Goal: Task Accomplishment & Management: Use online tool/utility

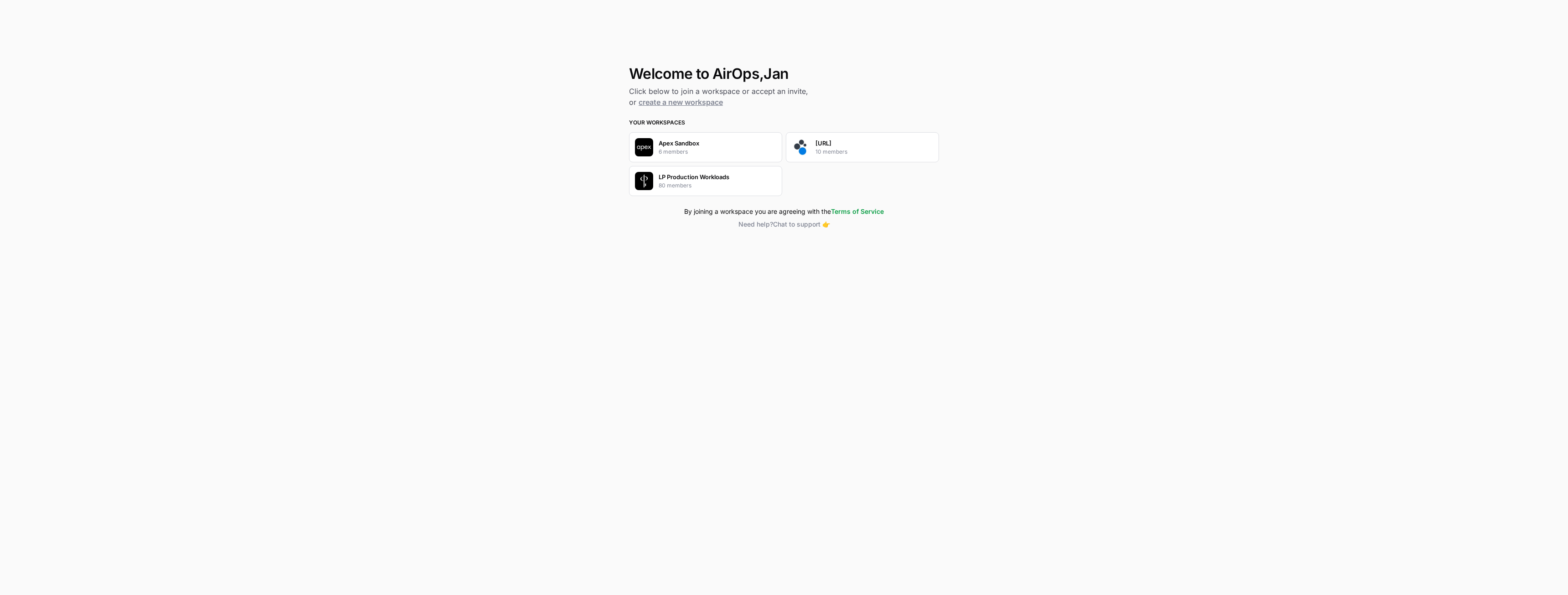
click at [830, 144] on p "spot.ai" at bounding box center [823, 143] width 16 height 9
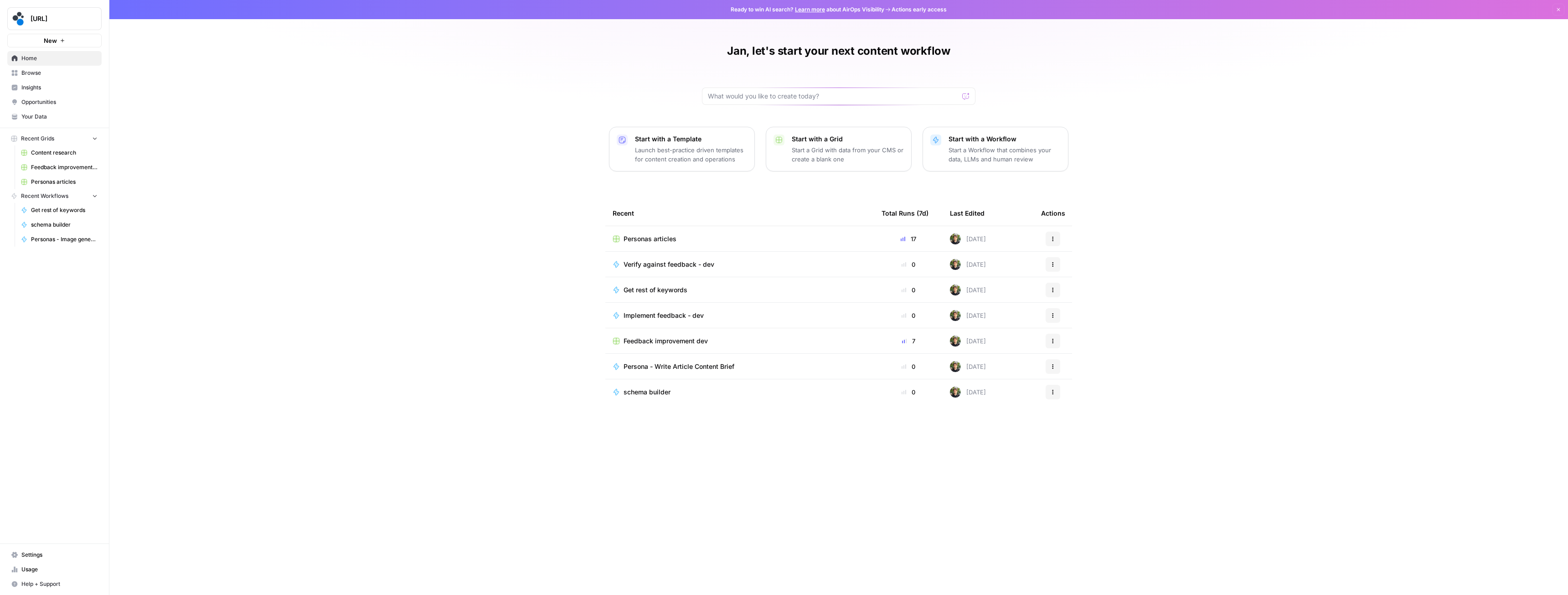
click at [644, 236] on span "Personas articles" at bounding box center [650, 239] width 53 height 9
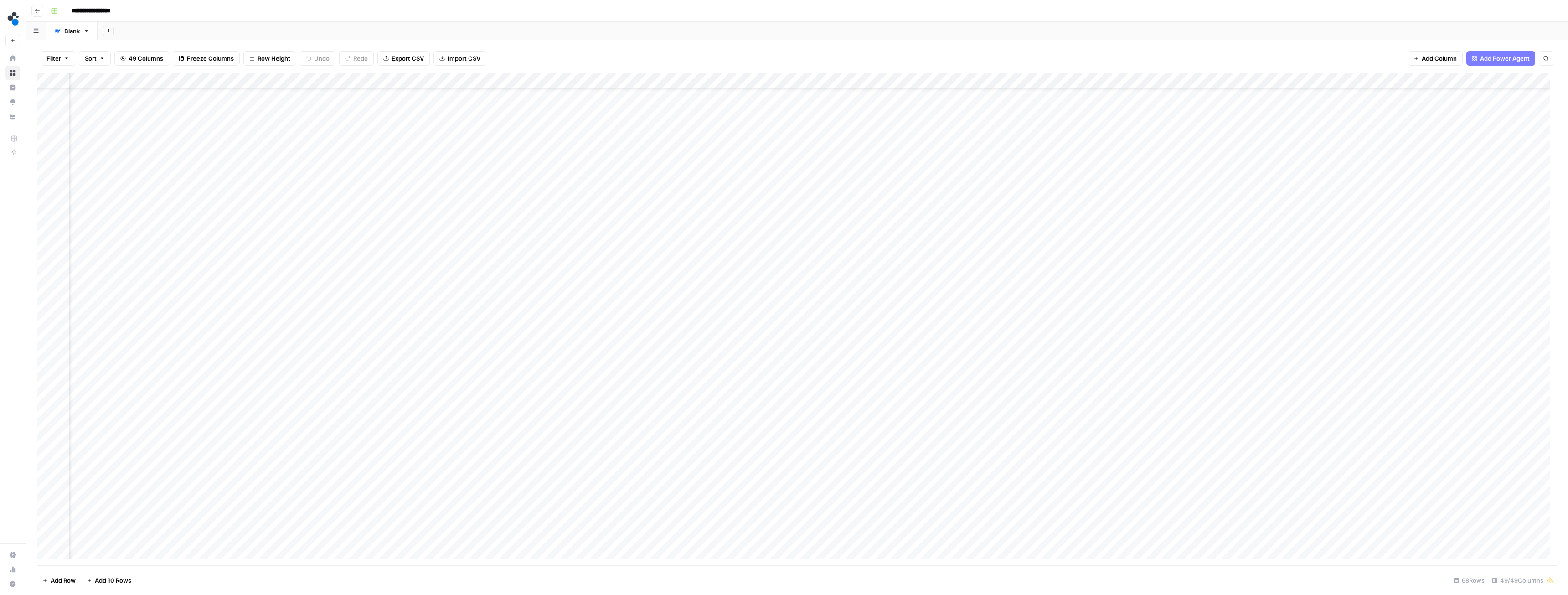
scroll to position [182, 2347]
click at [1437, 351] on div "Add Column" at bounding box center [797, 319] width 1521 height 492
click at [160, 346] on div "Add Column" at bounding box center [797, 319] width 1521 height 492
click at [323, 347] on div "Add Column" at bounding box center [797, 319] width 1521 height 492
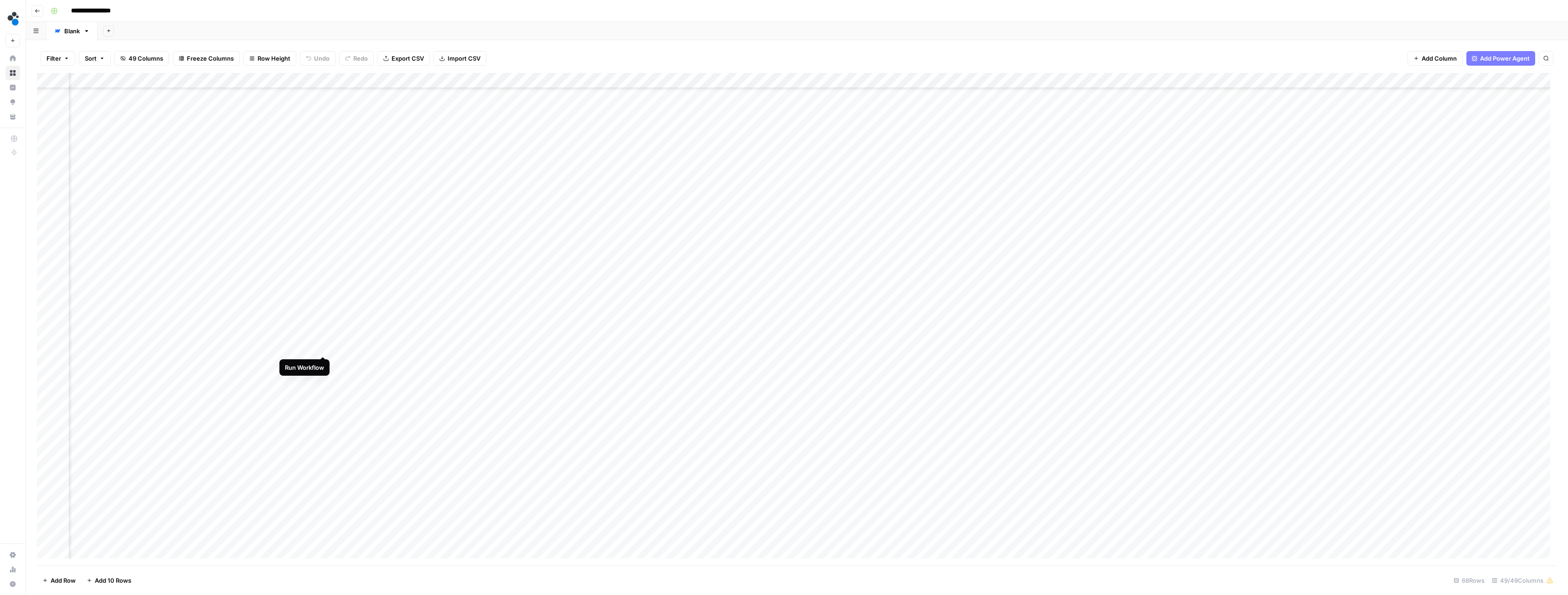
click at [324, 348] on div "Add Column" at bounding box center [797, 319] width 1521 height 492
click at [1494, 347] on div "Add Column" at bounding box center [797, 319] width 1521 height 492
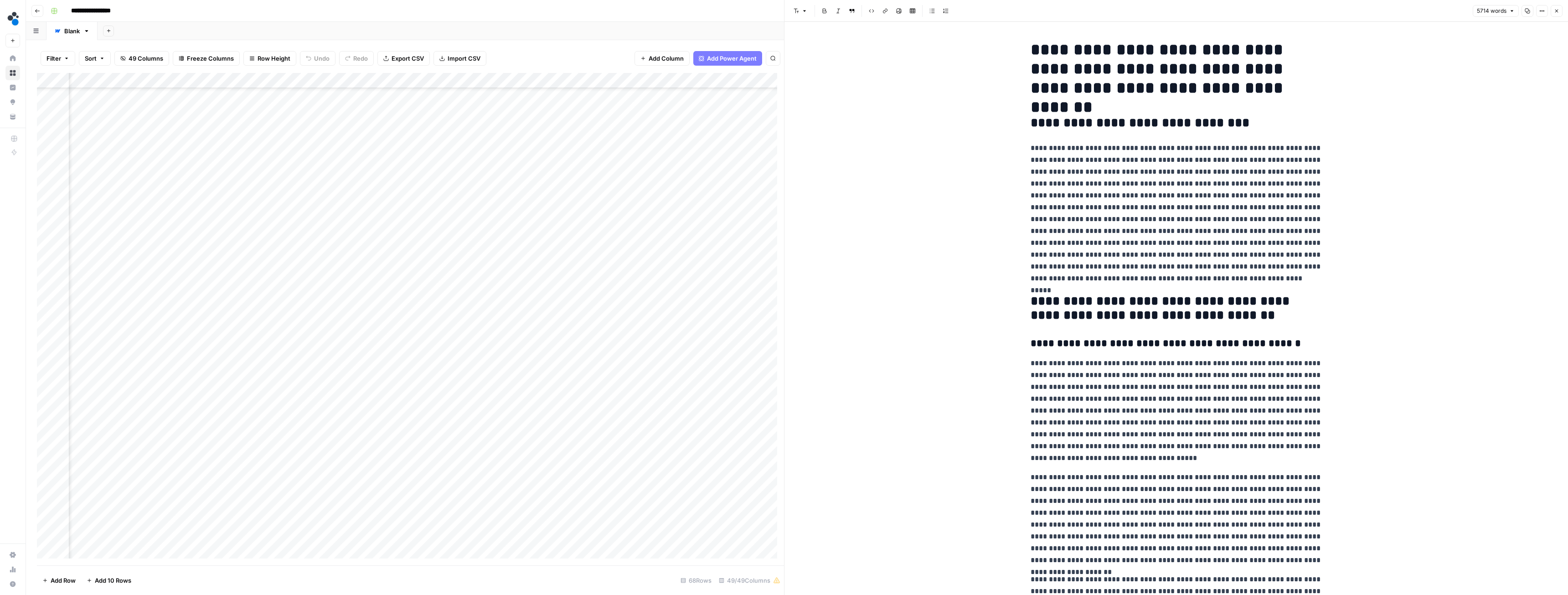
click at [1560, 13] on button "Close" at bounding box center [1557, 11] width 11 height 11
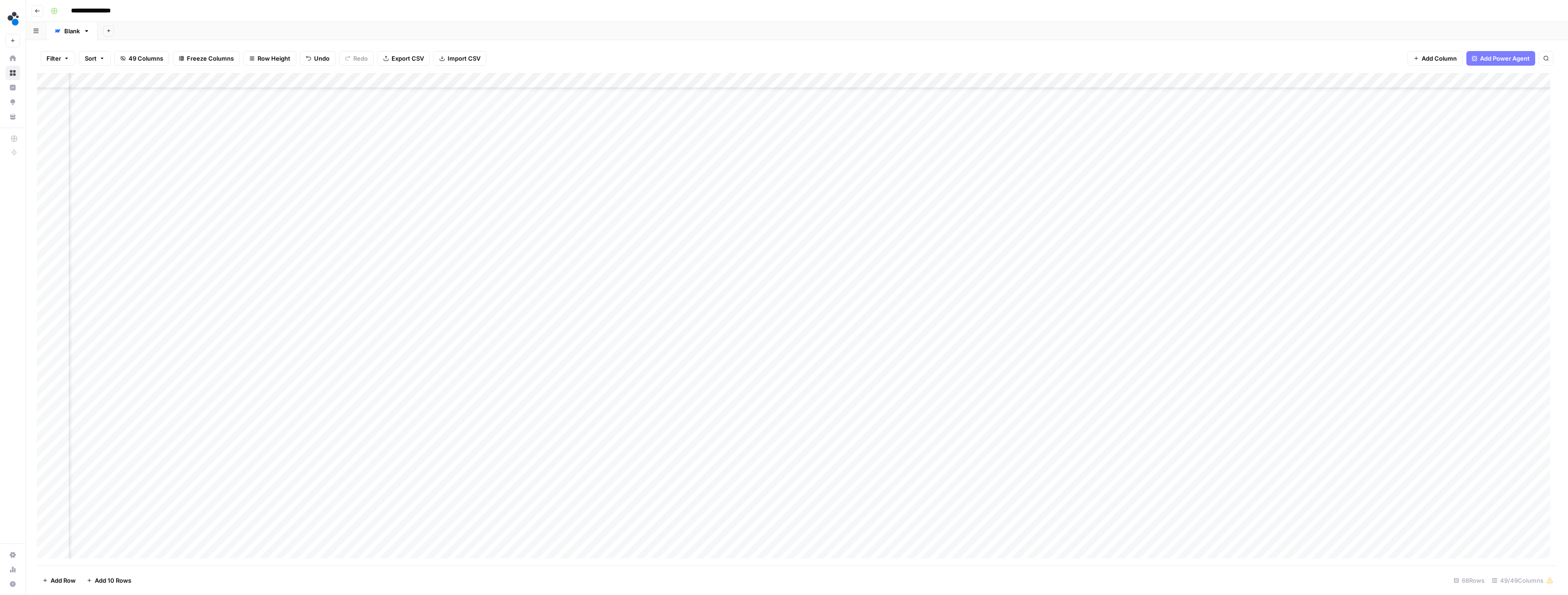
click at [1439, 348] on div "Add Column" at bounding box center [797, 319] width 1521 height 492
click at [370, 414] on div "Add Column" at bounding box center [797, 319] width 1521 height 492
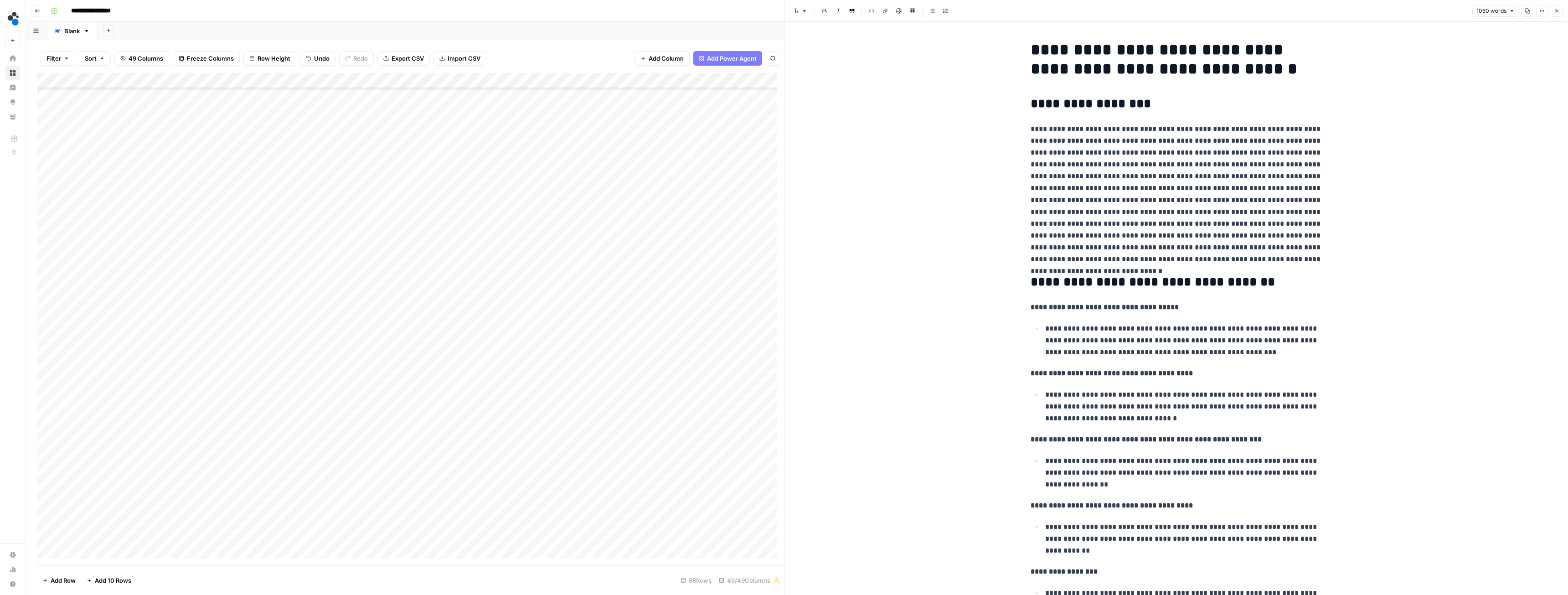
scroll to position [502, 0]
click at [315, 341] on div "Add Column" at bounding box center [410, 319] width 747 height 492
click at [371, 338] on div "Add Column" at bounding box center [410, 319] width 747 height 492
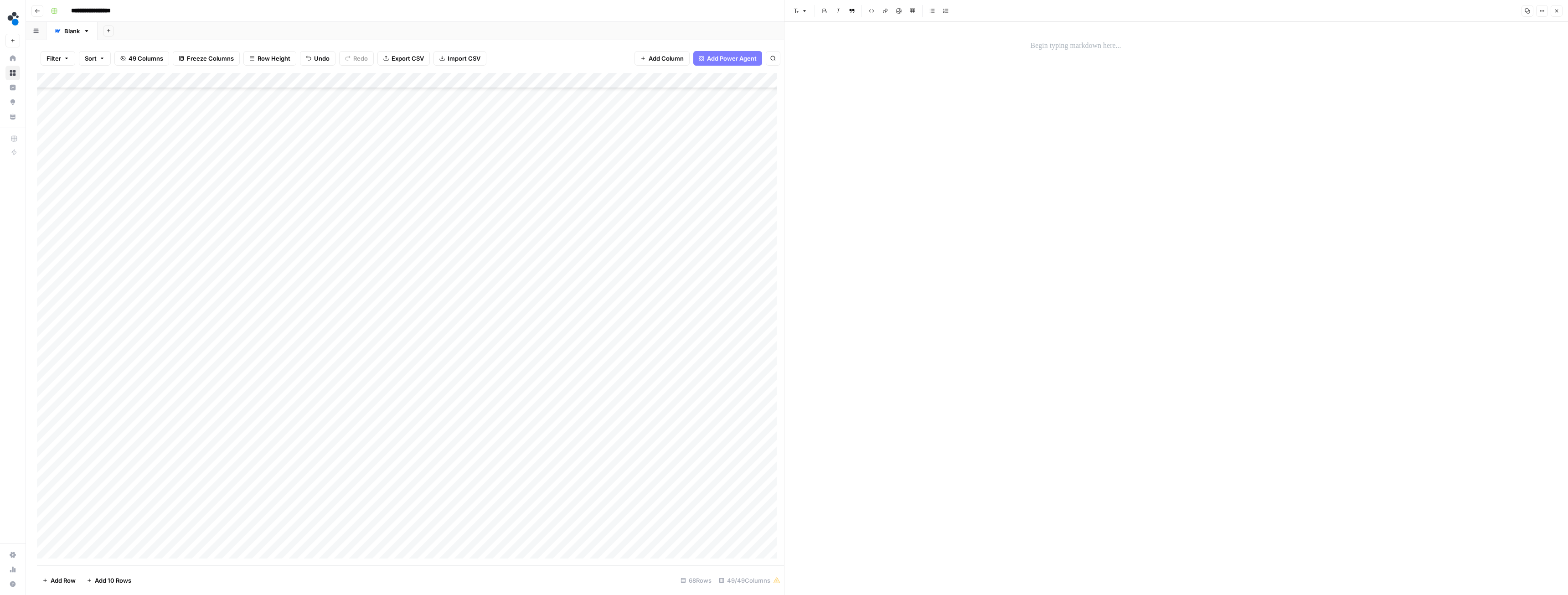
click at [1042, 49] on p at bounding box center [1176, 45] width 292 height 11
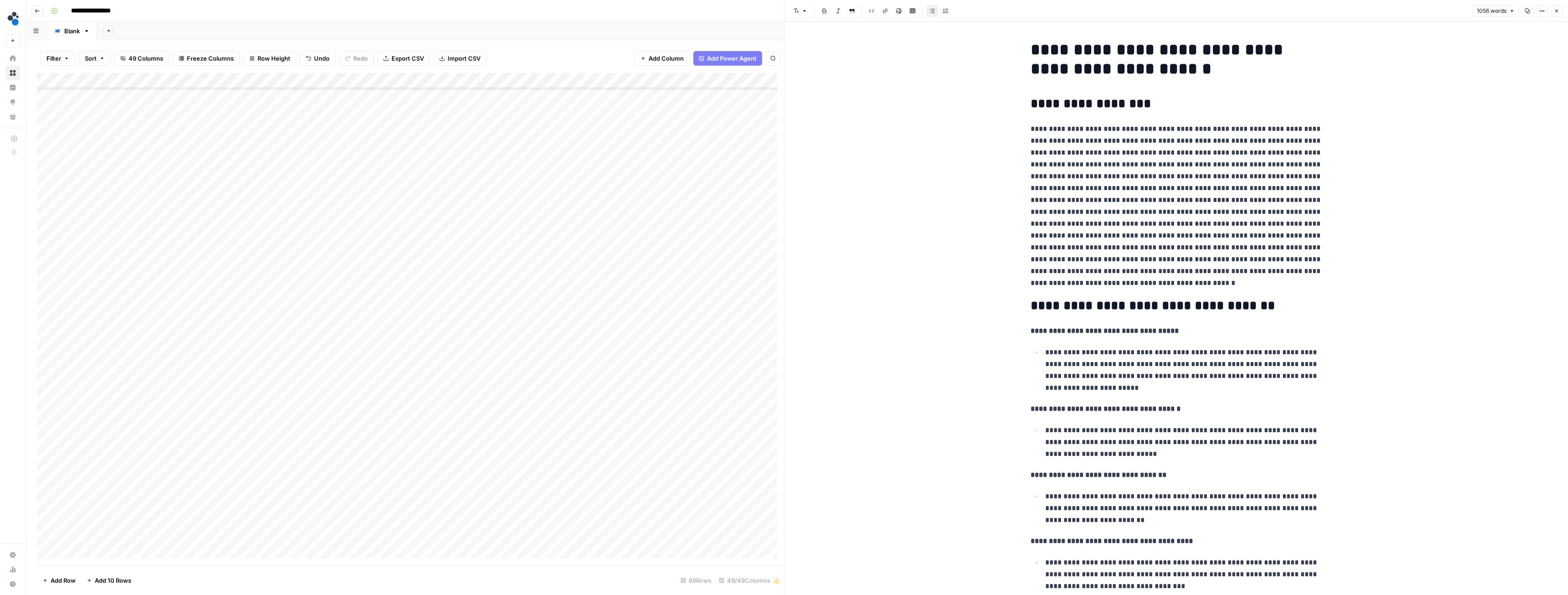
click at [1557, 9] on icon "button" at bounding box center [1557, 11] width 5 height 5
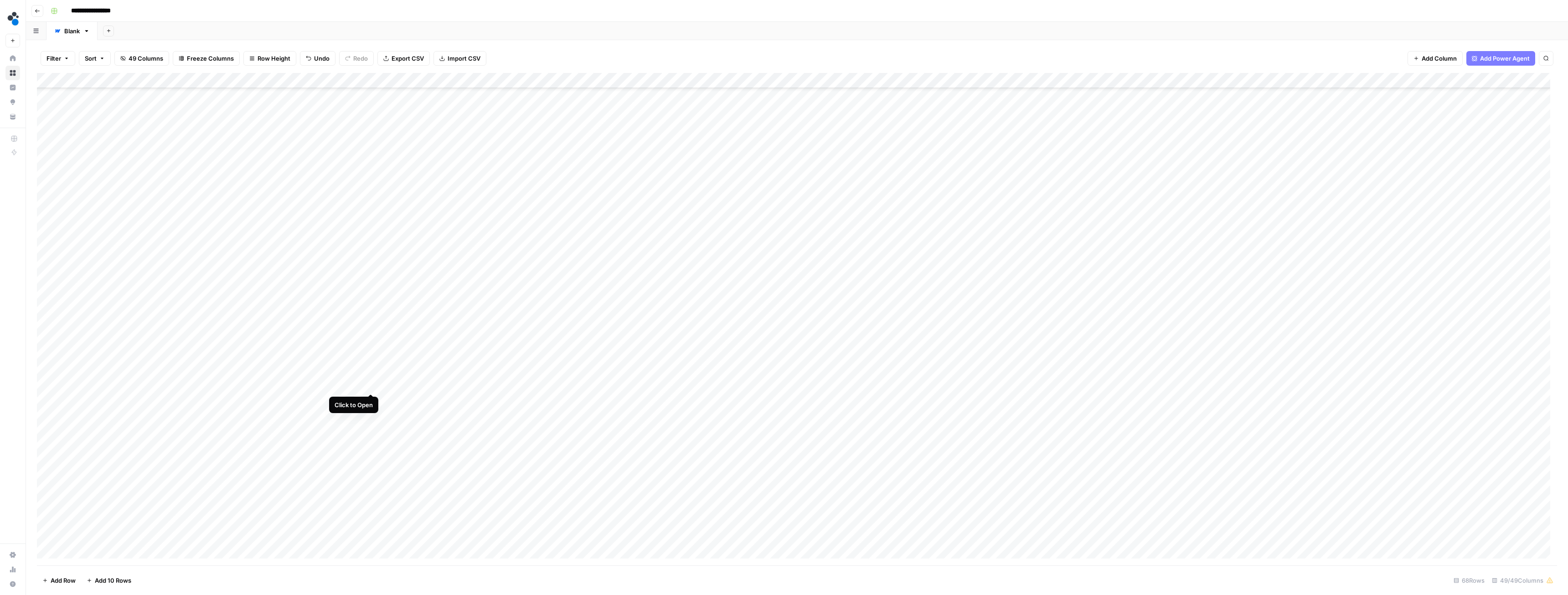
drag, startPoint x: 378, startPoint y: 345, endPoint x: 373, endPoint y: 381, distance: 36.3
click at [373, 381] on div "Add Column" at bounding box center [797, 319] width 1521 height 492
click at [633, 383] on div "Add Column" at bounding box center [797, 319] width 1521 height 492
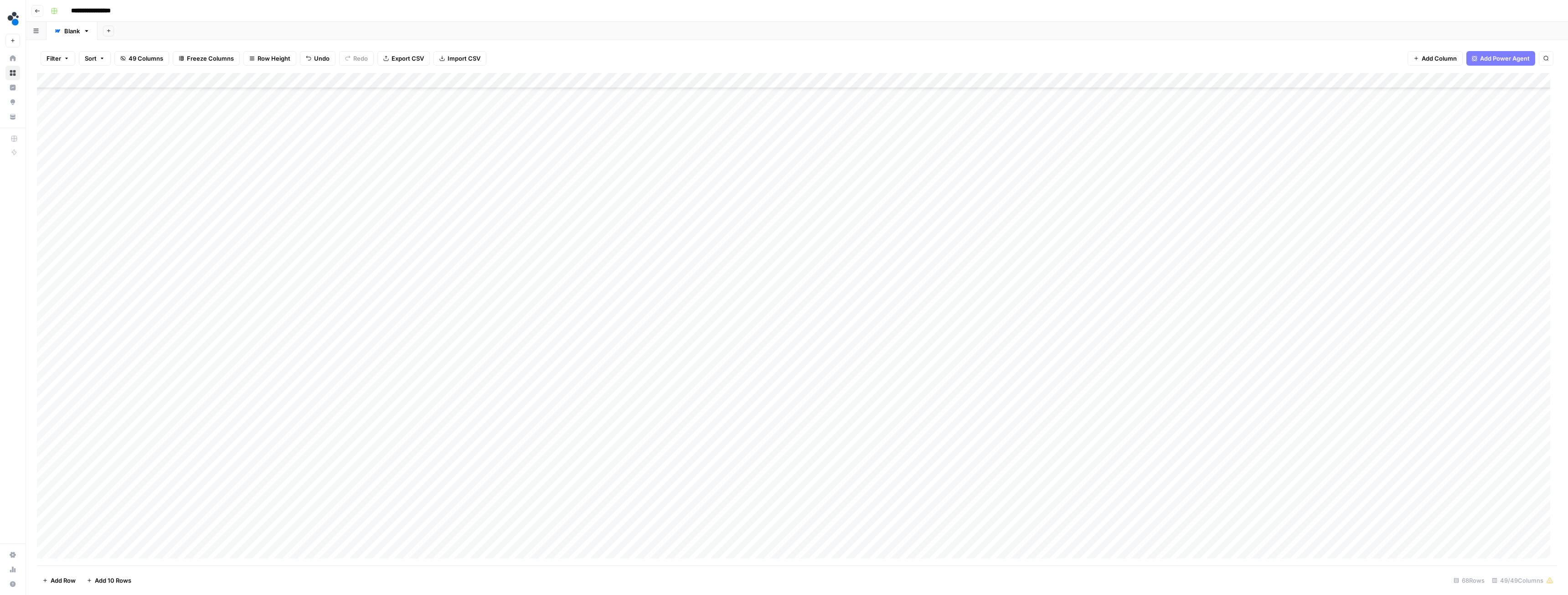
click at [797, 337] on div "Add Column" at bounding box center [797, 319] width 1521 height 492
click at [318, 396] on div "Add Column" at bounding box center [797, 319] width 1521 height 492
click at [370, 399] on div "Add Column" at bounding box center [797, 319] width 1521 height 492
click at [1066, 60] on div at bounding box center [1177, 309] width 303 height 574
click at [1066, 49] on p at bounding box center [1176, 45] width 292 height 11
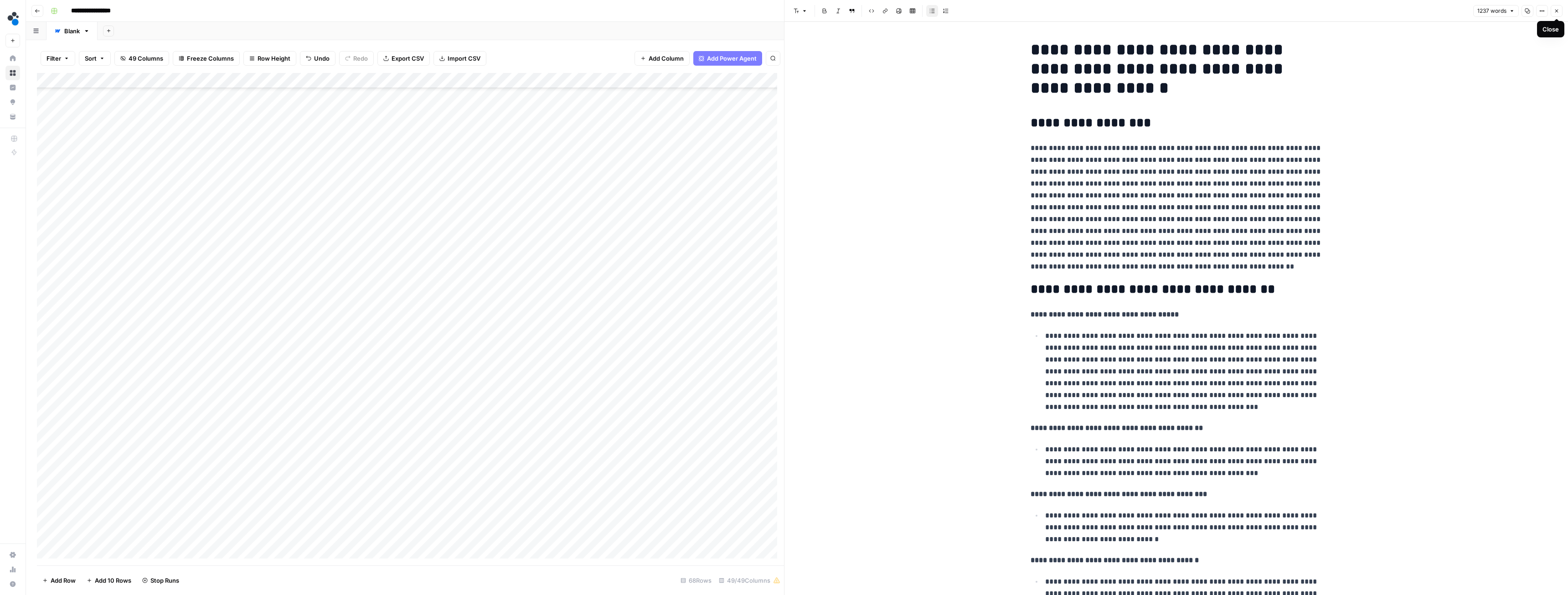
click at [1553, 11] on button "Close" at bounding box center [1557, 11] width 11 height 11
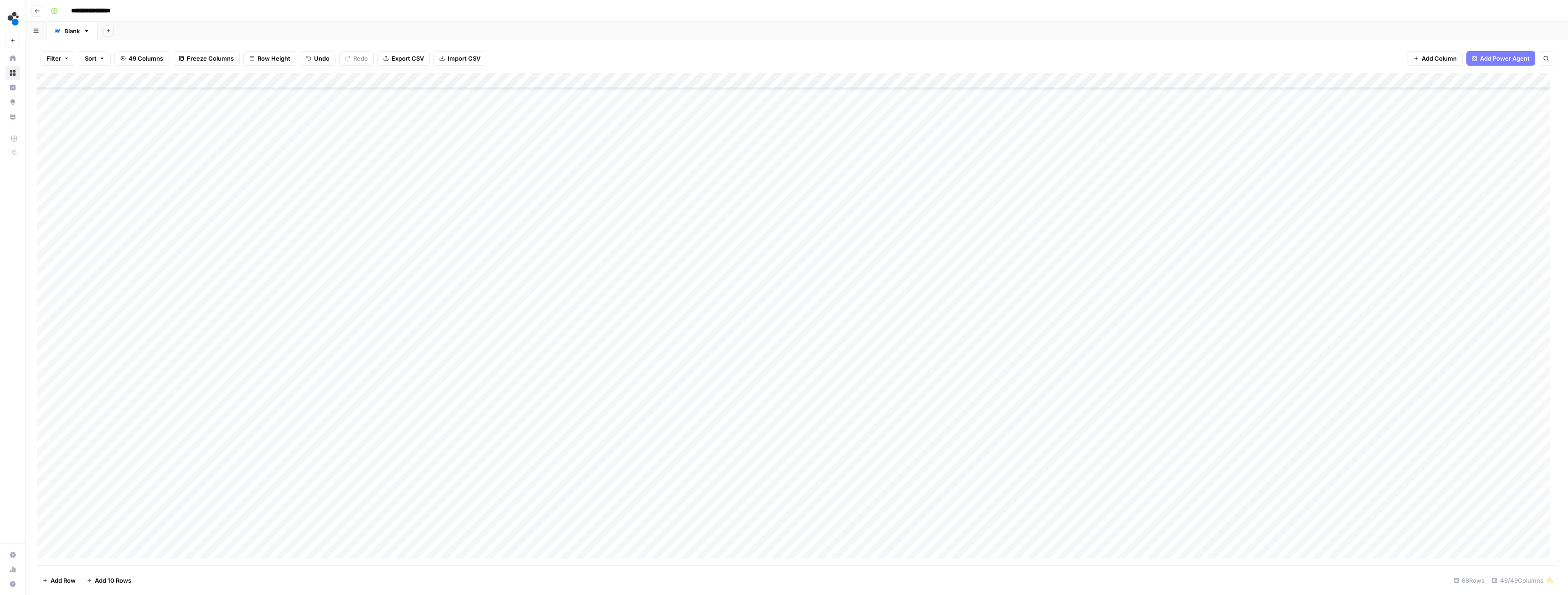
drag, startPoint x: 378, startPoint y: 407, endPoint x: 378, endPoint y: 445, distance: 38.0
click at [378, 445] on div "Add Column" at bounding box center [797, 319] width 1521 height 492
click at [302, 373] on div "Add Column" at bounding box center [797, 319] width 1521 height 492
click at [370, 372] on div "Add Column" at bounding box center [797, 319] width 1521 height 492
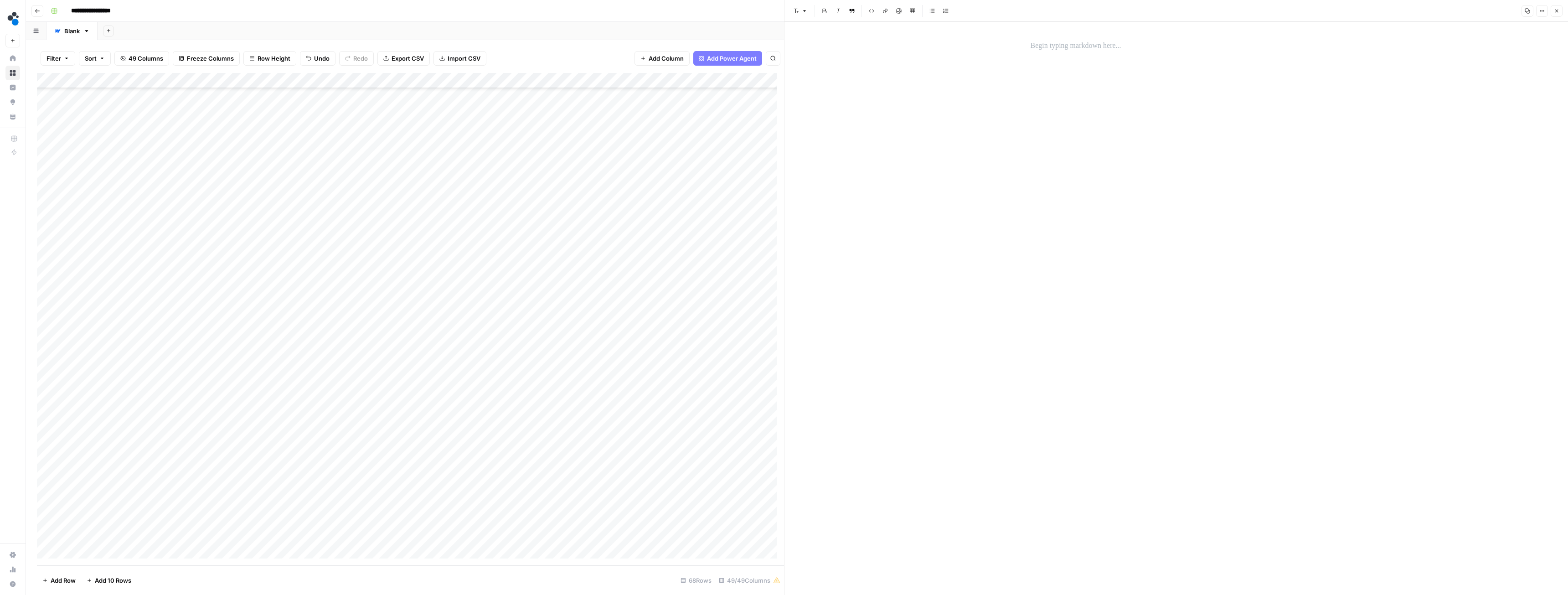
click at [1046, 42] on p at bounding box center [1176, 45] width 292 height 11
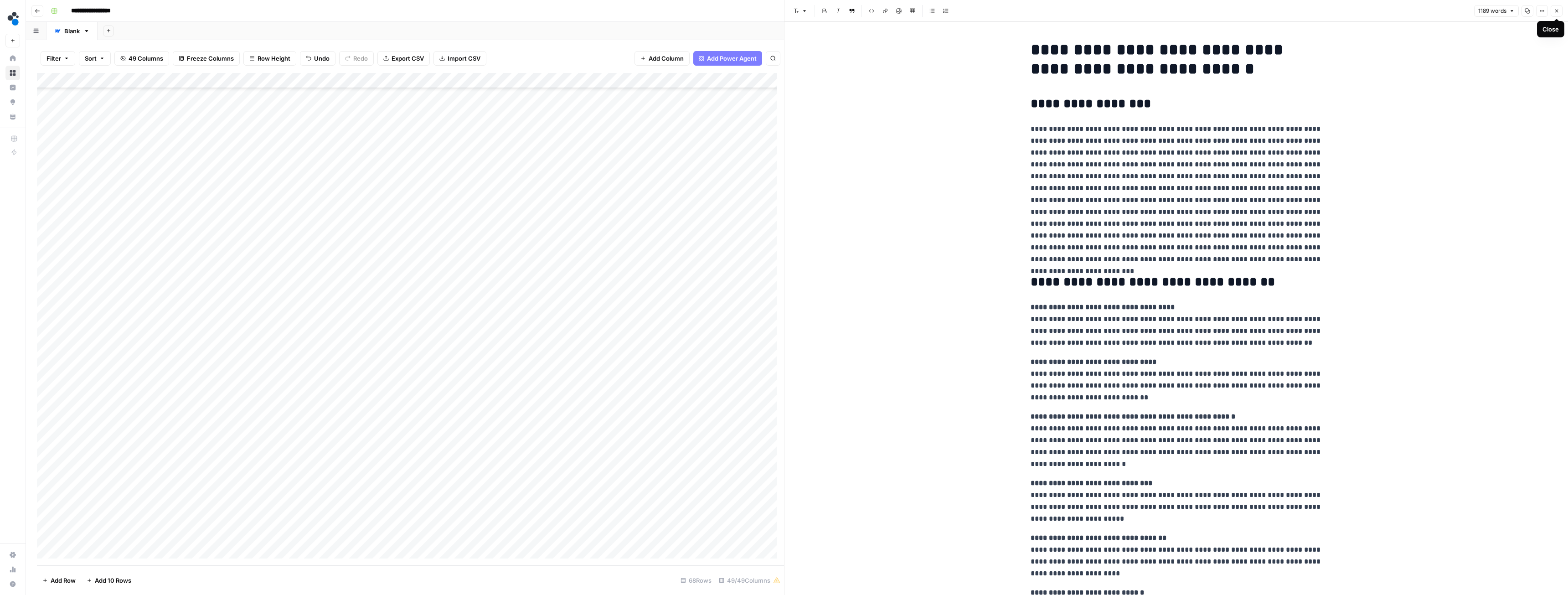
click at [1555, 12] on icon "button" at bounding box center [1557, 11] width 5 height 5
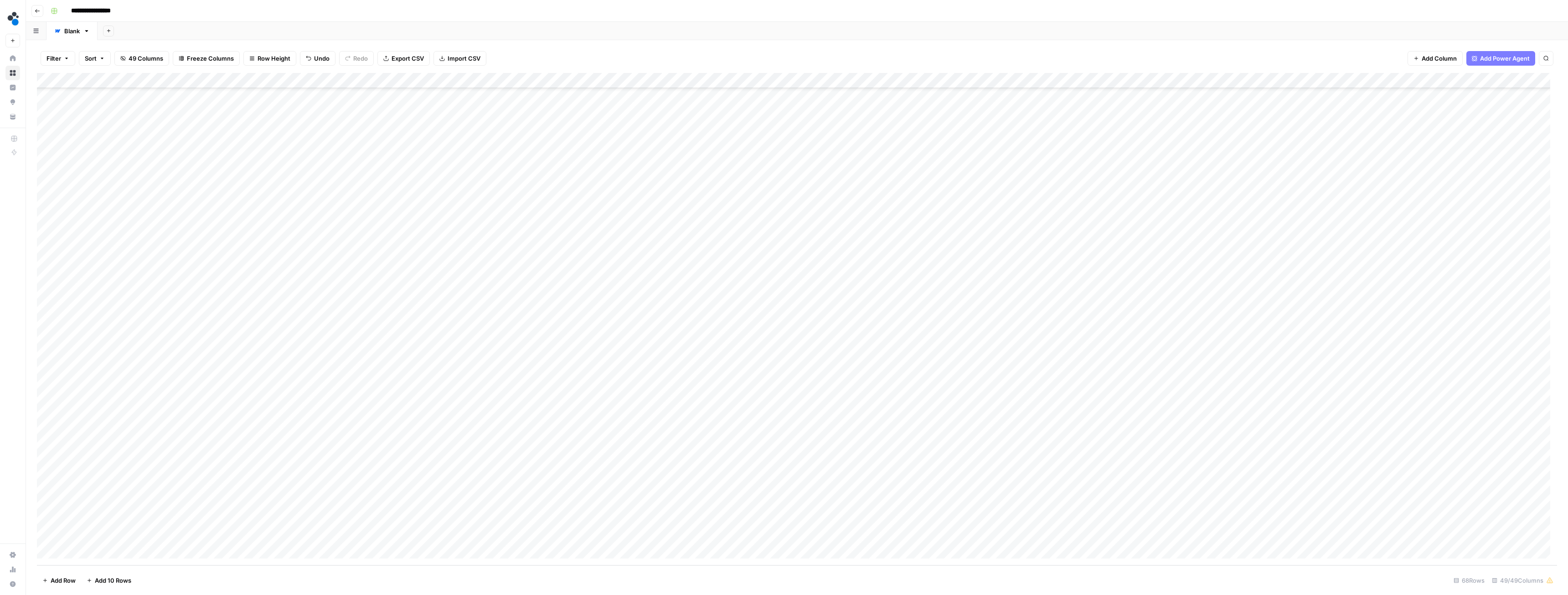
drag, startPoint x: 378, startPoint y: 378, endPoint x: 376, endPoint y: 417, distance: 39.1
click at [376, 417] on div "Add Column" at bounding box center [797, 319] width 1521 height 492
click at [292, 435] on div "Add Column" at bounding box center [797, 319] width 1521 height 492
click at [370, 433] on div "Add Column" at bounding box center [797, 319] width 1521 height 492
click at [1043, 48] on p at bounding box center [1176, 45] width 292 height 11
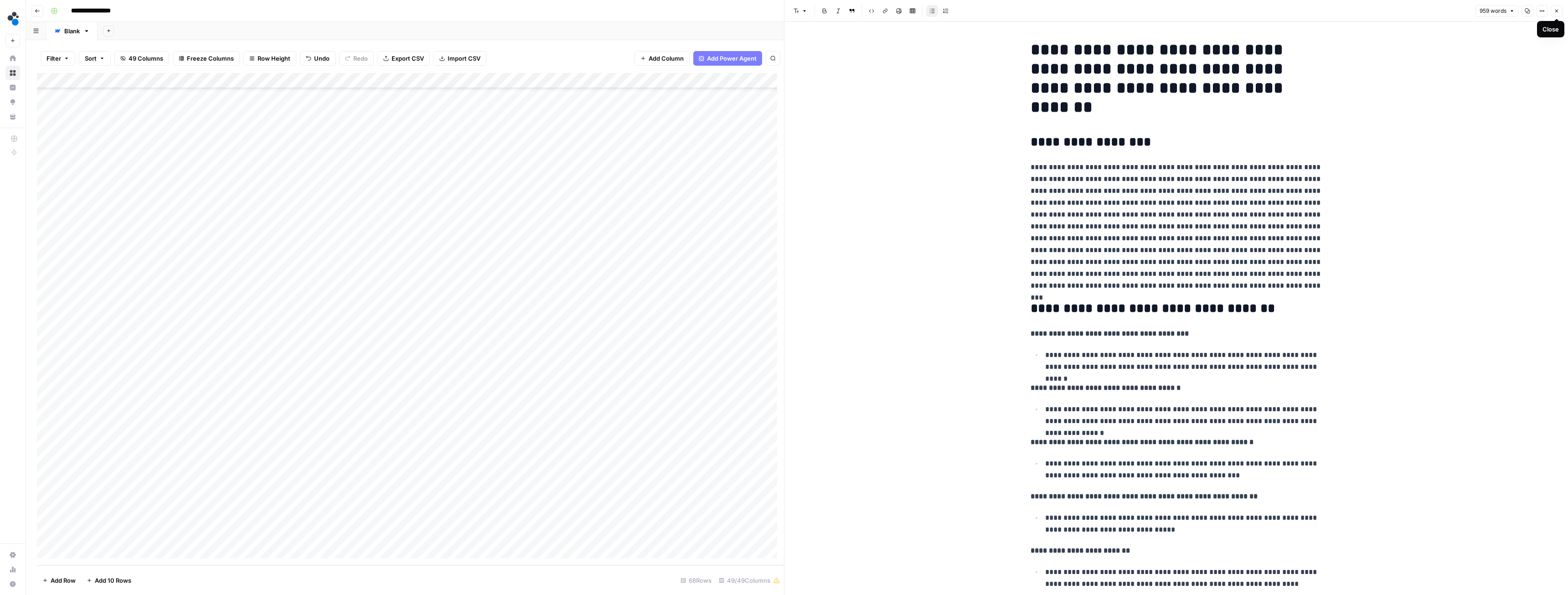
click at [1559, 14] on button "Close" at bounding box center [1557, 11] width 11 height 11
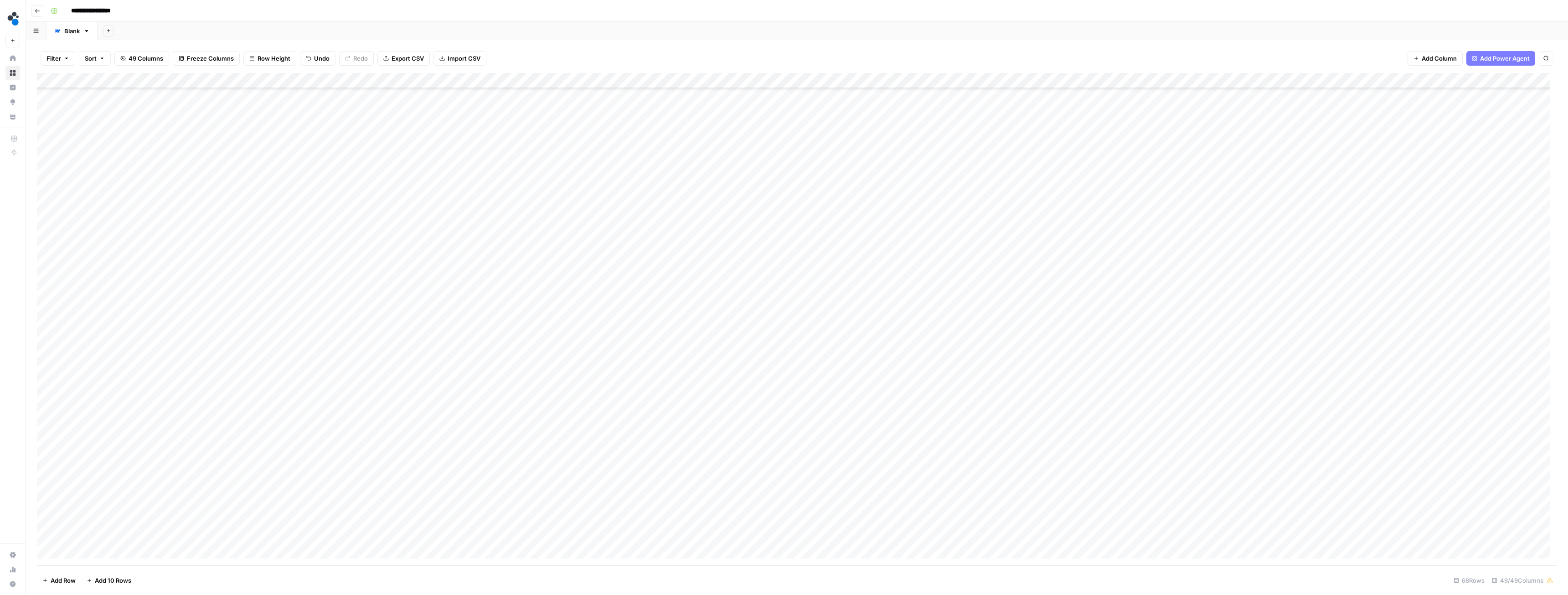
drag, startPoint x: 378, startPoint y: 440, endPoint x: 376, endPoint y: 476, distance: 36.1
click at [376, 476] on div "Add Column" at bounding box center [797, 319] width 1521 height 492
click at [287, 492] on div "Add Column" at bounding box center [797, 319] width 1521 height 492
click at [368, 490] on div "Add Column" at bounding box center [797, 319] width 1521 height 492
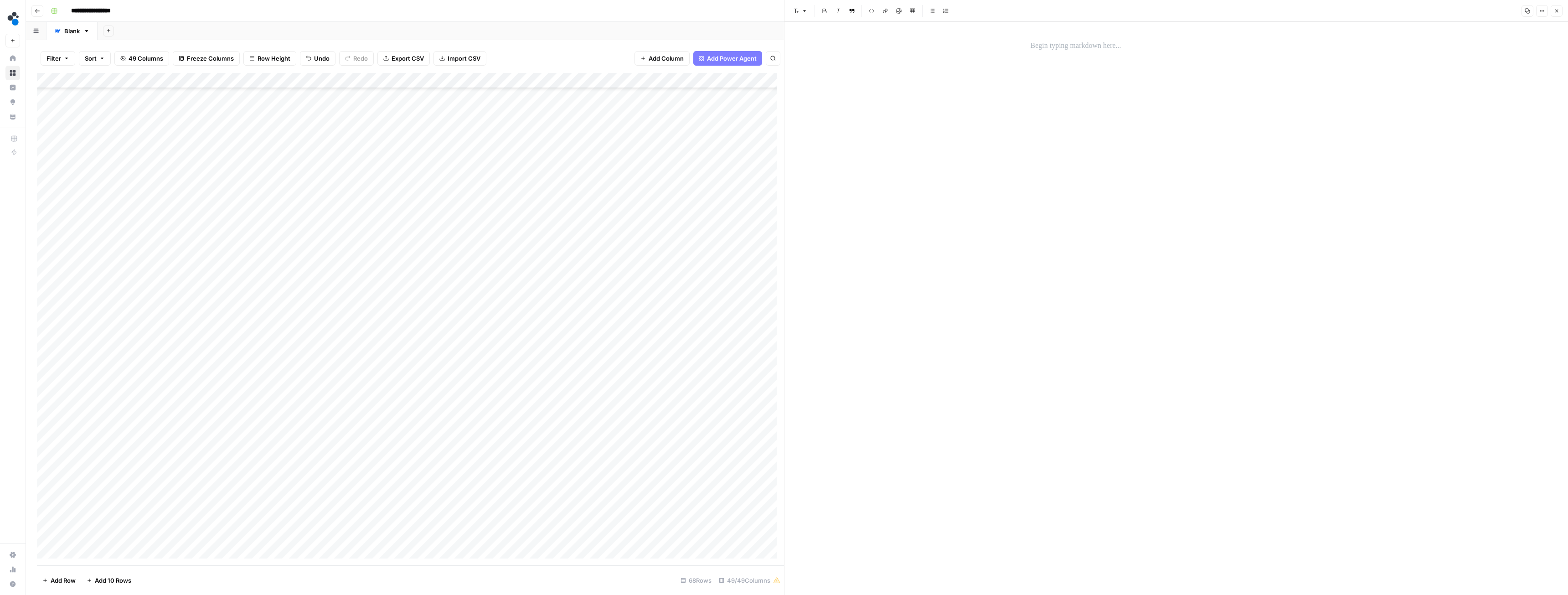
click at [1065, 51] on p at bounding box center [1176, 45] width 292 height 11
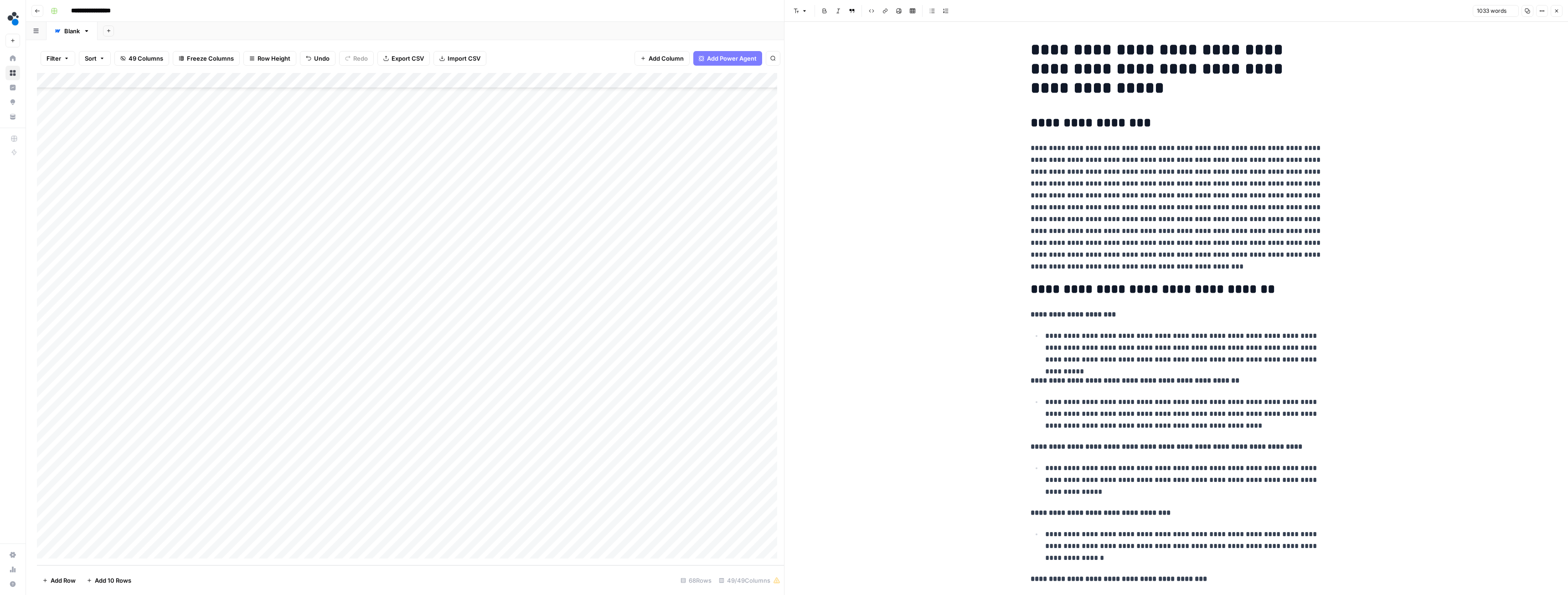
scroll to position [1637, 0]
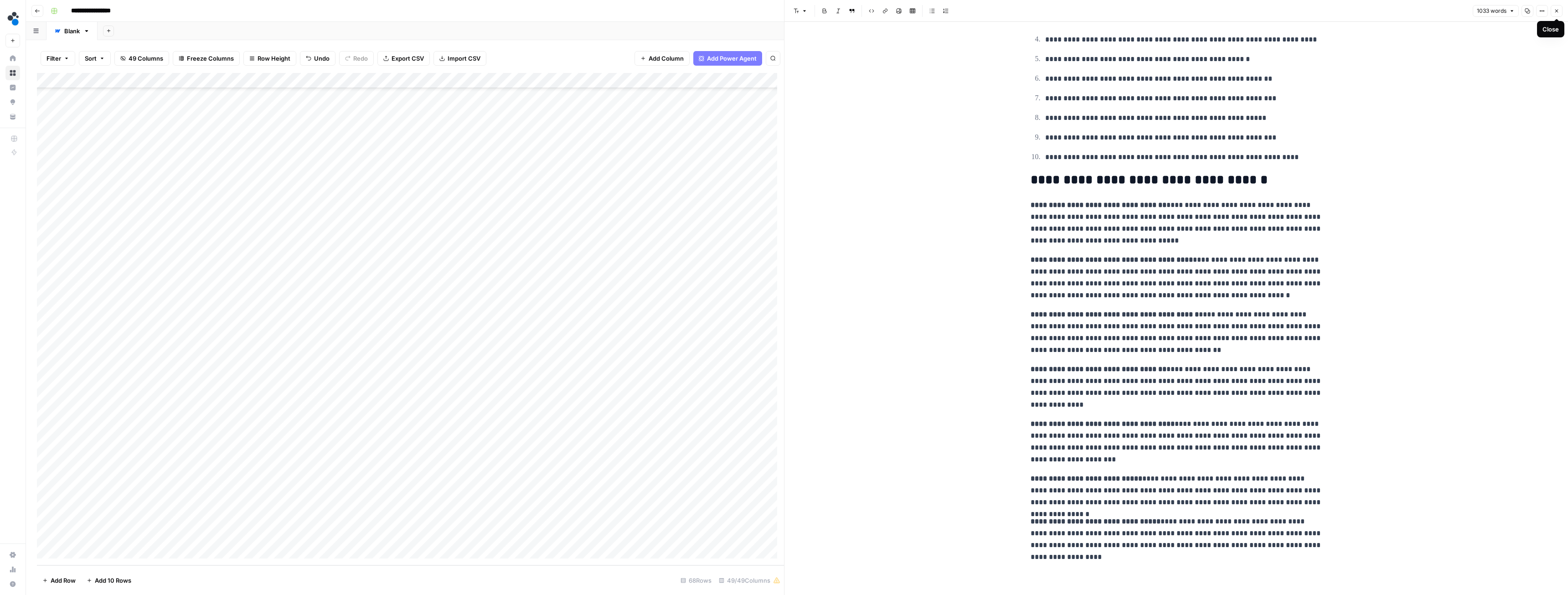
click at [1557, 10] on icon "button" at bounding box center [1557, 11] width 5 height 5
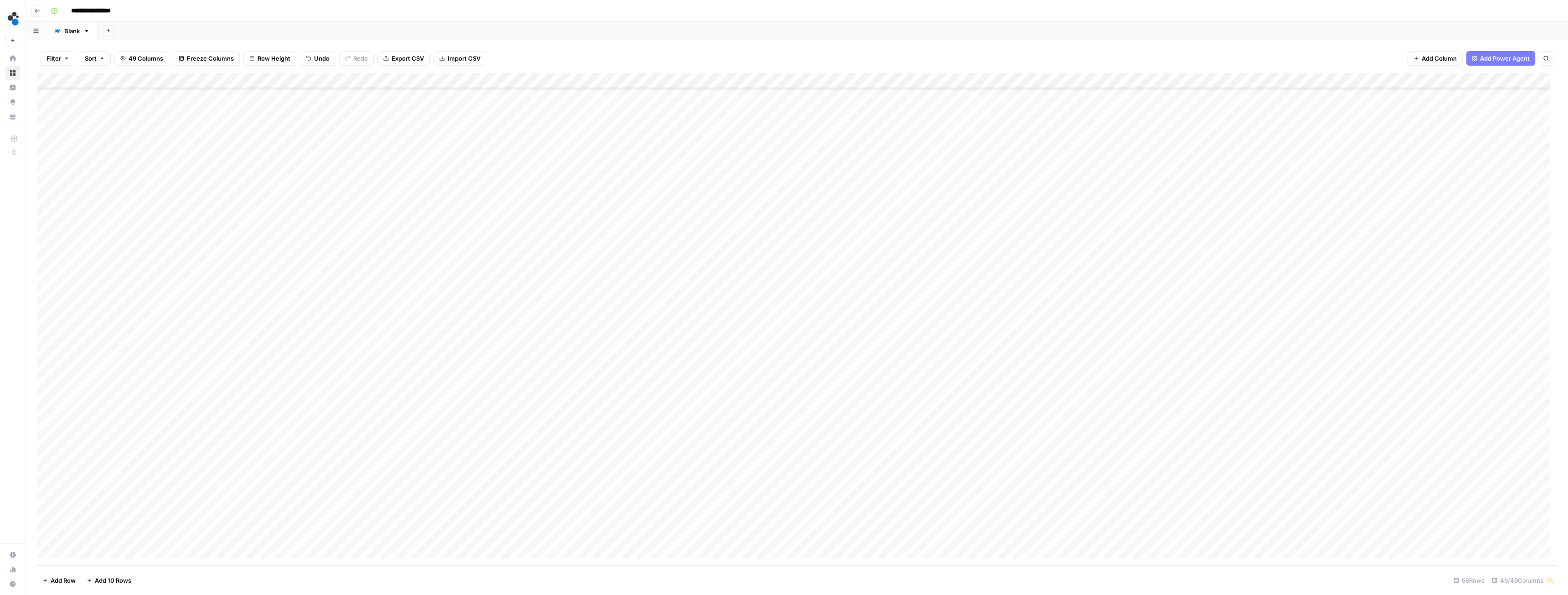
drag, startPoint x: 377, startPoint y: 496, endPoint x: 380, endPoint y: 534, distance: 38.1
click at [380, 534] on div "Add Column" at bounding box center [797, 319] width 1521 height 492
click at [106, 296] on div "Add Column" at bounding box center [797, 319] width 1521 height 492
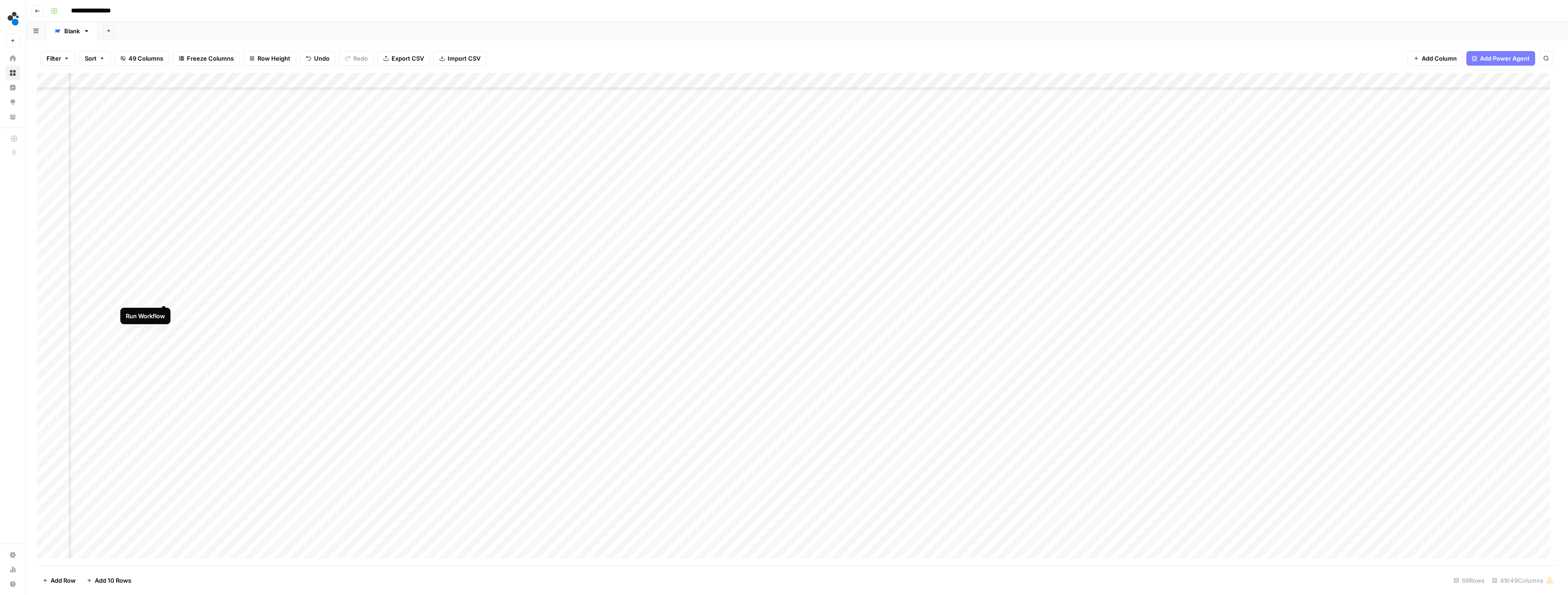
click at [164, 296] on div "Add Column" at bounding box center [797, 319] width 1521 height 492
click at [633, 329] on div "Add Column" at bounding box center [797, 319] width 1521 height 492
click at [873, 376] on div "Add Column" at bounding box center [797, 319] width 1521 height 492
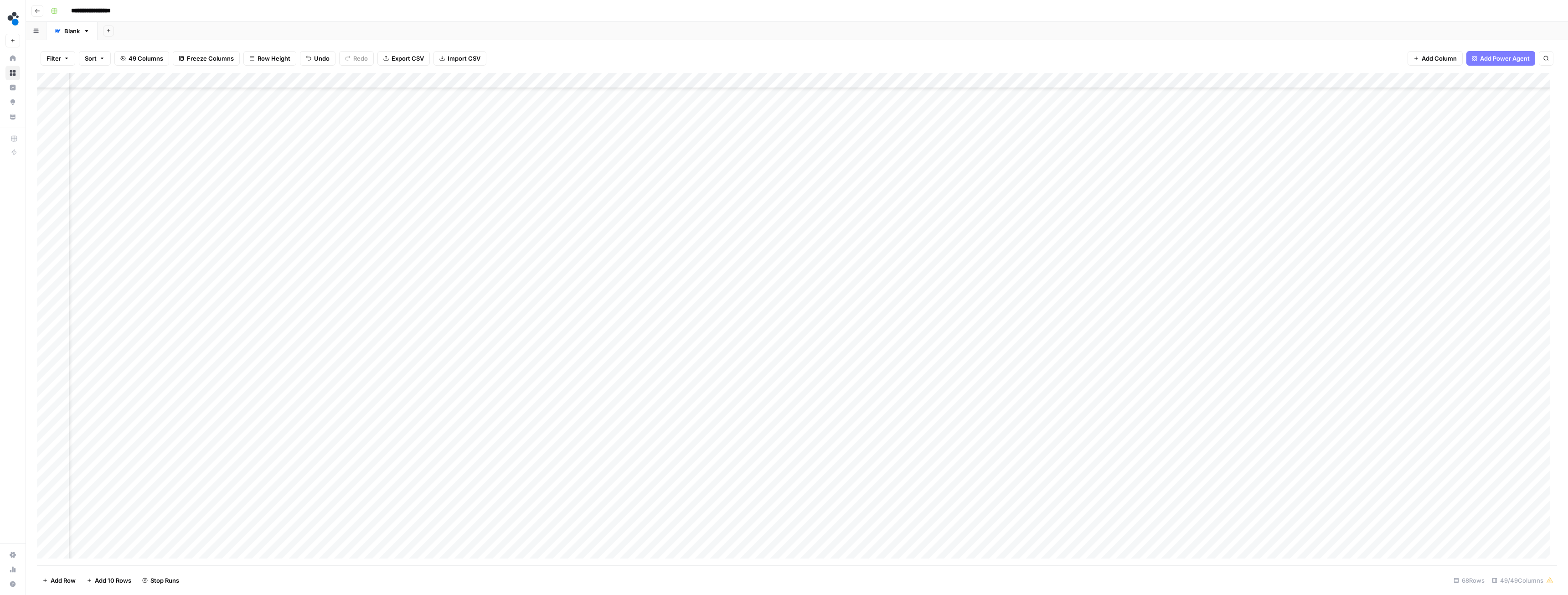
scroll to position [371, 214]
click at [583, 237] on div "Add Column" at bounding box center [797, 319] width 1521 height 492
click at [500, 296] on div "Add Column" at bounding box center [797, 319] width 1521 height 492
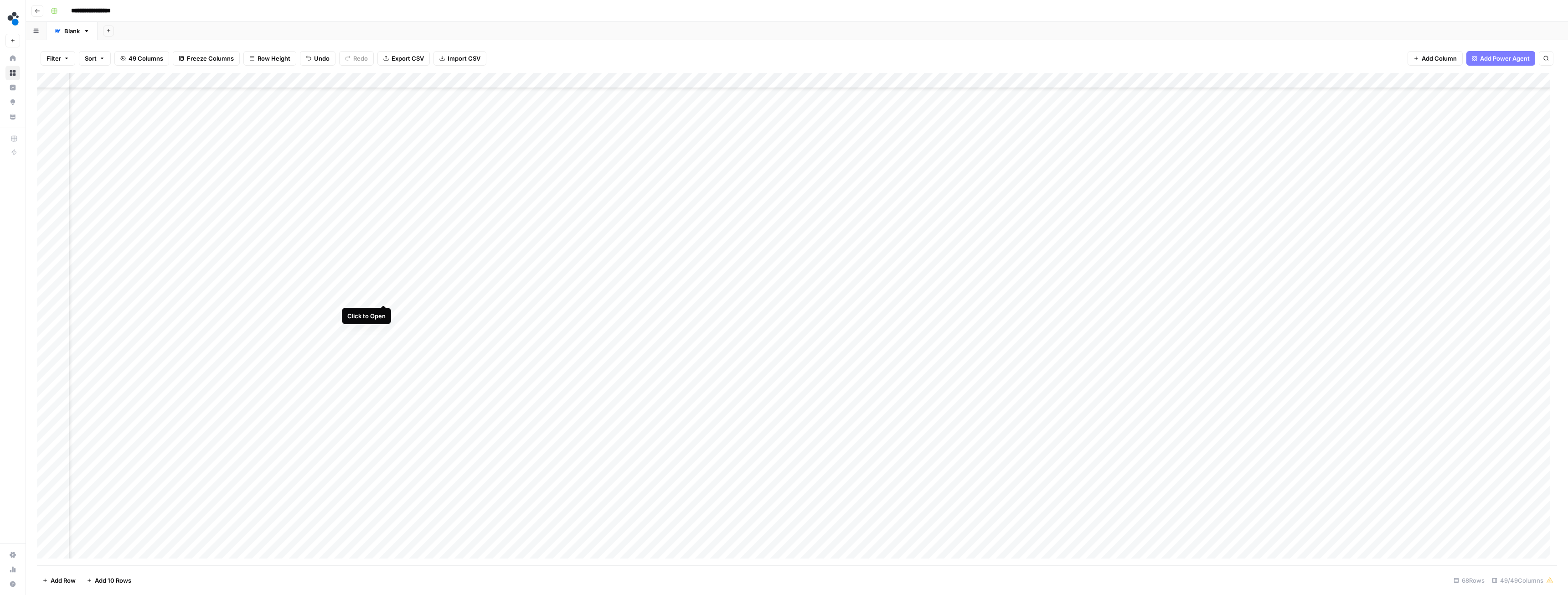
click at [382, 296] on div "Add Column" at bounding box center [797, 319] width 1521 height 492
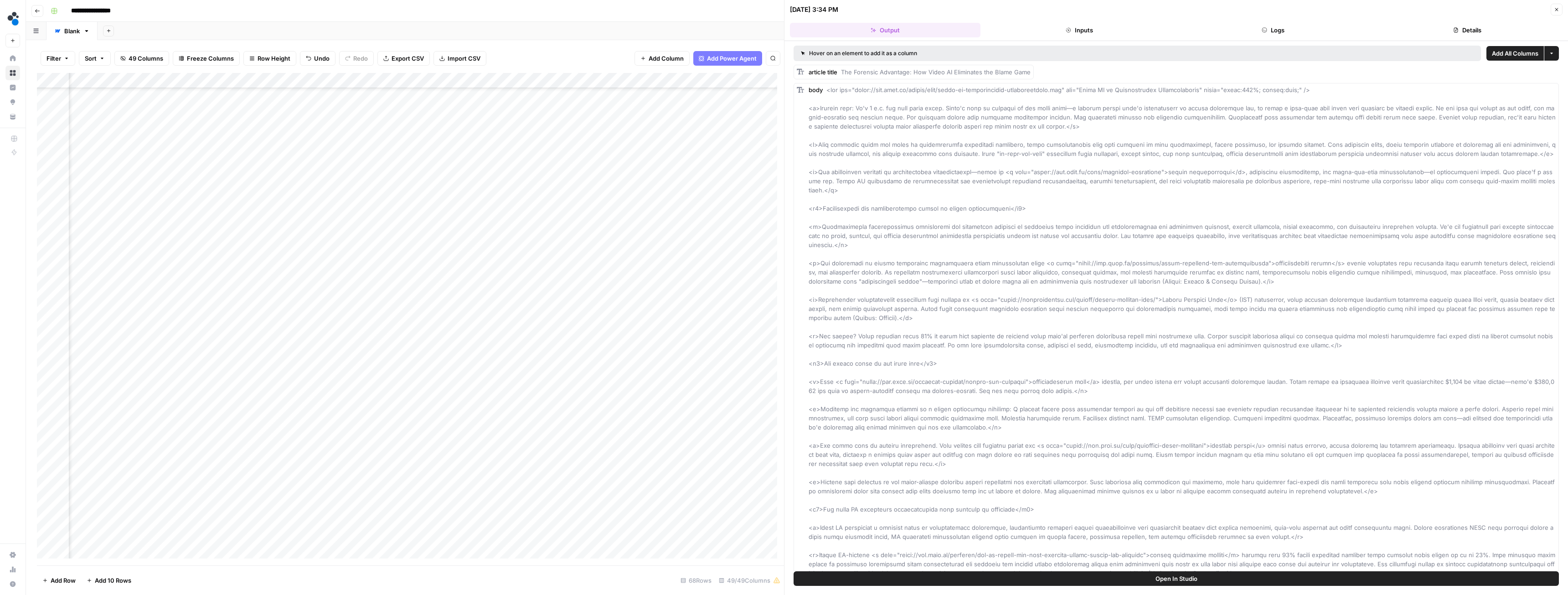
click at [1099, 32] on button "Inputs" at bounding box center [1079, 30] width 191 height 15
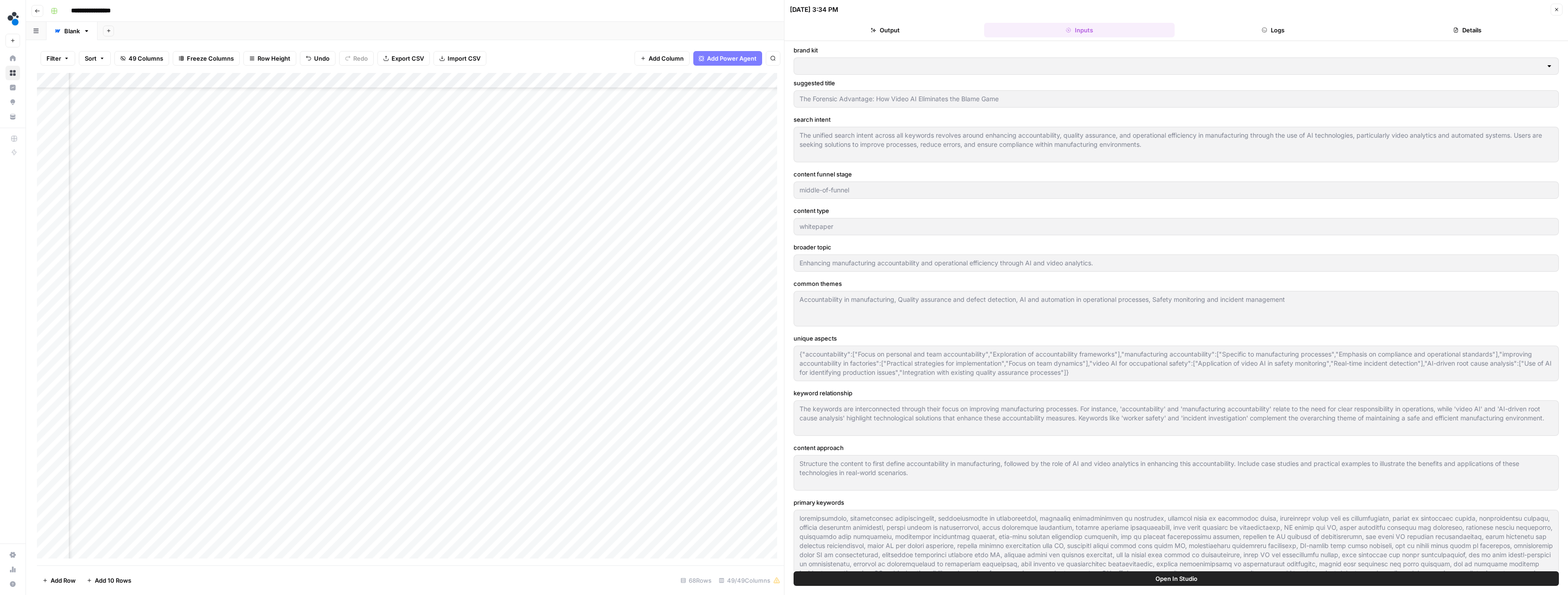
type input "Spot AI v3"
click at [1242, 29] on button "Logs" at bounding box center [1273, 30] width 191 height 15
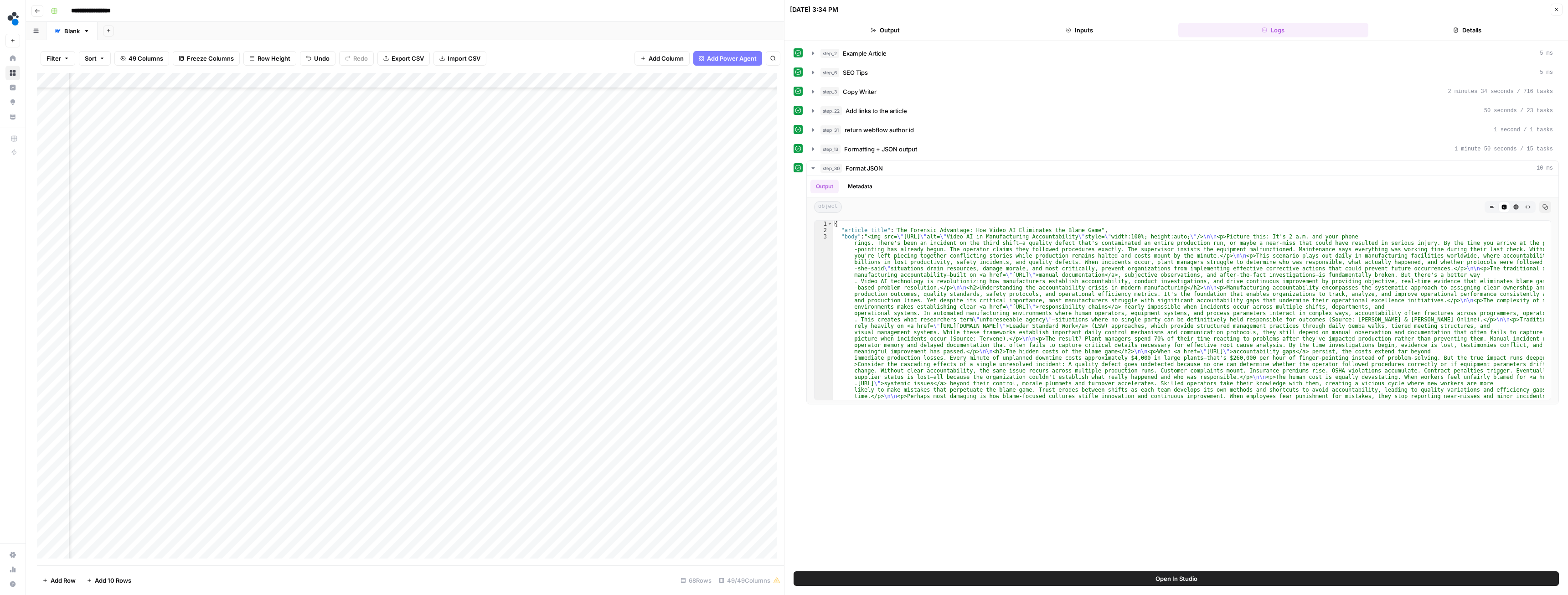
click at [1447, 30] on button "Details" at bounding box center [1467, 30] width 191 height 15
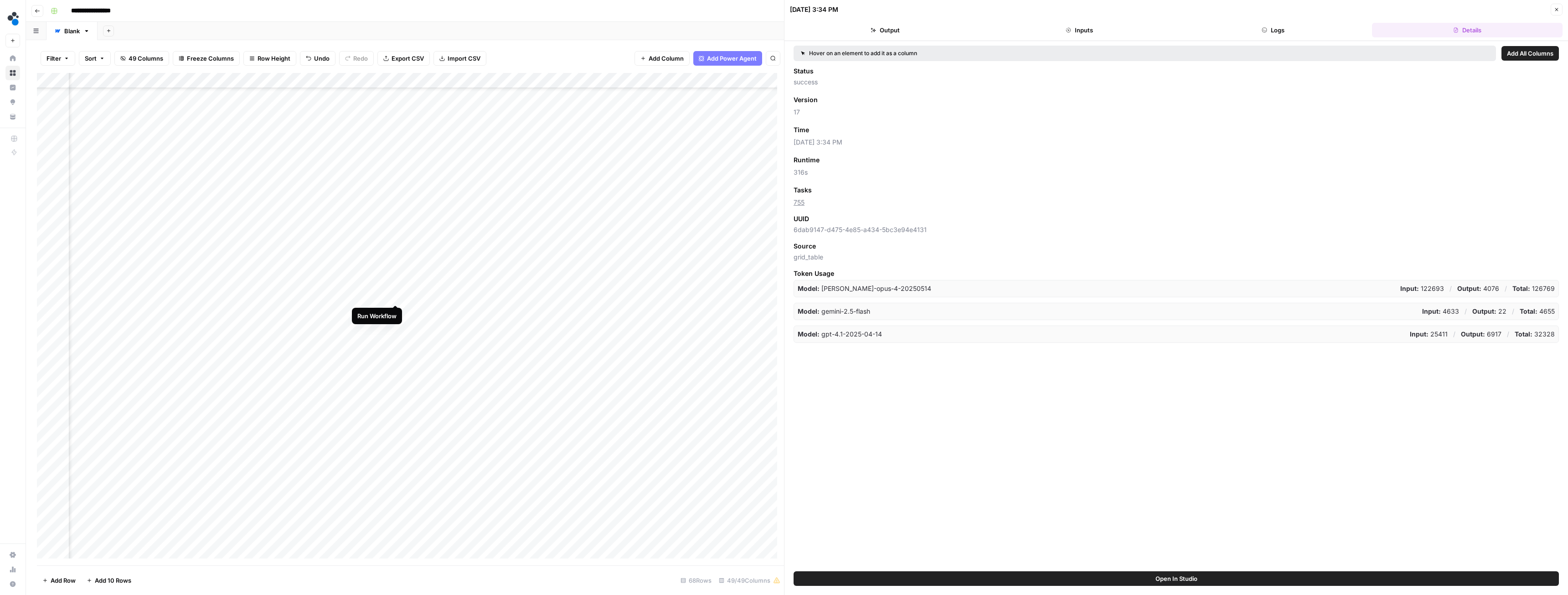
click at [397, 296] on div "Add Column" at bounding box center [410, 319] width 747 height 492
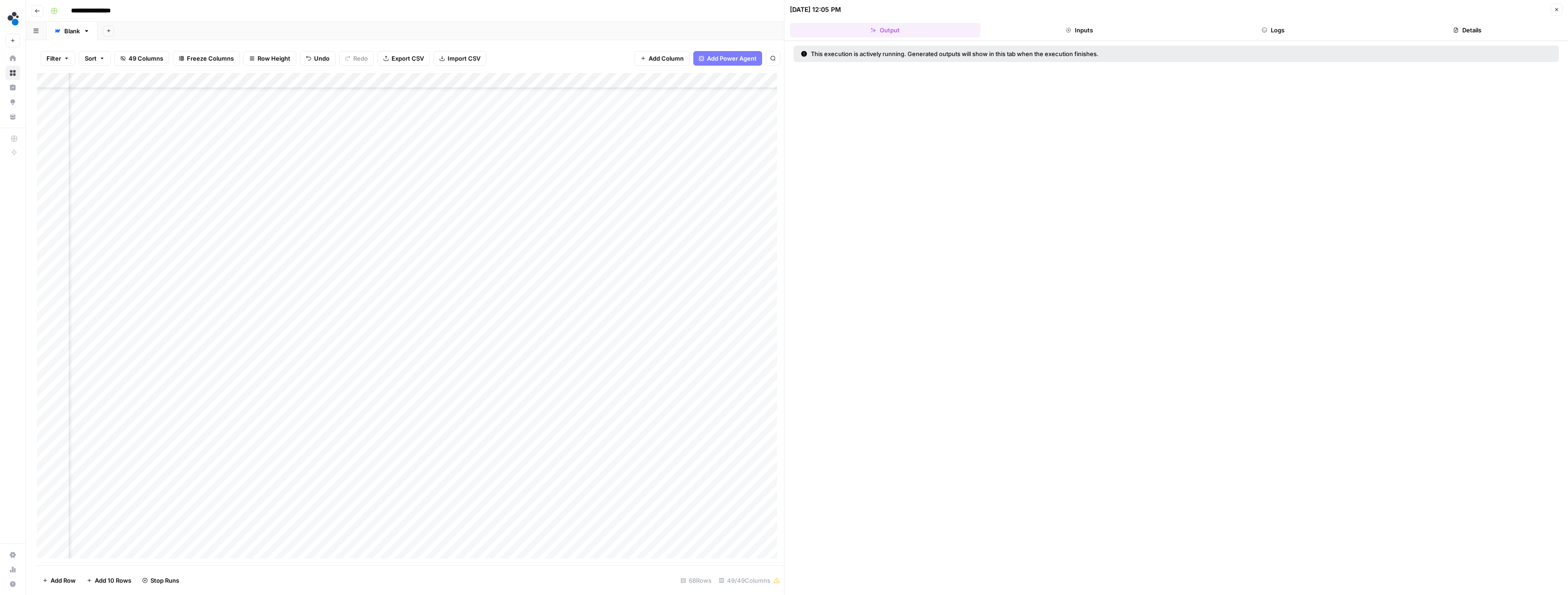
scroll to position [234, 2607]
click at [1558, 9] on icon "button" at bounding box center [1557, 9] width 5 height 5
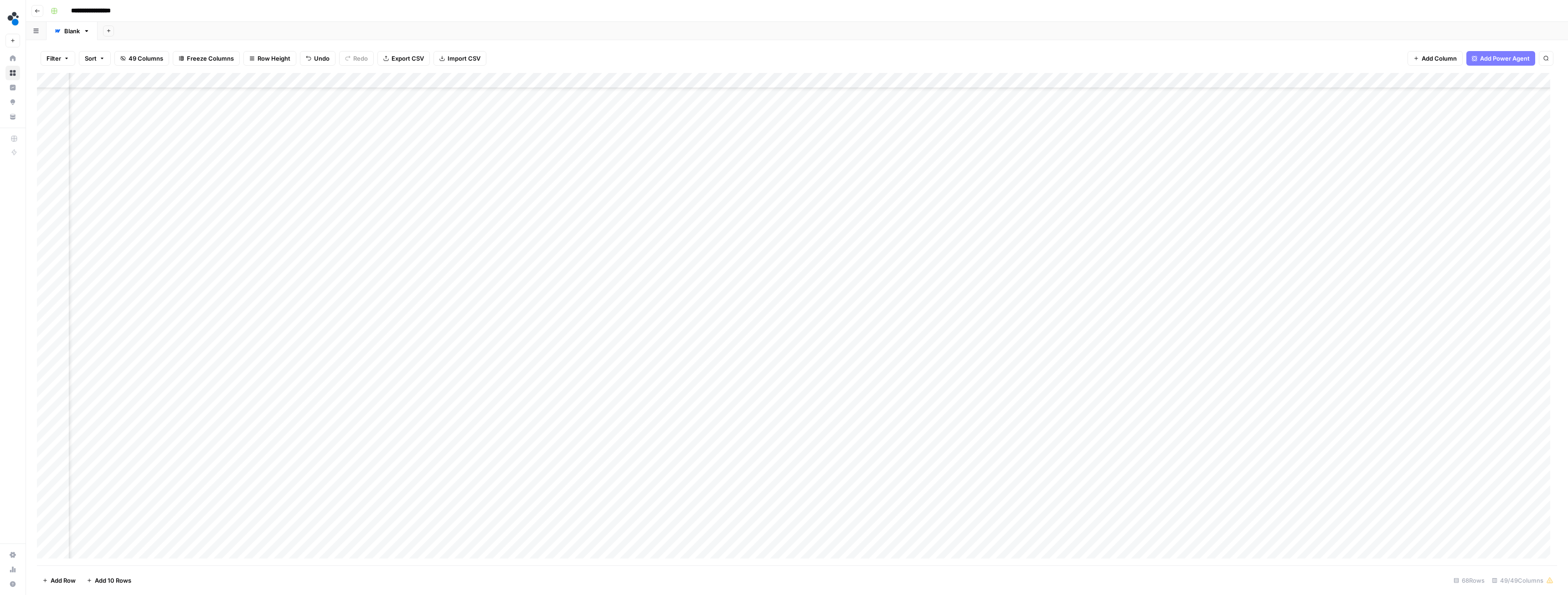
scroll to position [234, 1224]
click at [723, 372] on div "Add Column" at bounding box center [797, 319] width 1521 height 492
click at [1030, 468] on div "Add Column" at bounding box center [797, 319] width 1521 height 492
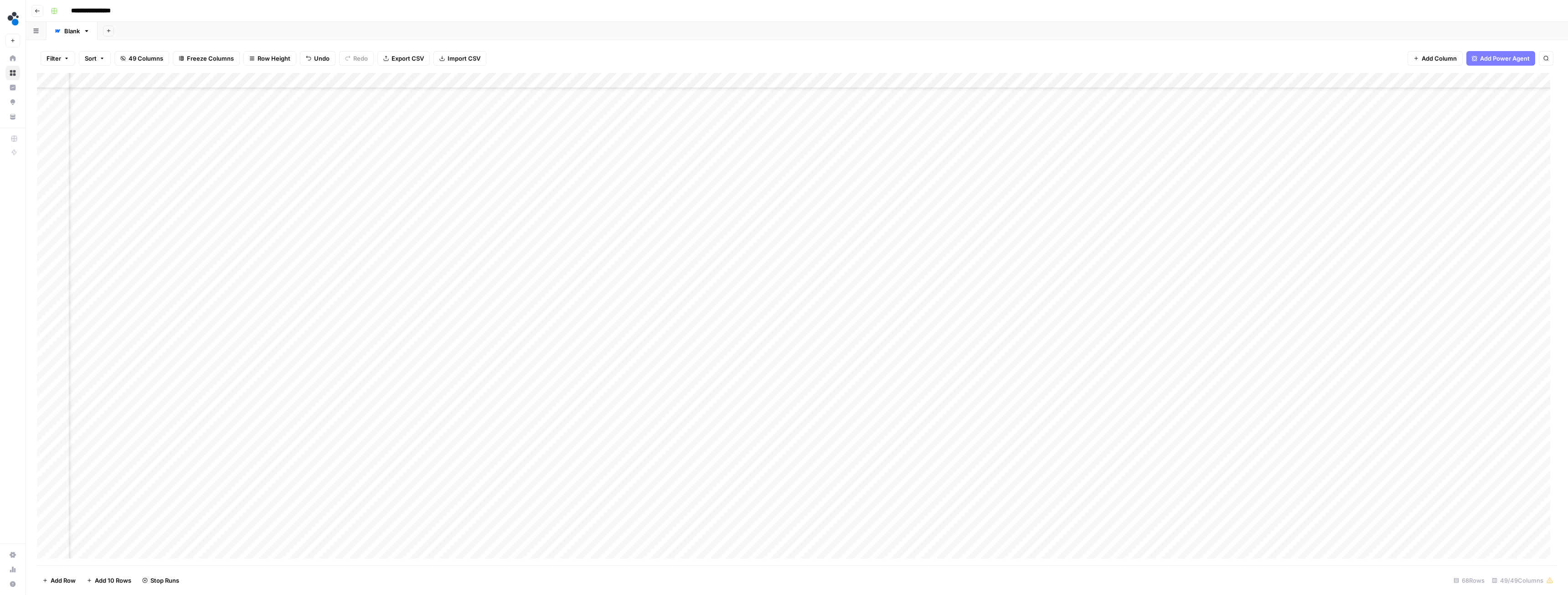
click at [1008, 469] on div "Add Column" at bounding box center [797, 319] width 1521 height 492
click at [314, 281] on div "Add Column" at bounding box center [797, 319] width 1521 height 492
click at [395, 282] on div "Add Column" at bounding box center [797, 319] width 1521 height 492
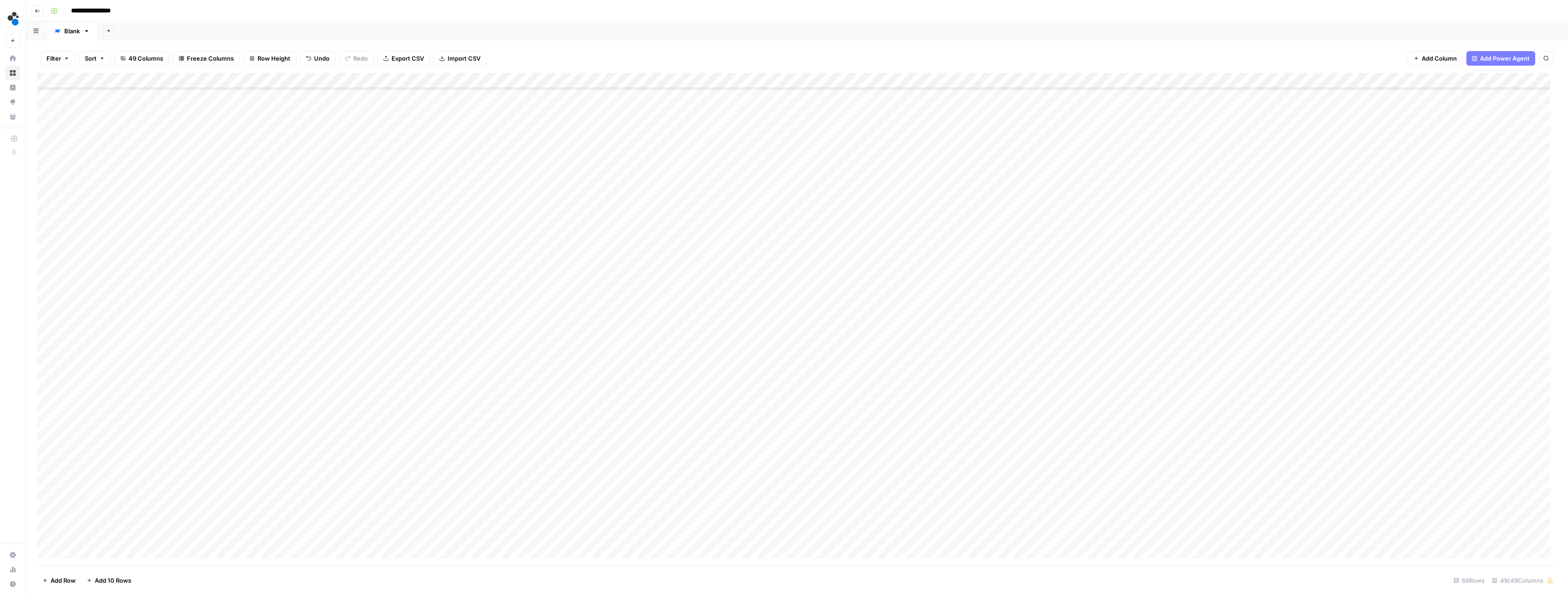
click at [634, 485] on div "Add Column" at bounding box center [797, 319] width 1521 height 492
click at [632, 375] on div "Add Column" at bounding box center [797, 319] width 1521 height 492
click at [797, 394] on div "Add Column" at bounding box center [797, 319] width 1521 height 492
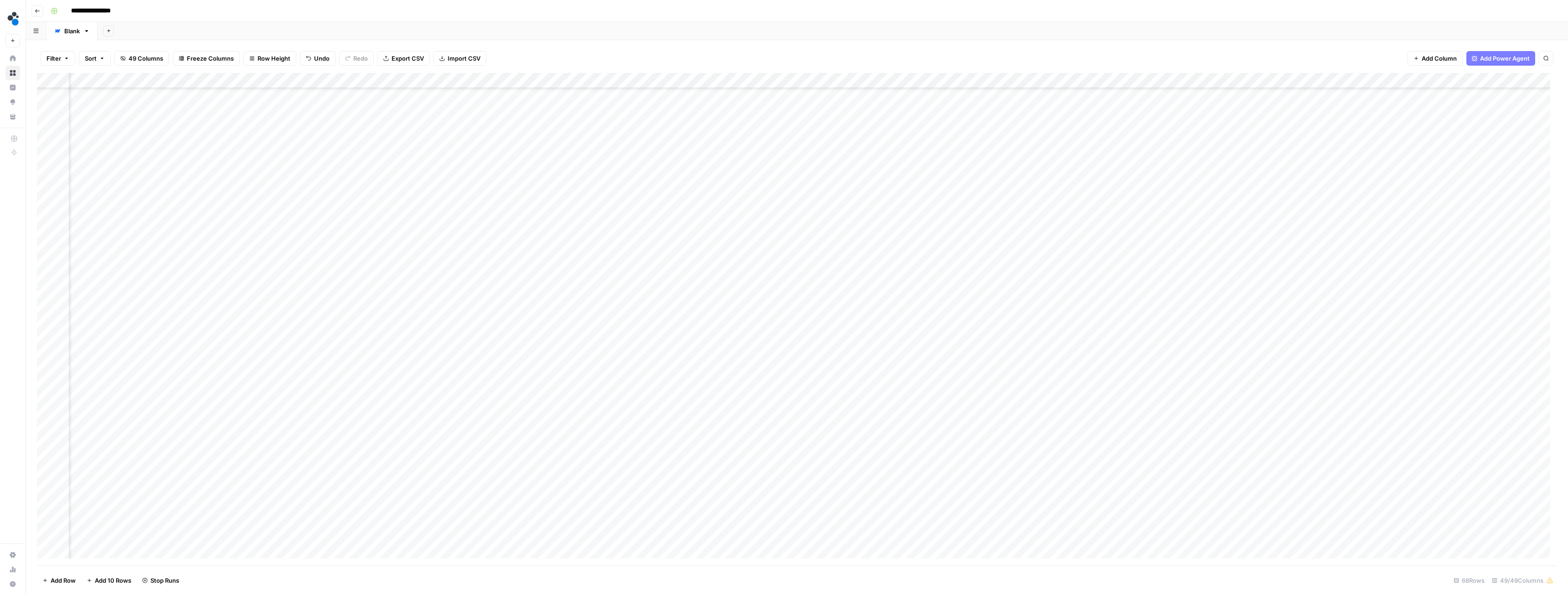
scroll to position [325, 1595]
click at [835, 221] on div "Add Column" at bounding box center [797, 319] width 1521 height 492
click at [865, 221] on div "Add Column" at bounding box center [797, 319] width 1521 height 492
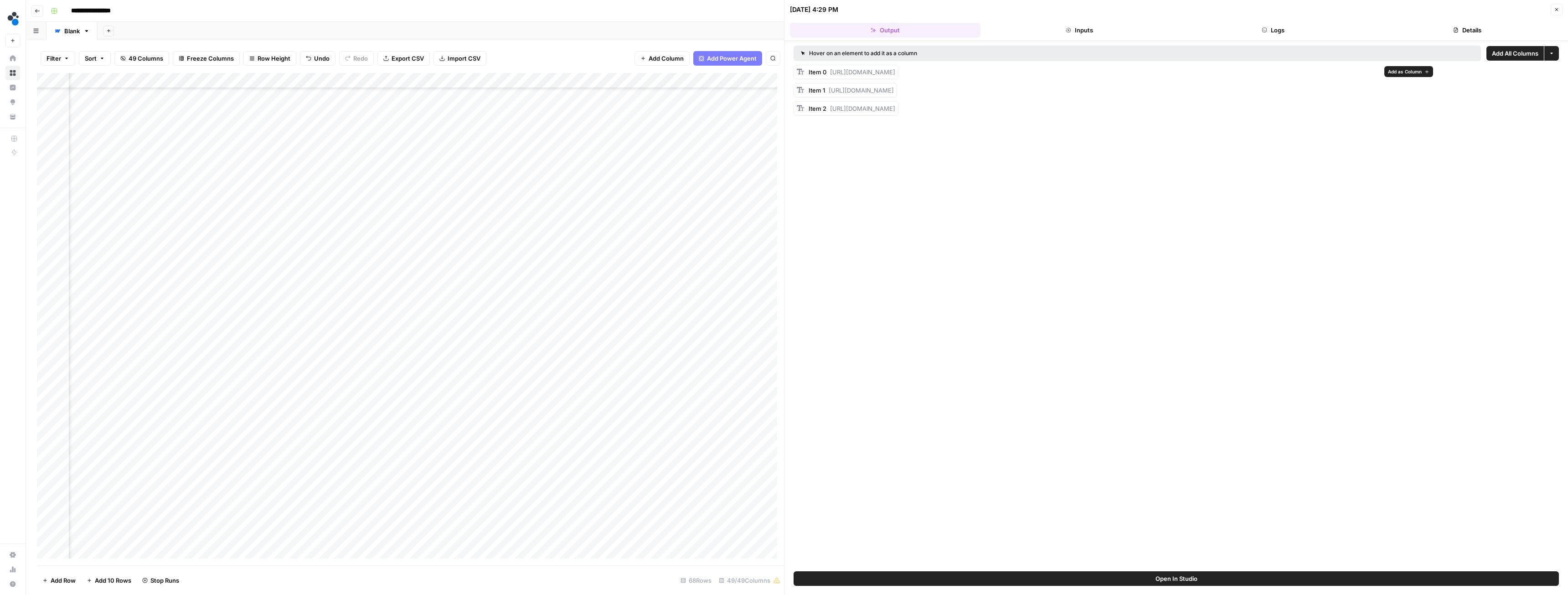
drag, startPoint x: 830, startPoint y: 72, endPoint x: 1380, endPoint y: 73, distance: 550.0
click at [898, 73] on div "Item 0 https://cdn.airops.com/rails/active_storage/blobs/proxy/eyJfcmFpbHMiOnsi…" at bounding box center [846, 72] width 105 height 15
click at [1550, 11] on div "09/03/25 at 4:29 PM Close" at bounding box center [1176, 9] width 773 height 11
click at [1556, 11] on icon "button" at bounding box center [1557, 10] width 3 height 3
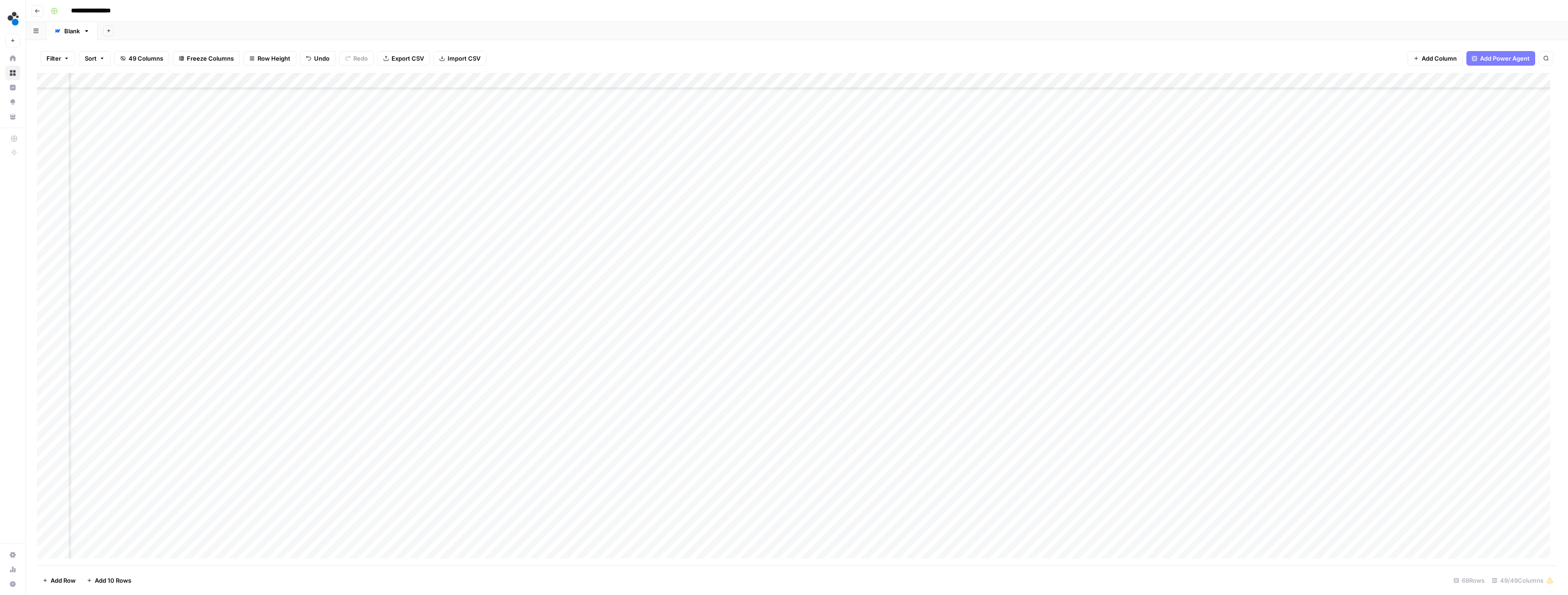
click at [917, 221] on div "Add Column" at bounding box center [797, 319] width 1521 height 492
click at [940, 220] on div "Add Column" at bounding box center [797, 319] width 1521 height 492
type input "**********"
click at [925, 253] on div "Add Column" at bounding box center [797, 319] width 1521 height 492
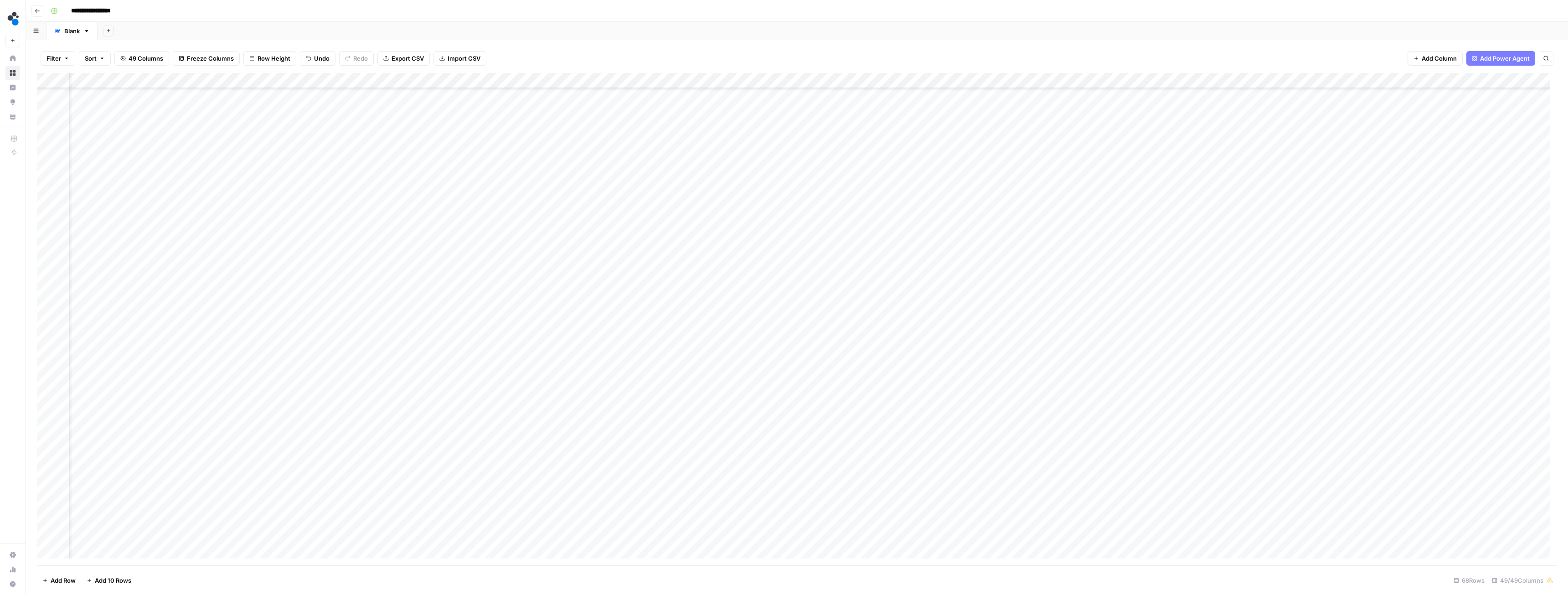
scroll to position [325, 2056]
click at [384, 284] on div "Add Column" at bounding box center [797, 319] width 1521 height 492
click at [403, 282] on div "Add Column" at bounding box center [797, 319] width 1521 height 492
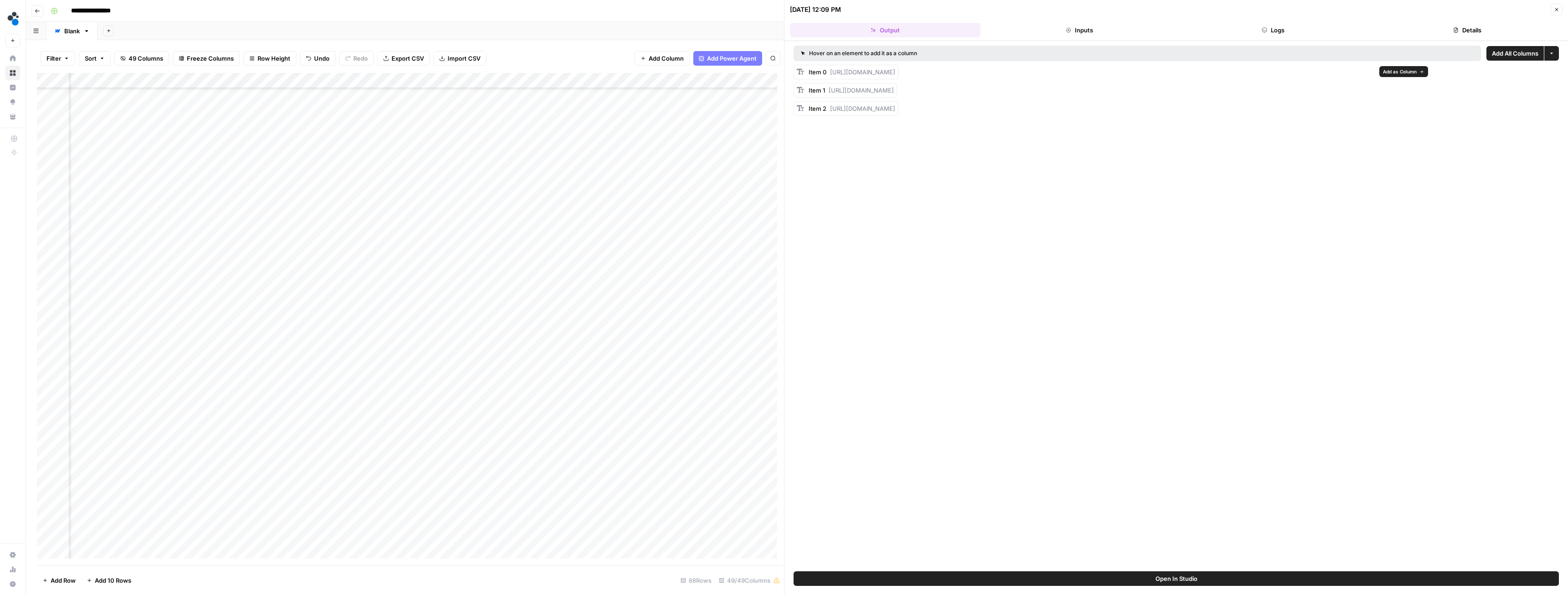
drag, startPoint x: 830, startPoint y: 73, endPoint x: 1372, endPoint y: 73, distance: 542.0
click at [895, 73] on span "https://cdn.airops.com/rails/active_storage/blobs/proxy/eyJfcmFpbHMiOnsiZGF0YSI…" at bounding box center [862, 72] width 65 height 8
copy span "https://cdn.airops.com/rails/active_storage/blobs/proxy/eyJfcmFpbHMiOnsiZGF0YSI…"
click at [1556, 14] on button "Close" at bounding box center [1557, 9] width 11 height 11
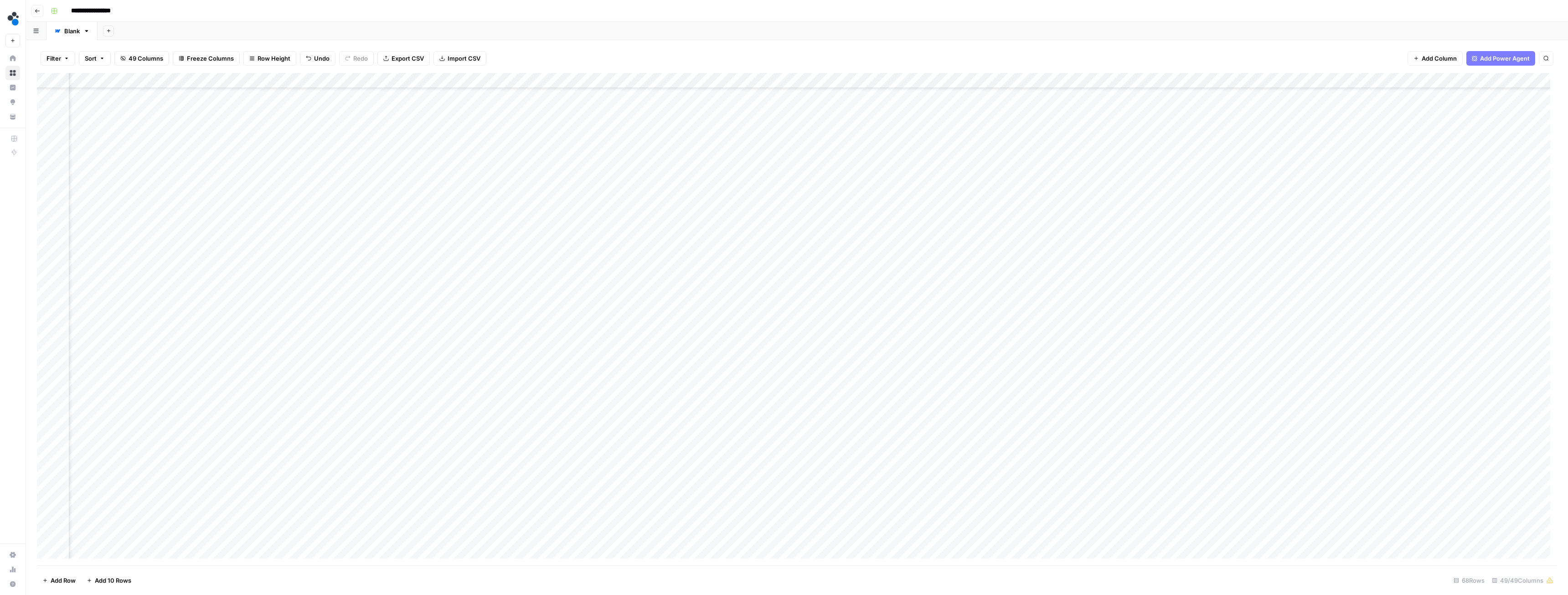
scroll to position [371, 2056]
click at [380, 468] on div "Add Column" at bounding box center [797, 319] width 1521 height 492
click at [403, 470] on div "Add Column" at bounding box center [797, 319] width 1521 height 492
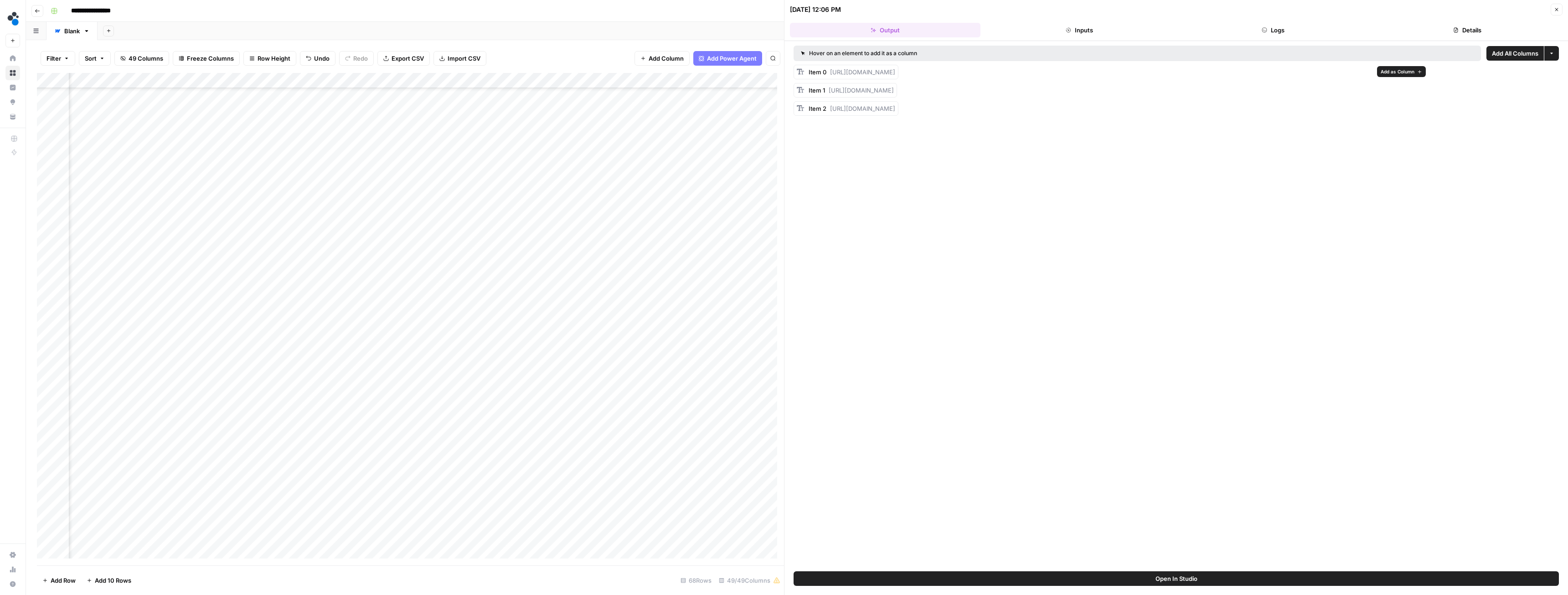
drag, startPoint x: 831, startPoint y: 73, endPoint x: 1371, endPoint y: 70, distance: 540.0
click at [898, 70] on div "Item 0 https://cdn.airops.com/rails/active_storage/blobs/proxy/eyJfcmFpbHMiOnsi…" at bounding box center [846, 72] width 105 height 15
copy span "https://cdn.airops.com/rails/active_storage/blobs/proxy/eyJfcmFpbHMiOnsiZGF0YSI…"
click at [1560, 8] on button "Close" at bounding box center [1557, 9] width 11 height 11
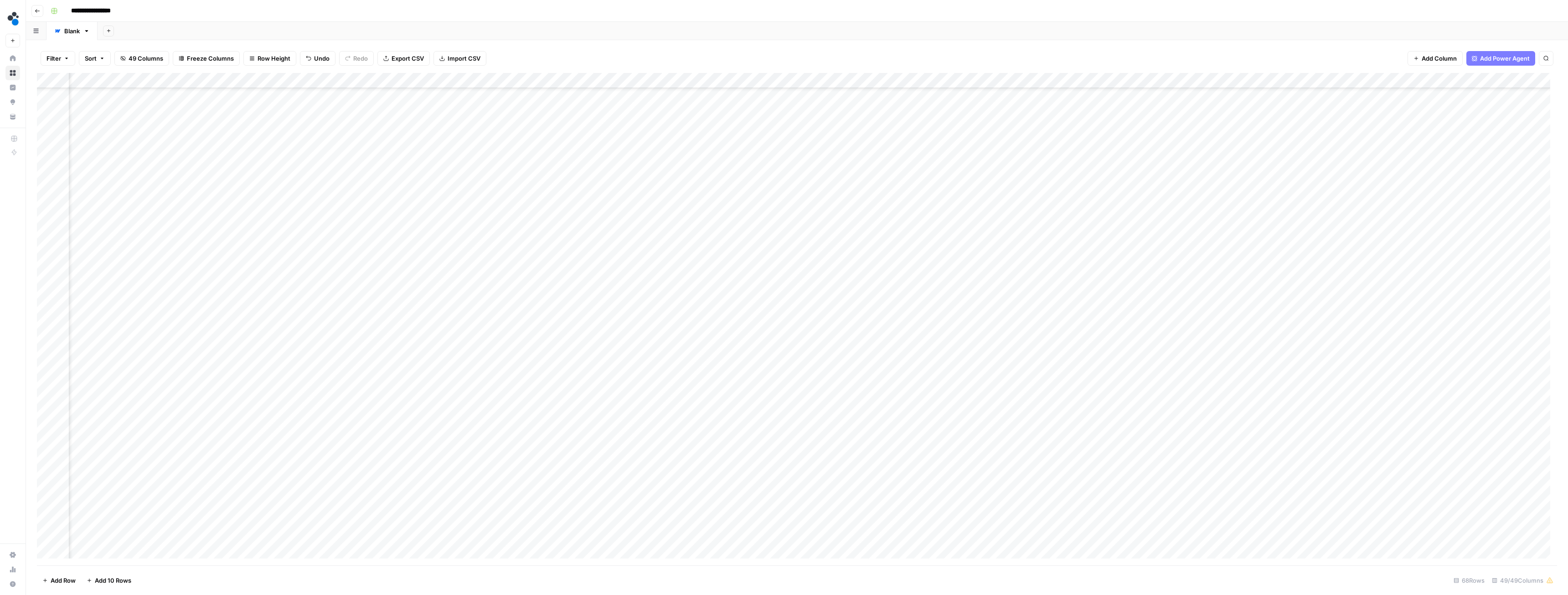
scroll to position [417, 2126]
click at [969, 423] on div "Add Column" at bounding box center [797, 319] width 1521 height 492
click at [989, 250] on div "Add Column" at bounding box center [797, 319] width 1521 height 492
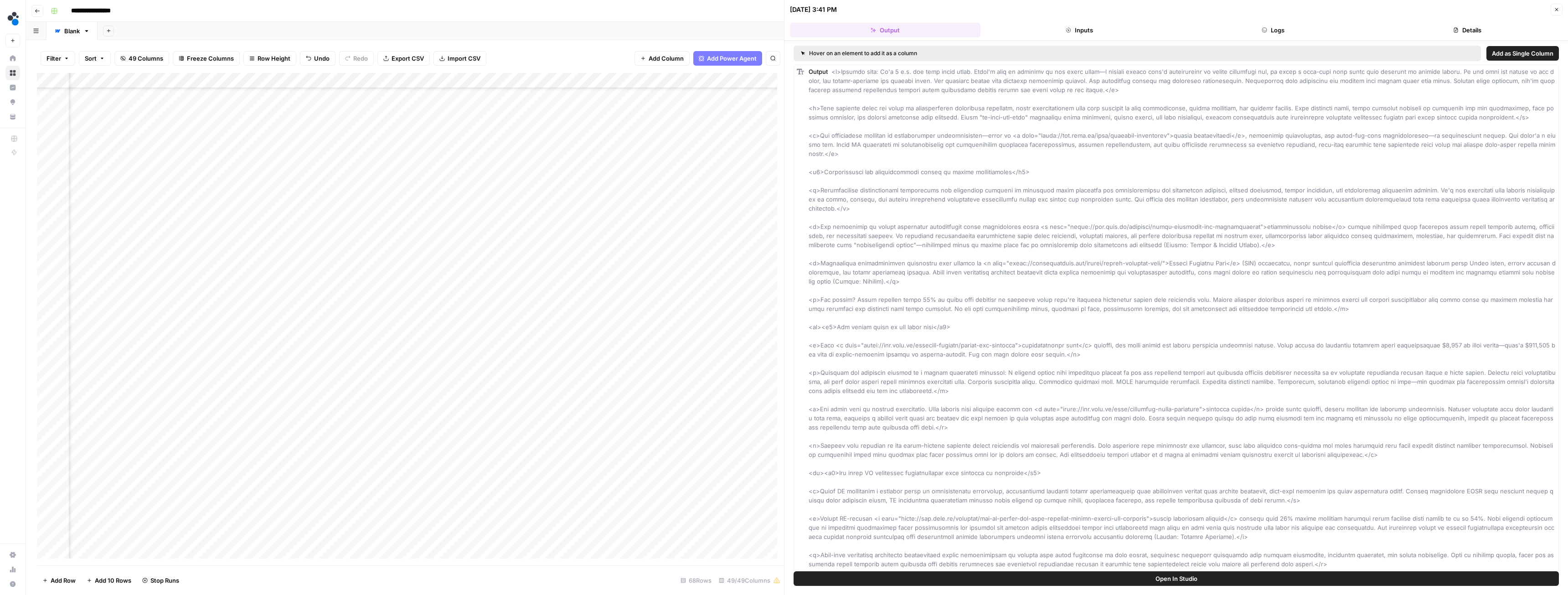
click at [1467, 29] on button "Details" at bounding box center [1467, 30] width 191 height 15
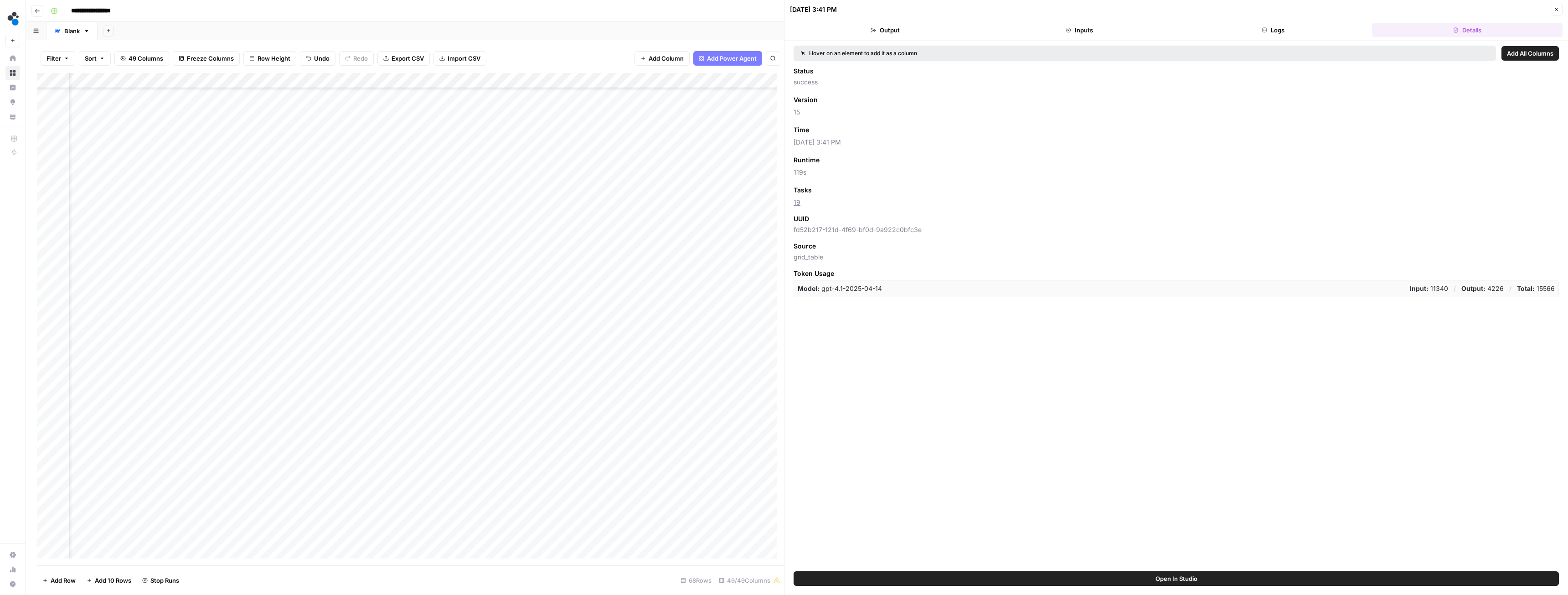
click at [1551, 8] on button "Close" at bounding box center [1557, 9] width 11 height 11
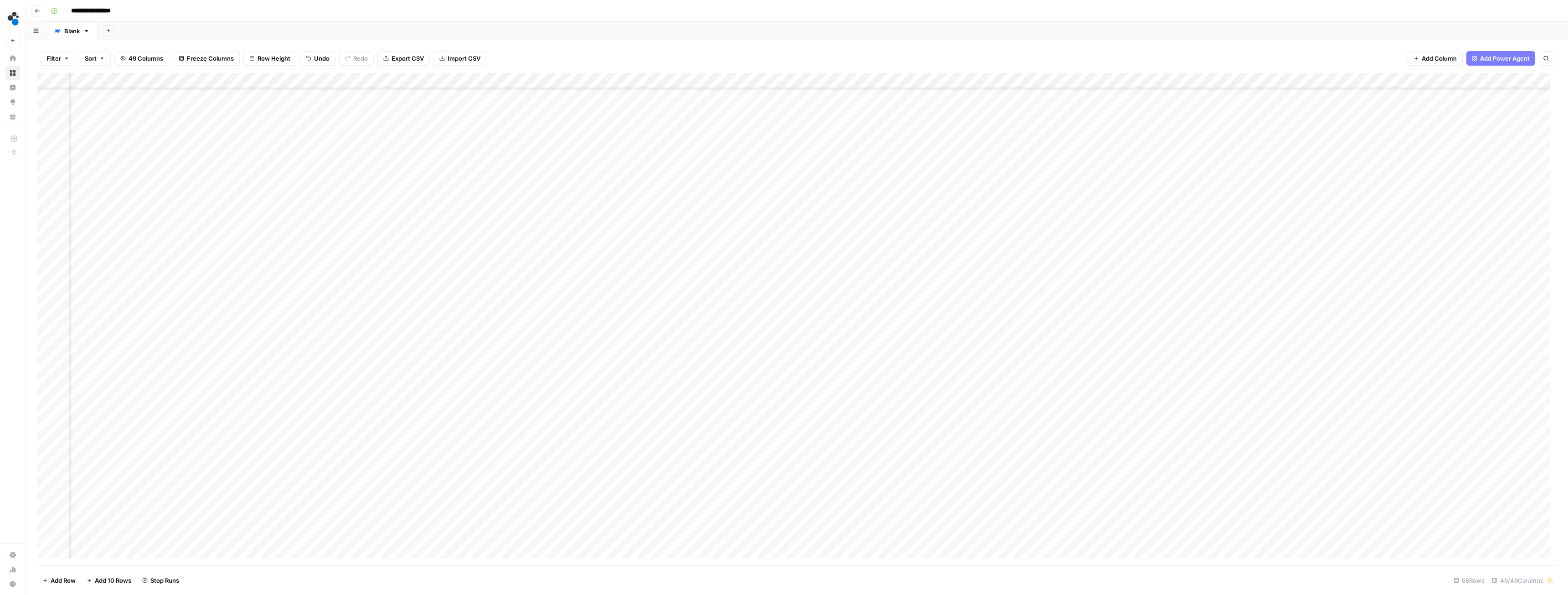
click at [1003, 251] on div "Add Column" at bounding box center [797, 319] width 1521 height 492
click at [1038, 247] on div "Add Column" at bounding box center [797, 319] width 1521 height 492
click at [1051, 252] on div "Add Column" at bounding box center [797, 319] width 1521 height 492
click at [1416, 251] on div "Add Column" at bounding box center [797, 319] width 1521 height 492
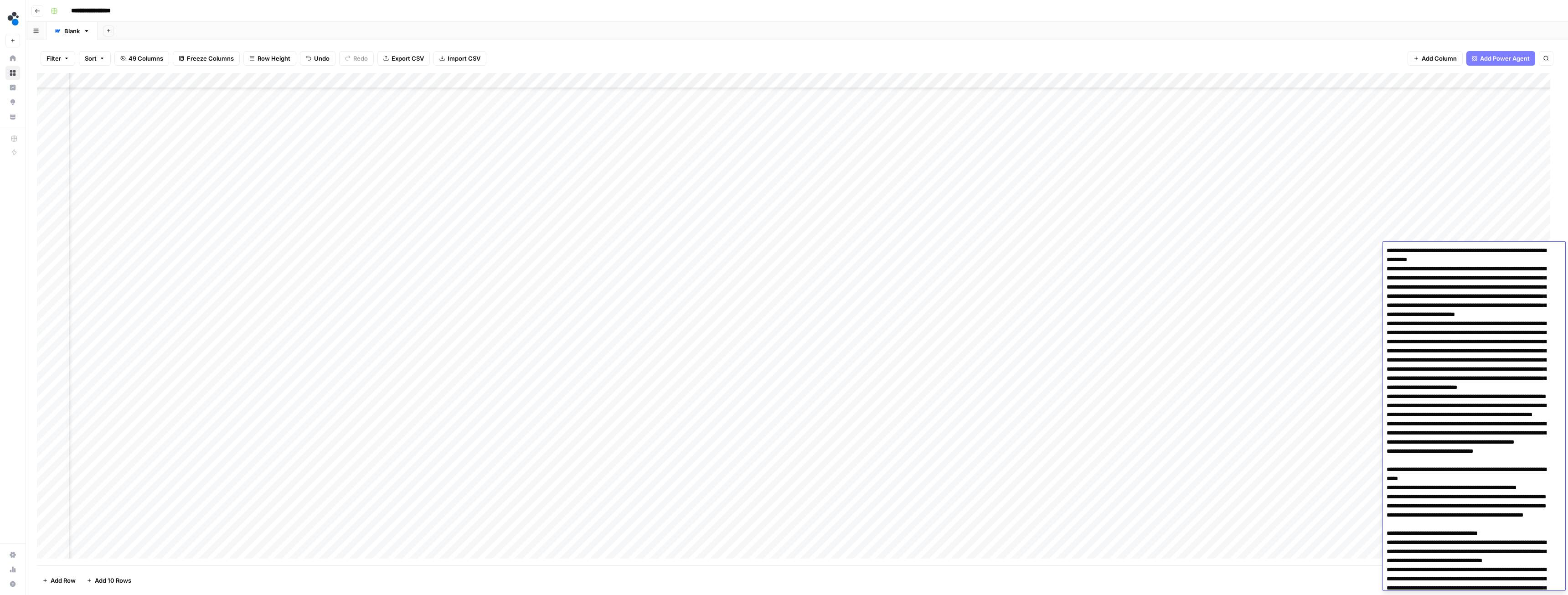
scroll to position [789, 0]
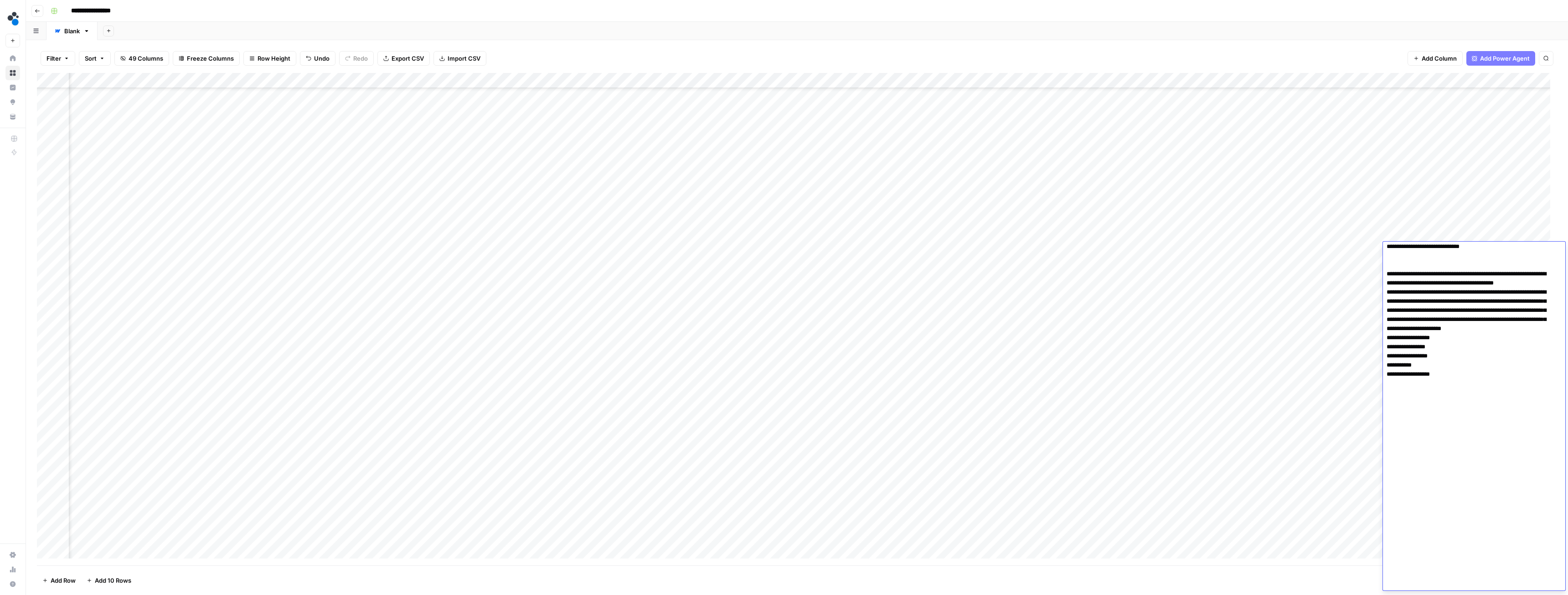
click at [1428, 475] on textarea at bounding box center [1470, 23] width 175 height 1135
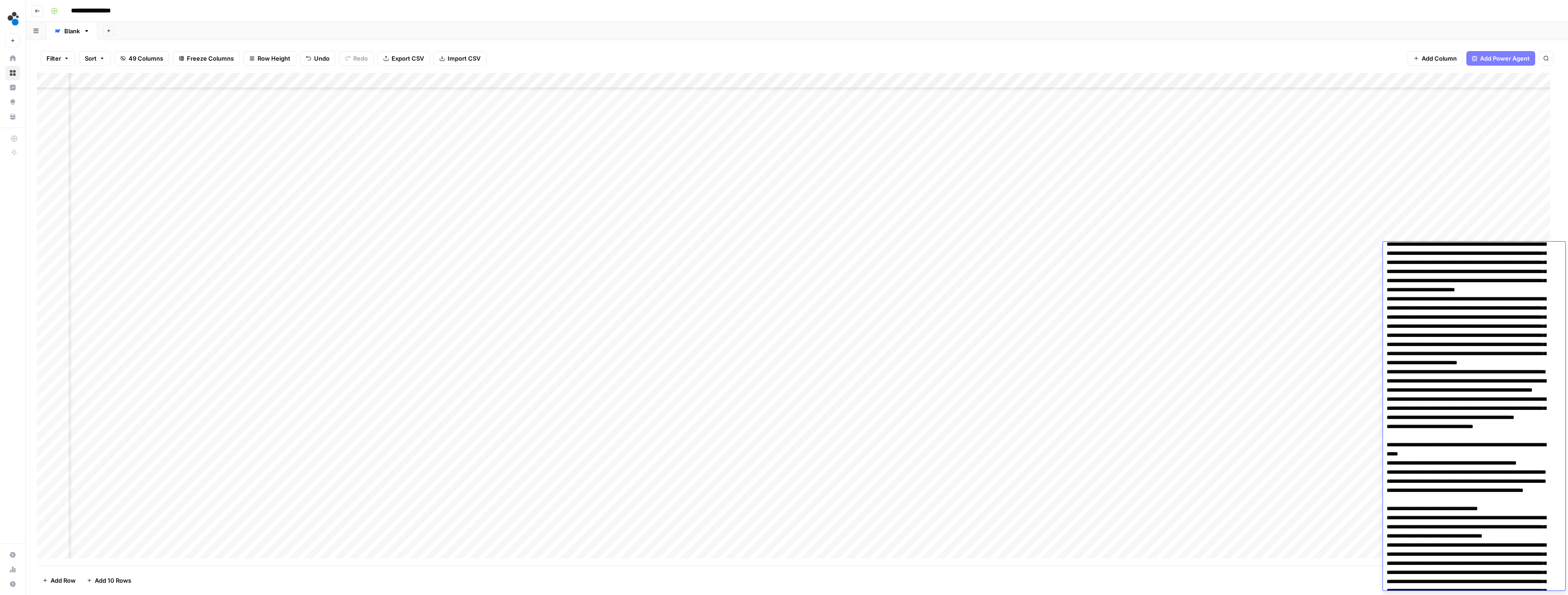
scroll to position [0, 0]
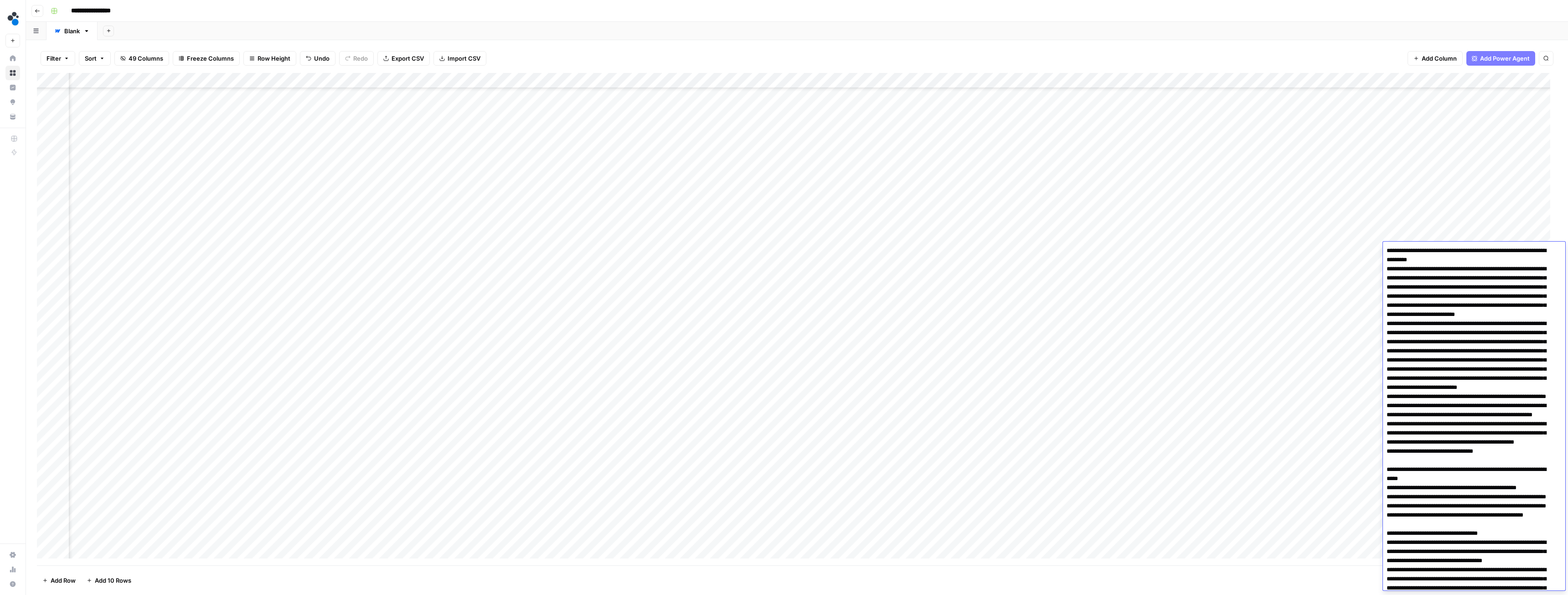
click at [990, 251] on div "Add Column" at bounding box center [797, 319] width 1521 height 492
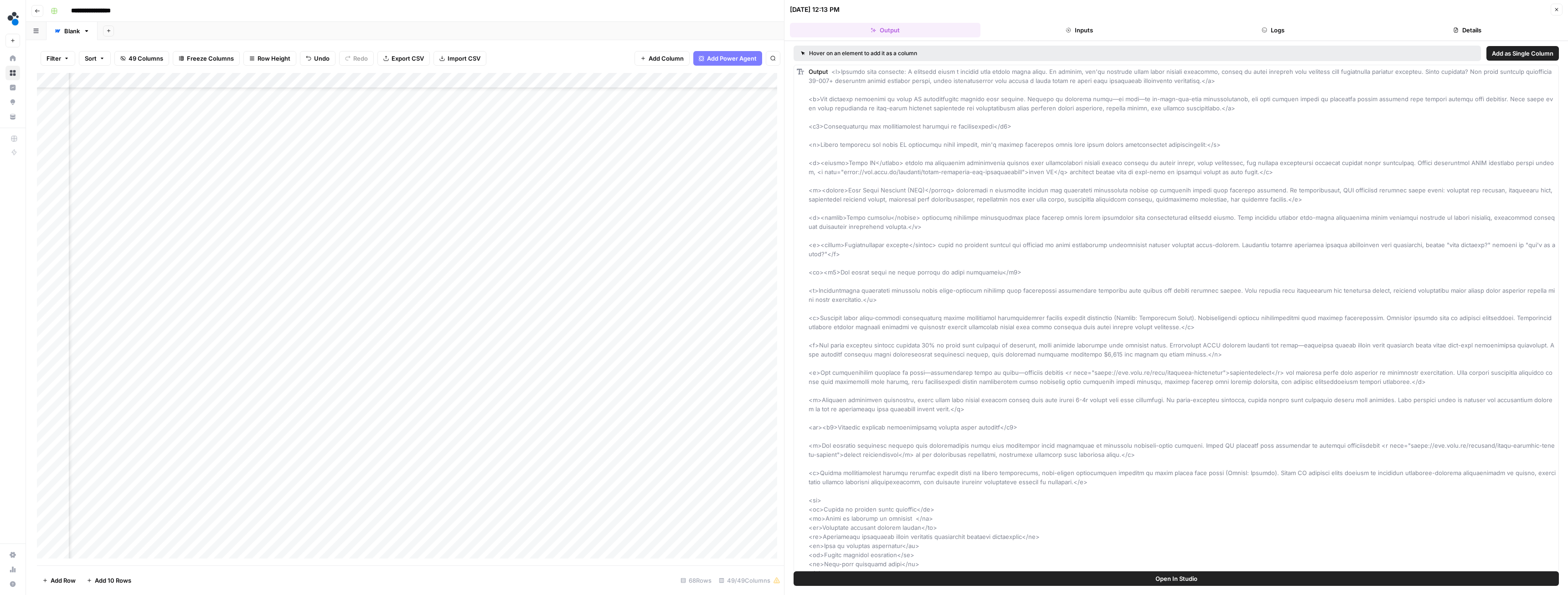
click at [1448, 32] on button "Details" at bounding box center [1467, 30] width 191 height 15
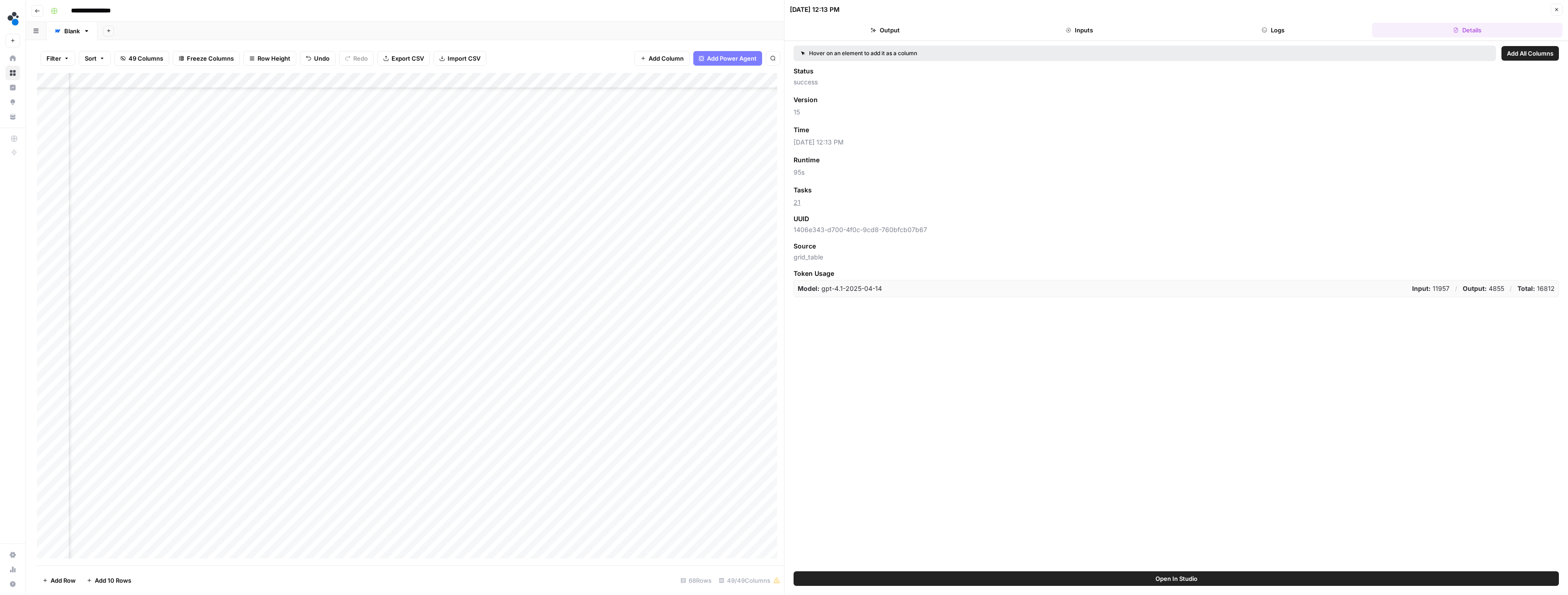
click at [1559, 8] on icon "button" at bounding box center [1557, 9] width 5 height 5
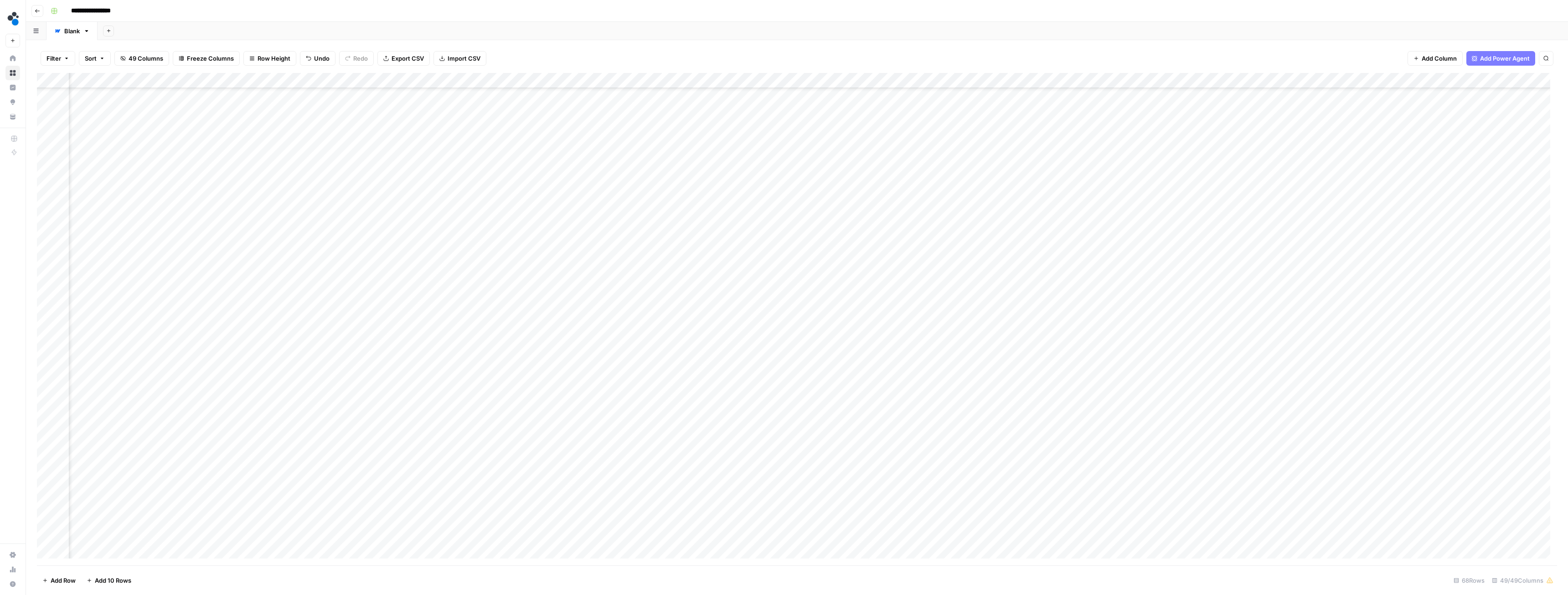
scroll to position [280, 2444]
click at [1093, 266] on div "Add Column" at bounding box center [797, 319] width 1521 height 492
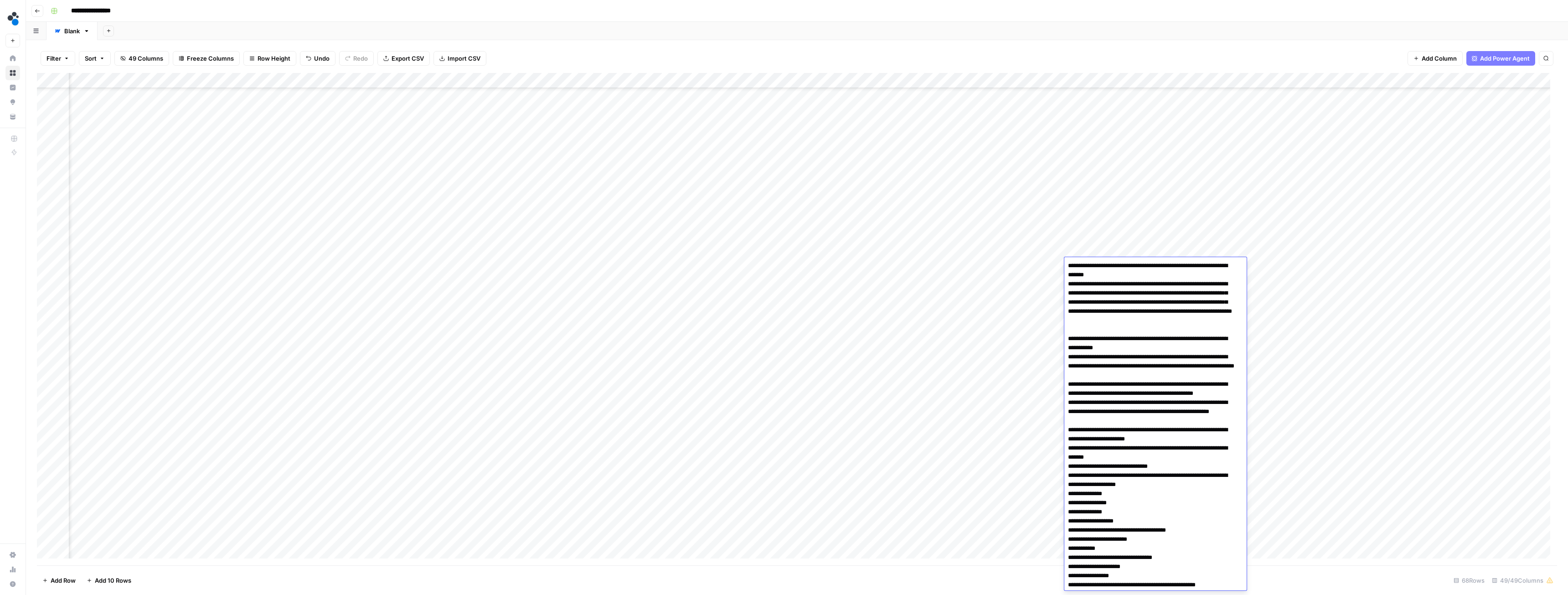
scroll to position [0, 0]
click at [1113, 342] on textarea at bounding box center [1152, 541] width 175 height 561
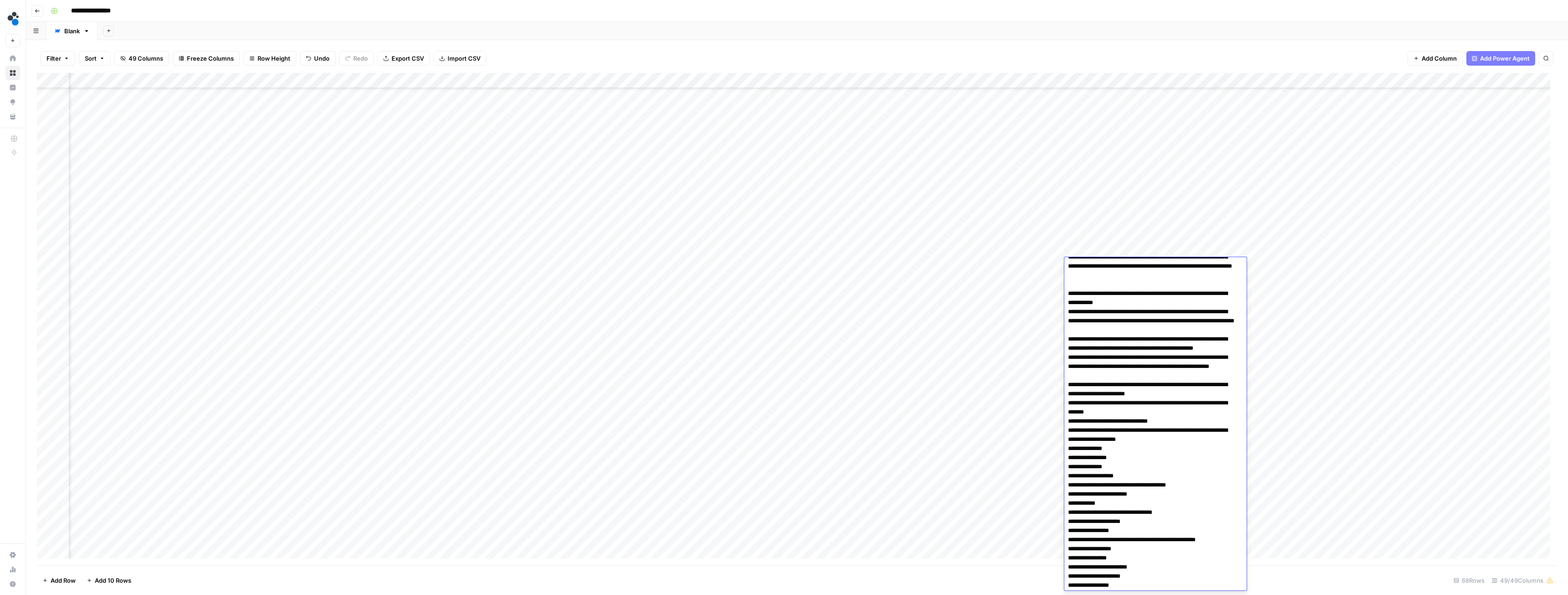
click at [1348, 402] on div "Add Column" at bounding box center [797, 319] width 1521 height 492
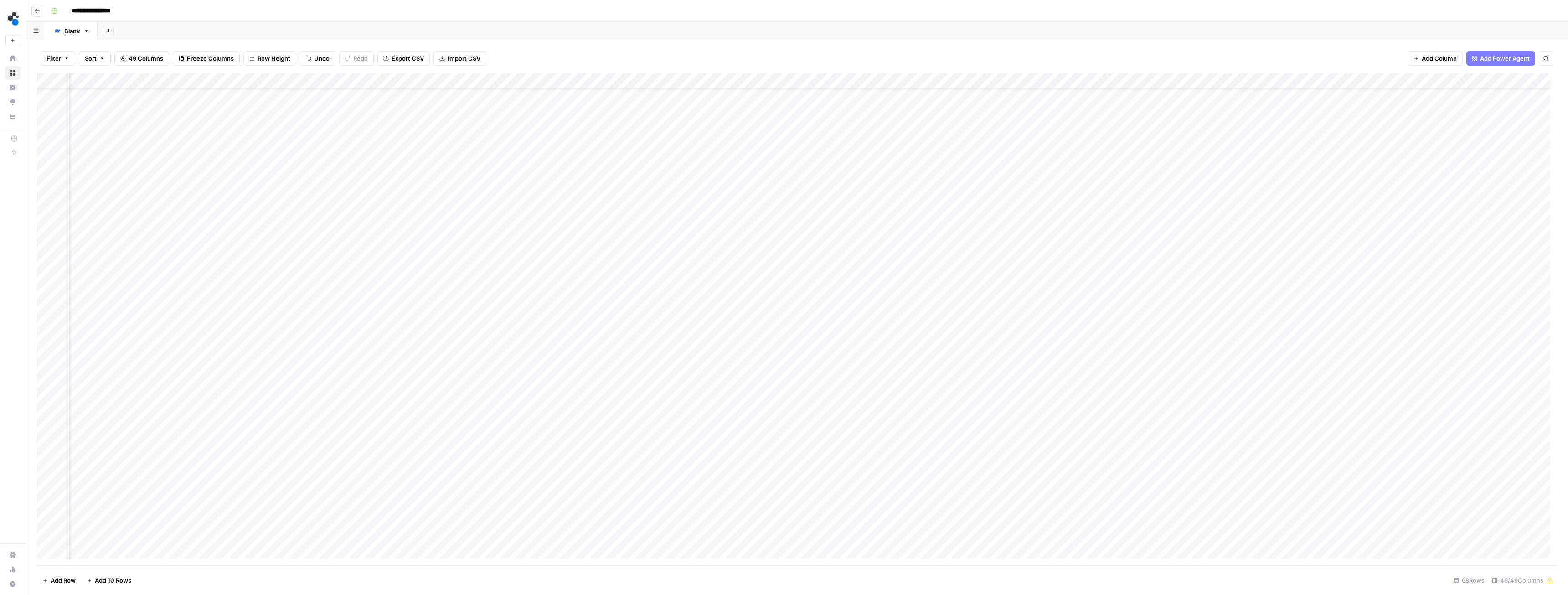
click at [1442, 57] on span "Add Column" at bounding box center [1439, 58] width 35 height 9
click at [1427, 91] on button "HTML" at bounding box center [1477, 93] width 171 height 15
click at [1403, 81] on div "Add Column" at bounding box center [797, 319] width 1521 height 492
click at [1403, 100] on input "New Column" at bounding box center [1423, 103] width 93 height 9
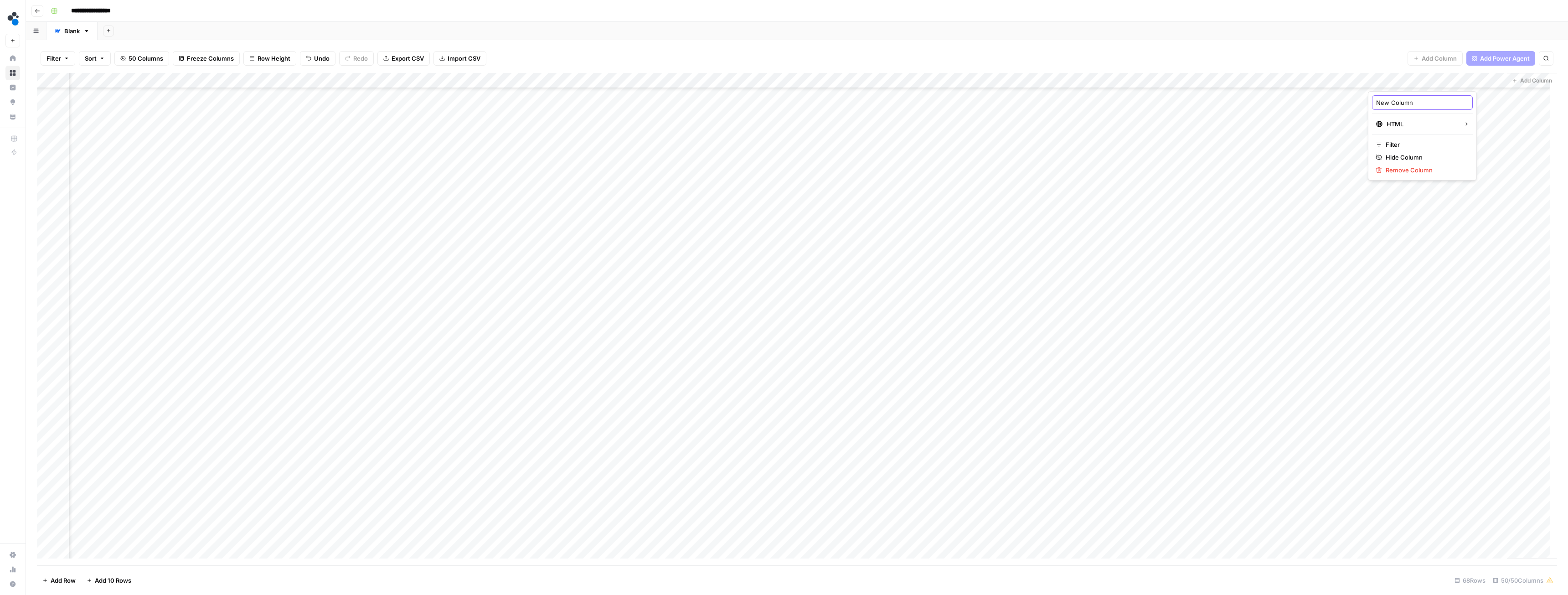
click at [1403, 100] on input "New Column" at bounding box center [1423, 103] width 93 height 9
type input "O"
type input "p"
type input "canceled article"
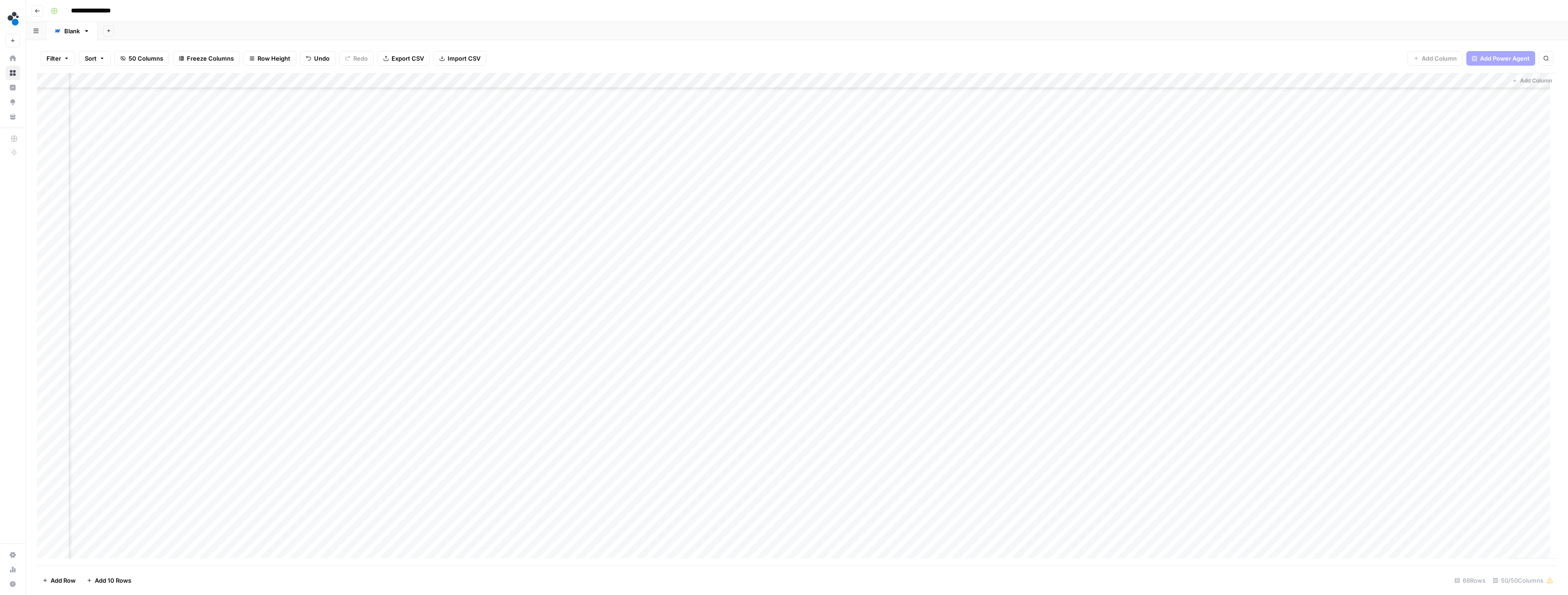
click at [1356, 267] on div "Add Column" at bounding box center [797, 319] width 1521 height 492
click at [286, 250] on div "Add Column" at bounding box center [797, 319] width 1521 height 492
click at [320, 251] on div "Add Column" at bounding box center [797, 319] width 1521 height 492
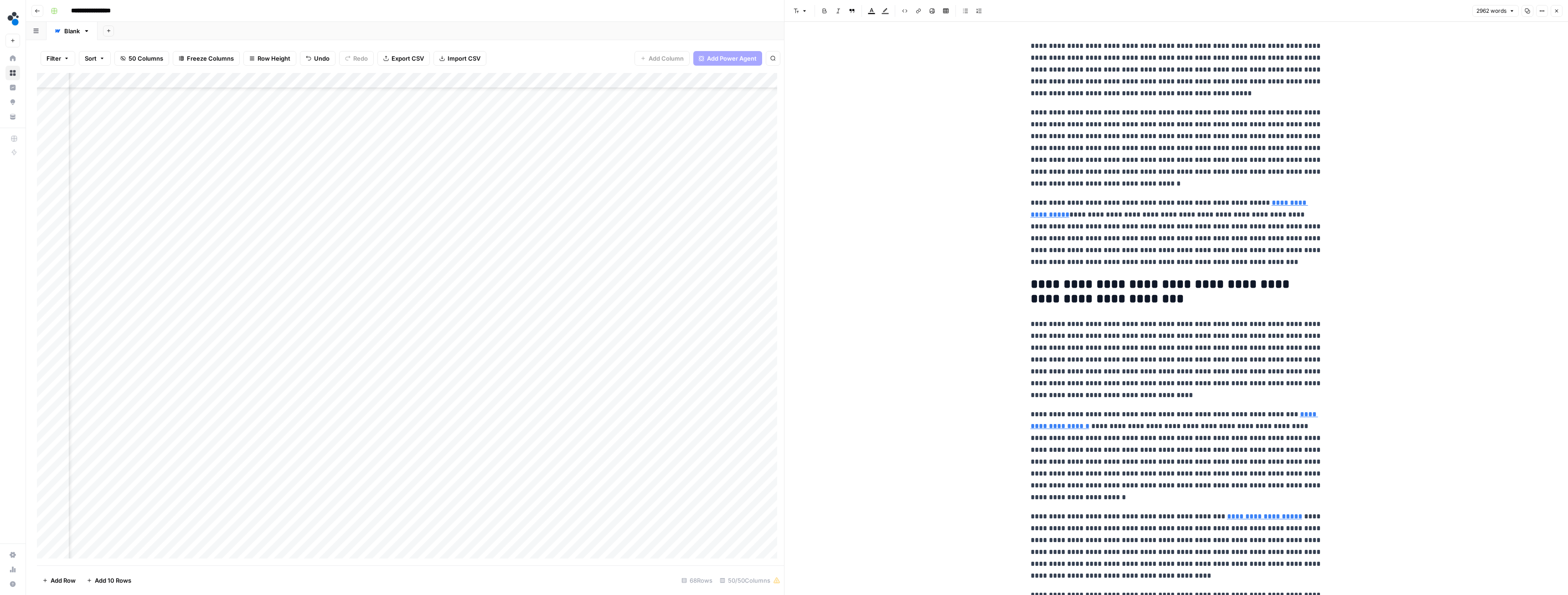
click at [1527, 11] on icon "button" at bounding box center [1527, 11] width 5 height 5
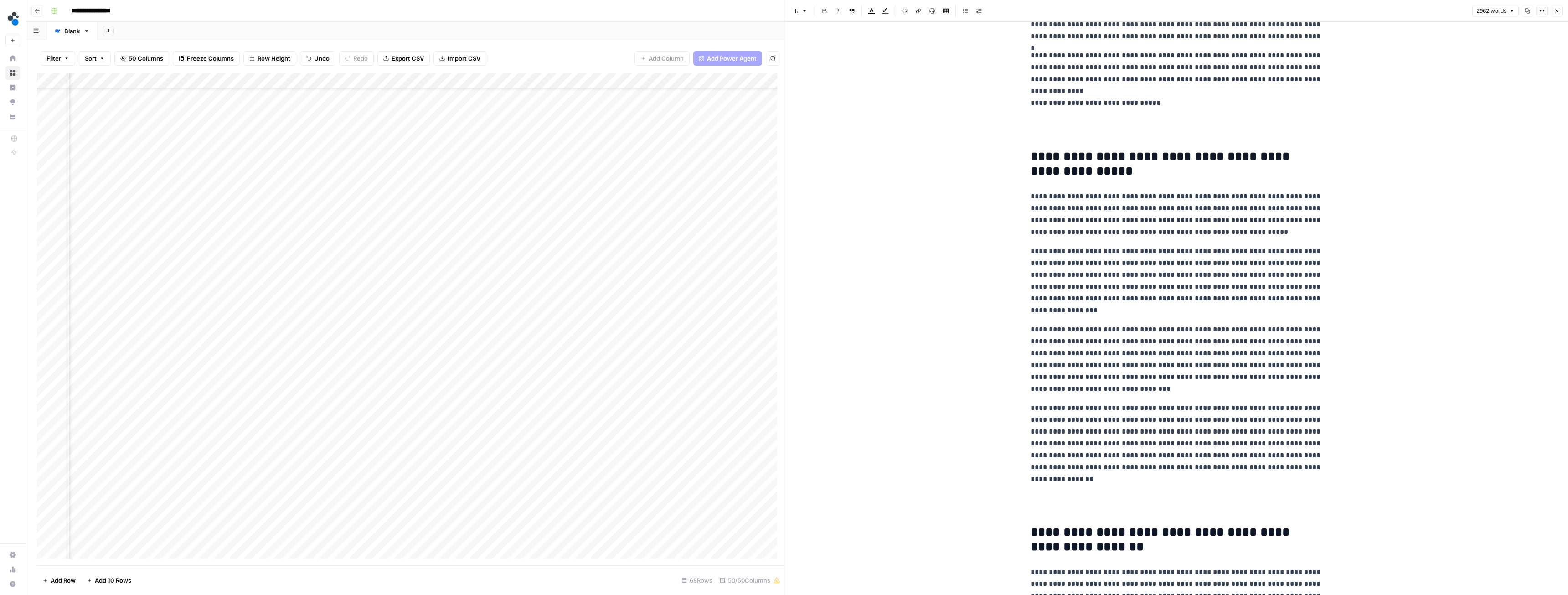
scroll to position [2829, 0]
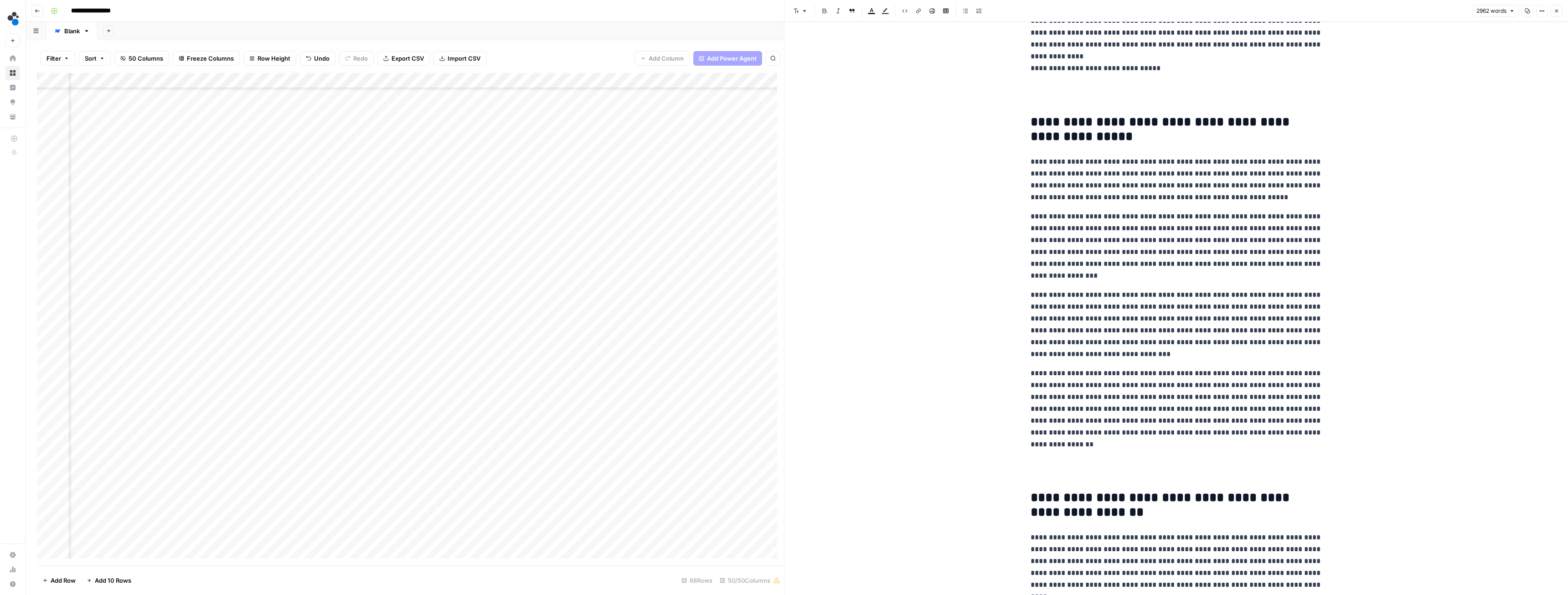
click at [1560, 9] on button "Close" at bounding box center [1557, 11] width 11 height 11
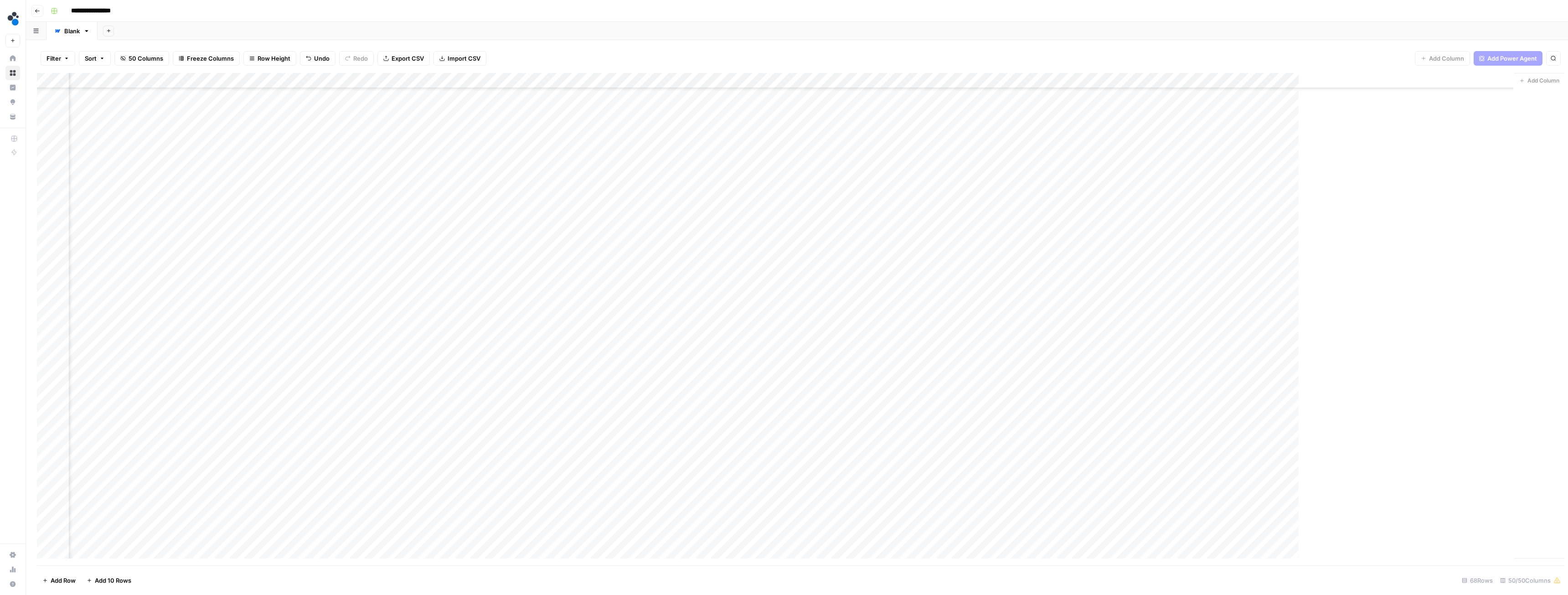
scroll to position [280, 3158]
click at [1391, 251] on div "Add Column" at bounding box center [797, 319] width 1521 height 492
click at [1501, 247] on div "Add Column" at bounding box center [797, 319] width 1521 height 492
click at [1073, 50] on p at bounding box center [1176, 45] width 292 height 11
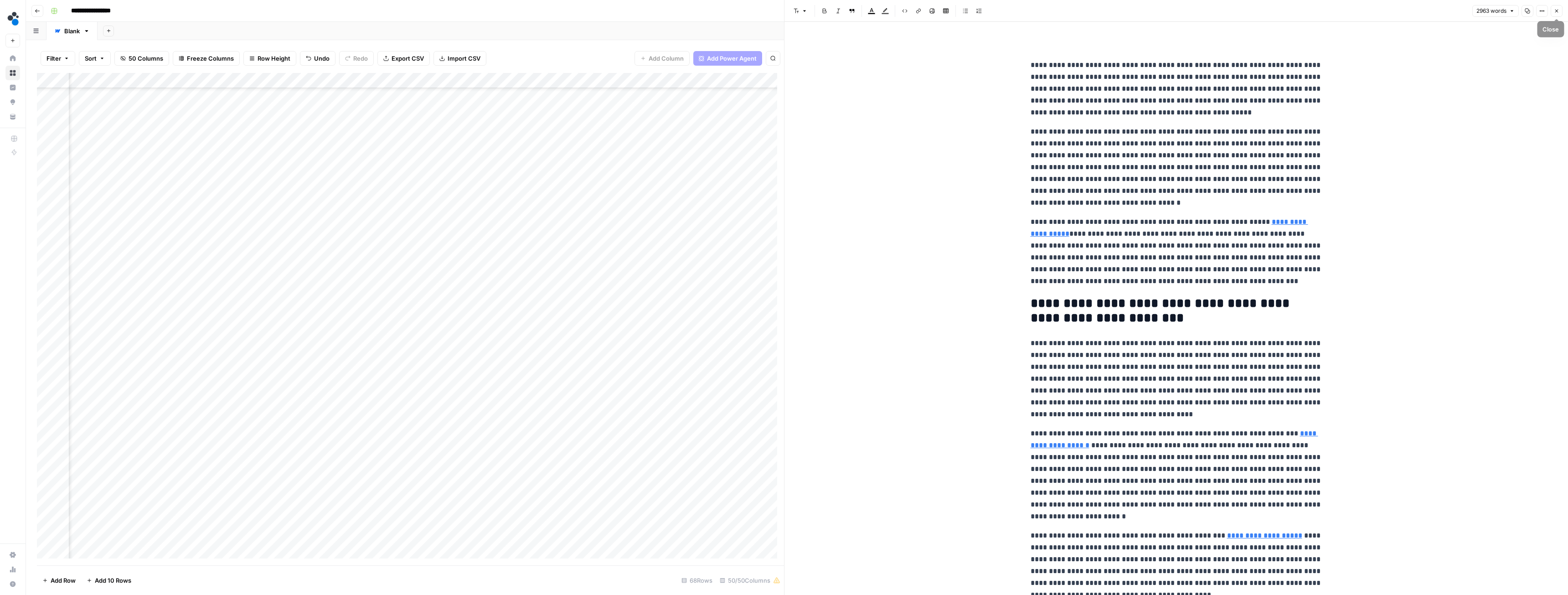
click at [1559, 14] on button "Close" at bounding box center [1557, 11] width 11 height 11
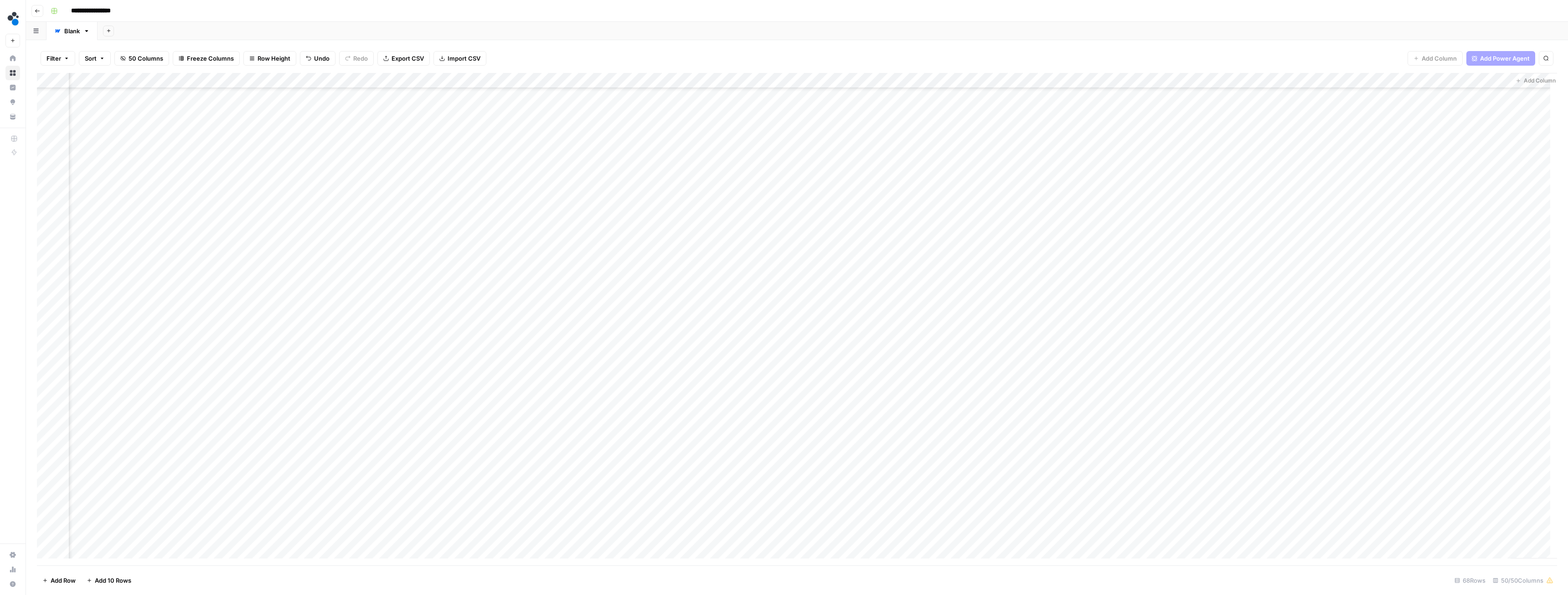
click at [385, 249] on div "Add Column" at bounding box center [797, 319] width 1521 height 492
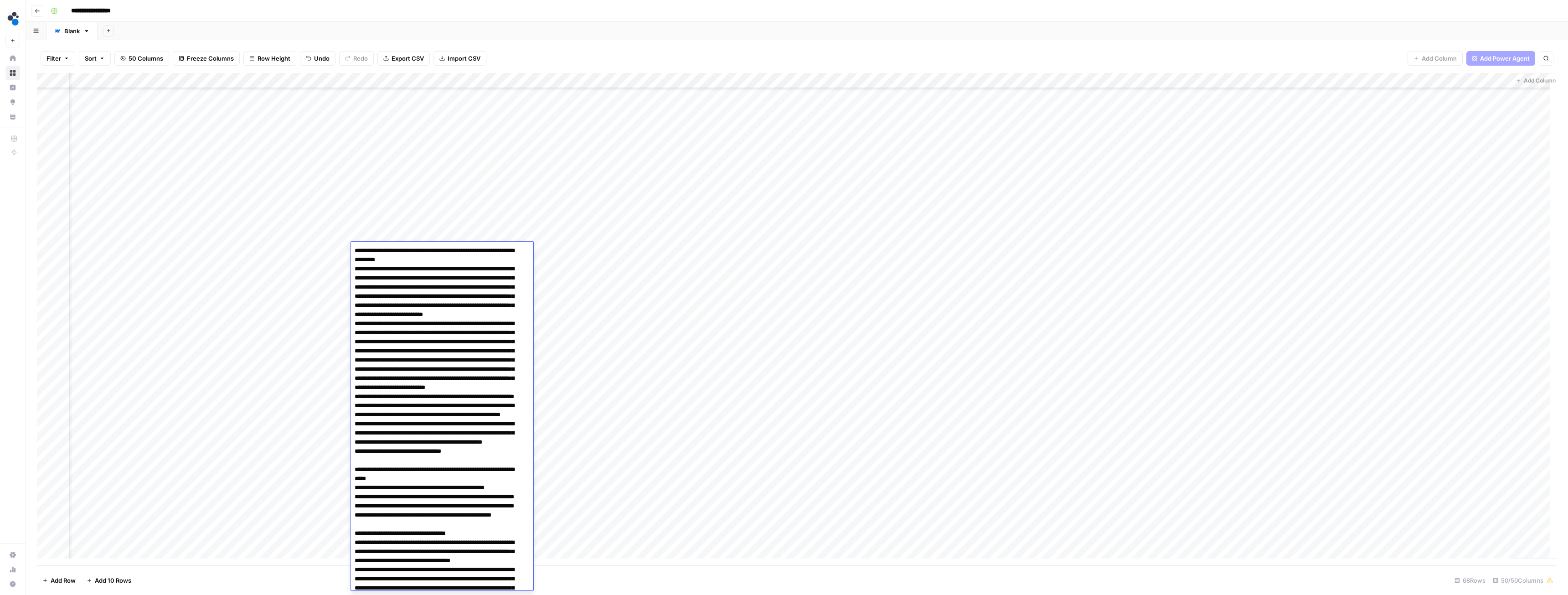
scroll to position [789, 0]
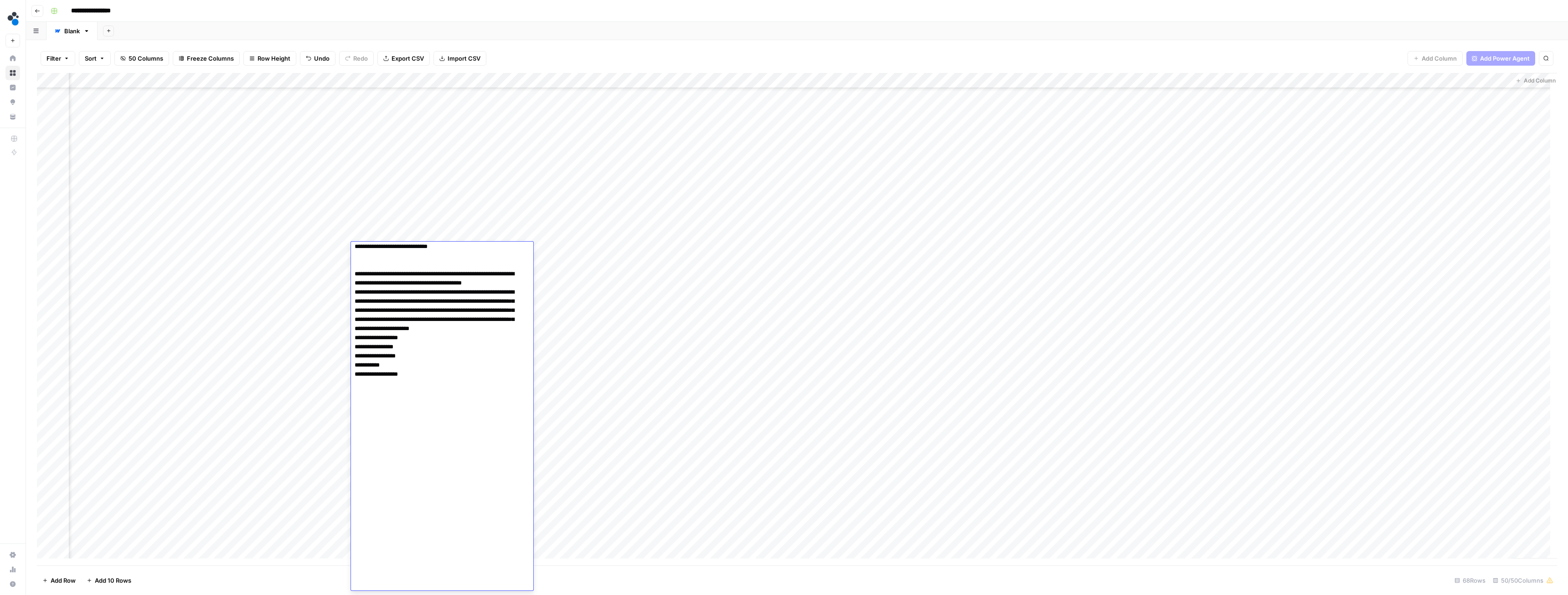
click at [396, 306] on textarea at bounding box center [438, 23] width 175 height 1135
click at [419, 265] on textarea at bounding box center [438, 23] width 175 height 1135
click at [432, 345] on textarea at bounding box center [438, 23] width 175 height 1135
click at [404, 377] on textarea at bounding box center [438, 23] width 175 height 1135
drag, startPoint x: 393, startPoint y: 402, endPoint x: 374, endPoint y: 404, distance: 19.1
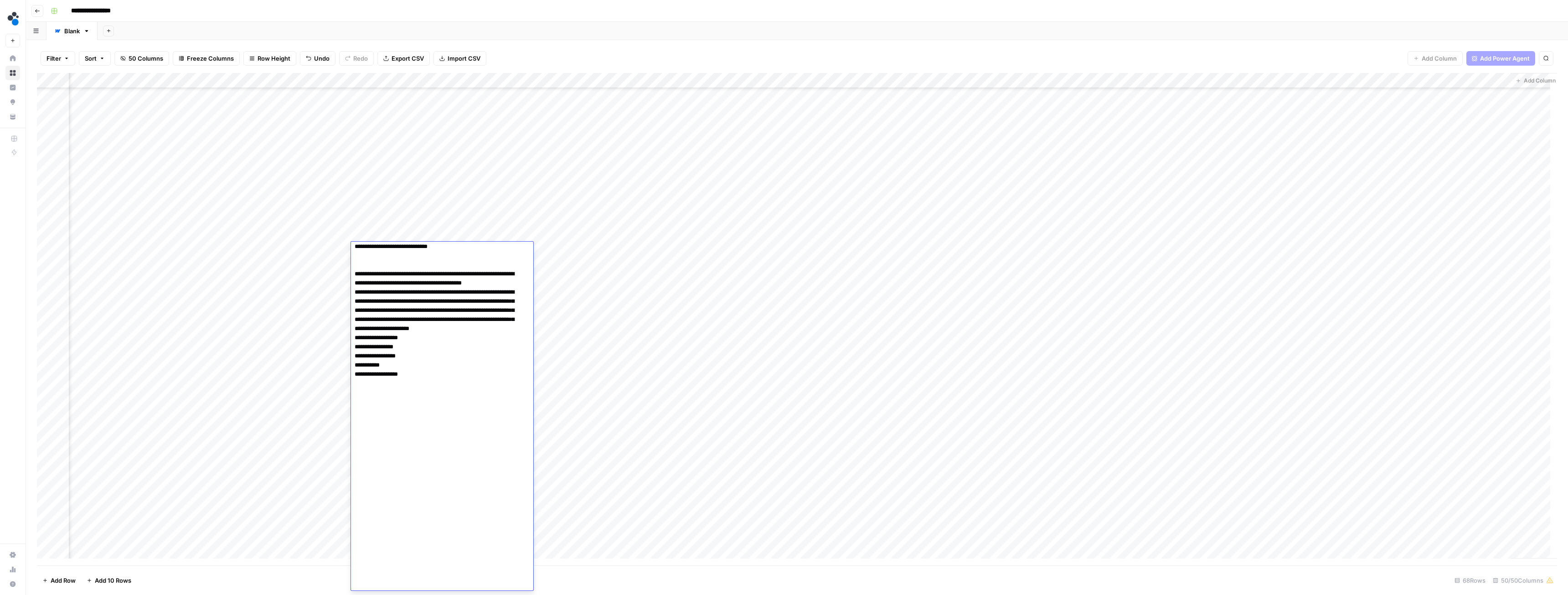
click at [374, 404] on textarea at bounding box center [438, 23] width 175 height 1135
click at [374, 405] on textarea at bounding box center [438, 23] width 175 height 1135
drag, startPoint x: 373, startPoint y: 404, endPoint x: 392, endPoint y: 401, distance: 19.2
click at [392, 401] on textarea at bounding box center [438, 23] width 175 height 1135
click at [390, 404] on textarea at bounding box center [438, 23] width 175 height 1135
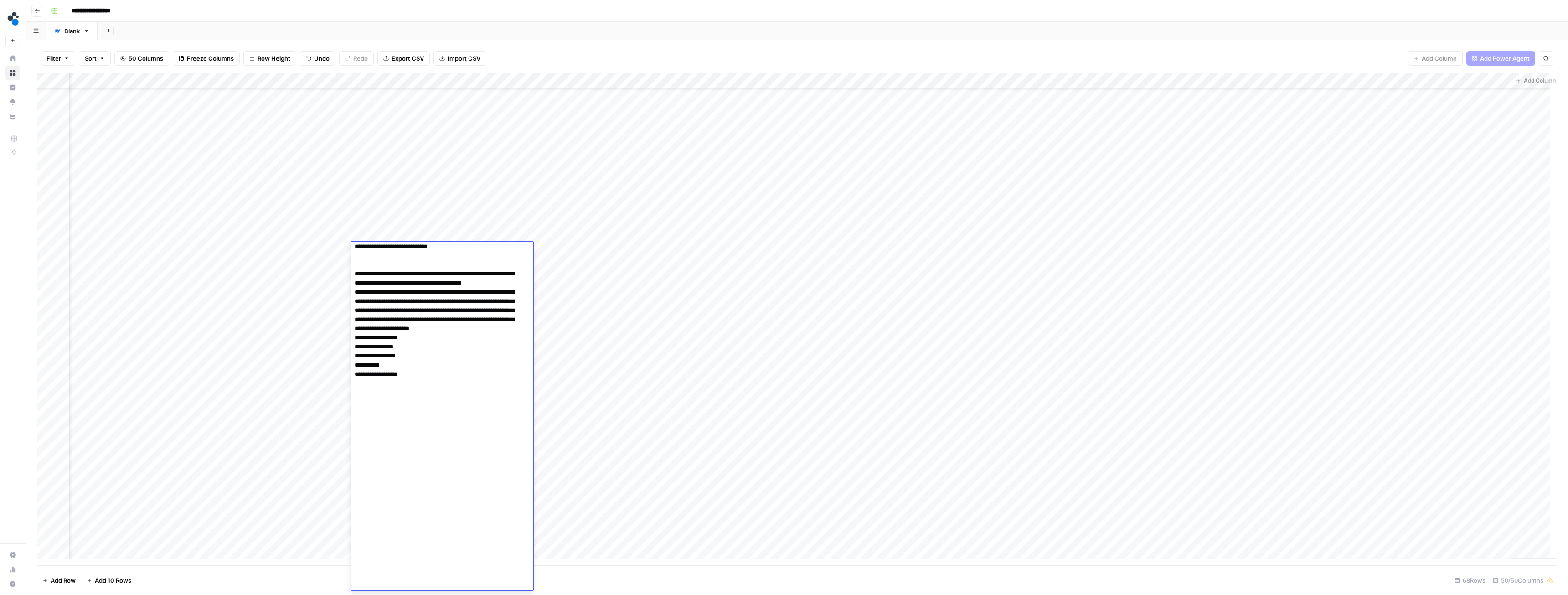
drag, startPoint x: 392, startPoint y: 400, endPoint x: 374, endPoint y: 404, distance: 18.4
click at [374, 404] on textarea at bounding box center [438, 23] width 175 height 1135
click at [375, 414] on textarea at bounding box center [438, 23] width 175 height 1135
drag, startPoint x: 373, startPoint y: 402, endPoint x: 392, endPoint y: 400, distance: 19.1
click at [392, 400] on textarea at bounding box center [438, 23] width 175 height 1135
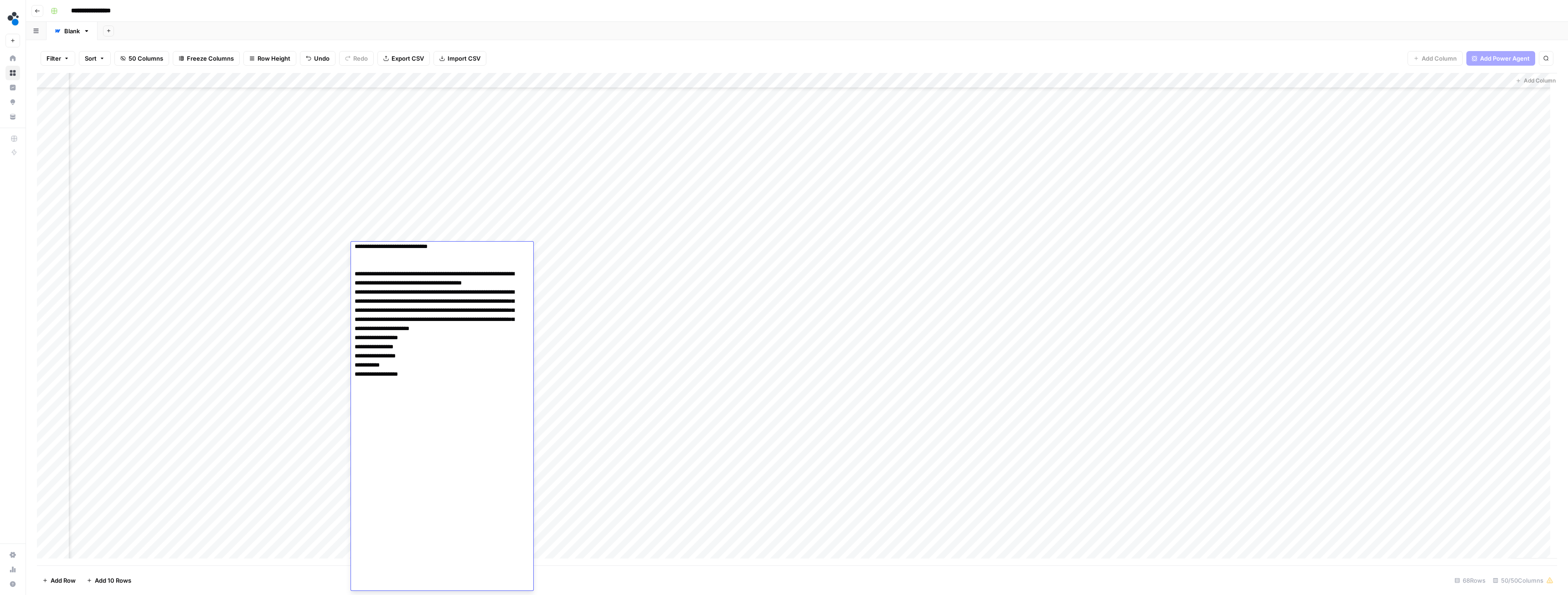
click at [412, 402] on textarea at bounding box center [438, 23] width 175 height 1135
drag, startPoint x: 392, startPoint y: 401, endPoint x: 374, endPoint y: 403, distance: 18.1
click at [374, 403] on textarea at bounding box center [438, 23] width 175 height 1135
click at [331, 266] on div "Add Column" at bounding box center [797, 319] width 1521 height 492
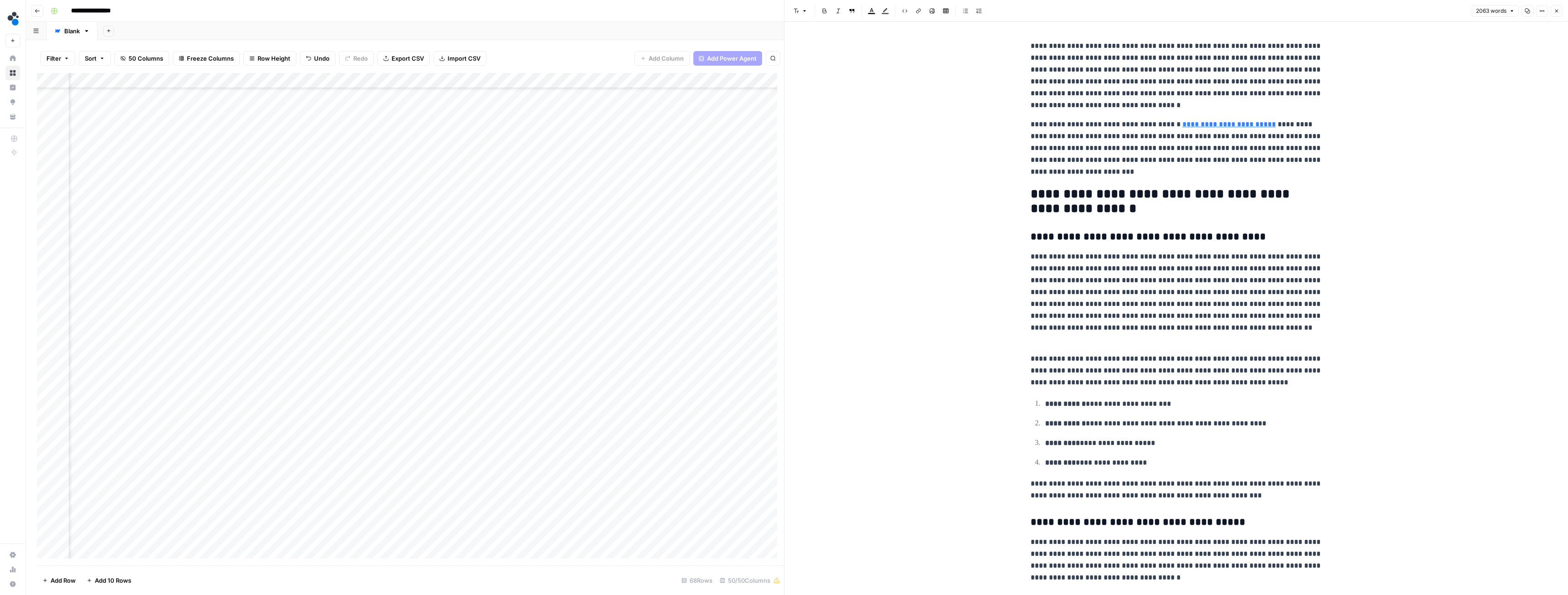
click at [1556, 15] on button "Close" at bounding box center [1557, 11] width 11 height 11
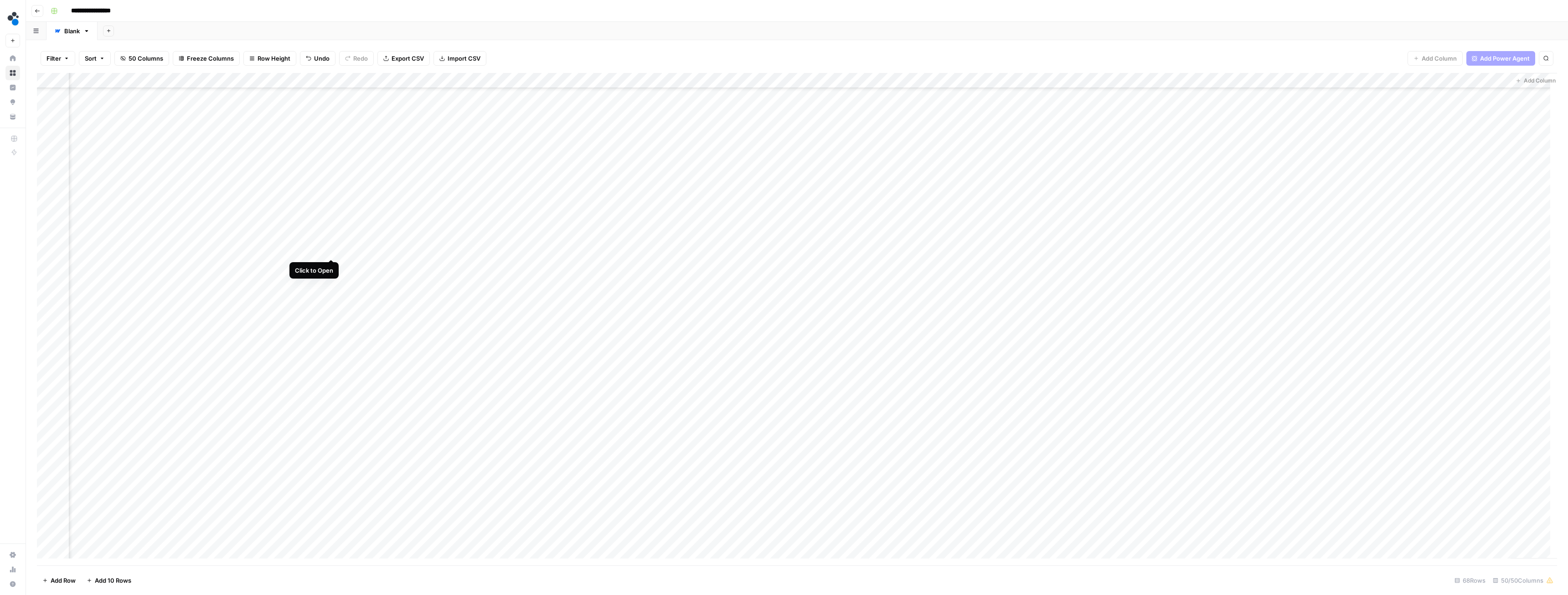
click at [330, 251] on div "Add Column" at bounding box center [797, 319] width 1521 height 492
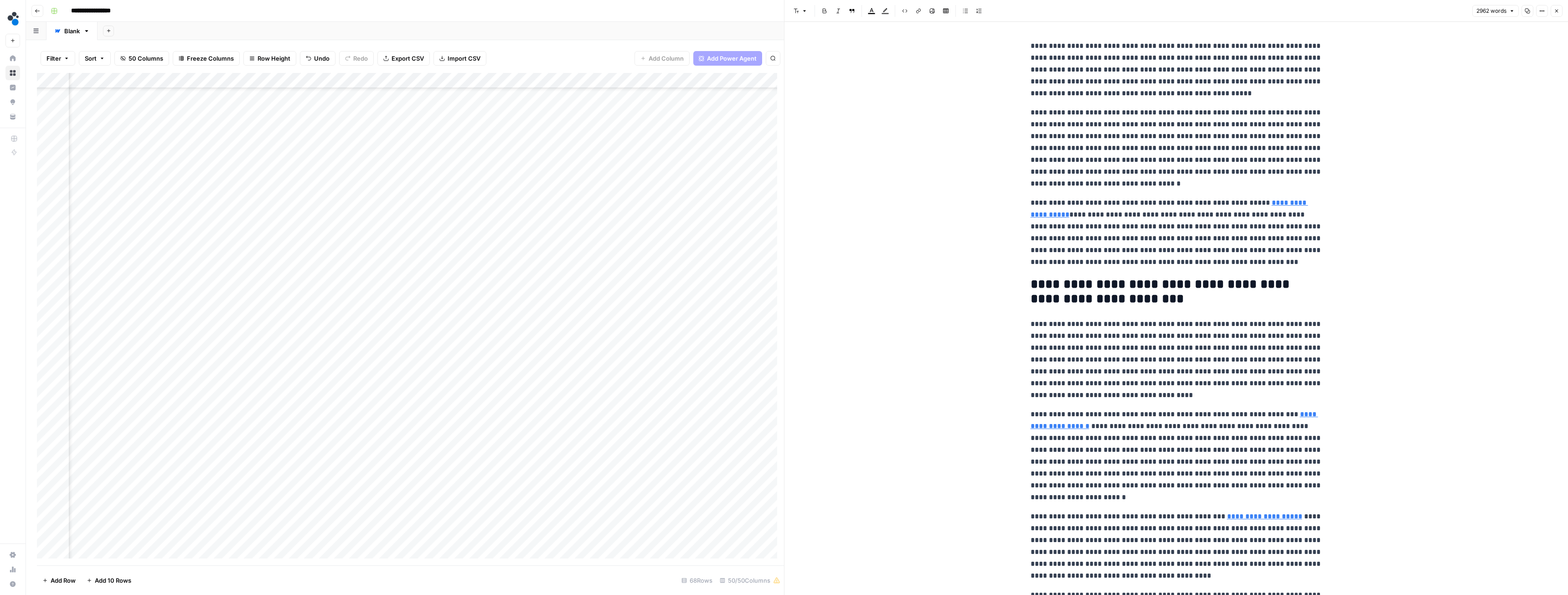
click at [1555, 13] on icon "button" at bounding box center [1557, 11] width 5 height 5
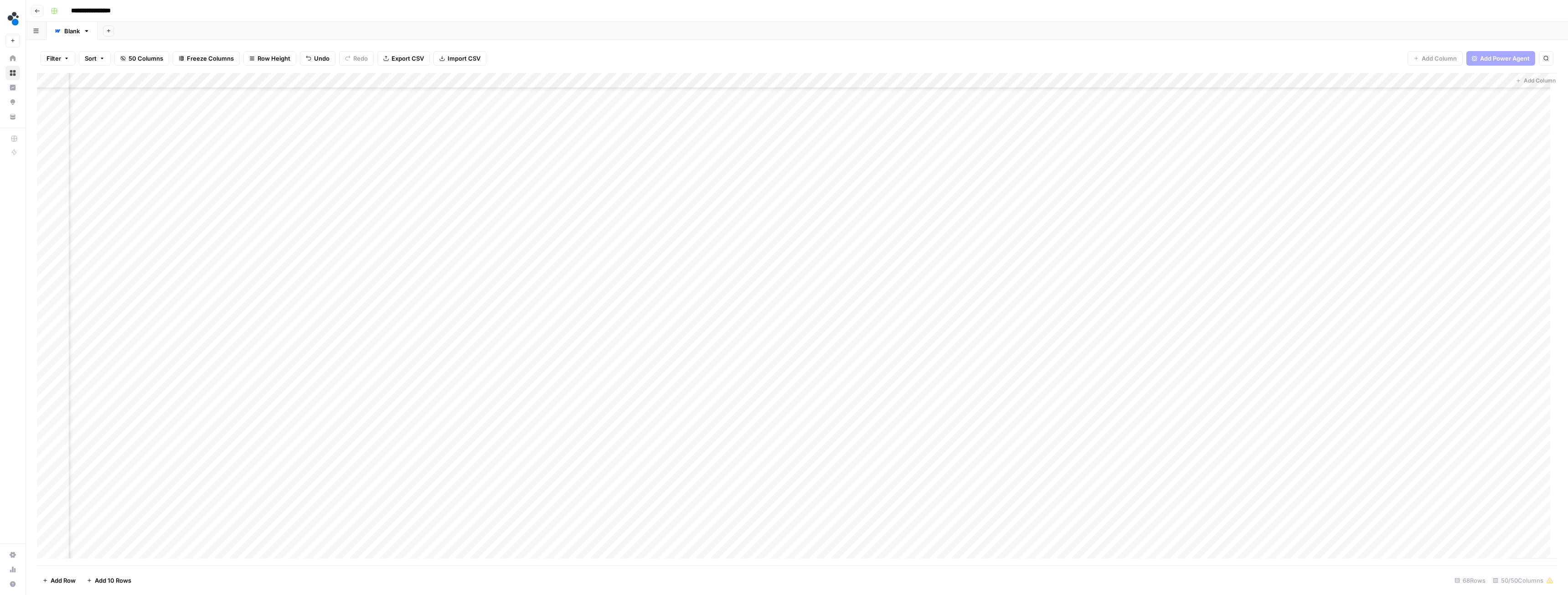
click at [261, 249] on div "Add Column" at bounding box center [797, 319] width 1521 height 492
click at [869, 328] on div "Add Column" at bounding box center [797, 319] width 1521 height 492
click at [1139, 378] on div "Add Column" at bounding box center [797, 319] width 1521 height 492
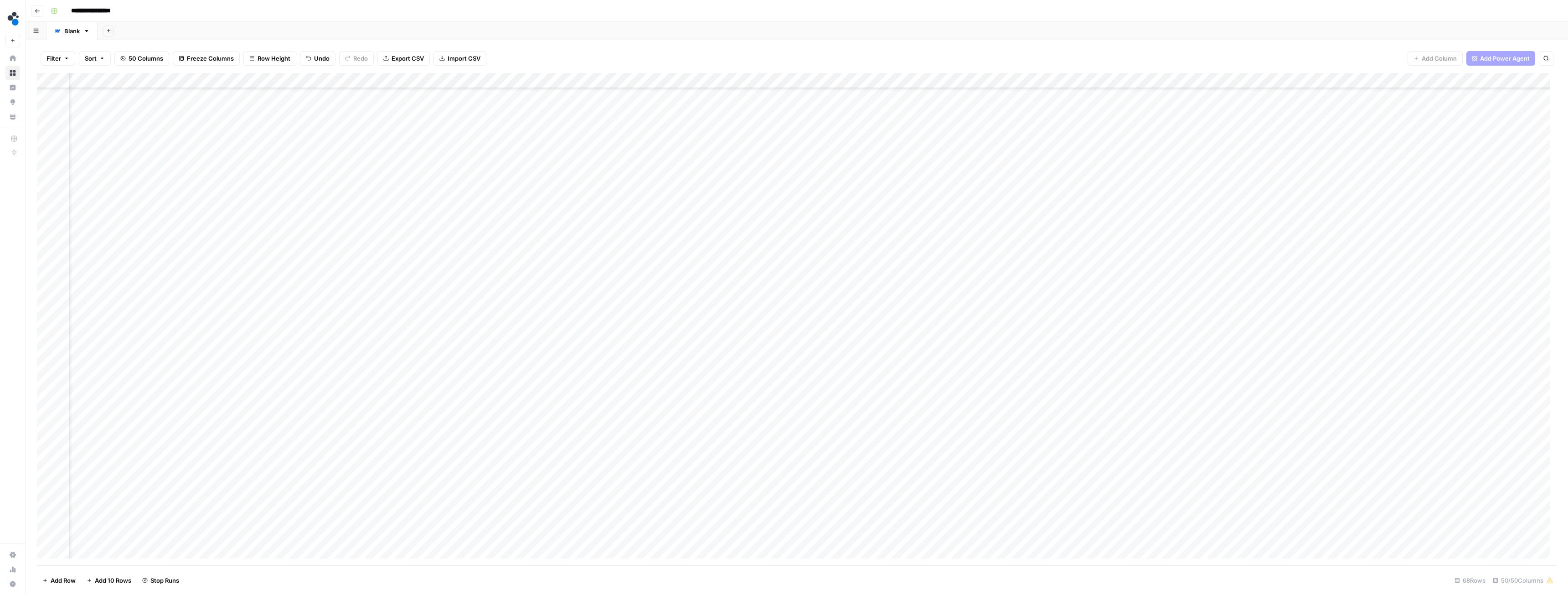
scroll to position [599, 1191]
click at [756, 302] on div "Add Column" at bounding box center [797, 319] width 1521 height 492
click at [798, 376] on div "Add Column" at bounding box center [797, 319] width 1521 height 492
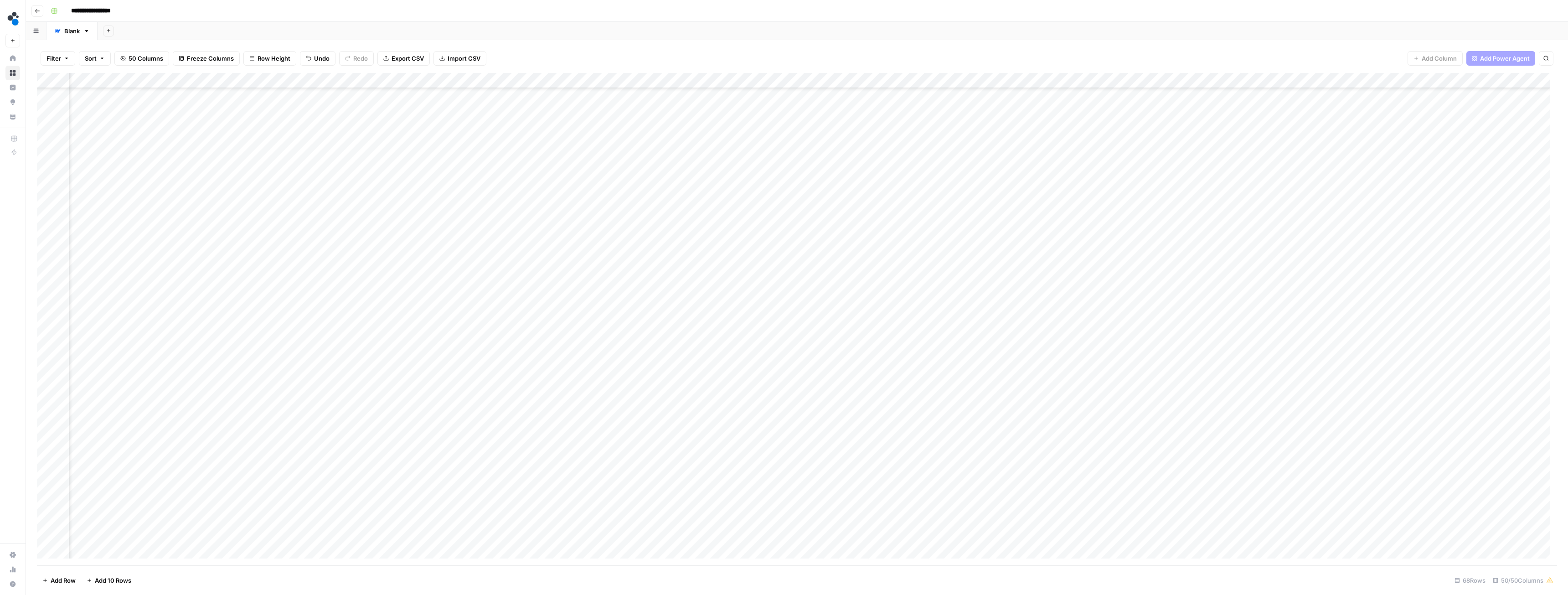
click at [1065, 237] on div "Add Column" at bounding box center [797, 319] width 1521 height 492
click at [650, 237] on div "Add Column" at bounding box center [797, 319] width 1521 height 492
click at [631, 393] on div "Add Column" at bounding box center [797, 319] width 1521 height 492
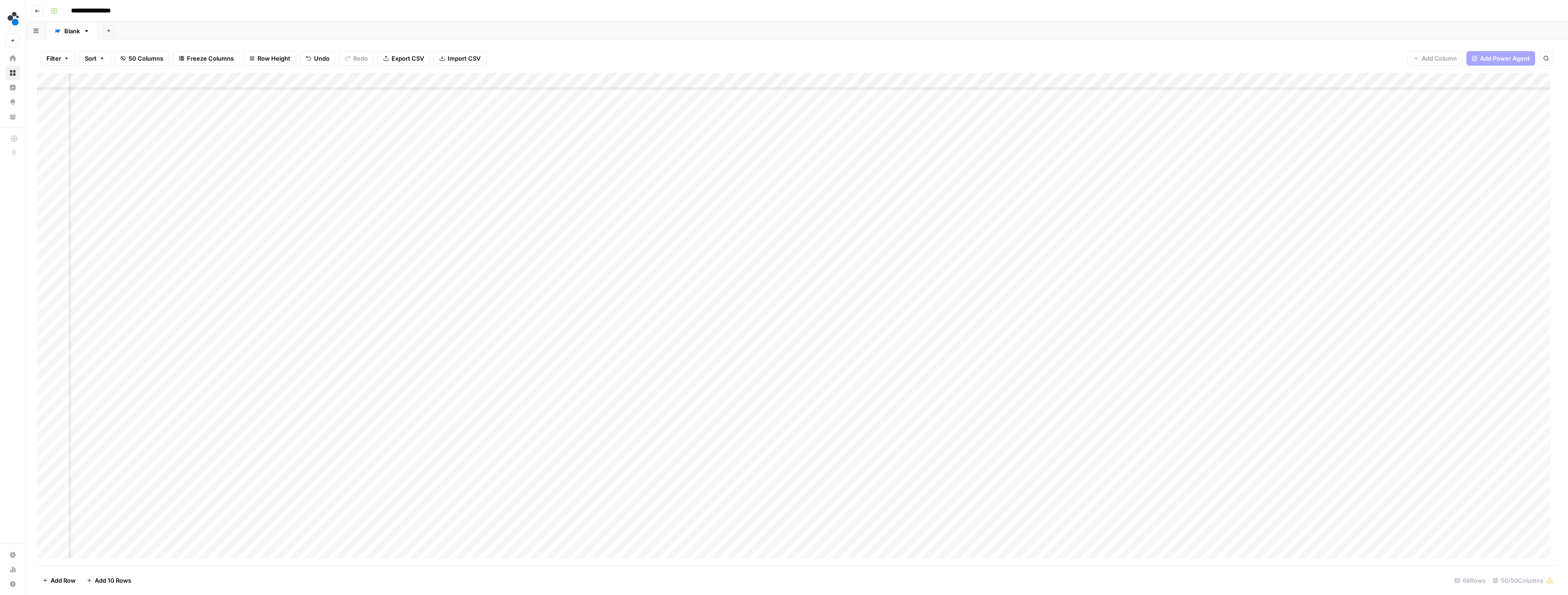
scroll to position [280, 2504]
click at [902, 250] on div "Add Column" at bounding box center [797, 319] width 1521 height 492
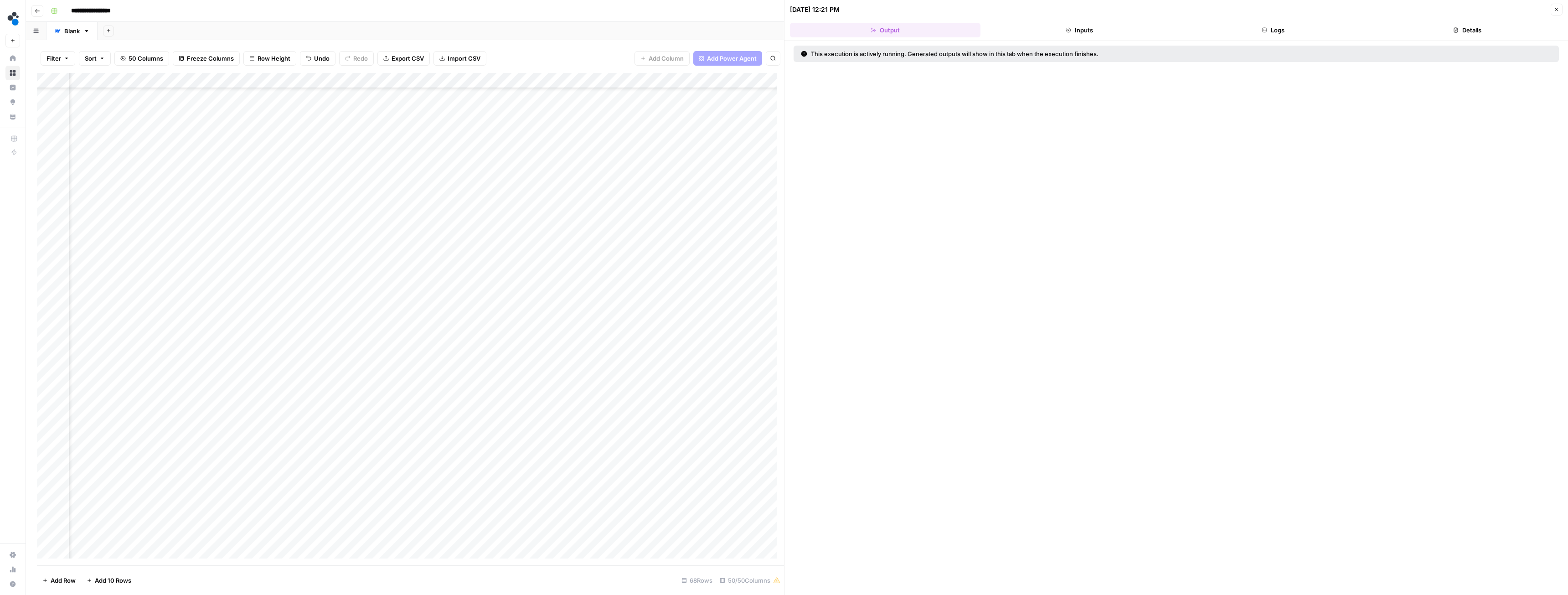
click at [1107, 35] on button "Inputs" at bounding box center [1079, 30] width 191 height 15
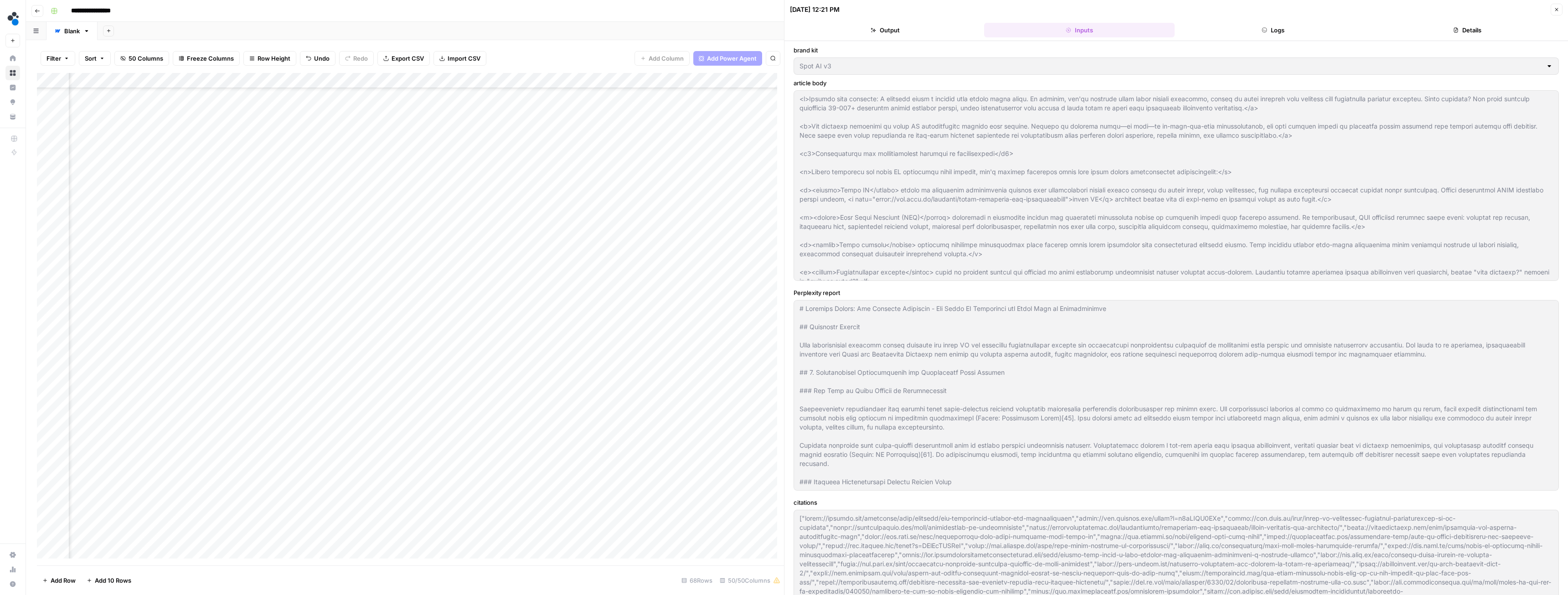
click at [1260, 30] on button "Logs" at bounding box center [1273, 30] width 191 height 15
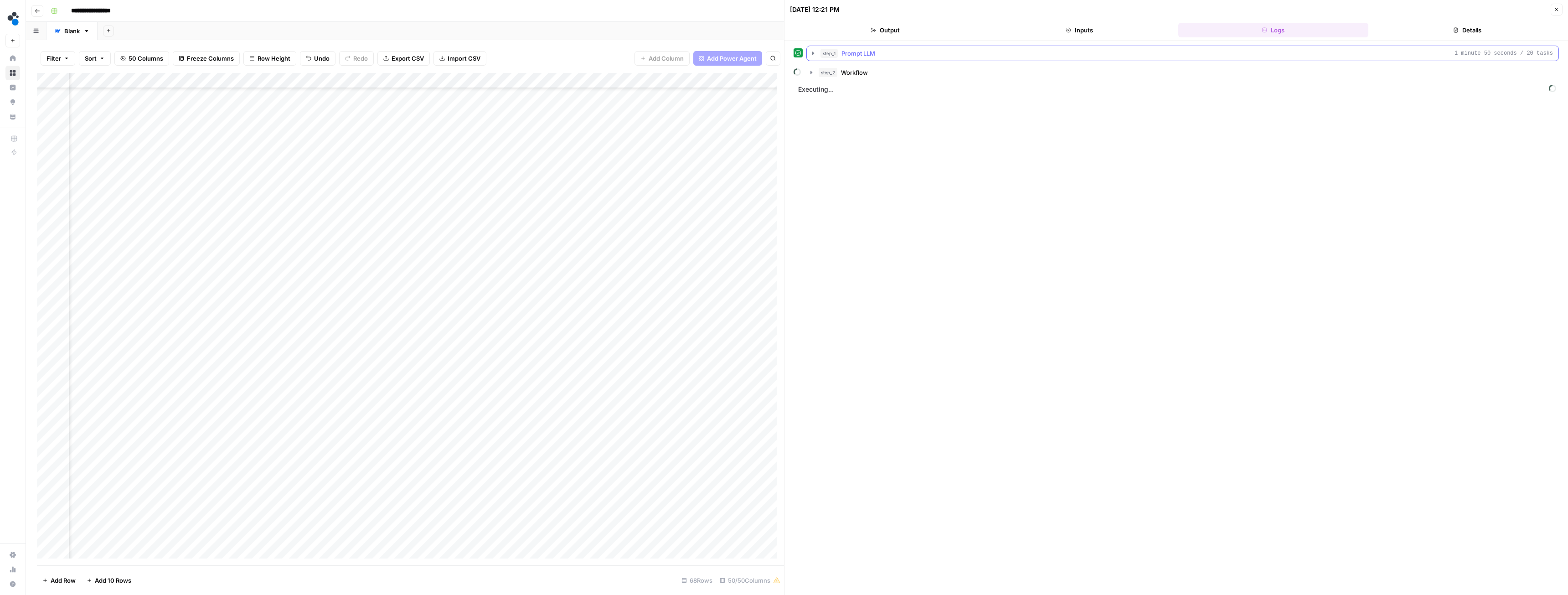
click at [813, 55] on icon "button" at bounding box center [813, 54] width 8 height 8
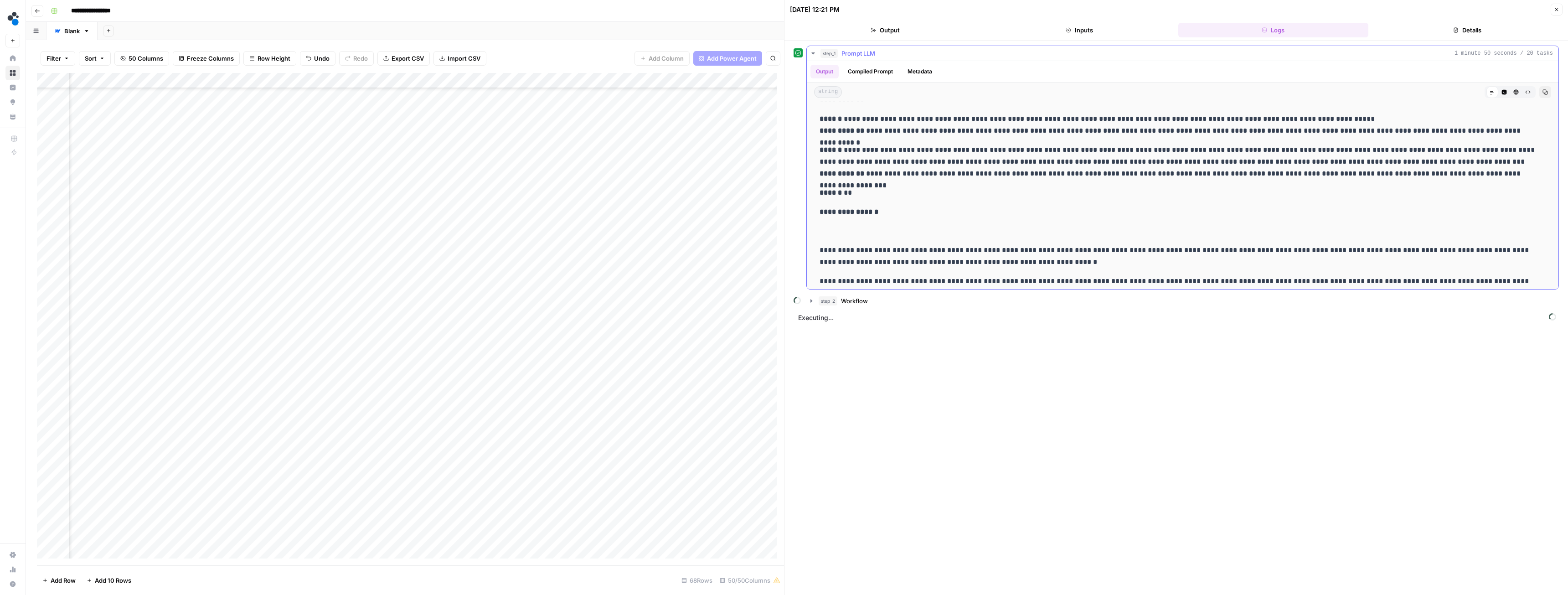
scroll to position [3473, 0]
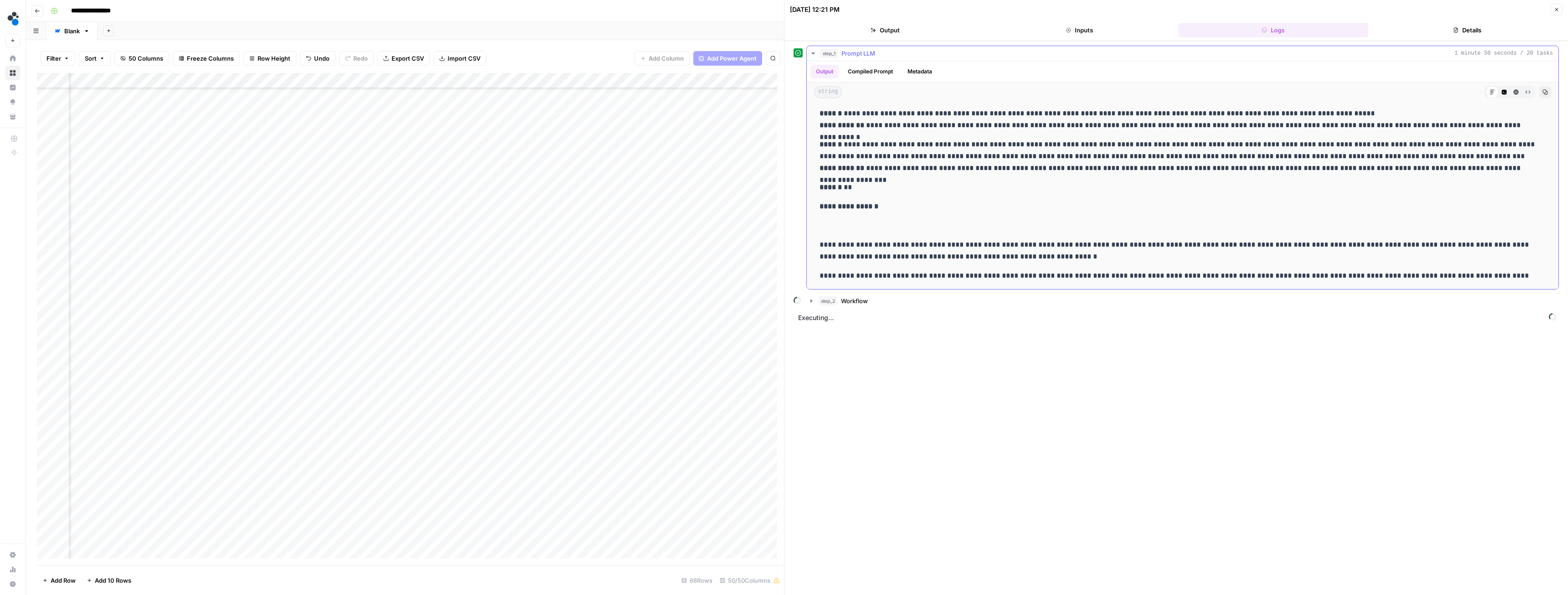
click at [813, 51] on icon "button" at bounding box center [813, 54] width 8 height 8
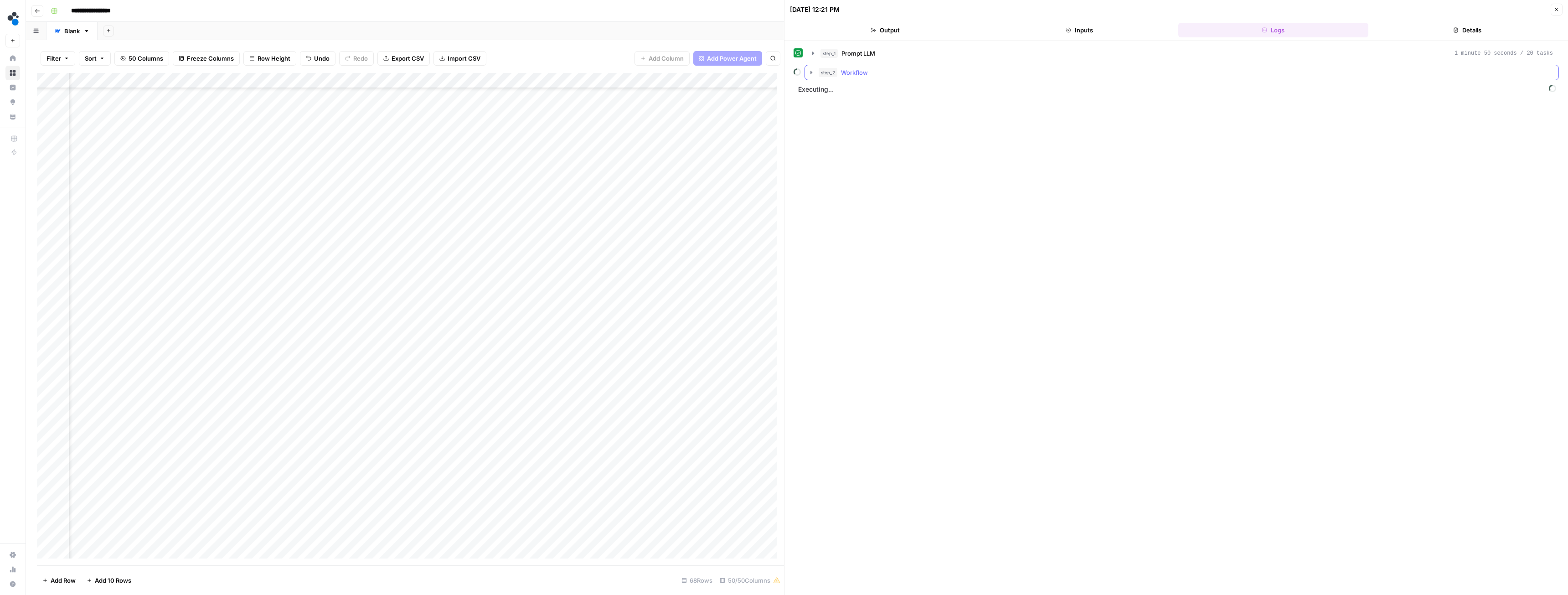
click at [813, 70] on icon "button" at bounding box center [812, 73] width 8 height 8
click at [832, 132] on icon "button" at bounding box center [832, 130] width 8 height 8
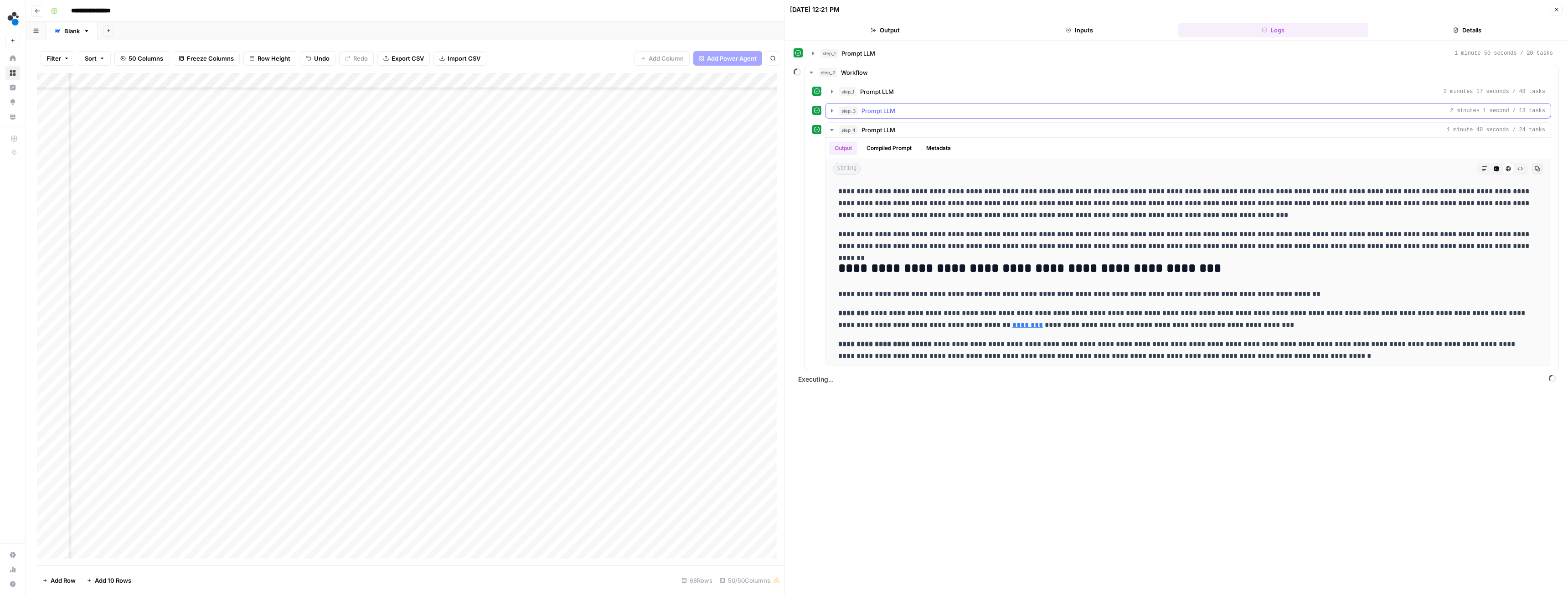
click at [830, 111] on icon "button" at bounding box center [832, 111] width 8 height 8
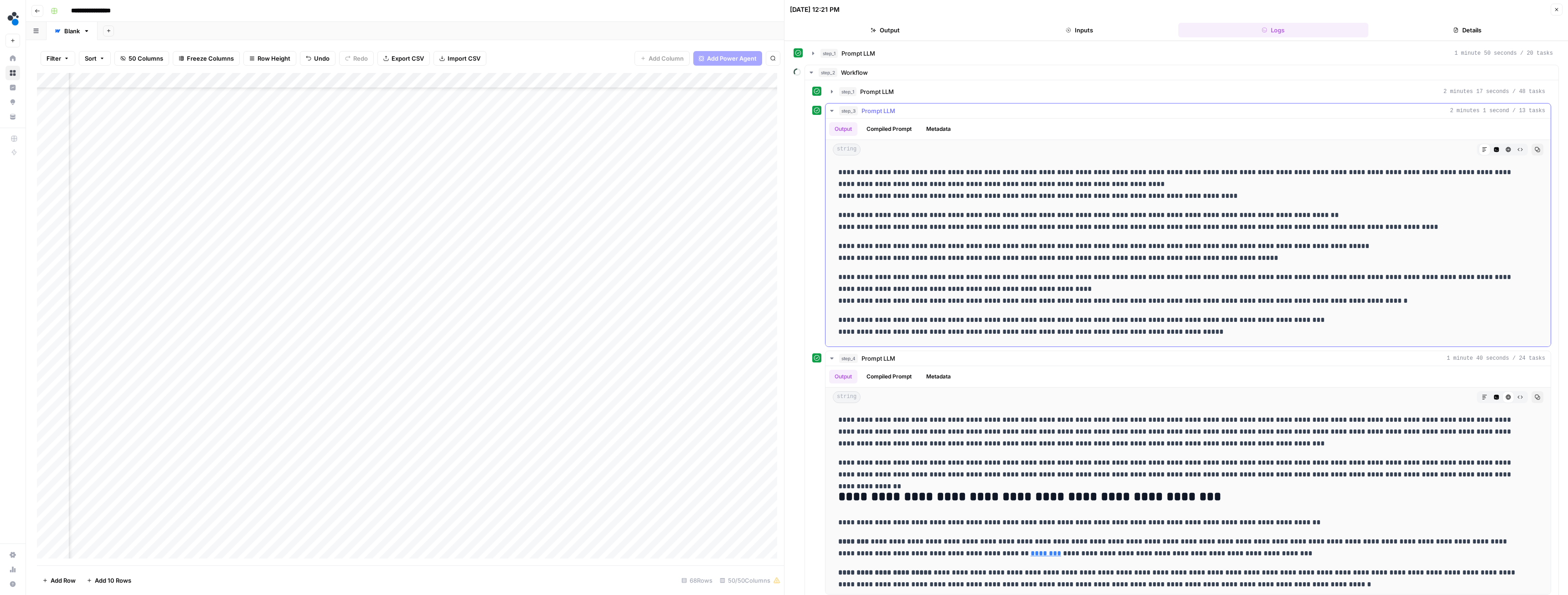
click at [832, 111] on icon "button" at bounding box center [832, 111] width 3 height 2
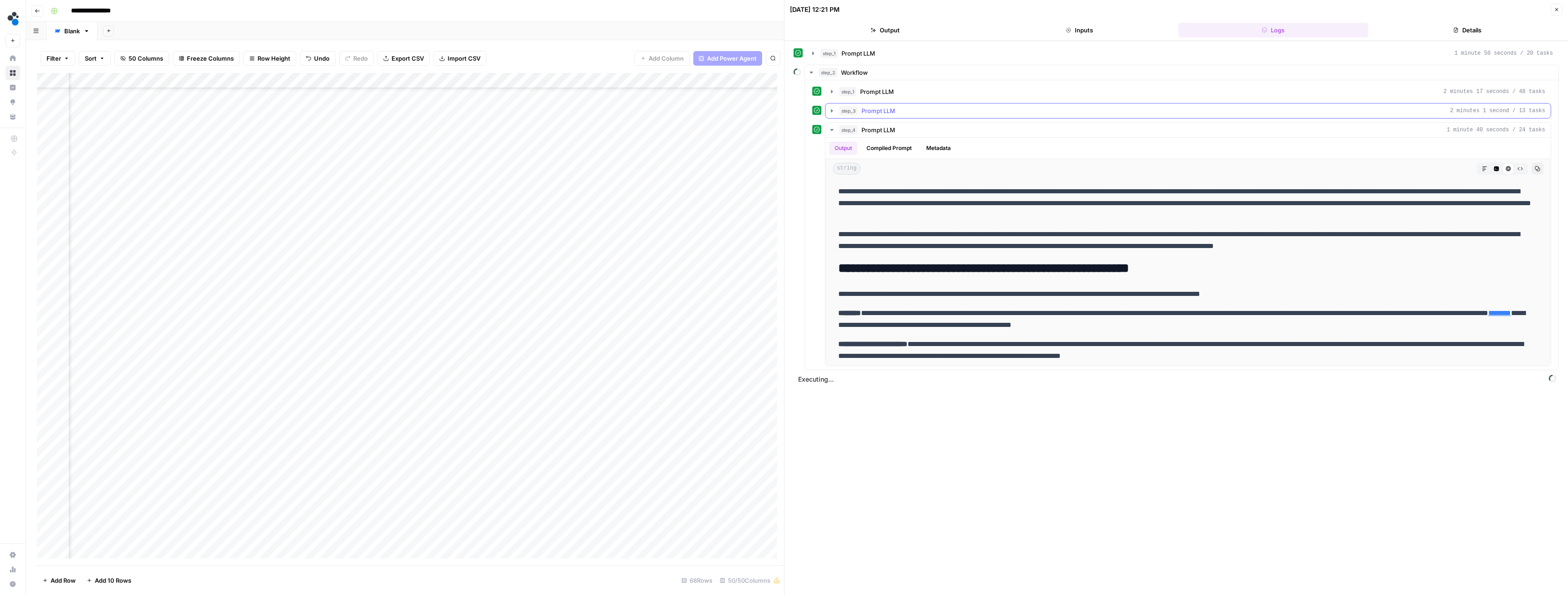
click at [832, 111] on icon "button" at bounding box center [832, 110] width 2 height 3
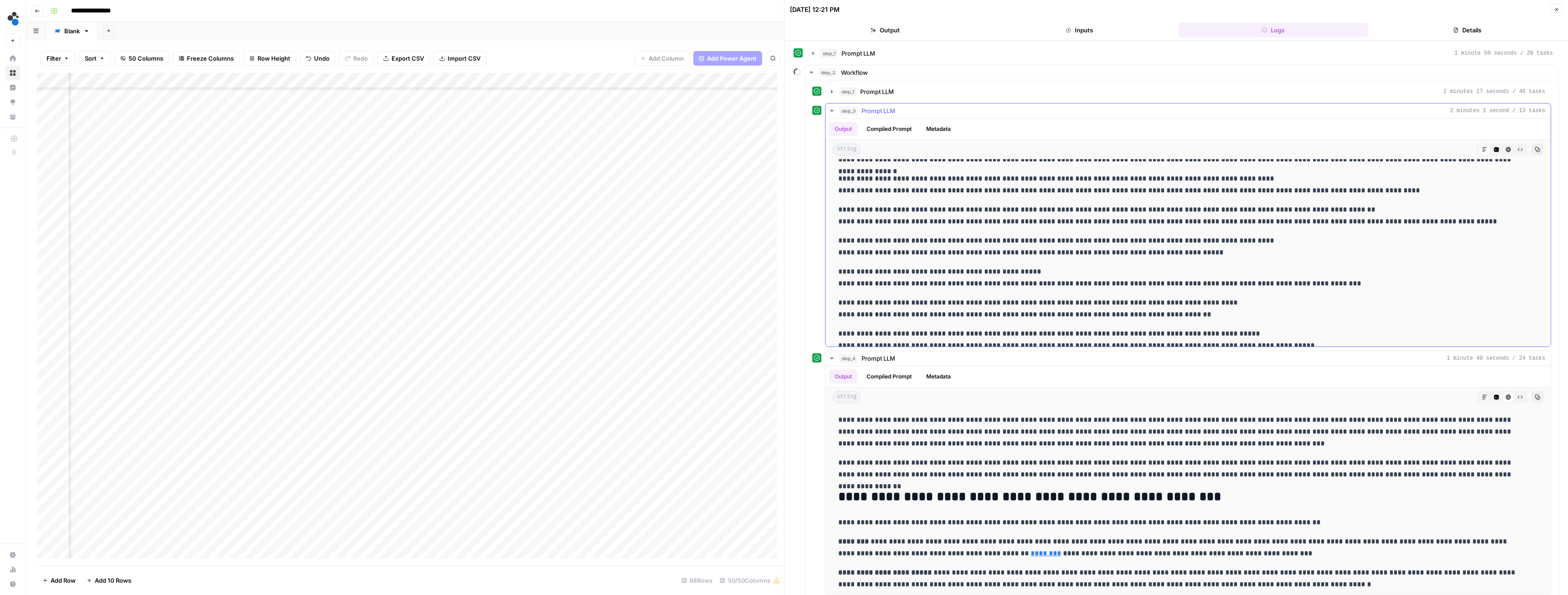
scroll to position [1231, 0]
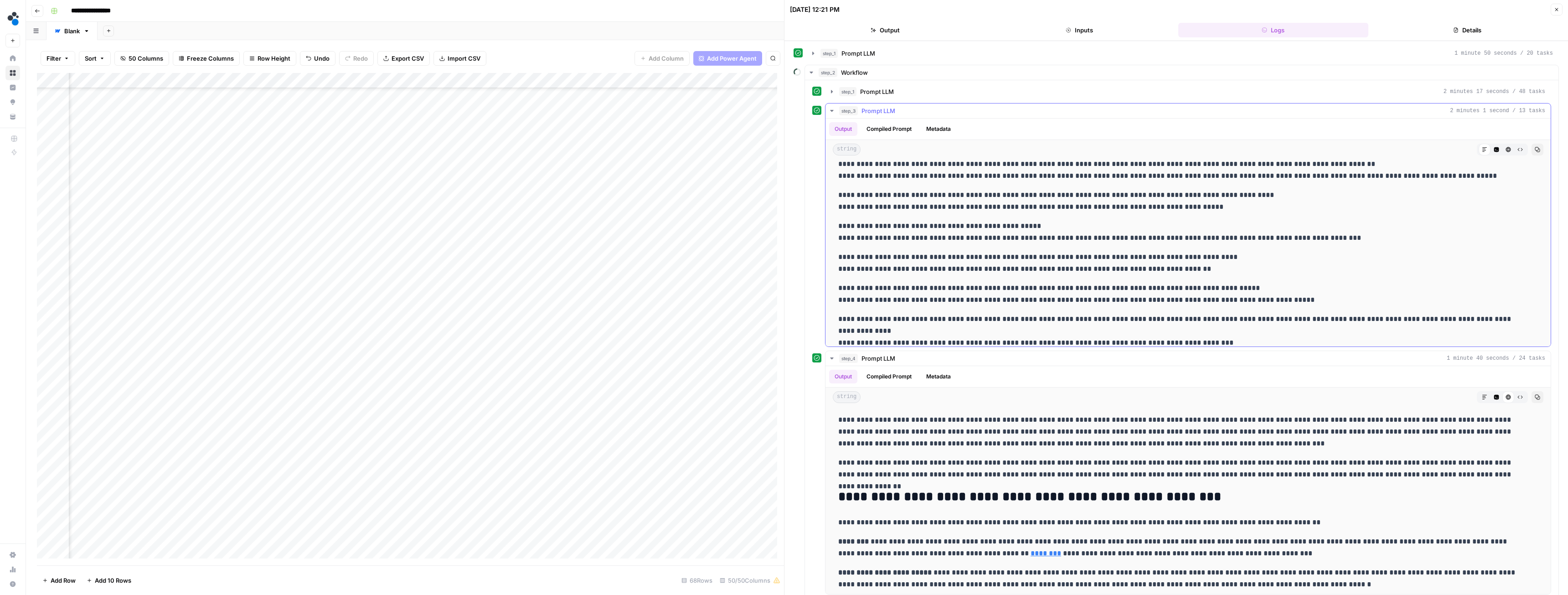
click at [832, 110] on icon "button" at bounding box center [832, 111] width 3 height 2
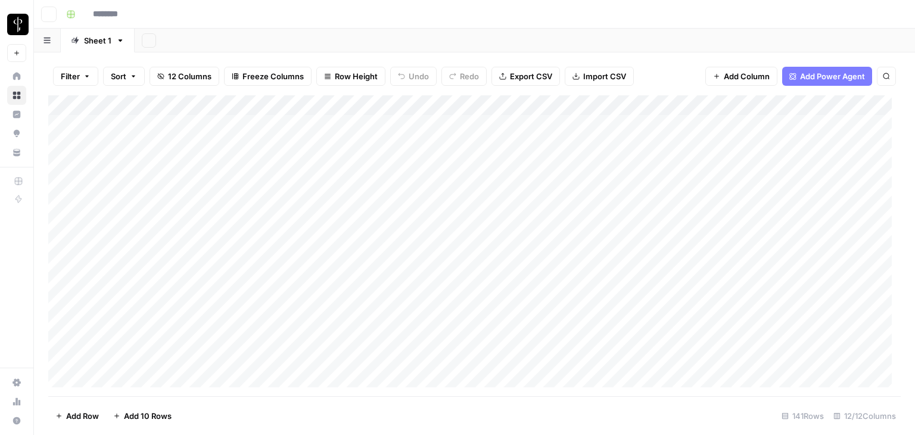
type input "**********"
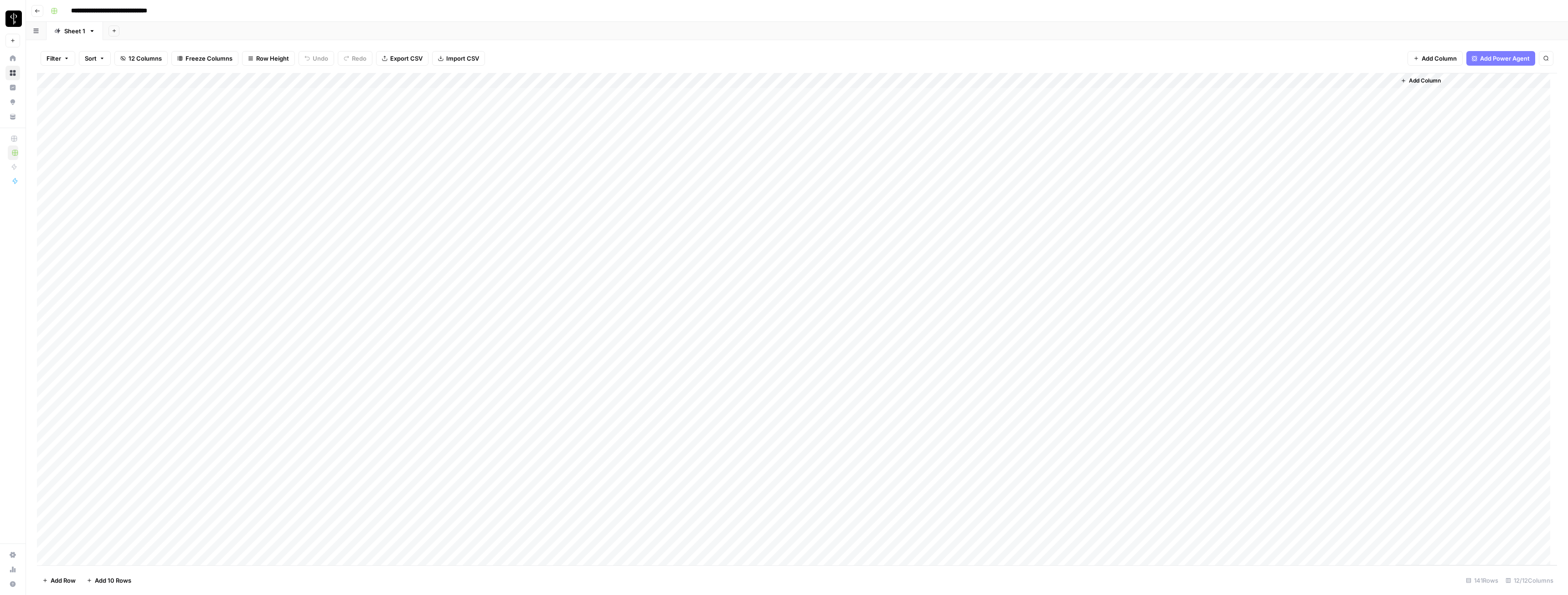
click at [699, 93] on div "Add Column" at bounding box center [797, 319] width 1521 height 492
click at [699, 54] on div "Filter Sort 12 Columns Freeze Columns Row Height Undo Redo Export CSV Import CS…" at bounding box center [797, 58] width 1521 height 29
click at [699, 96] on div "Add Column" at bounding box center [797, 319] width 1521 height 492
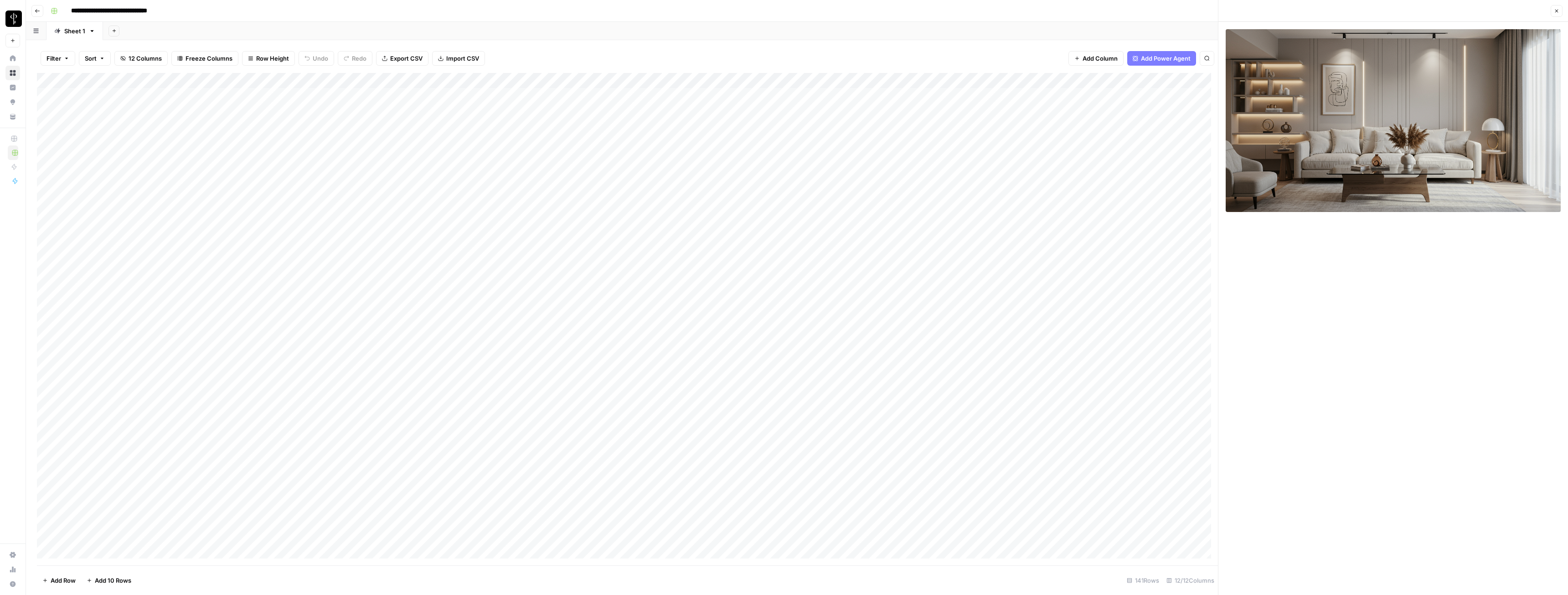
click at [699, 95] on div "Add Column" at bounding box center [628, 319] width 1182 height 492
click at [699, 93] on div "Add Column" at bounding box center [628, 319] width 1182 height 492
click at [699, 92] on div "Add Column" at bounding box center [628, 319] width 1182 height 492
click at [699, 96] on textarea "*" at bounding box center [1165, 96] width 146 height 13
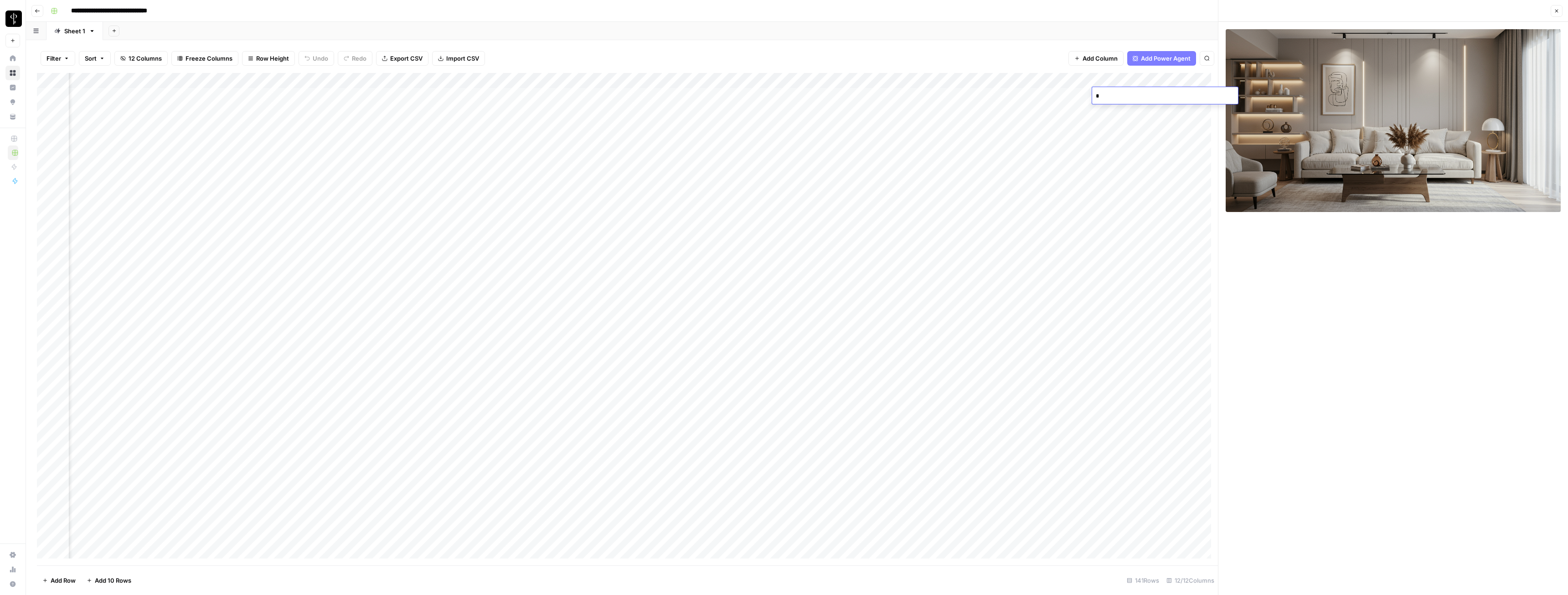
click at [699, 96] on textarea "*" at bounding box center [1165, 96] width 146 height 13
paste textarea "**********"
type textarea "**********"
click at [699, 116] on div "Add Column" at bounding box center [628, 319] width 1182 height 492
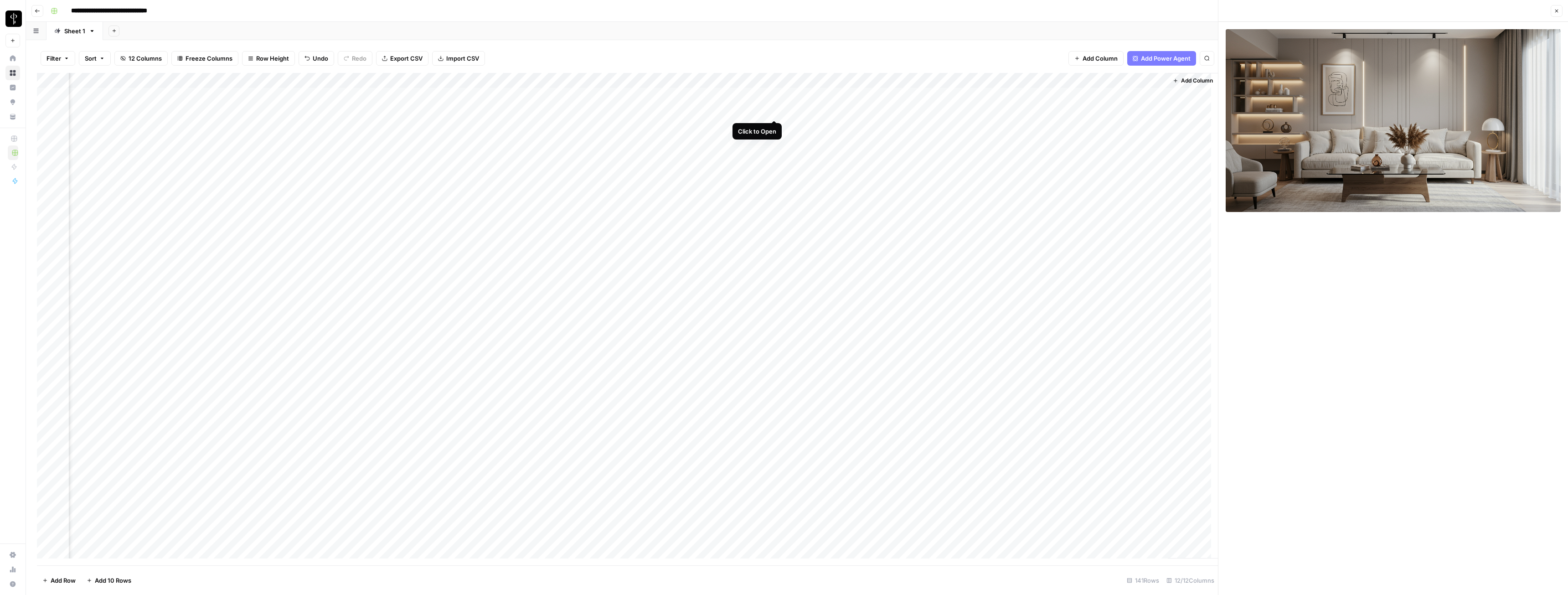
click at [699, 110] on div "Add Column" at bounding box center [628, 319] width 1182 height 492
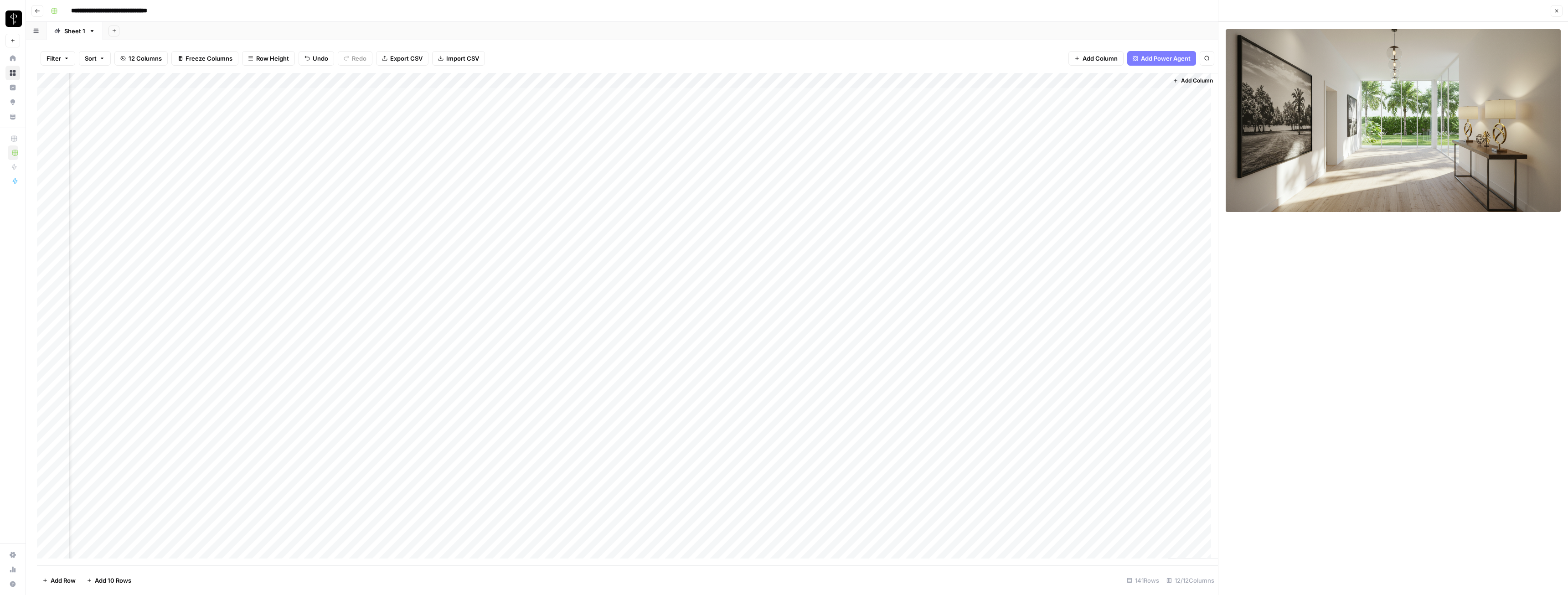
click at [525, 112] on div "Add Column" at bounding box center [628, 319] width 1182 height 492
click at [530, 109] on div "Add Column" at bounding box center [628, 319] width 1182 height 492
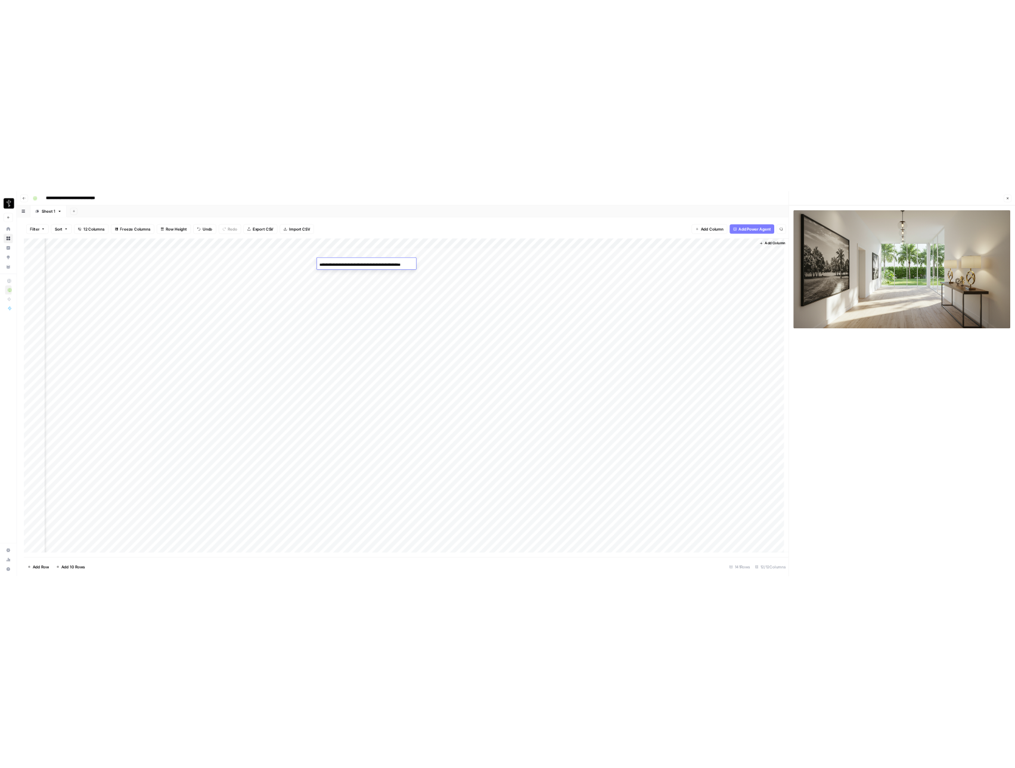
scroll to position [0, 22]
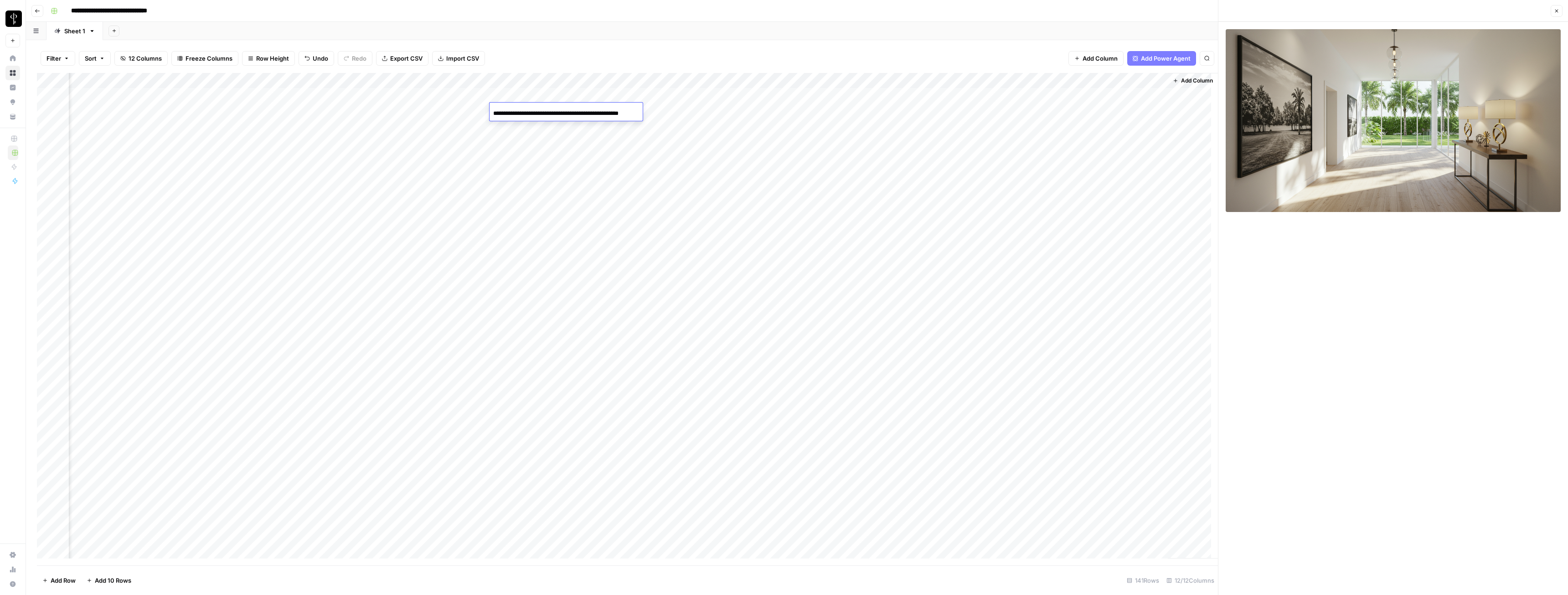
click at [530, 109] on input "**********" at bounding box center [566, 113] width 146 height 11
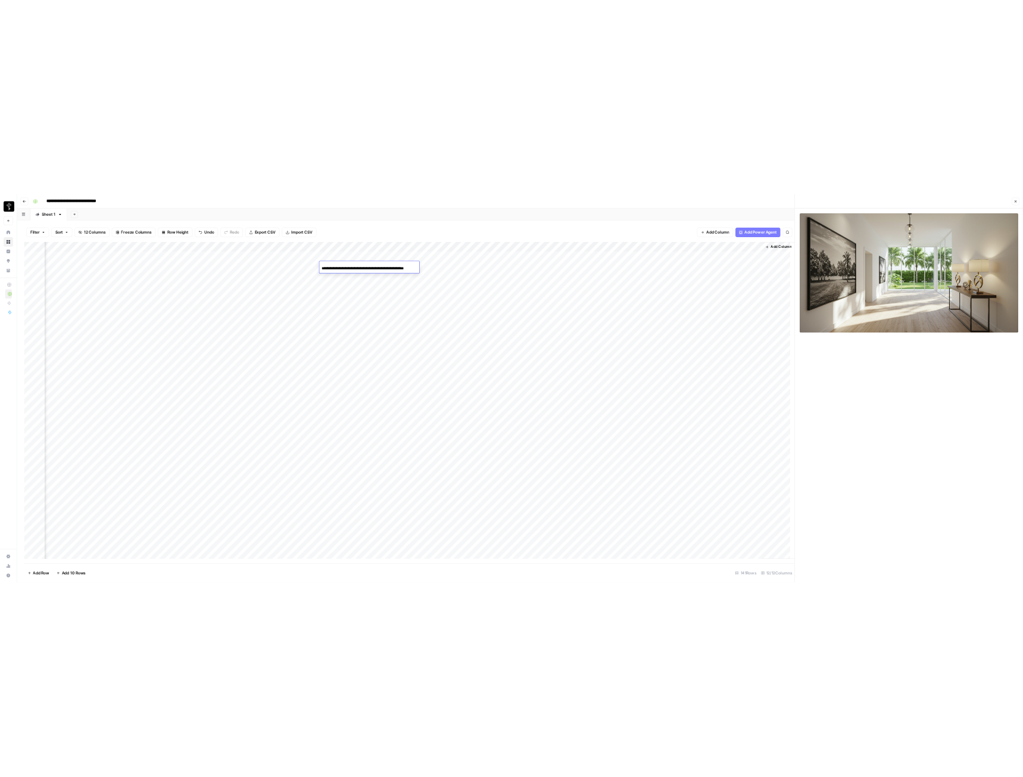
scroll to position [0, 0]
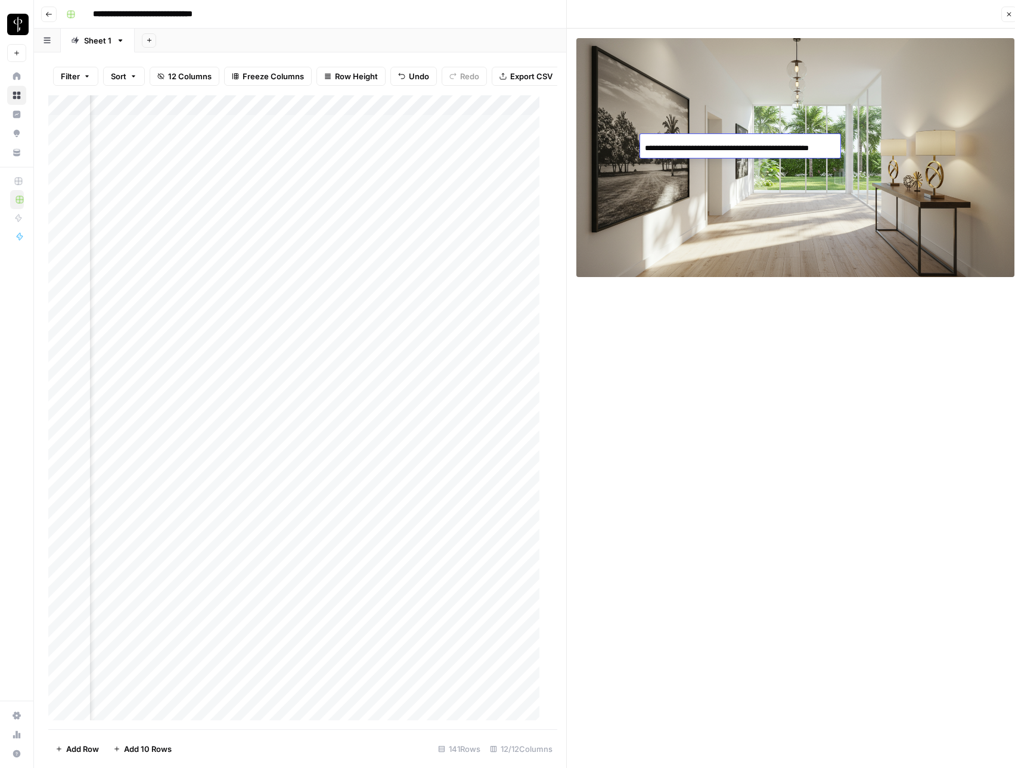
click at [914, 388] on div at bounding box center [795, 403] width 457 height 748
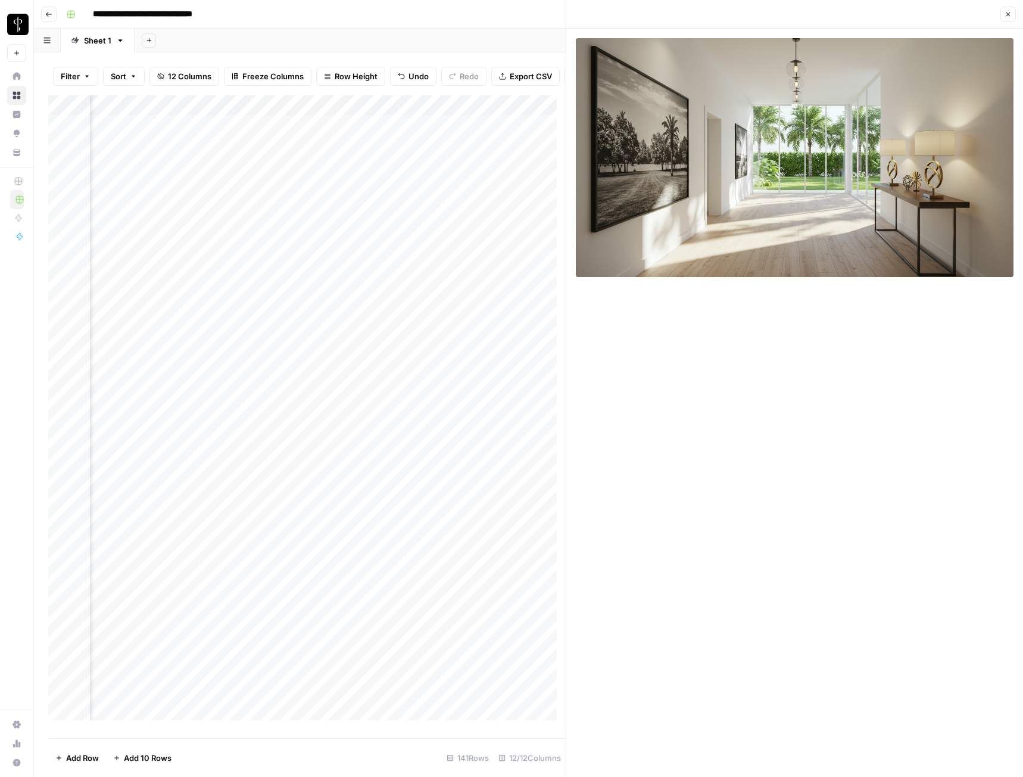
scroll to position [0, 847]
click at [914, 14] on icon "button" at bounding box center [1008, 14] width 7 height 7
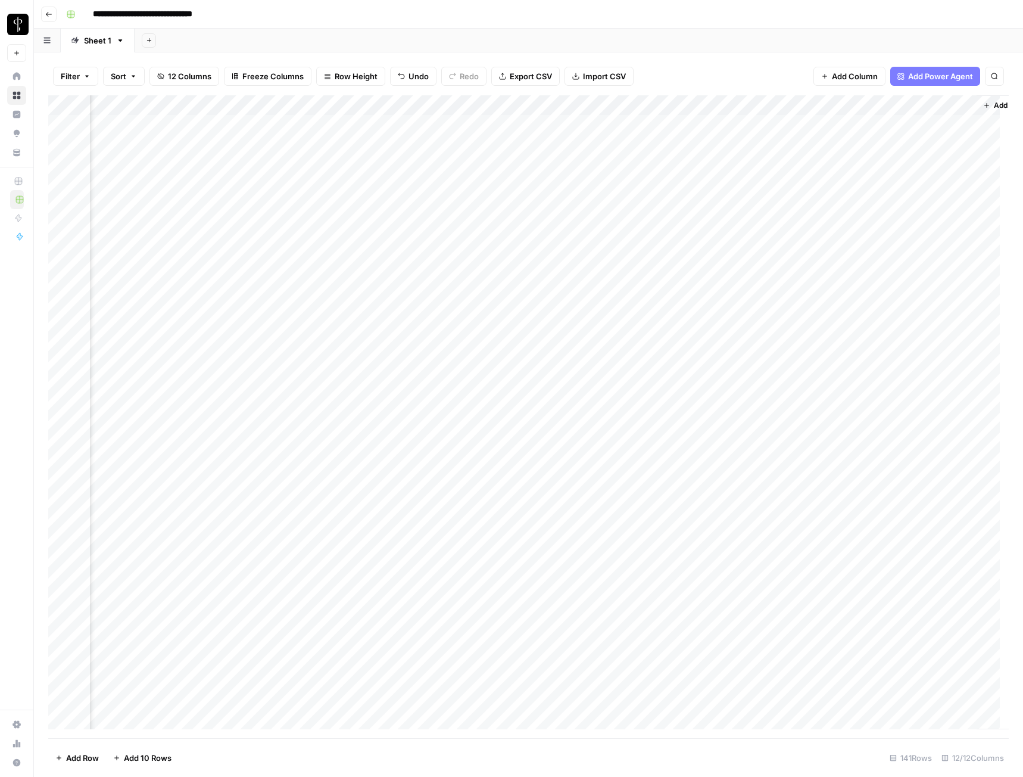
click at [837, 125] on div "Add Column" at bounding box center [528, 416] width 961 height 643
click at [837, 125] on textarea "**********" at bounding box center [899, 125] width 191 height 17
type textarea "**********"
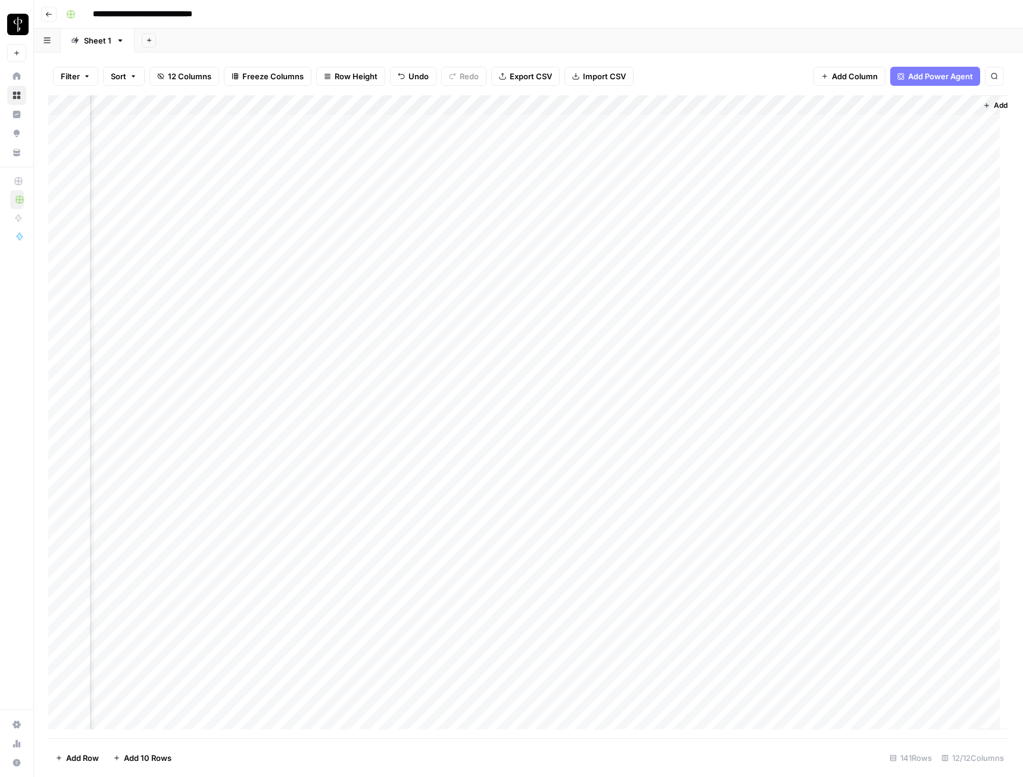
click at [837, 125] on div "Add Column" at bounding box center [528, 416] width 961 height 643
click at [754, 166] on div "Add Column" at bounding box center [528, 416] width 961 height 643
click at [793, 162] on div "Add Column" at bounding box center [528, 416] width 961 height 643
click at [792, 166] on div "Add Column" at bounding box center [528, 416] width 961 height 643
click at [471, 165] on div "Add Column" at bounding box center [528, 416] width 961 height 643
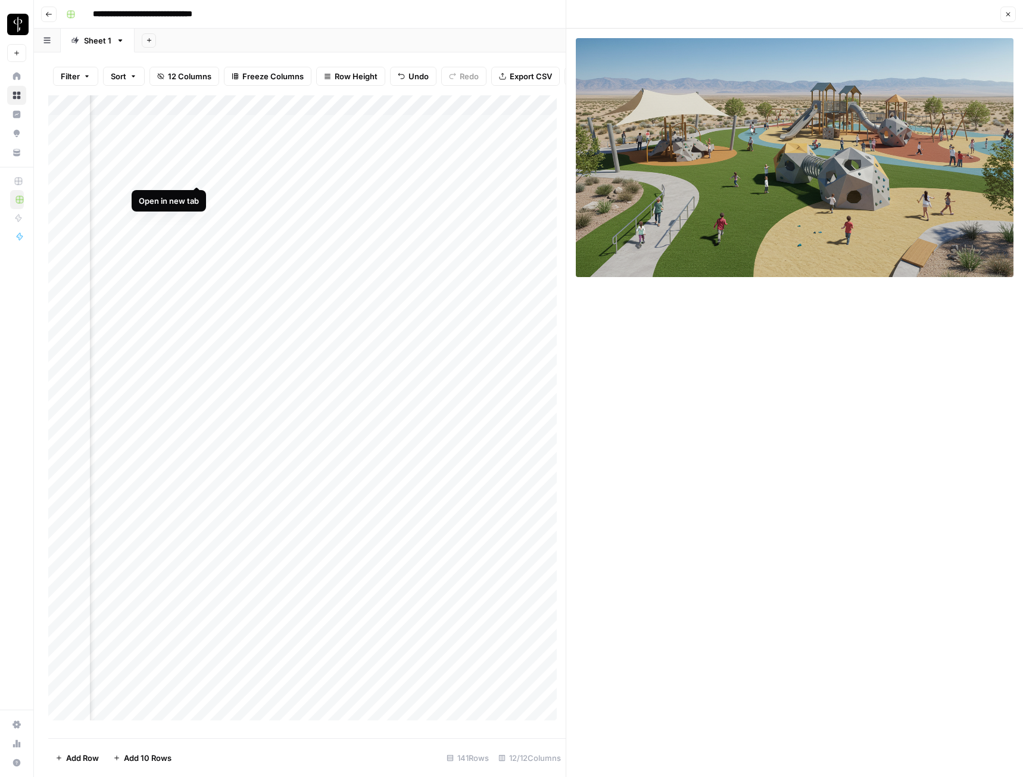
click at [157, 176] on div "Add Column" at bounding box center [307, 412] width 518 height 634
click at [157, 176] on input "**********" at bounding box center [200, 177] width 191 height 14
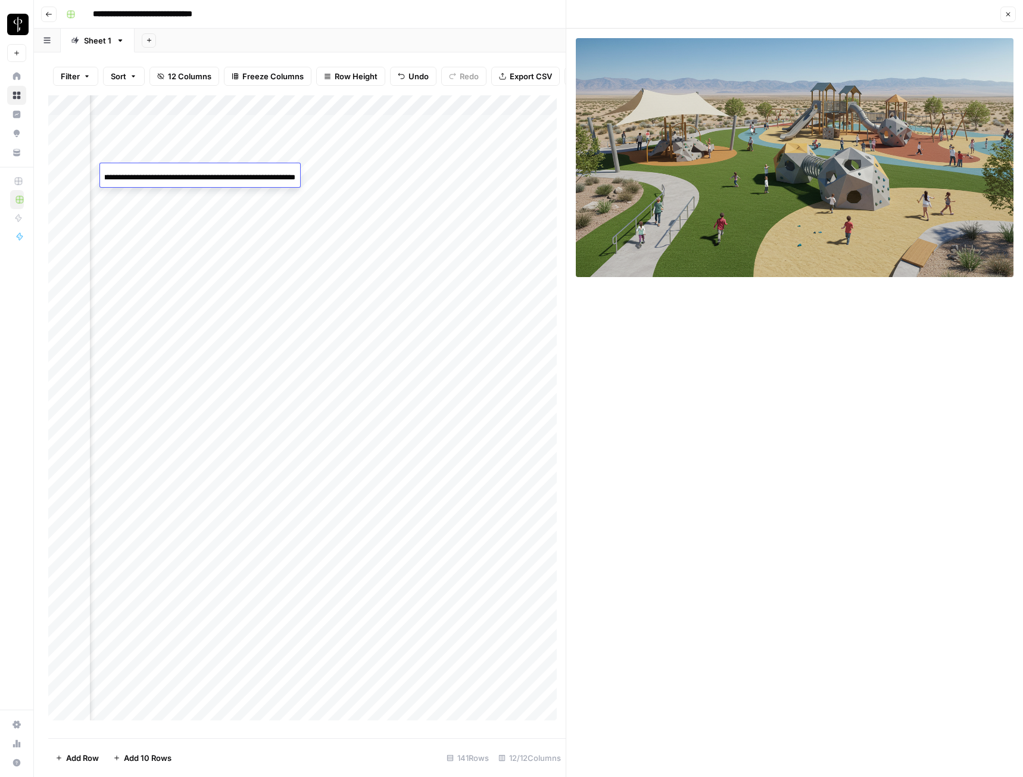
click at [157, 176] on input "**********" at bounding box center [200, 177] width 191 height 14
click at [507, 176] on div "Add Column" at bounding box center [307, 412] width 518 height 634
click at [154, 173] on div "Add Column" at bounding box center [307, 412] width 518 height 634
click at [195, 171] on div "Add Column" at bounding box center [307, 412] width 518 height 634
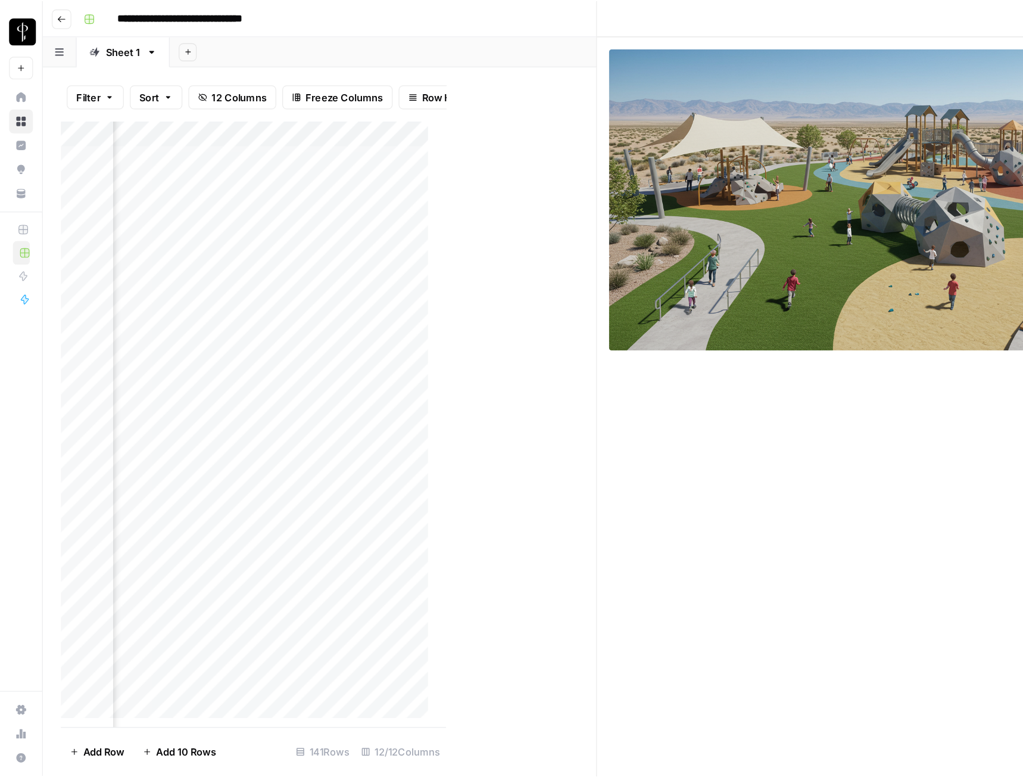
scroll to position [0, 847]
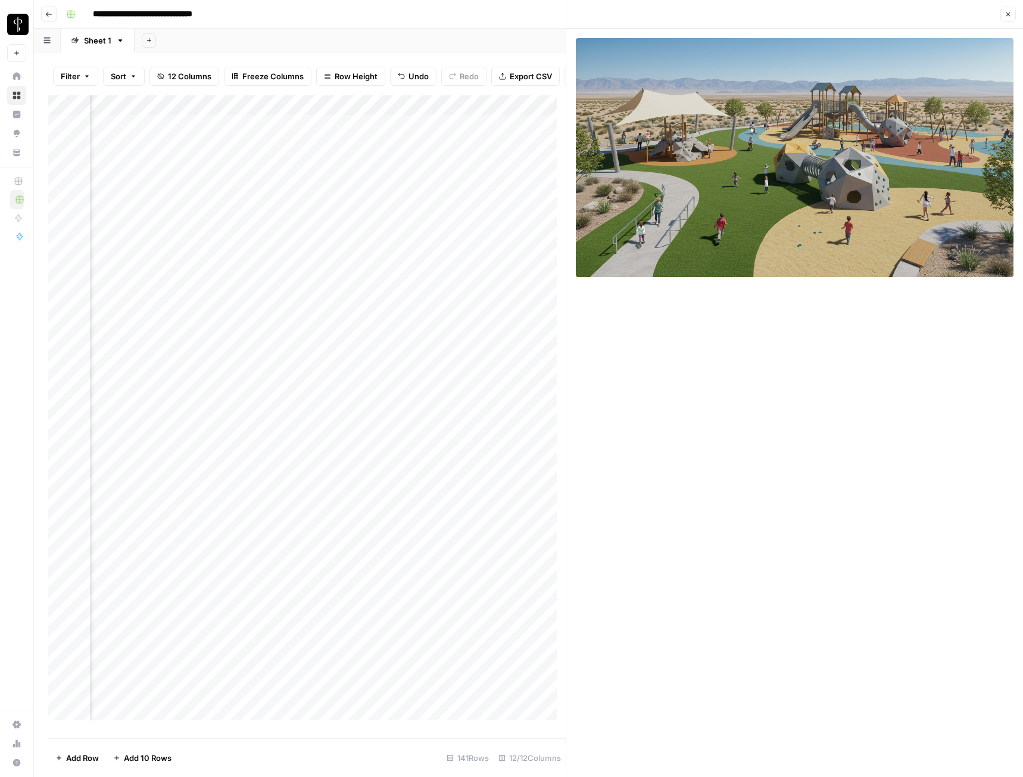
click at [914, 12] on icon "button" at bounding box center [1008, 14] width 7 height 7
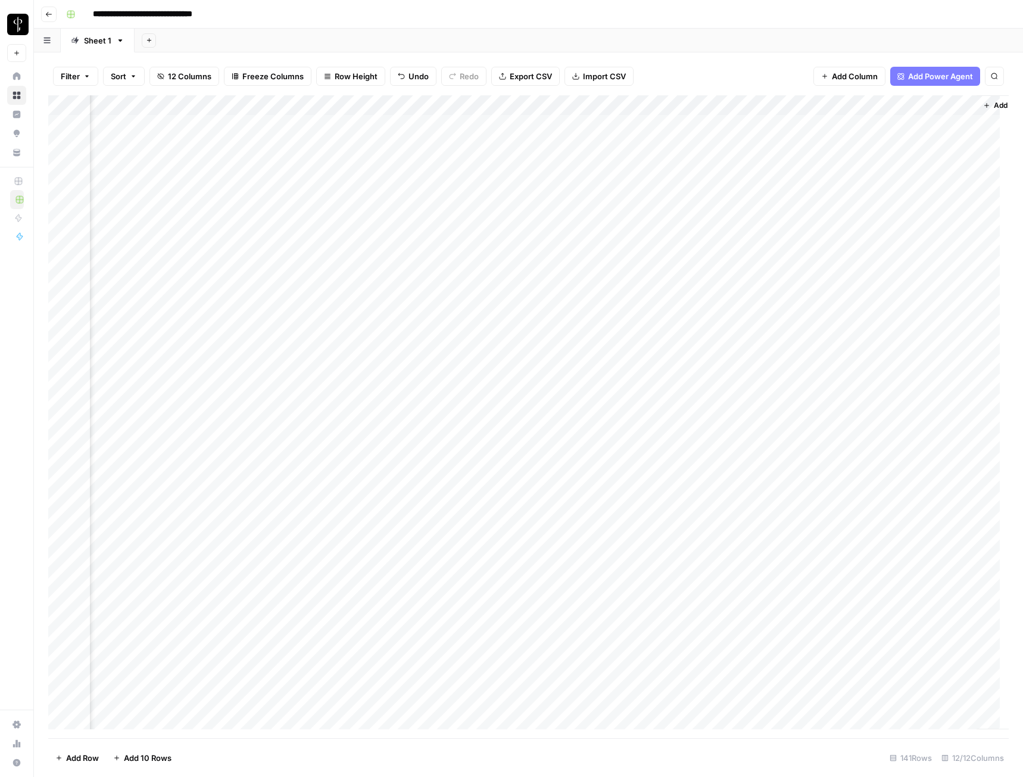
click at [827, 168] on div "Add Column" at bounding box center [528, 416] width 961 height 643
type textarea "**********"
click at [890, 171] on div "Add Column" at bounding box center [528, 416] width 961 height 643
click at [890, 167] on div "Add Column" at bounding box center [528, 416] width 961 height 643
type textarea "**********"
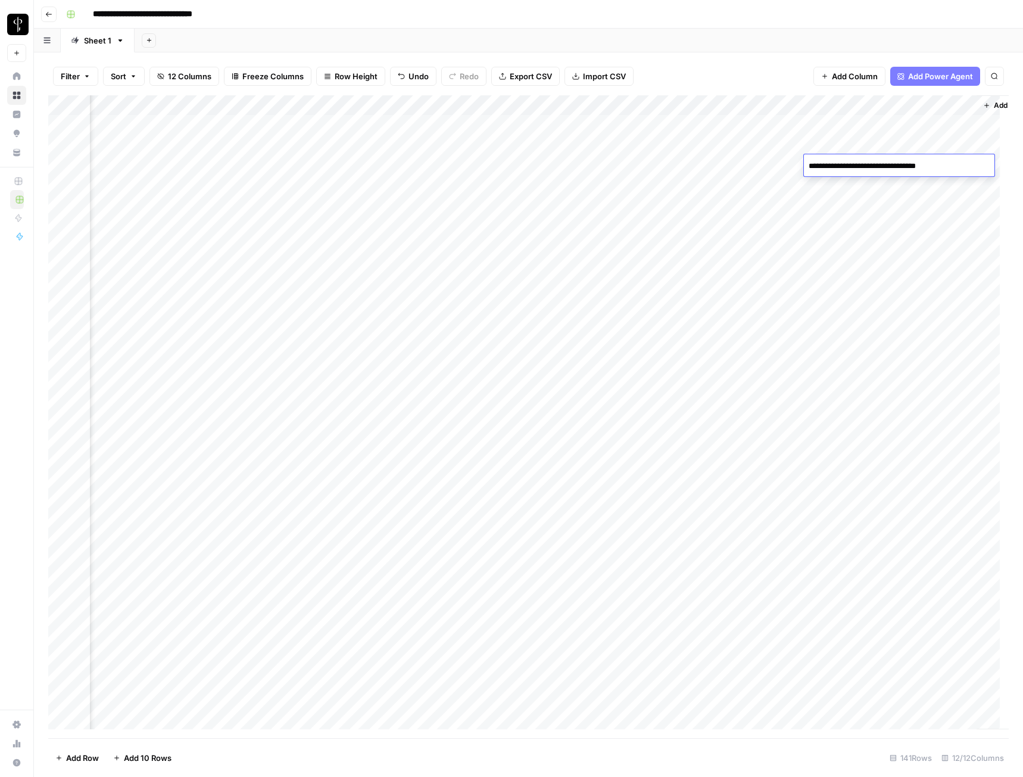
click at [881, 191] on div "Add Column" at bounding box center [528, 416] width 961 height 643
click at [486, 184] on div "Add Column" at bounding box center [528, 416] width 961 height 643
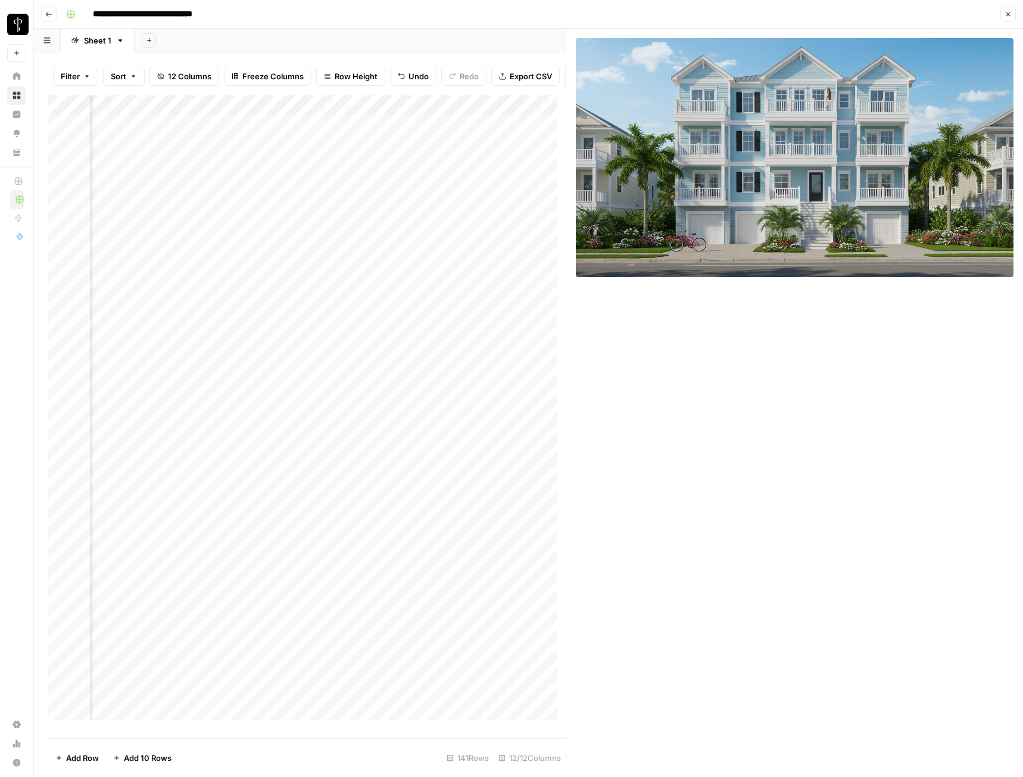
click at [914, 14] on icon "button" at bounding box center [1009, 15] width 4 height 4
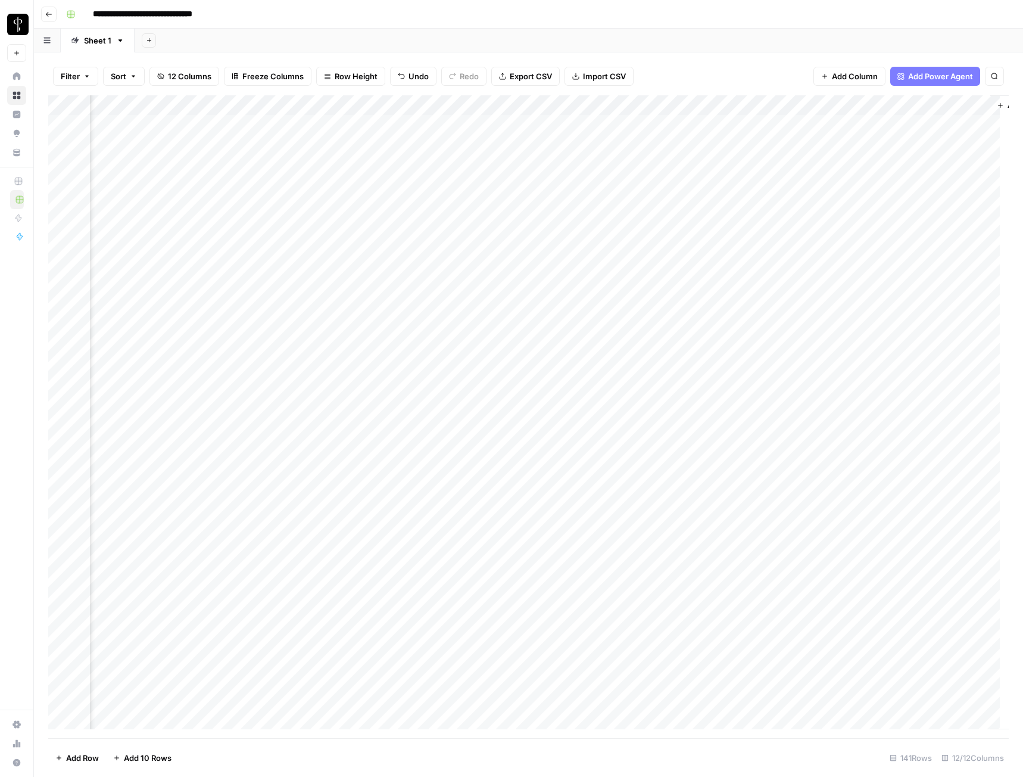
click at [858, 148] on div "Add Column" at bounding box center [528, 416] width 961 height 643
click at [851, 181] on div "Add Column" at bounding box center [528, 416] width 961 height 643
click at [209, 183] on div "Add Column" at bounding box center [528, 416] width 961 height 643
click at [880, 183] on div "Add Column" at bounding box center [528, 416] width 961 height 643
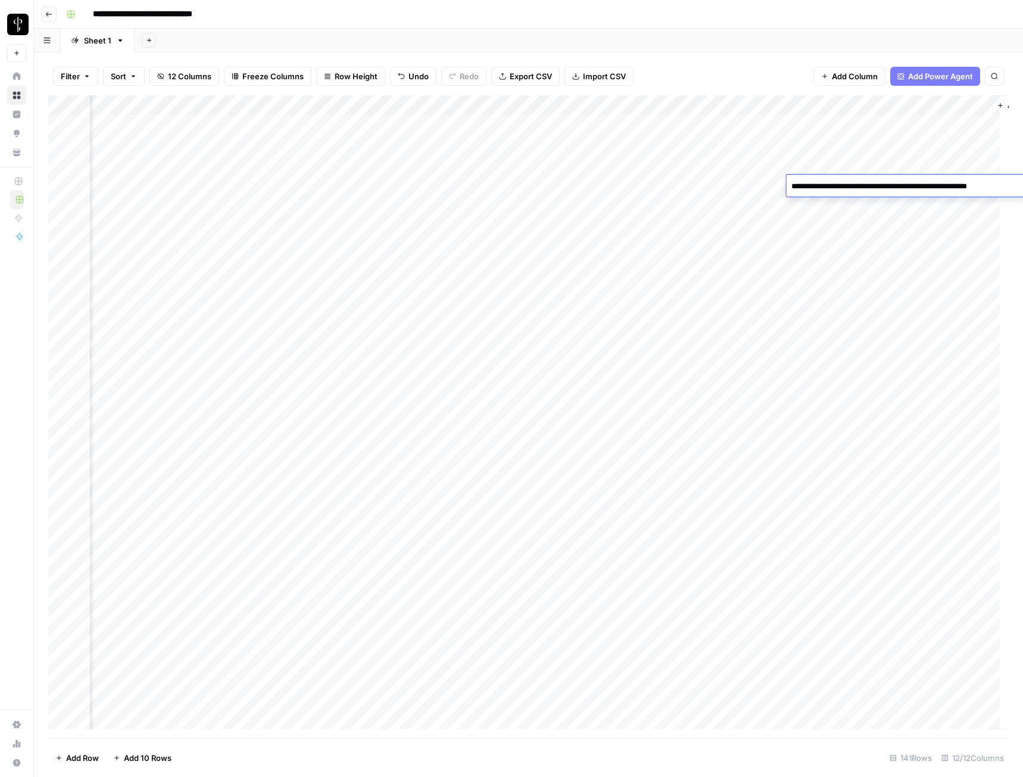
type textarea "**********"
click at [876, 278] on div "Add Column" at bounding box center [528, 416] width 961 height 643
click at [837, 207] on div "Add Column" at bounding box center [528, 416] width 961 height 643
click at [484, 206] on div "Add Column" at bounding box center [528, 416] width 961 height 643
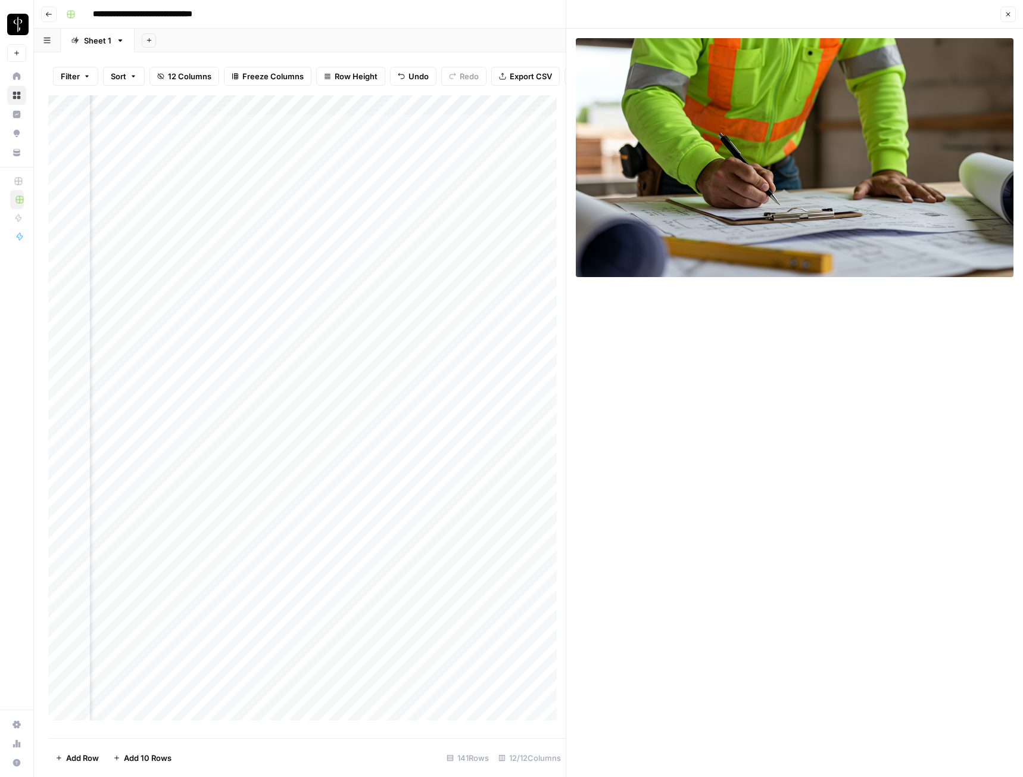
click at [914, 16] on button "Close" at bounding box center [1008, 14] width 15 height 15
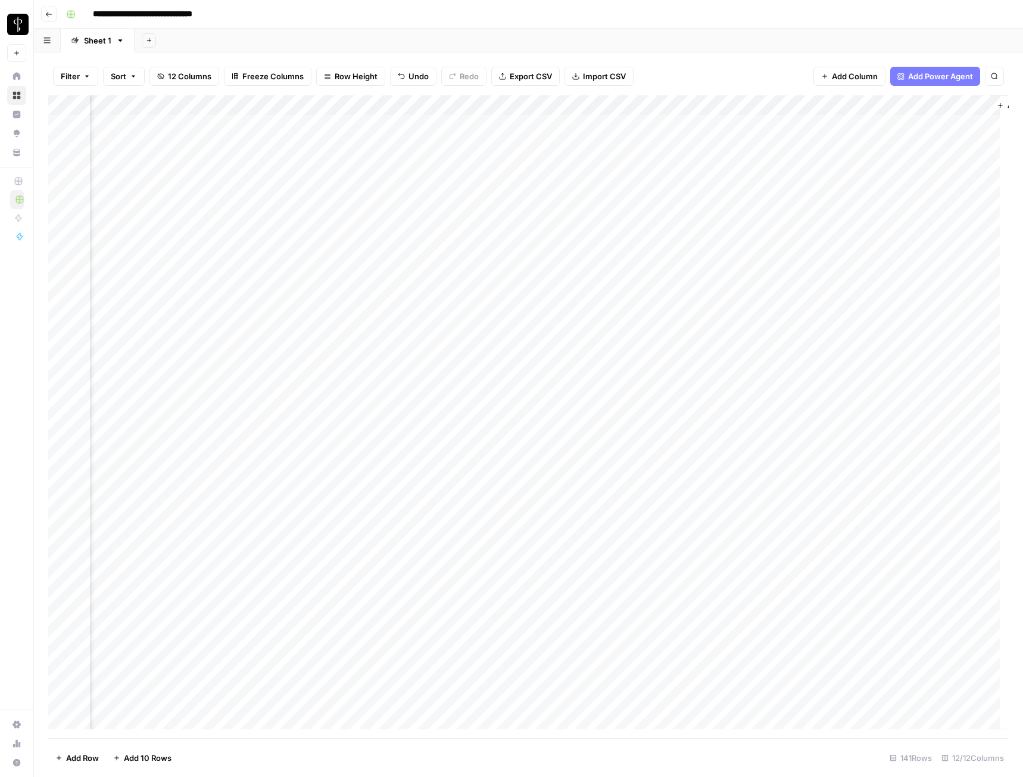
click at [853, 139] on div "Add Column" at bounding box center [528, 416] width 961 height 643
click at [855, 202] on div "Add Column" at bounding box center [528, 416] width 961 height 643
click at [209, 204] on div "Add Column" at bounding box center [528, 416] width 961 height 643
click at [484, 207] on div "Add Column" at bounding box center [528, 416] width 961 height 643
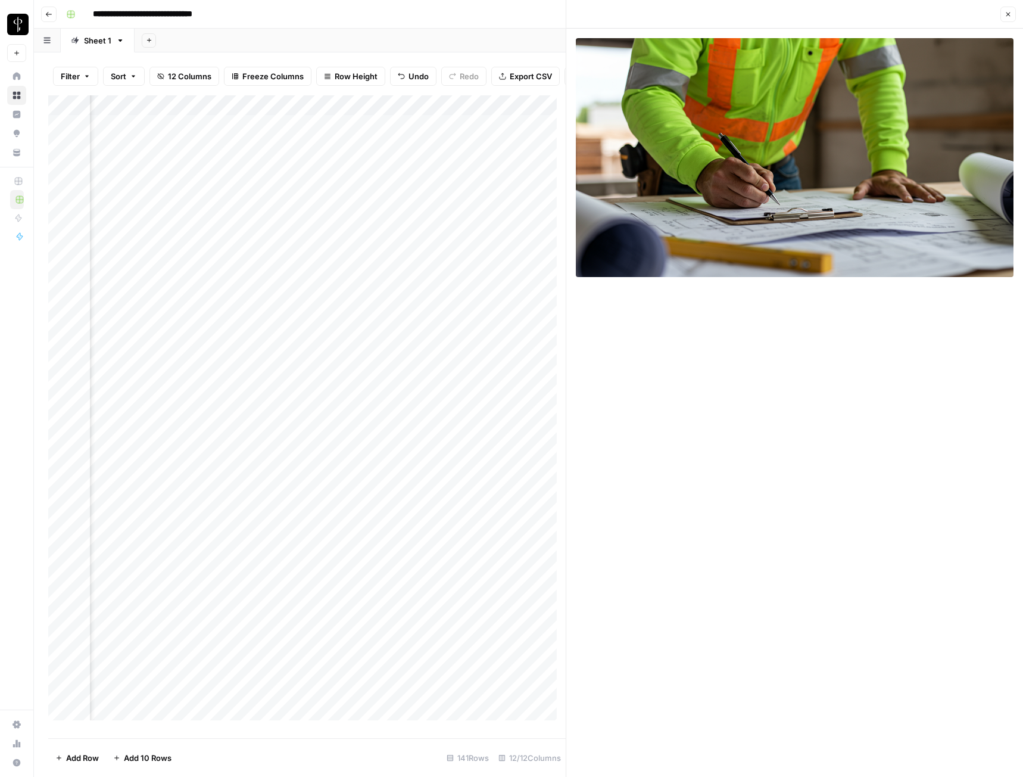
click at [914, 12] on button "Close" at bounding box center [1008, 14] width 15 height 15
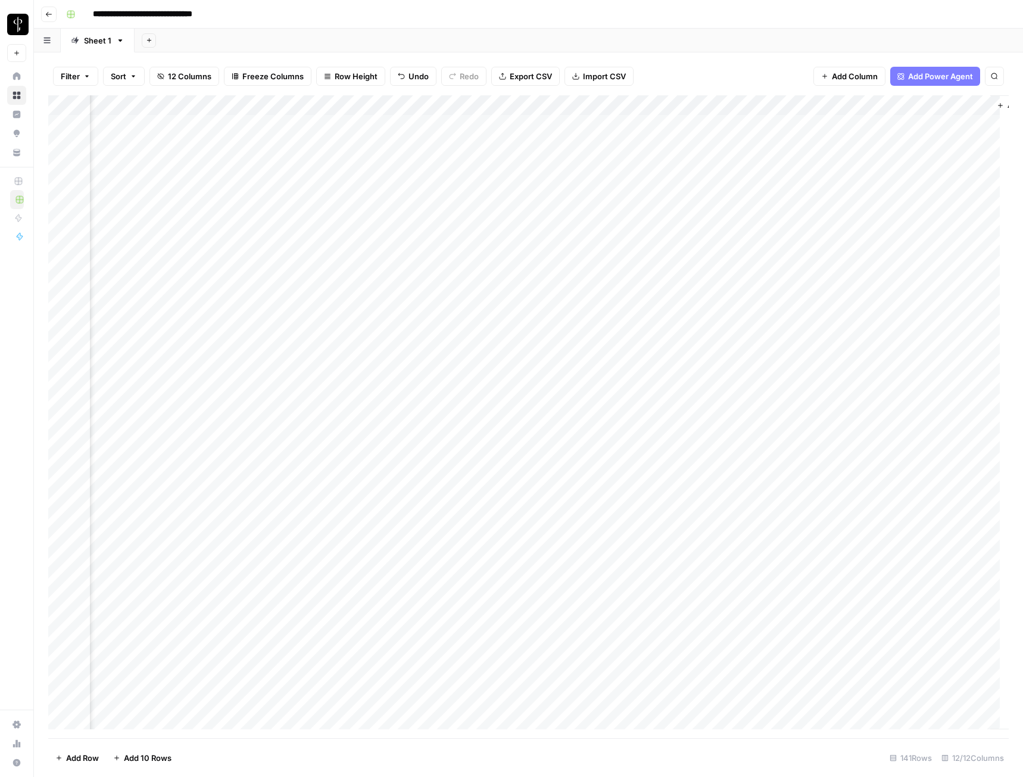
click at [889, 210] on div "Add Column" at bounding box center [528, 416] width 961 height 643
type textarea "**********"
click at [487, 227] on div "Add Column" at bounding box center [528, 416] width 961 height 643
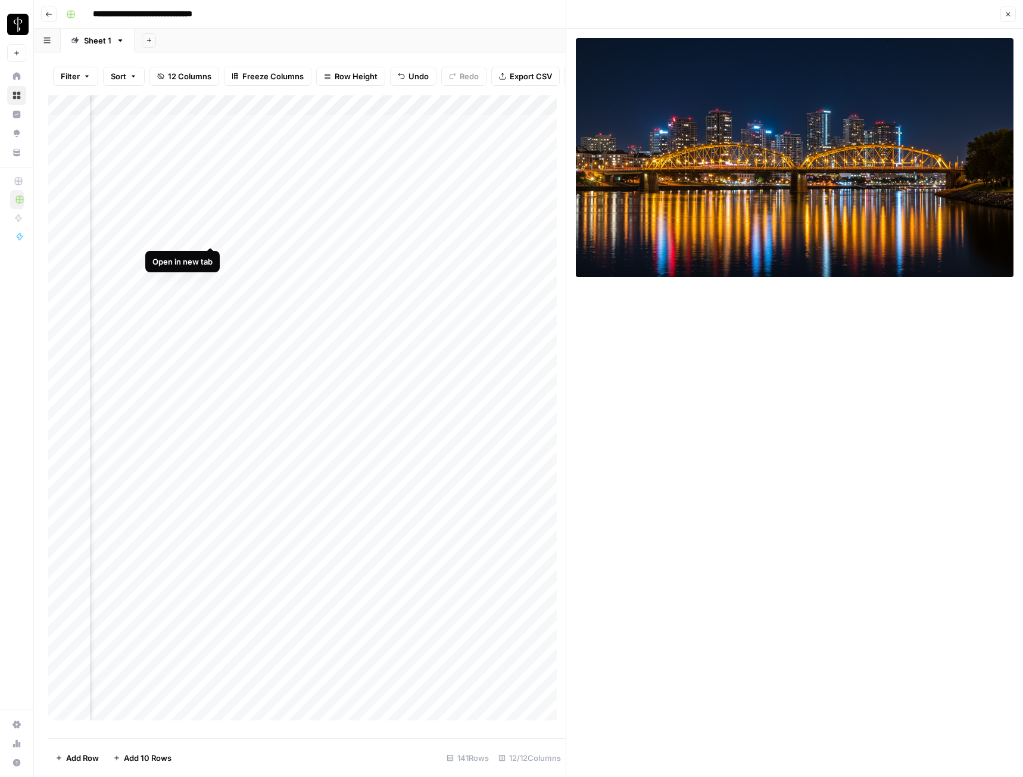
click at [210, 233] on div "Add Column" at bounding box center [307, 412] width 518 height 634
click at [914, 10] on button "Close" at bounding box center [1008, 14] width 15 height 15
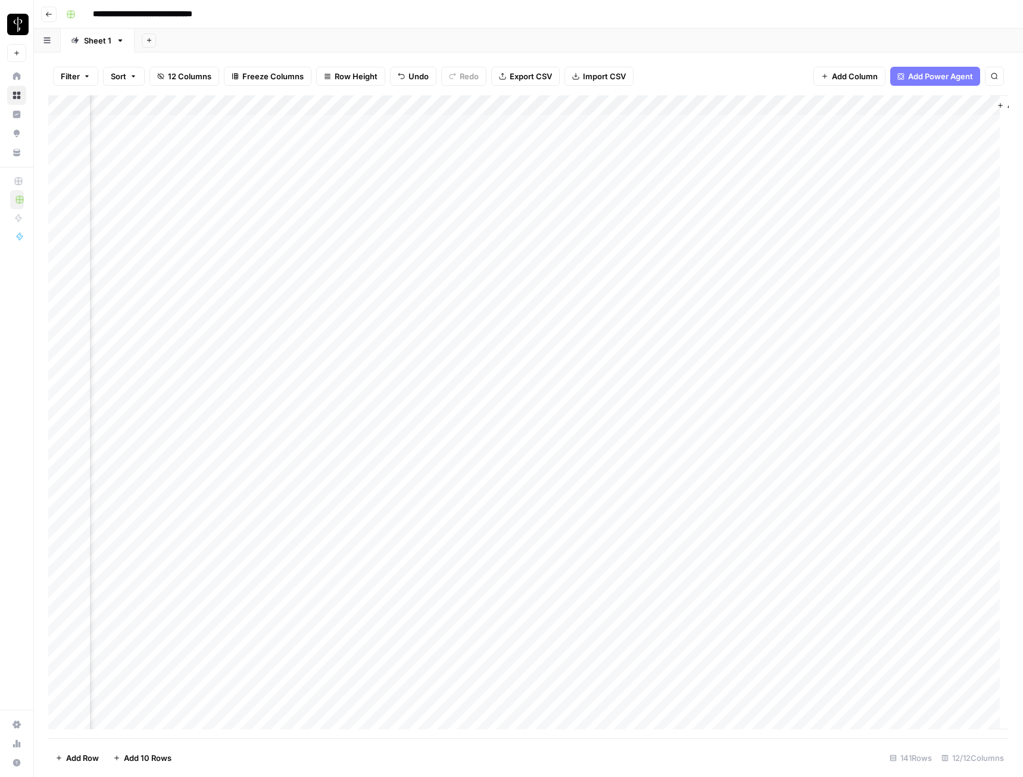
click at [860, 209] on div "Add Column" at bounding box center [528, 416] width 961 height 643
click at [859, 226] on div "Add Column" at bounding box center [528, 416] width 961 height 643
click at [858, 246] on div "Add Column" at bounding box center [528, 416] width 961 height 643
click at [486, 244] on div "Add Column" at bounding box center [528, 416] width 961 height 643
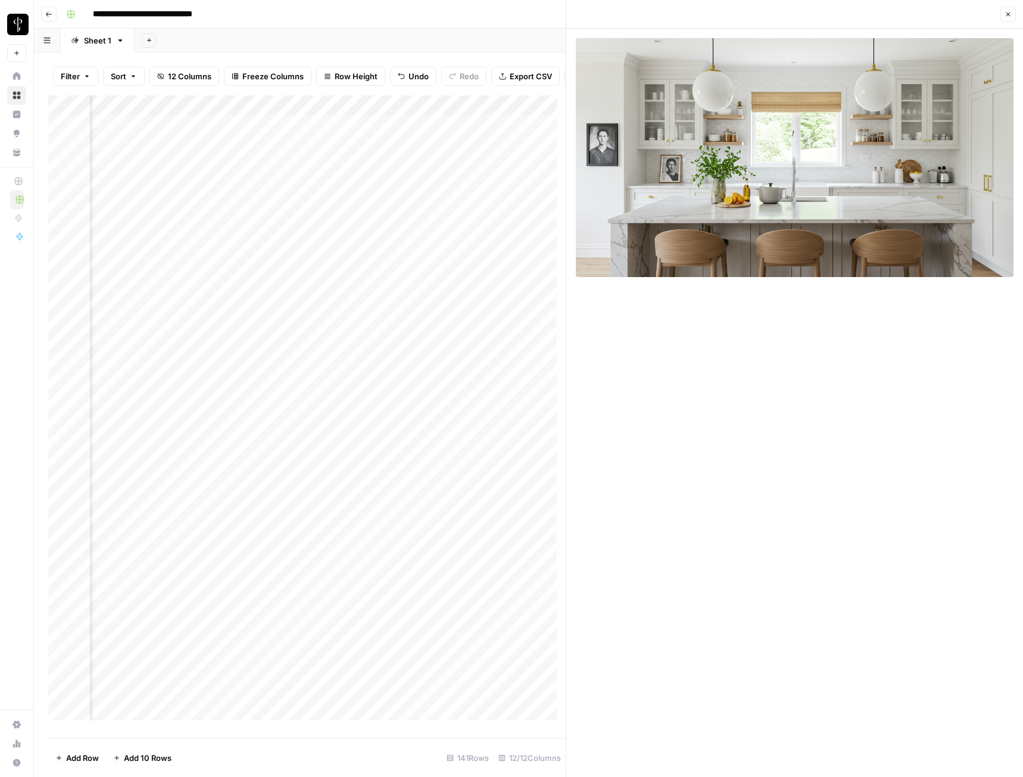
click at [914, 16] on button "Close" at bounding box center [1008, 14] width 15 height 15
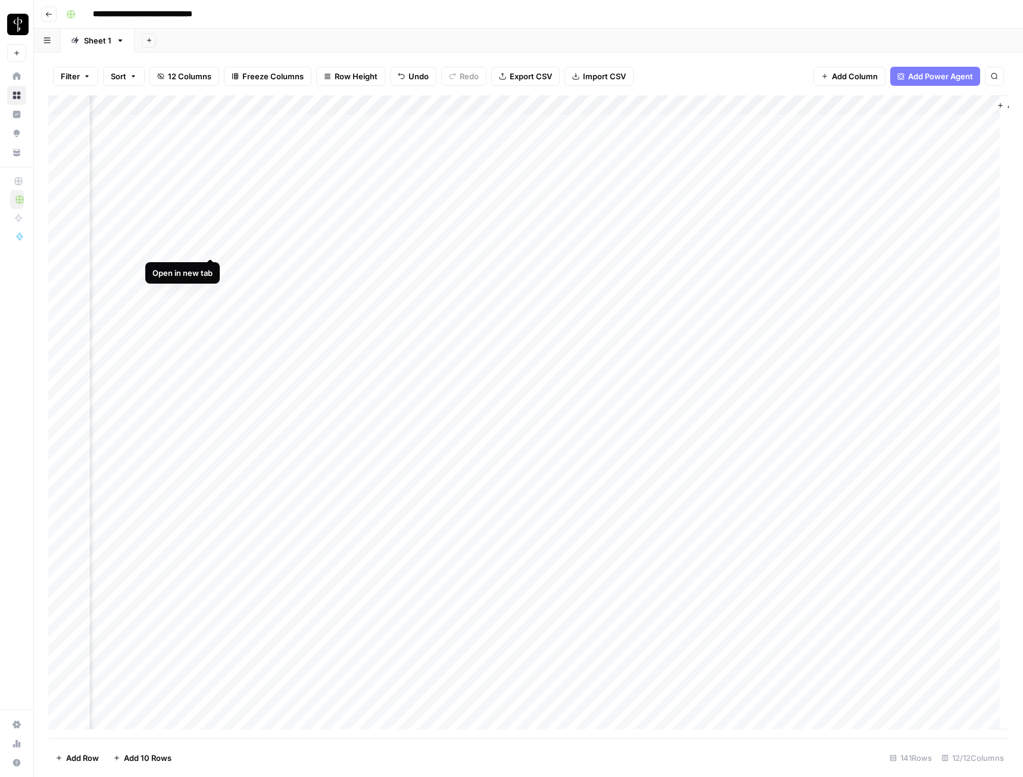
click at [210, 244] on div "Add Column" at bounding box center [528, 416] width 961 height 643
click at [844, 145] on div "Add Column" at bounding box center [528, 416] width 961 height 643
click at [850, 241] on div "Add Column" at bounding box center [528, 416] width 961 height 643
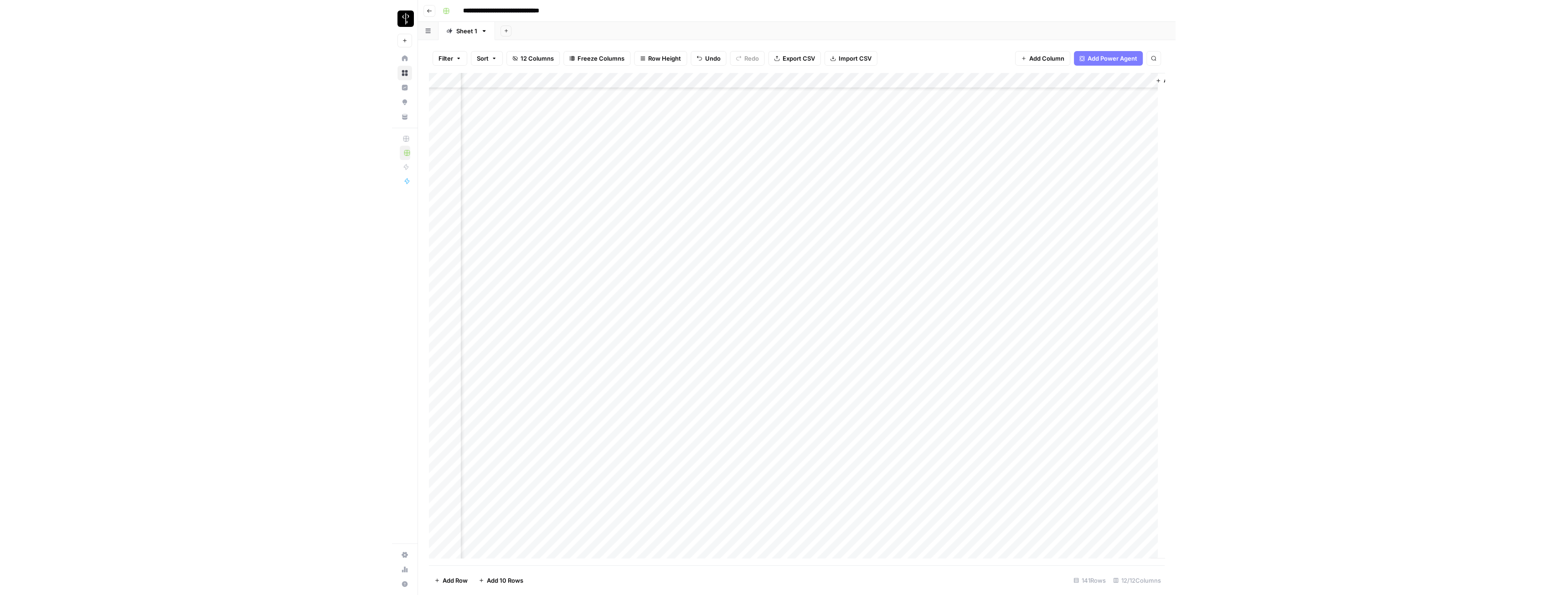
scroll to position [46, 637]
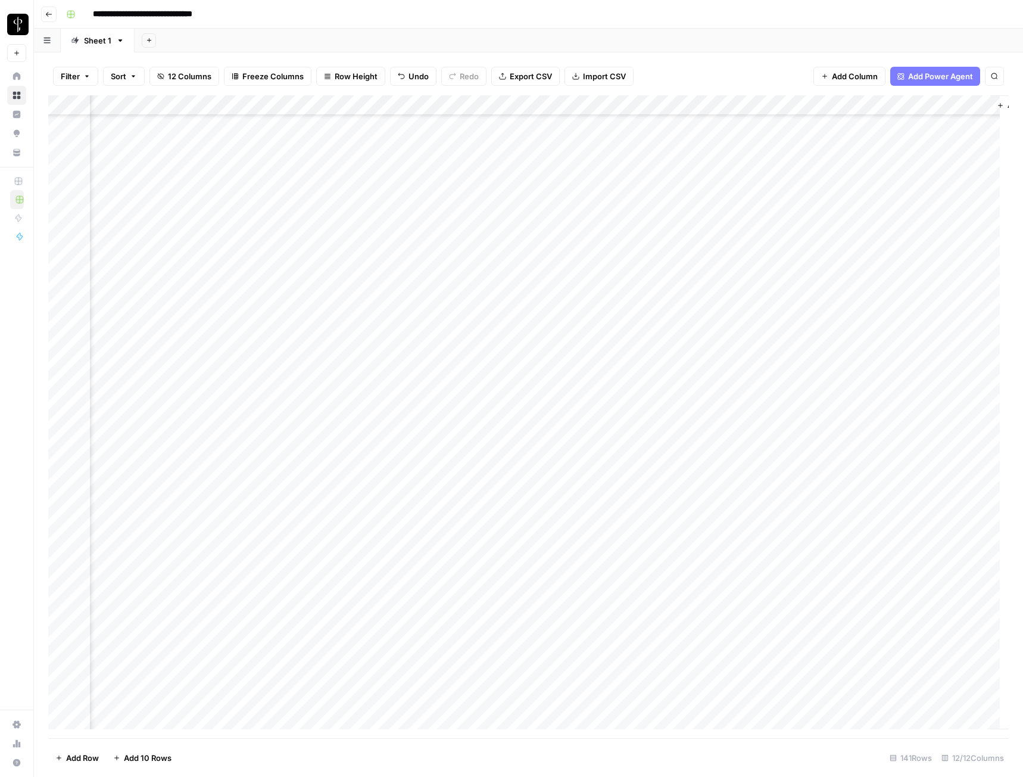
click at [832, 228] on div "Add Column" at bounding box center [528, 416] width 961 height 643
click at [485, 225] on div "Add Column" at bounding box center [528, 416] width 961 height 643
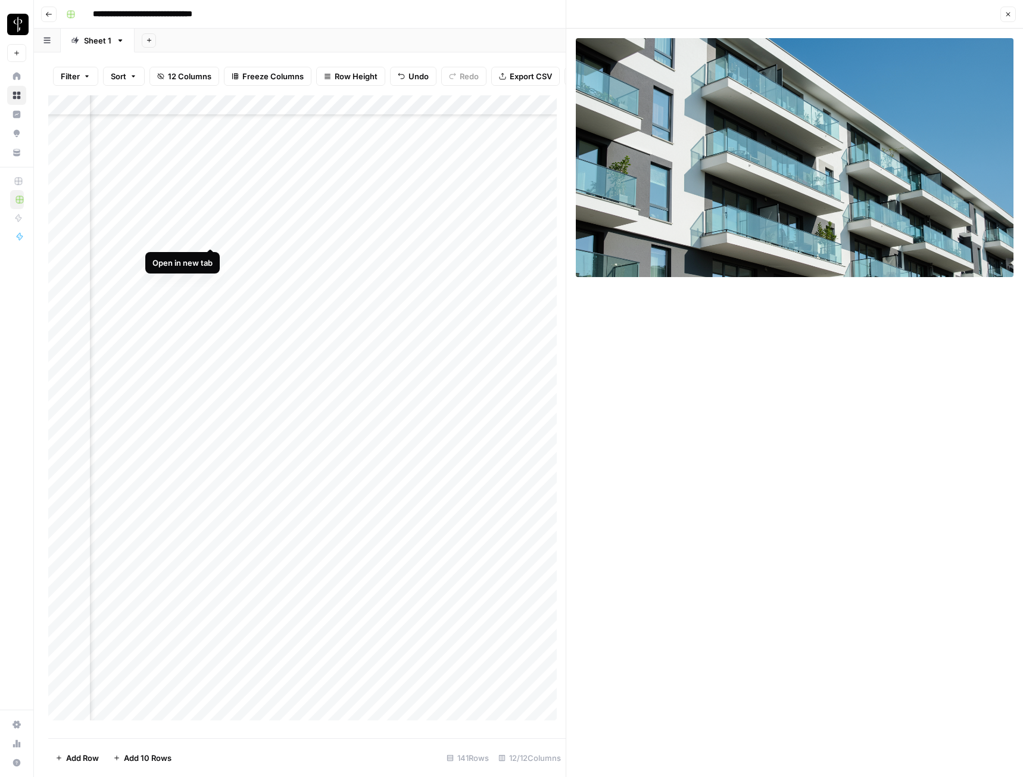
click at [208, 236] on div "Add Column" at bounding box center [307, 412] width 518 height 634
click at [914, 18] on button "Close" at bounding box center [1008, 14] width 15 height 15
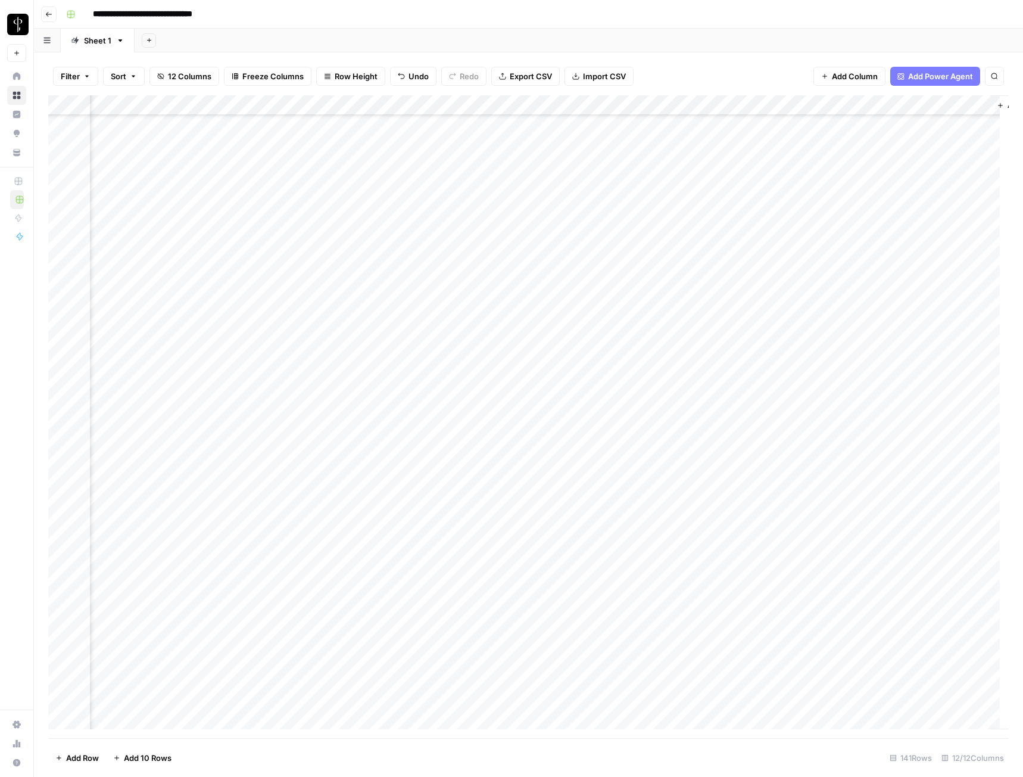
click at [849, 222] on div "Add Column" at bounding box center [528, 416] width 961 height 643
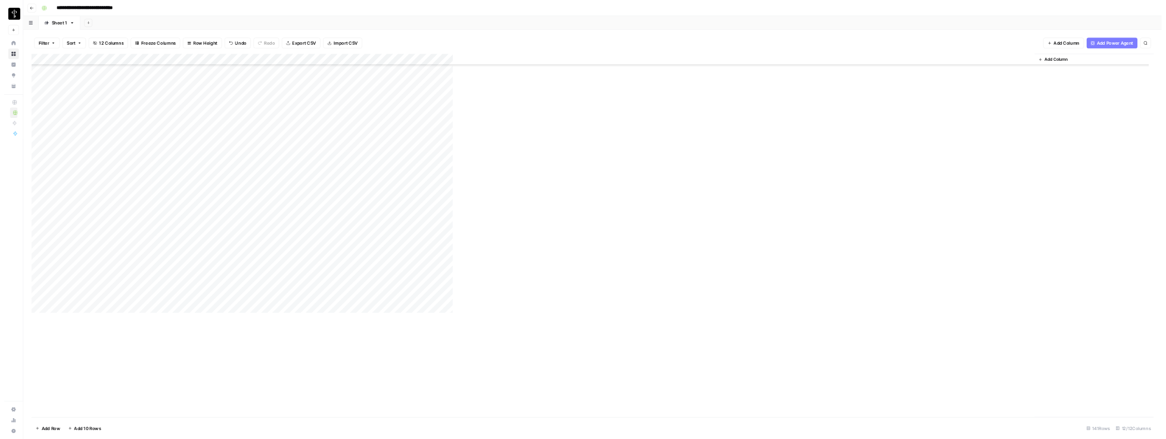
scroll to position [60, 0]
click at [914, 247] on div "Add Column" at bounding box center [1041, 416] width 1987 height 643
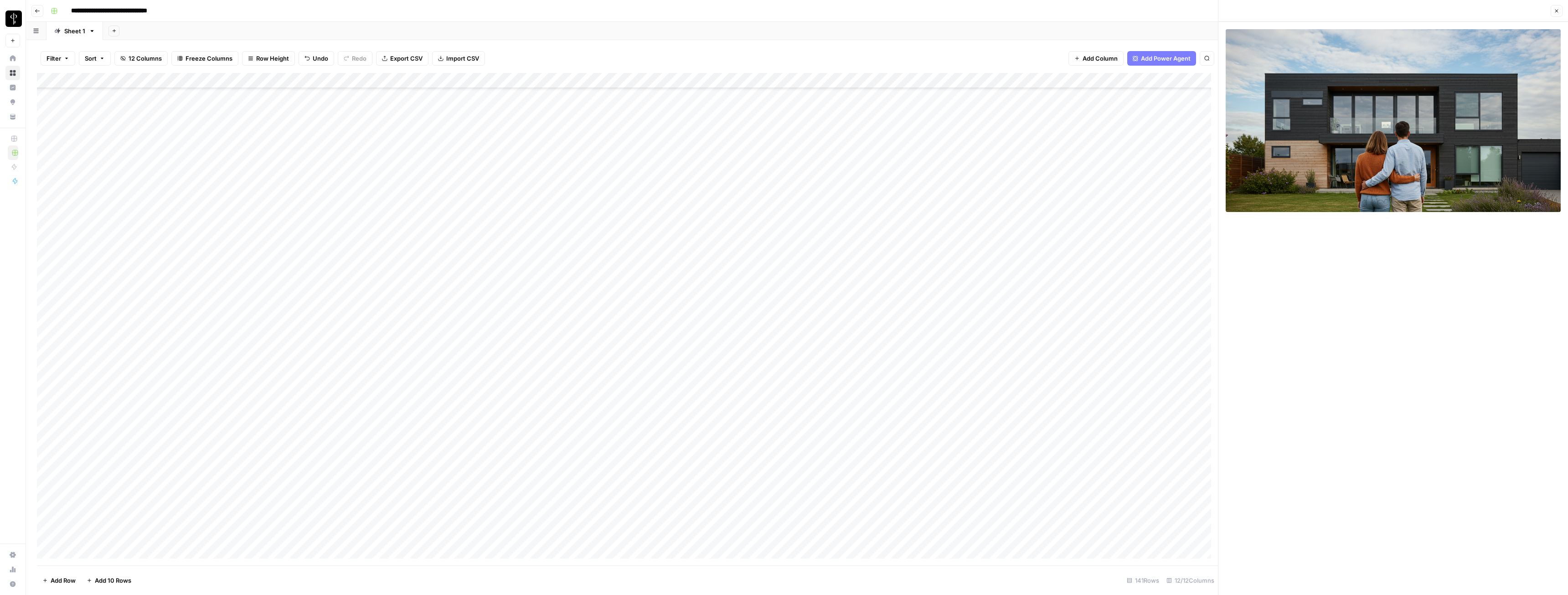
click at [699, 8] on button "Close" at bounding box center [1557, 11] width 11 height 11
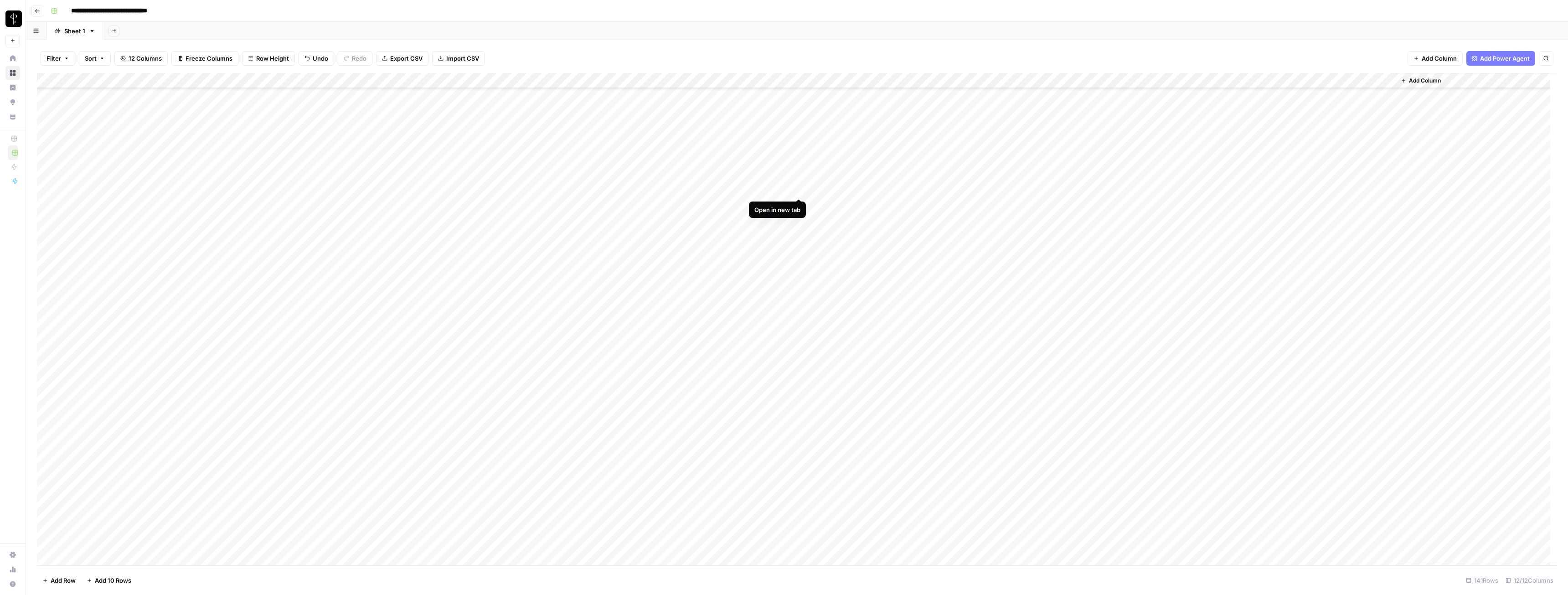
click at [699, 190] on div "Add Column" at bounding box center [797, 319] width 1521 height 492
click at [699, 175] on div "Add Column" at bounding box center [797, 319] width 1521 height 492
click at [699, 188] on div "Add Column" at bounding box center [797, 319] width 1521 height 492
click at [699, 204] on div "Add Column" at bounding box center [797, 319] width 1521 height 492
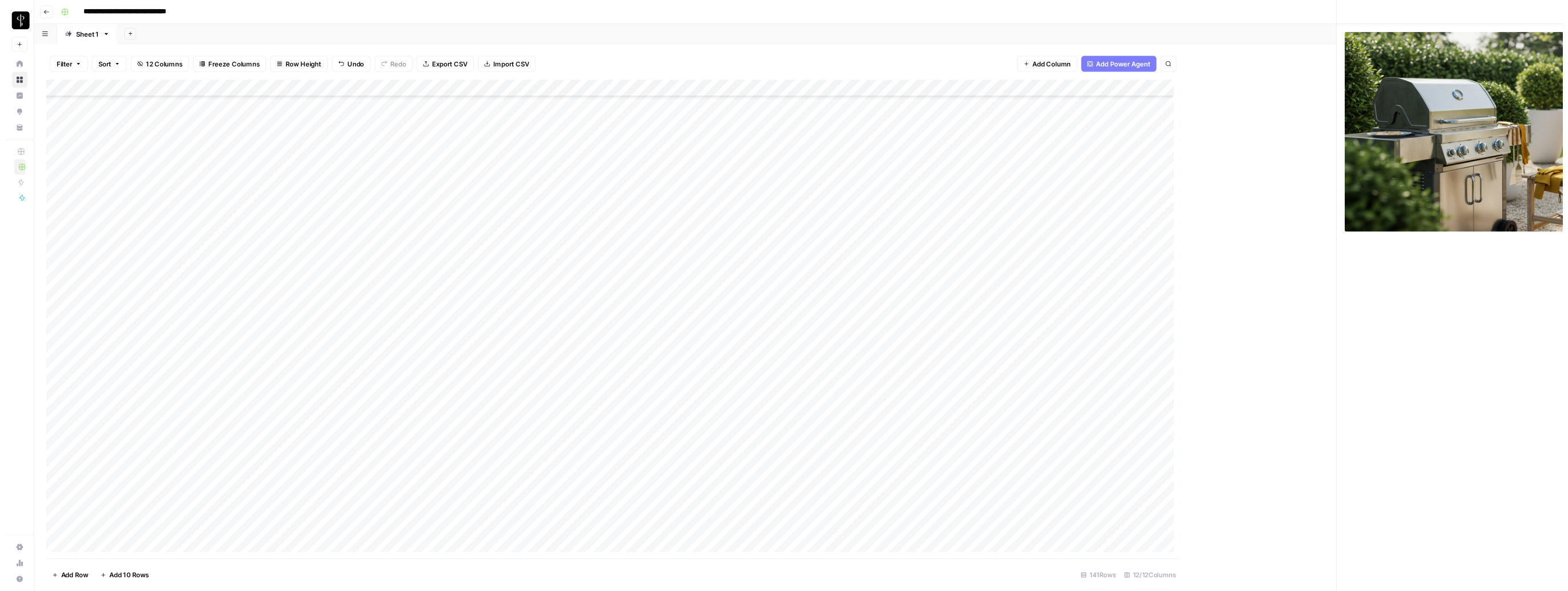
scroll to position [58, 0]
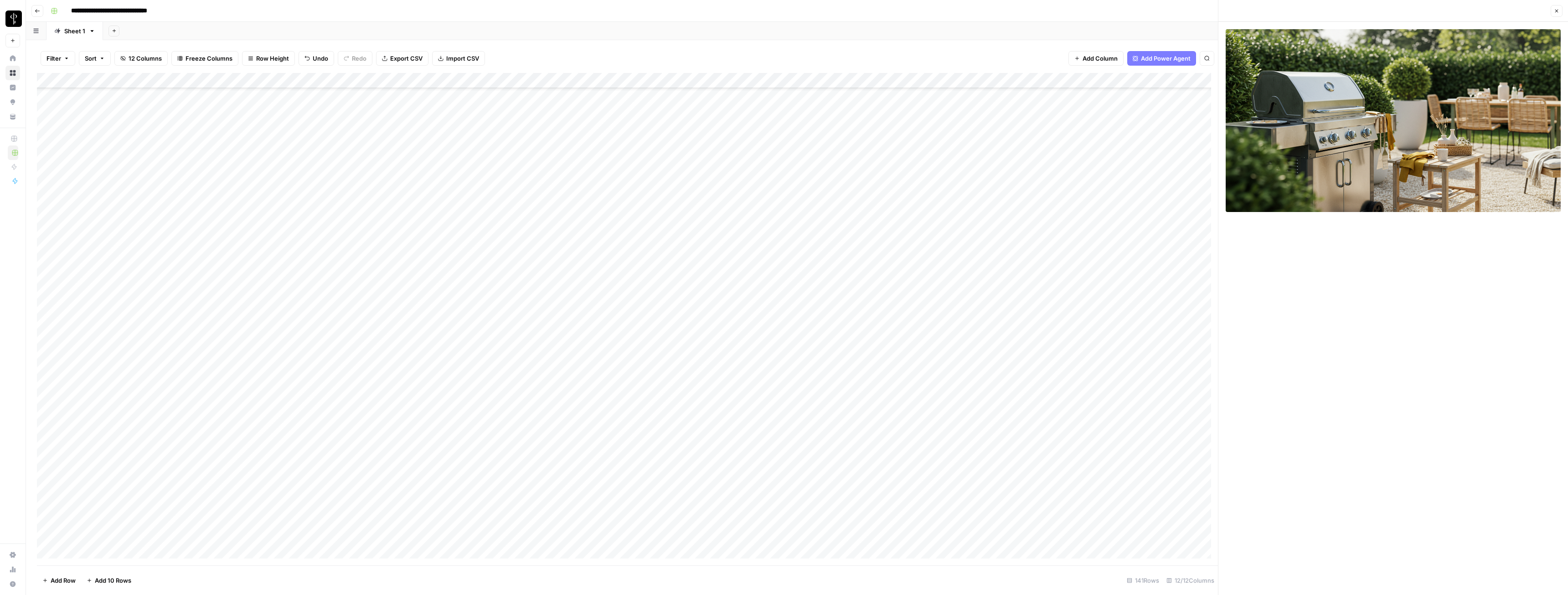
click at [699, 11] on icon "button" at bounding box center [1557, 11] width 5 height 5
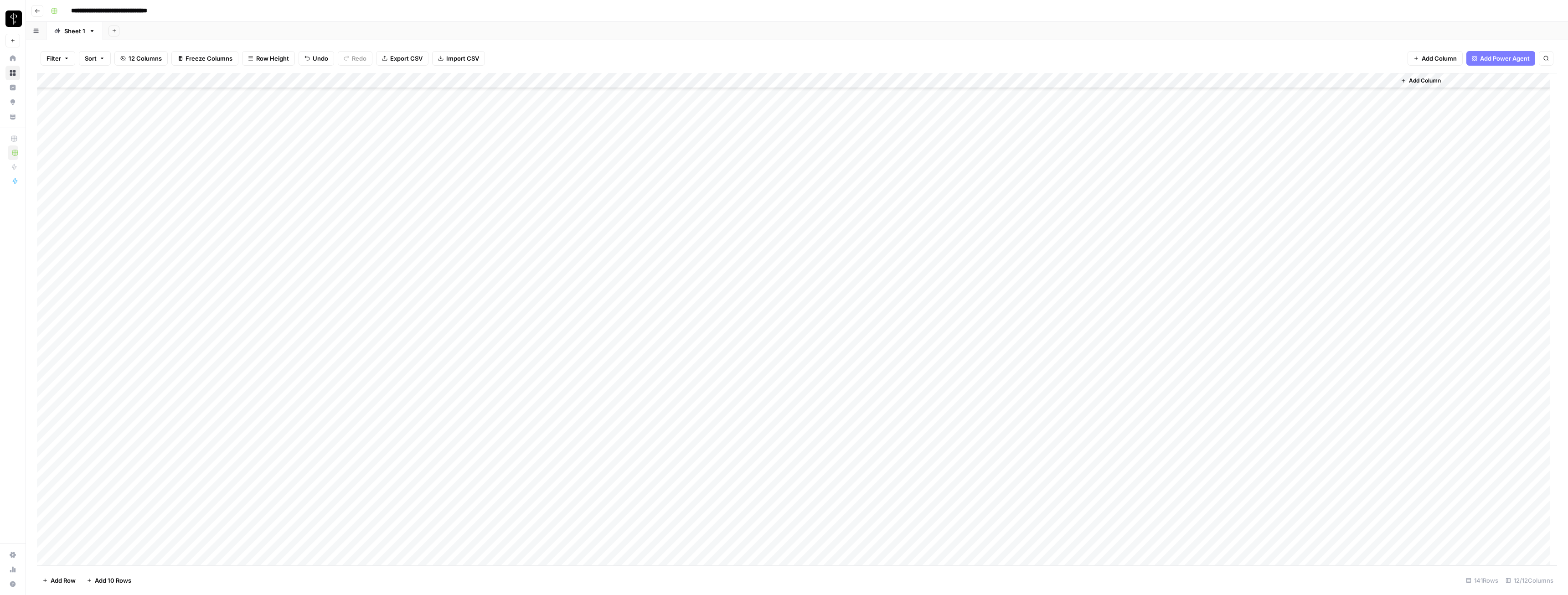
click at [699, 186] on div "Add Column" at bounding box center [797, 319] width 1521 height 492
click at [699, 204] on div "Add Column" at bounding box center [797, 319] width 1521 height 492
click at [699, 207] on div "Add Column" at bounding box center [797, 319] width 1521 height 492
click at [699, 221] on div "Add Column" at bounding box center [797, 319] width 1521 height 492
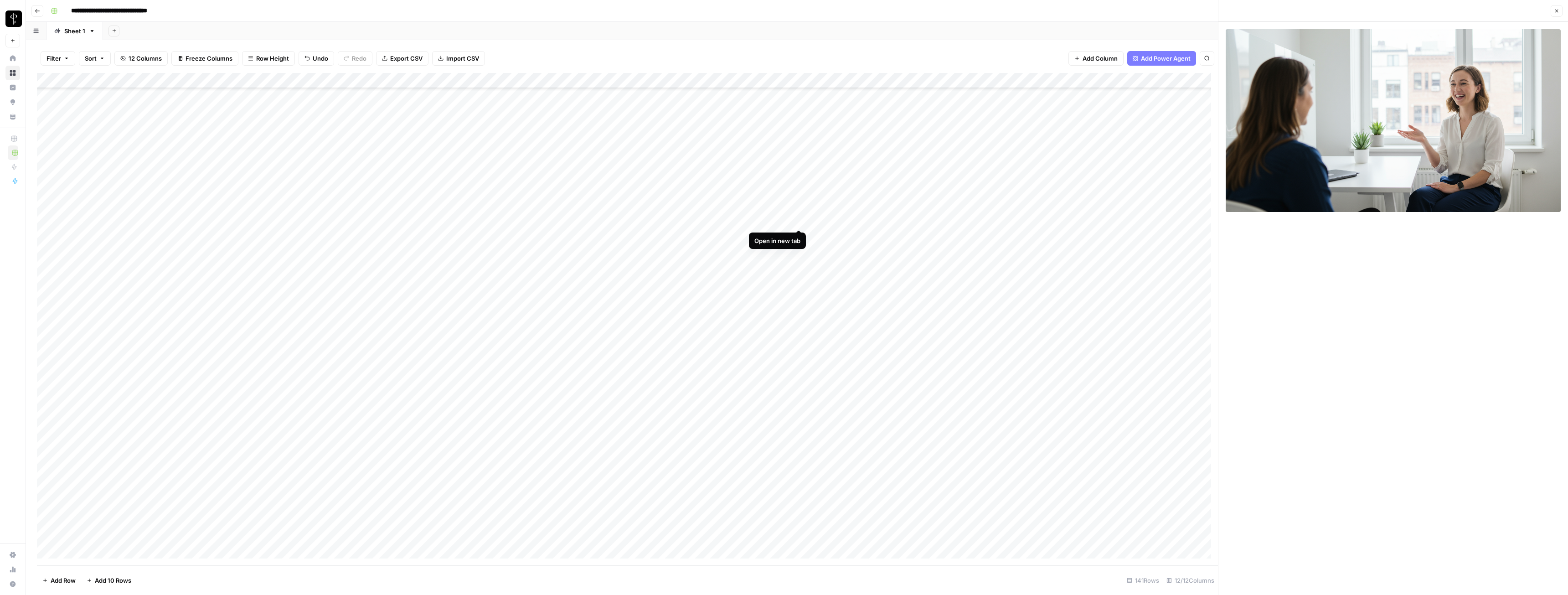
click at [699, 219] on div "Add Column" at bounding box center [628, 319] width 1182 height 492
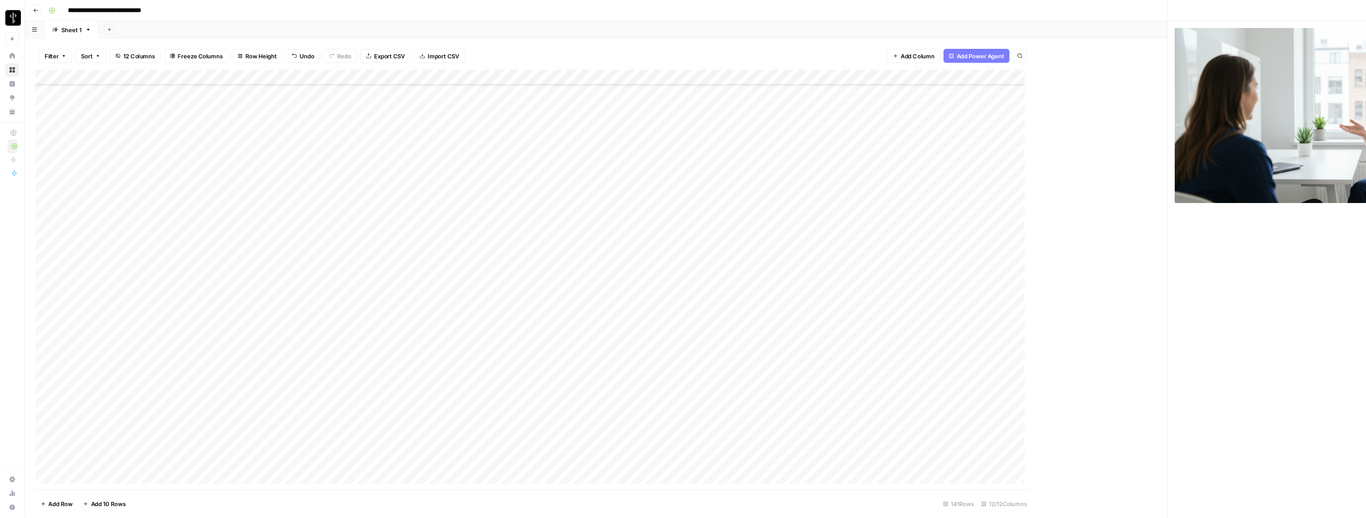
scroll to position [60, 0]
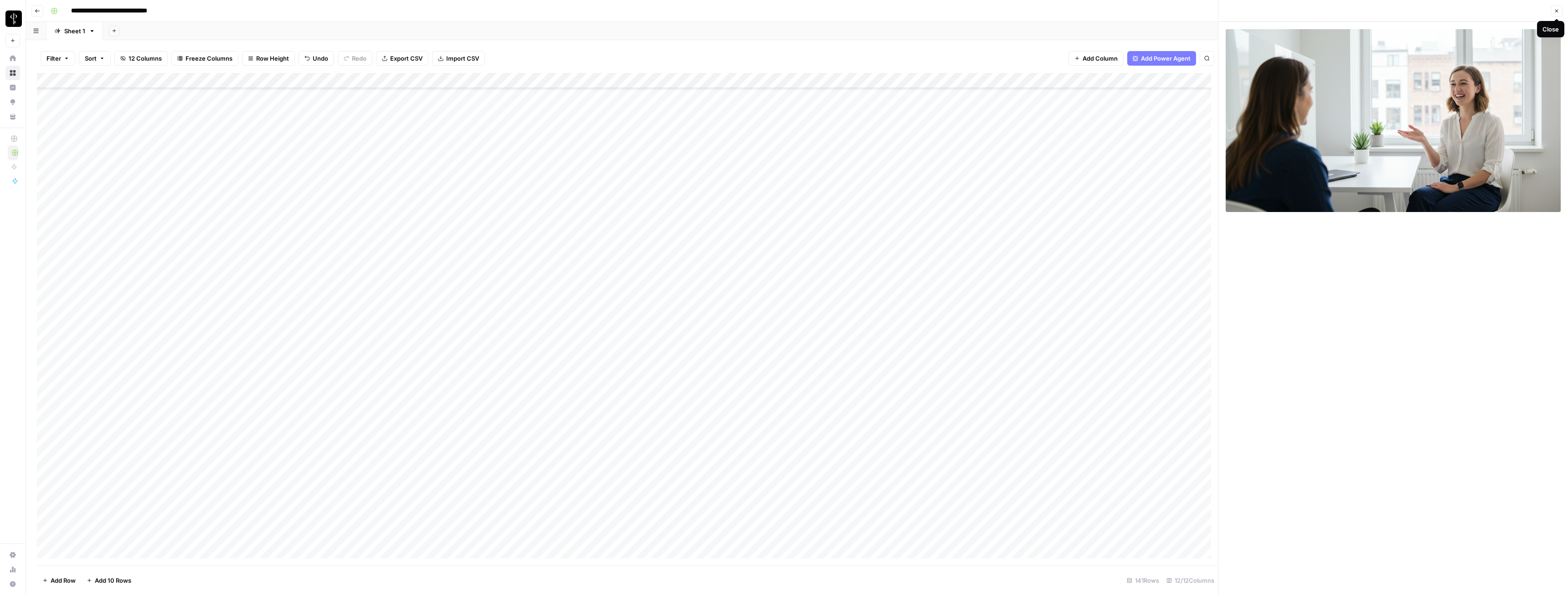
click at [699, 13] on button "Close" at bounding box center [1557, 11] width 11 height 11
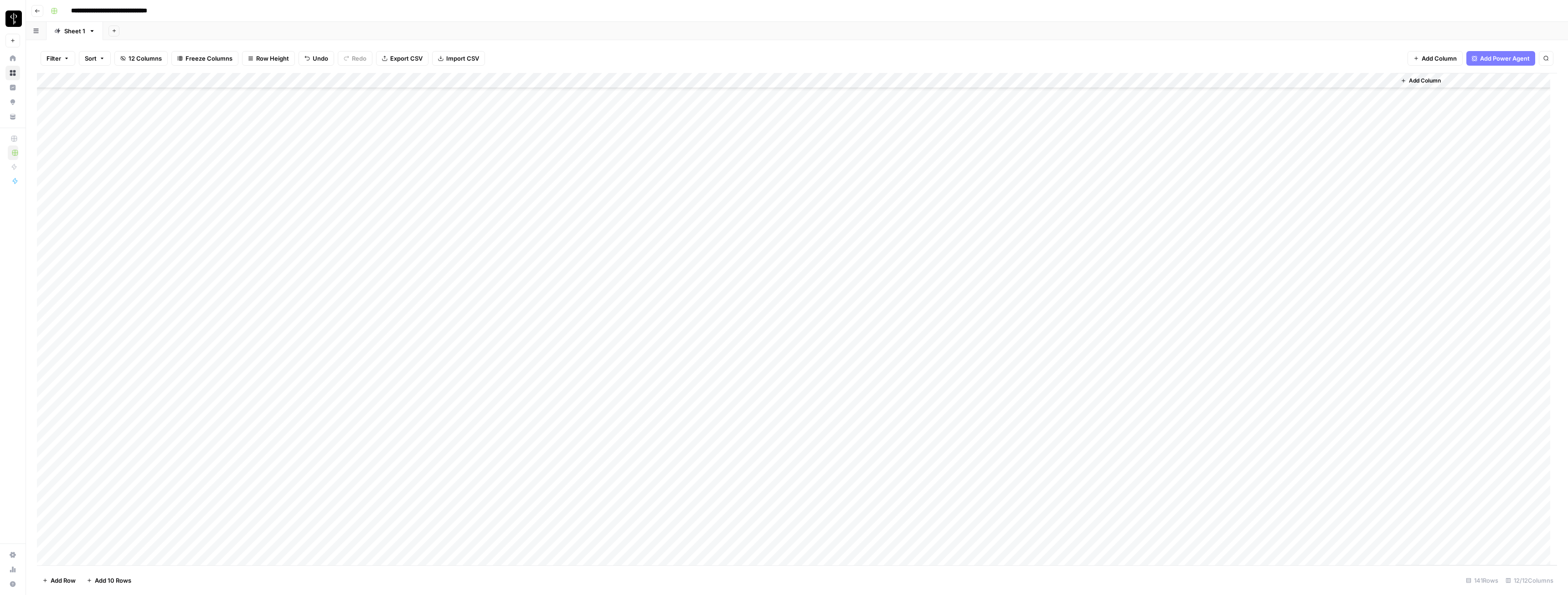
click at [699, 215] on div "Add Column" at bounding box center [797, 319] width 1521 height 492
click at [699, 237] on div "Add Column" at bounding box center [797, 319] width 1521 height 492
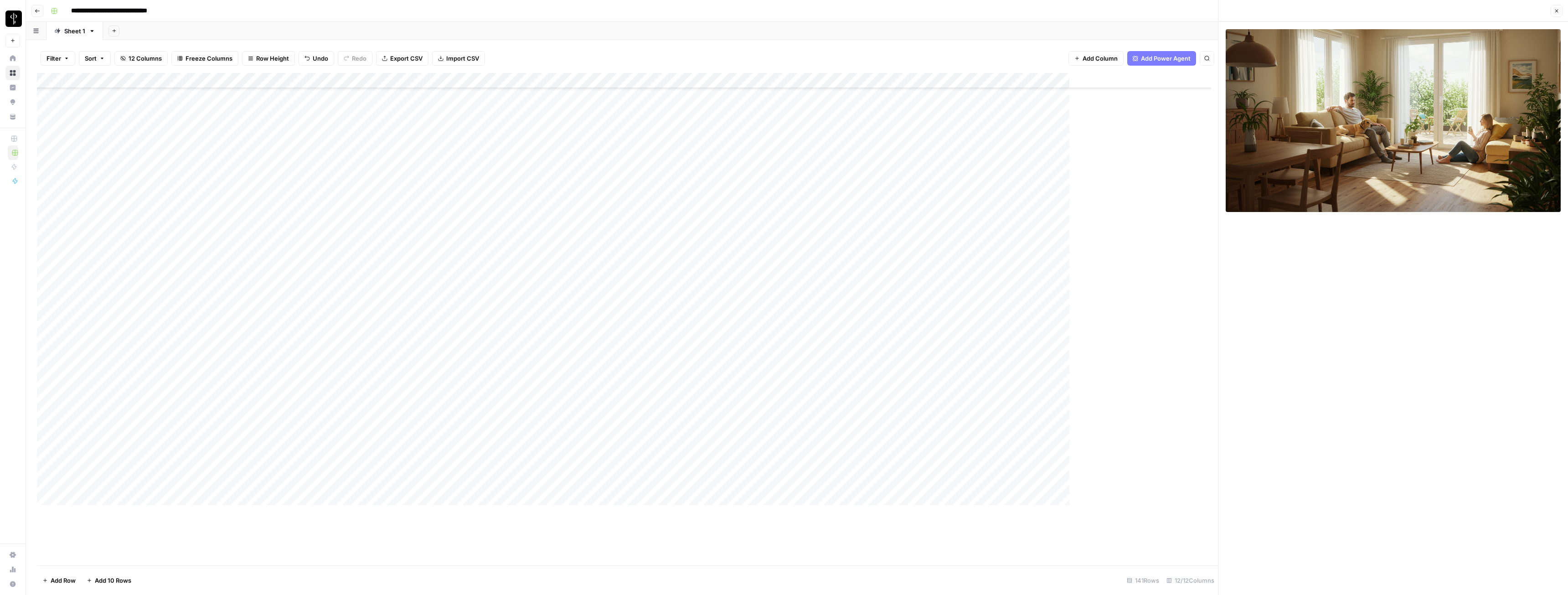
scroll to position [46, 0]
click at [699, 11] on icon "button" at bounding box center [1557, 11] width 3 height 3
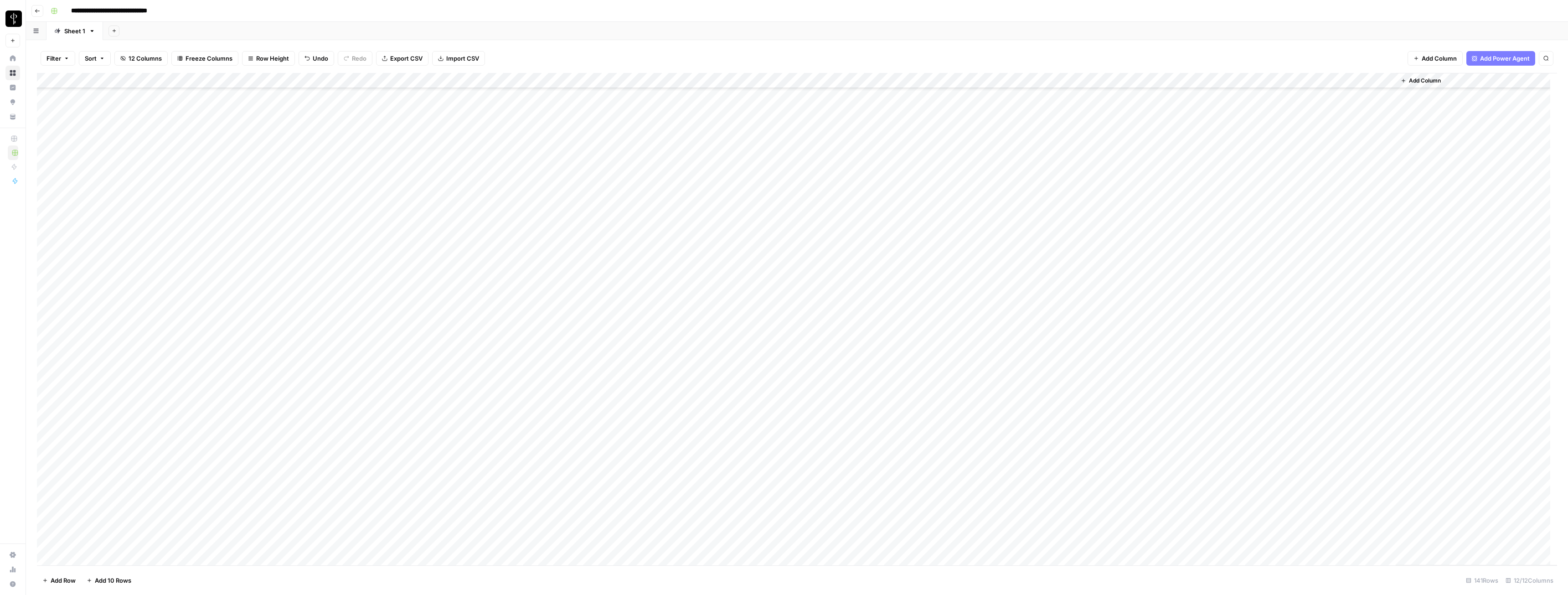
click at [699, 235] on div "Add Column" at bounding box center [797, 319] width 1521 height 492
click at [699, 280] on div "Add Column" at bounding box center [797, 319] width 1521 height 492
click at [699, 280] on div "Add Column" at bounding box center [797, 319] width 1521 height 492
type textarea "**********"
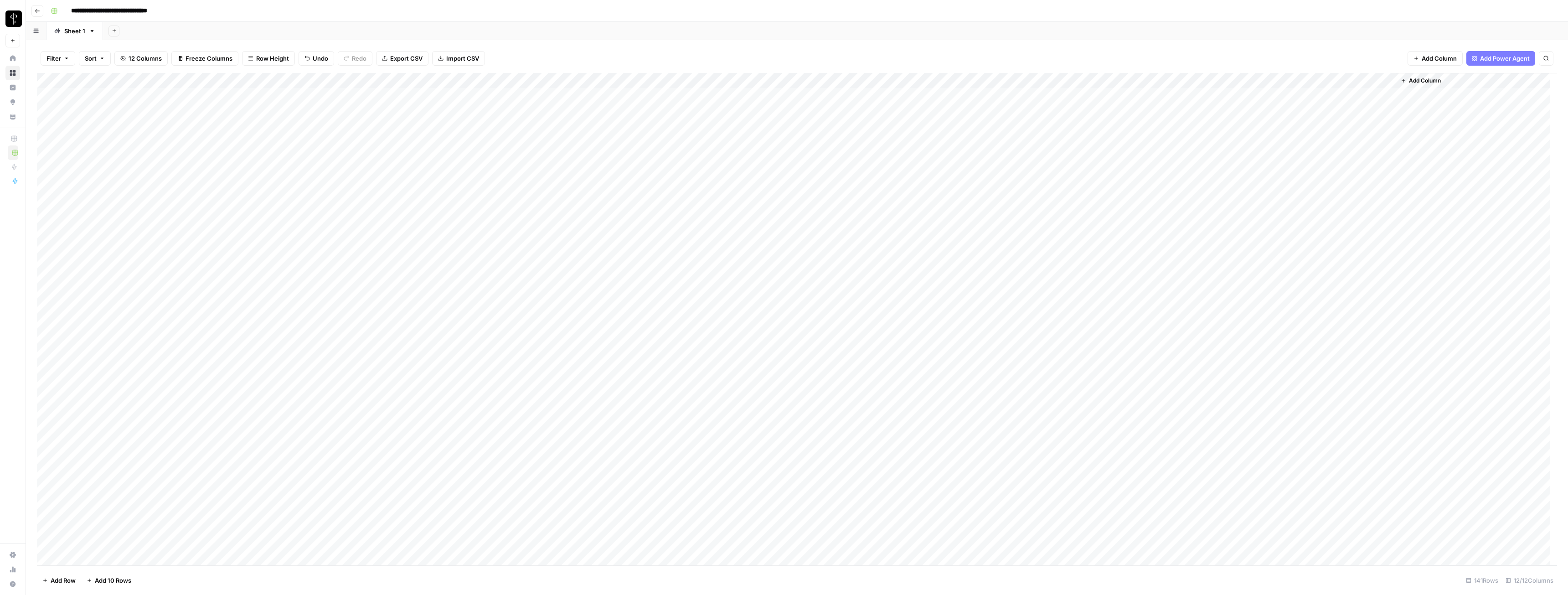
click at [699, 296] on div "Add Column" at bounding box center [797, 319] width 1521 height 492
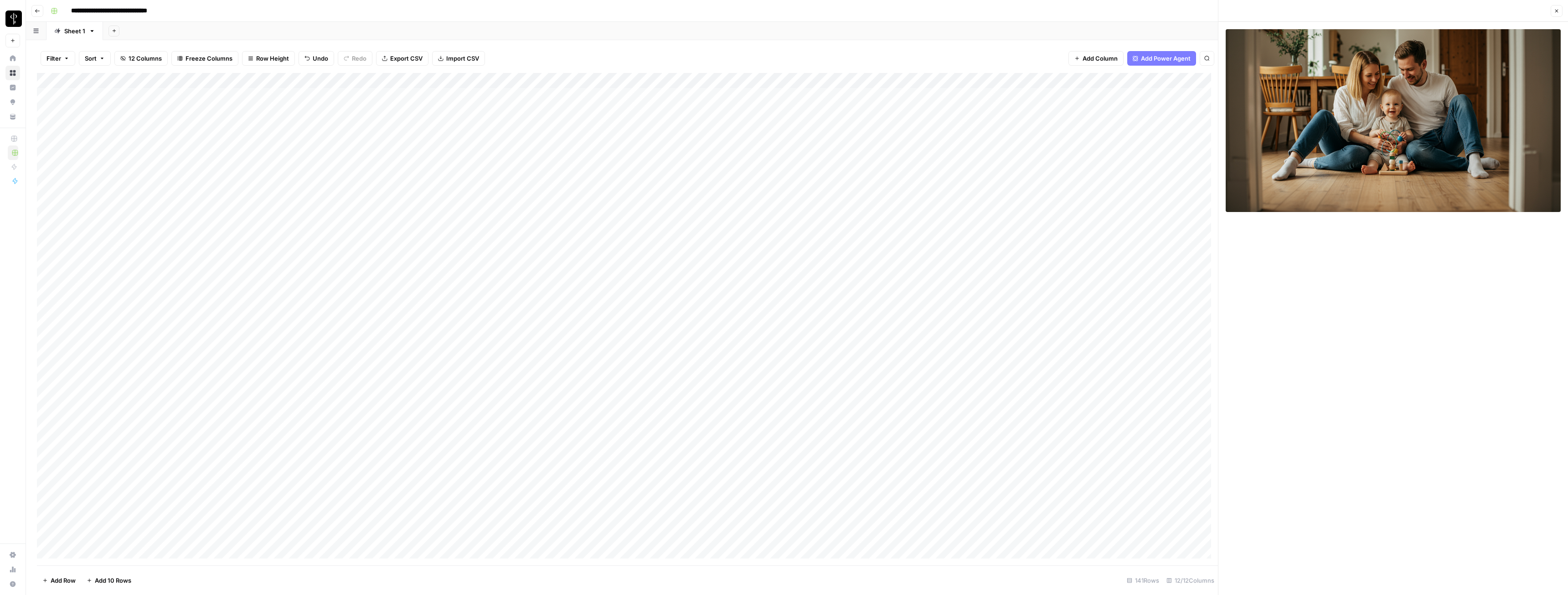
click at [699, 11] on icon "button" at bounding box center [1557, 11] width 3 height 3
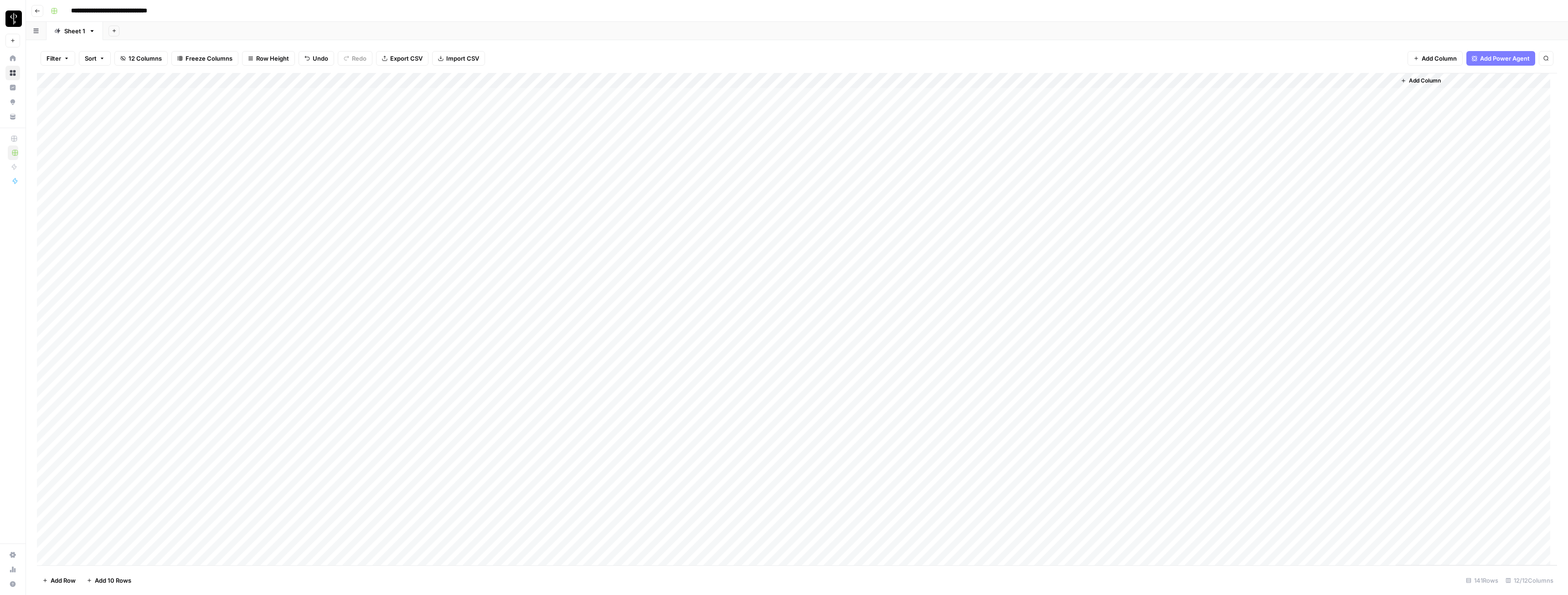
click at [699, 296] on div "Add Column" at bounding box center [797, 319] width 1521 height 492
type textarea "**********"
click at [699, 325] on div "Add Column" at bounding box center [797, 319] width 1521 height 492
click at [699, 315] on div "Add Column" at bounding box center [797, 319] width 1521 height 492
click at [699, 313] on div "Add Column" at bounding box center [797, 319] width 1521 height 492
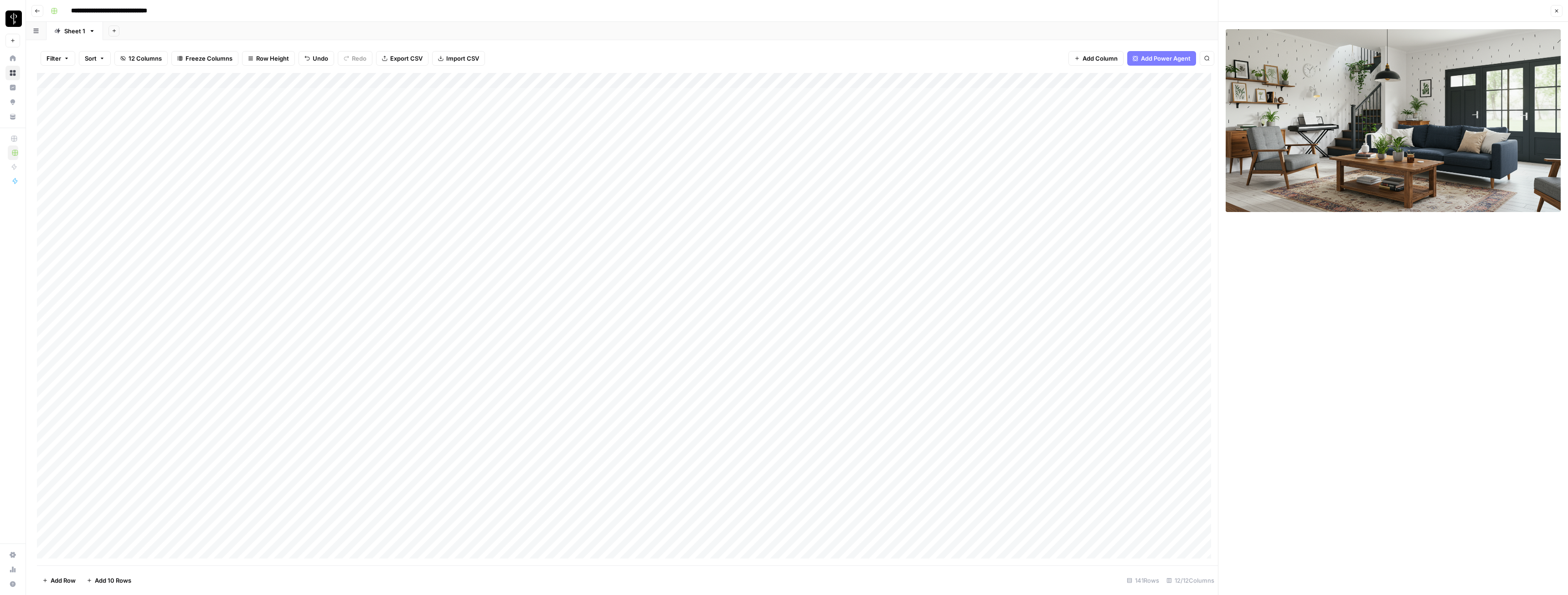
click at [699, 8] on icon "button" at bounding box center [1557, 11] width 5 height 5
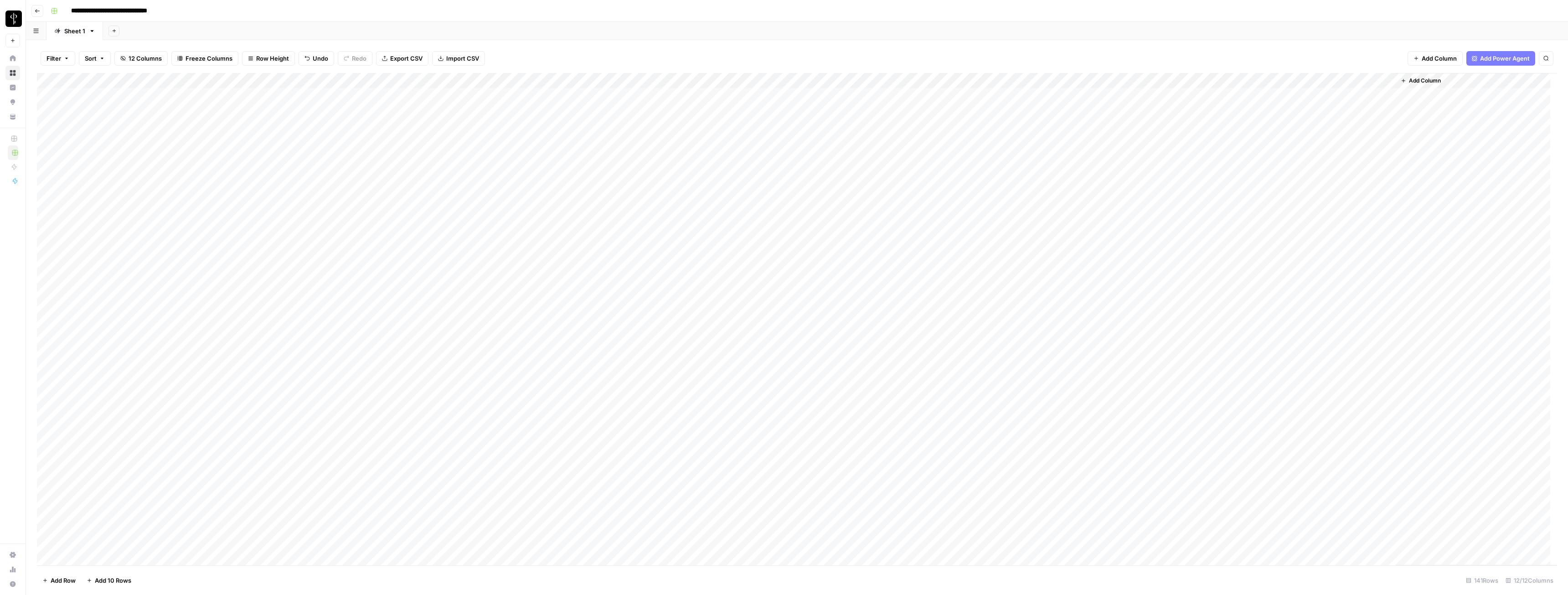
click at [699, 314] on div "Add Column" at bounding box center [797, 319] width 1521 height 492
click at [699, 313] on div "Add Column" at bounding box center [797, 319] width 1521 height 492
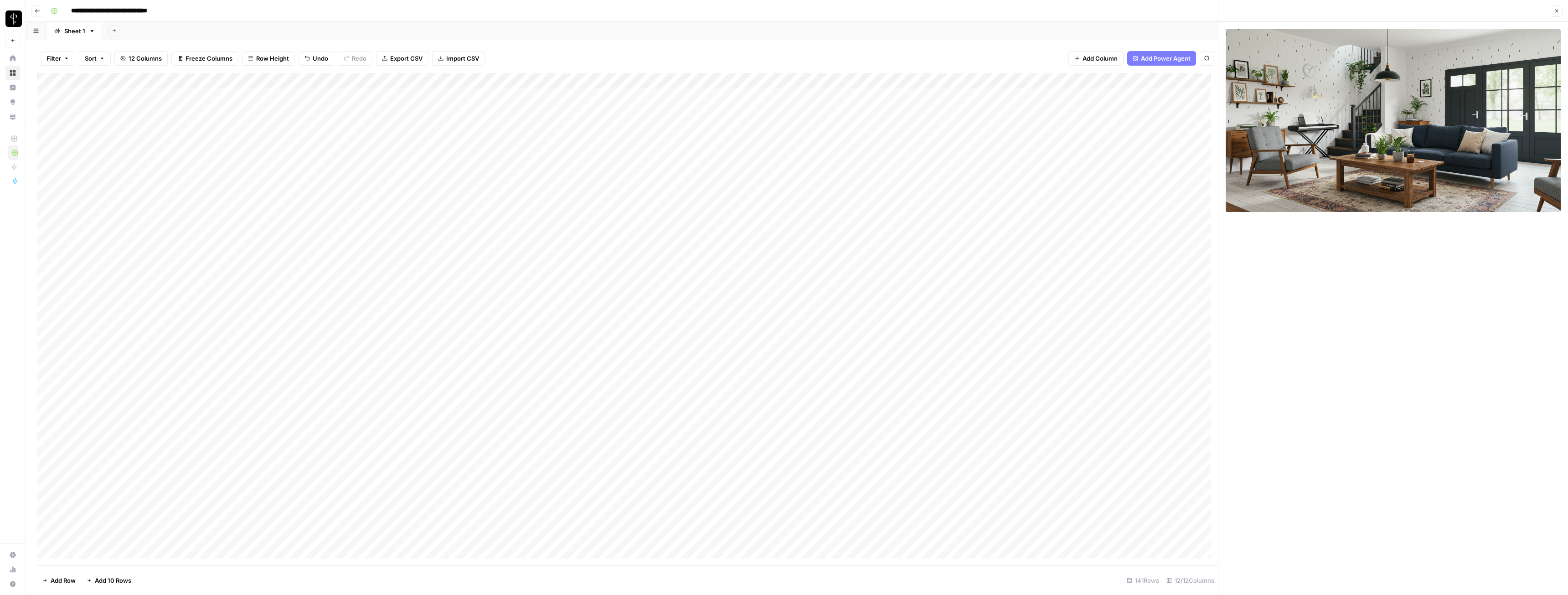
click at [699, 12] on button "Close" at bounding box center [1557, 11] width 11 height 11
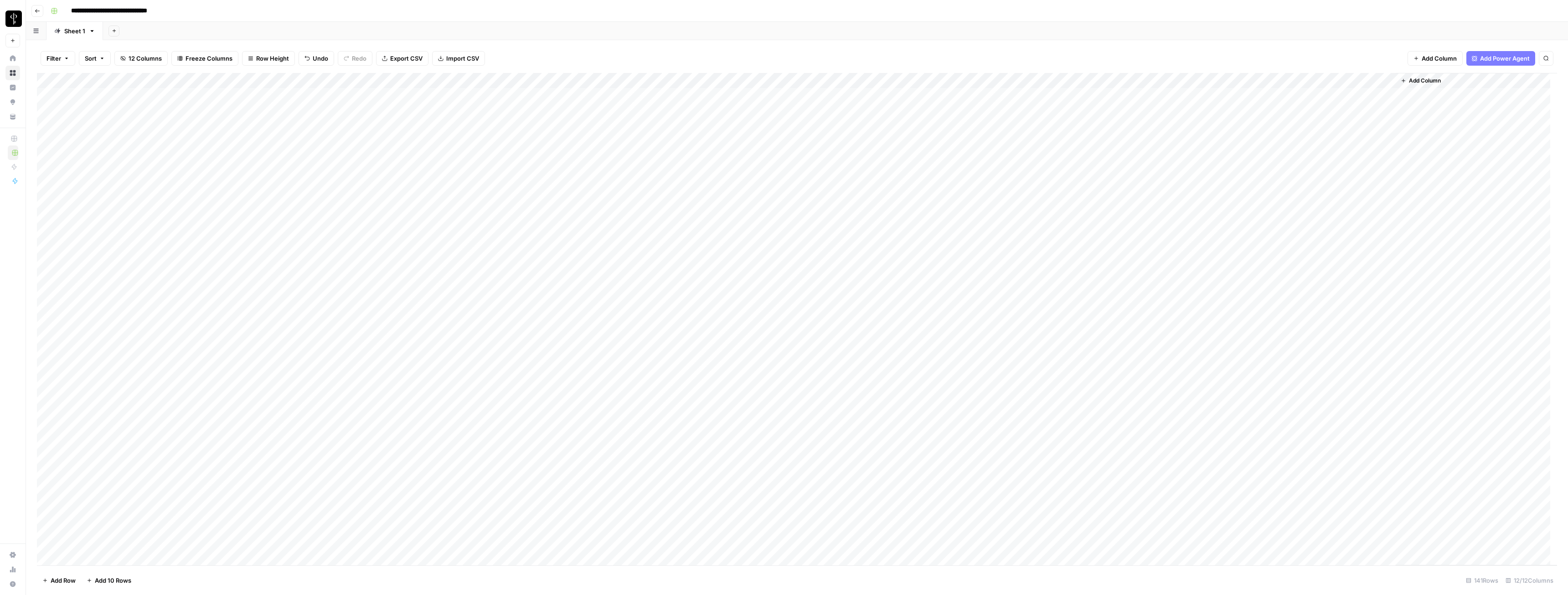
click at [699, 185] on div "Add Column" at bounding box center [797, 319] width 1521 height 492
click at [699, 312] on div "Add Column" at bounding box center [797, 319] width 1521 height 492
click at [699, 327] on div "Add Column" at bounding box center [797, 319] width 1521 height 492
click at [699, 329] on div "Add Column" at bounding box center [797, 319] width 1521 height 492
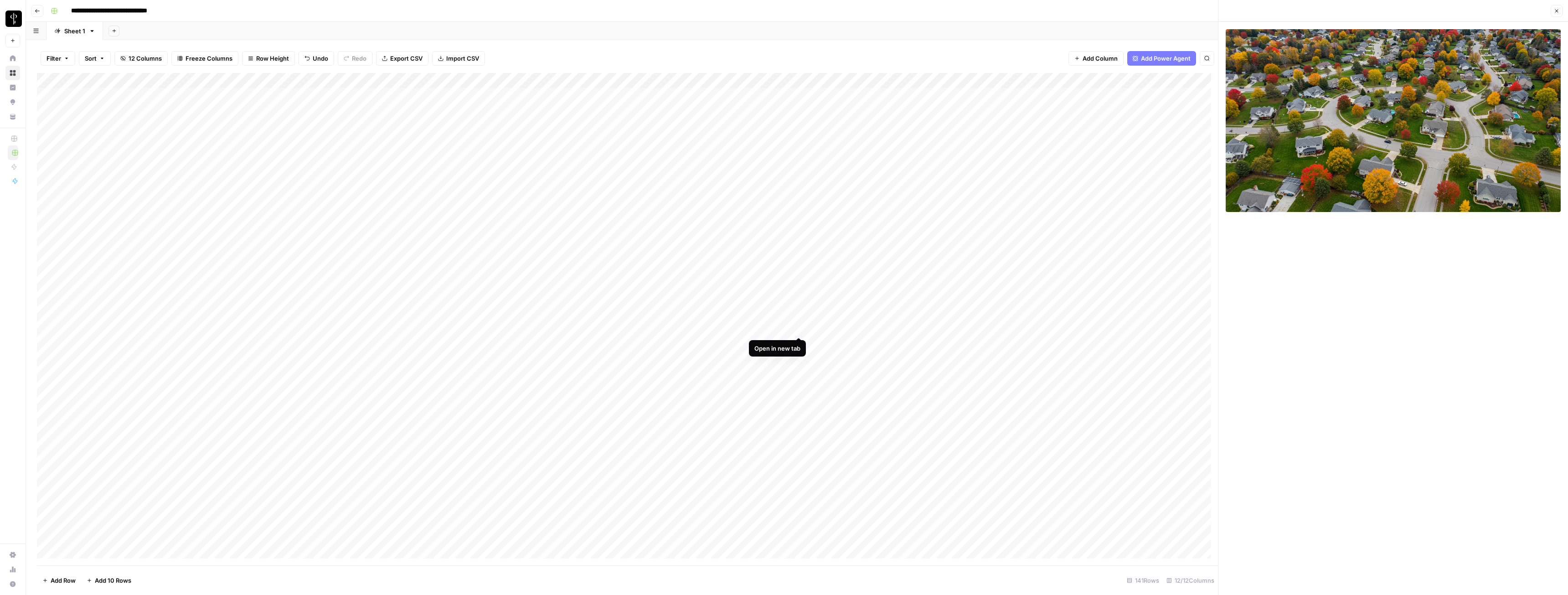
click at [699, 329] on div "Add Column" at bounding box center [628, 319] width 1182 height 492
click at [699, 10] on icon "button" at bounding box center [1557, 11] width 5 height 5
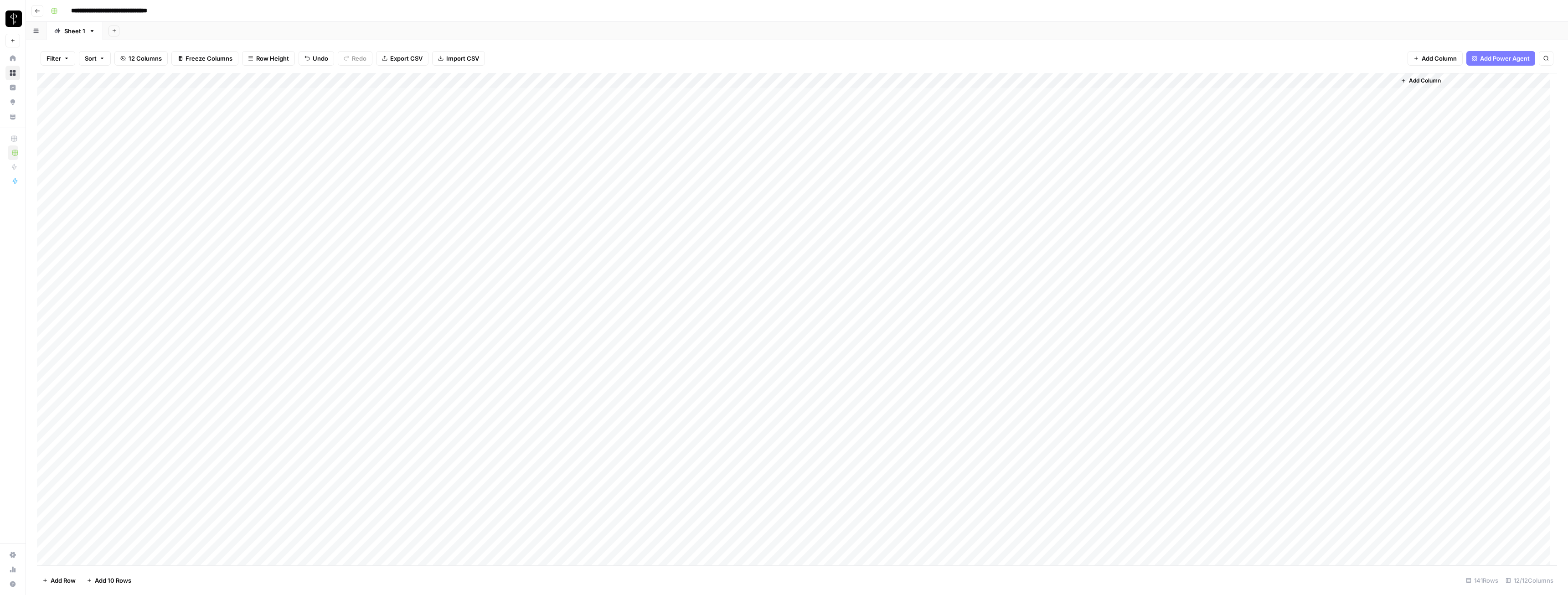
click at [699, 324] on div "Add Column" at bounding box center [797, 319] width 1521 height 492
click at [699, 297] on div "Add Column" at bounding box center [797, 319] width 1521 height 492
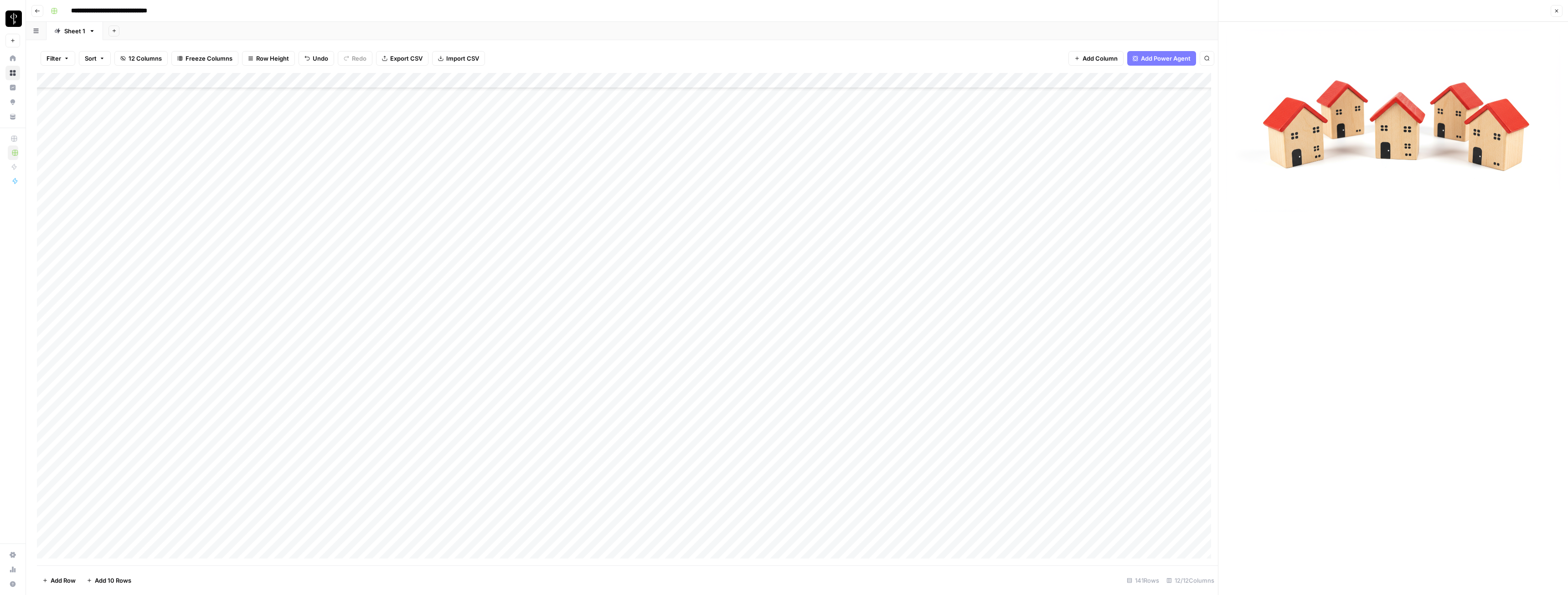
click at [699, 13] on icon "button" at bounding box center [1557, 11] width 5 height 5
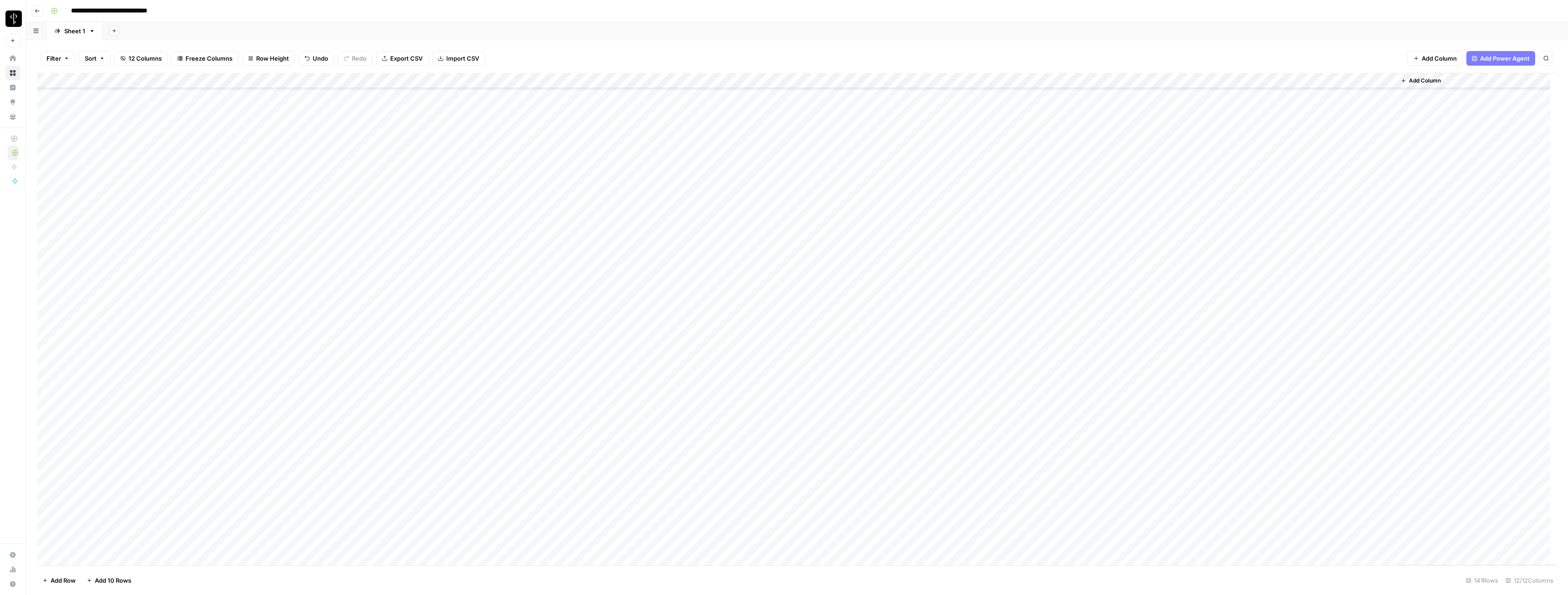
click at [699, 299] on div "Add Column" at bounding box center [797, 319] width 1521 height 492
click at [699, 296] on div "Add Column" at bounding box center [797, 319] width 1521 height 492
click at [699, 329] on div "Add Column" at bounding box center [797, 319] width 1521 height 492
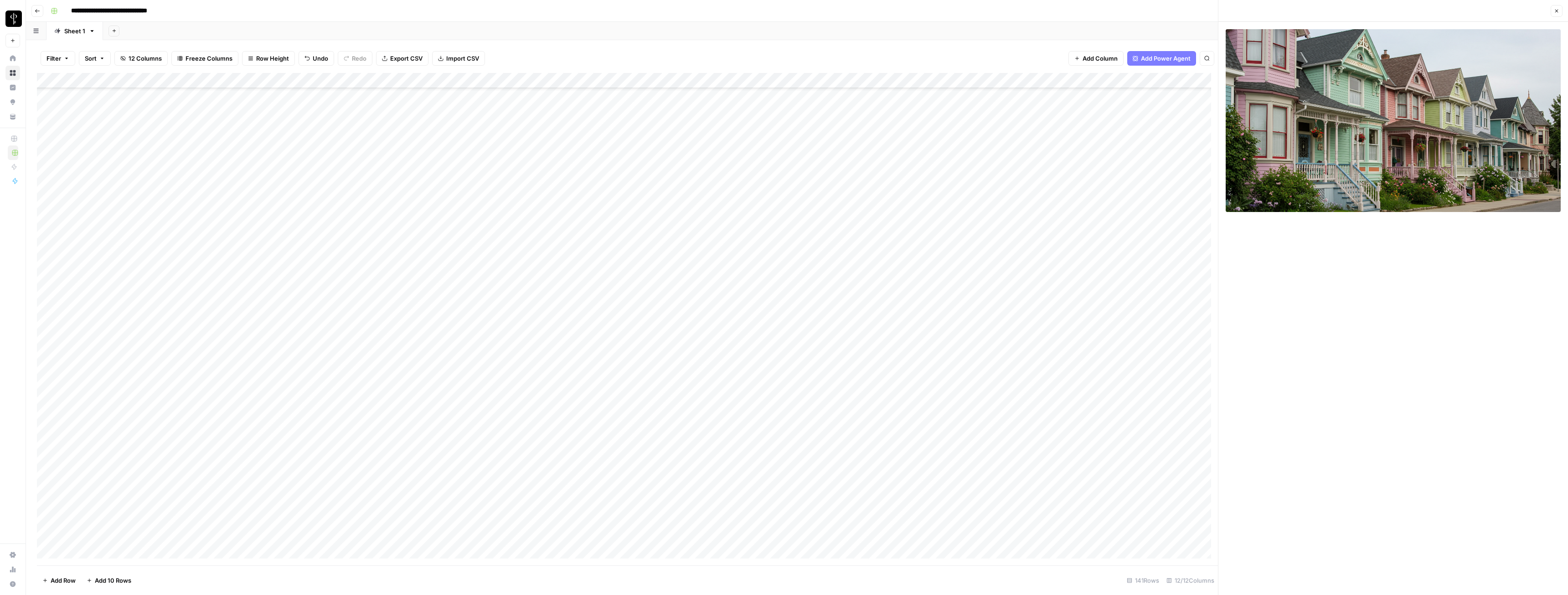
click at [699, 15] on button "Close" at bounding box center [1557, 11] width 11 height 11
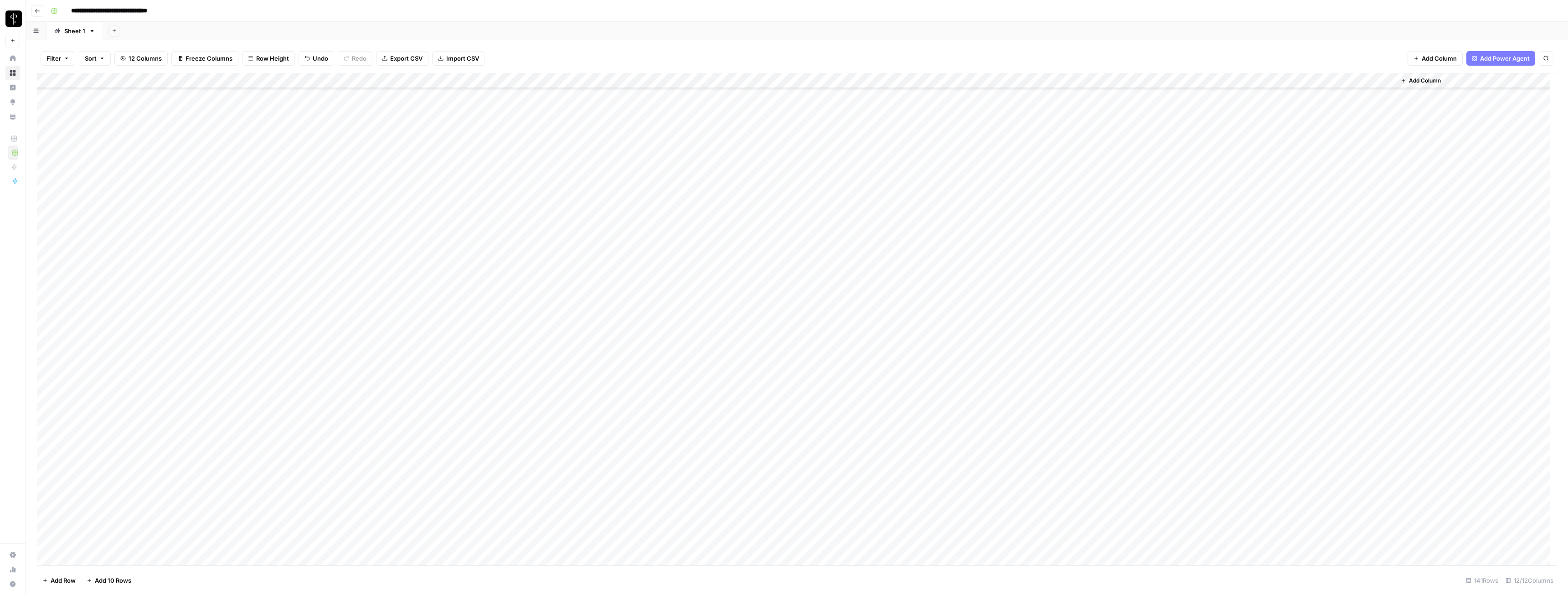
click at [699, 329] on div "Add Column" at bounding box center [797, 319] width 1521 height 492
click at [699, 328] on div "Add Column" at bounding box center [797, 319] width 1521 height 492
click at [699, 298] on div "Add Column" at bounding box center [797, 319] width 1521 height 492
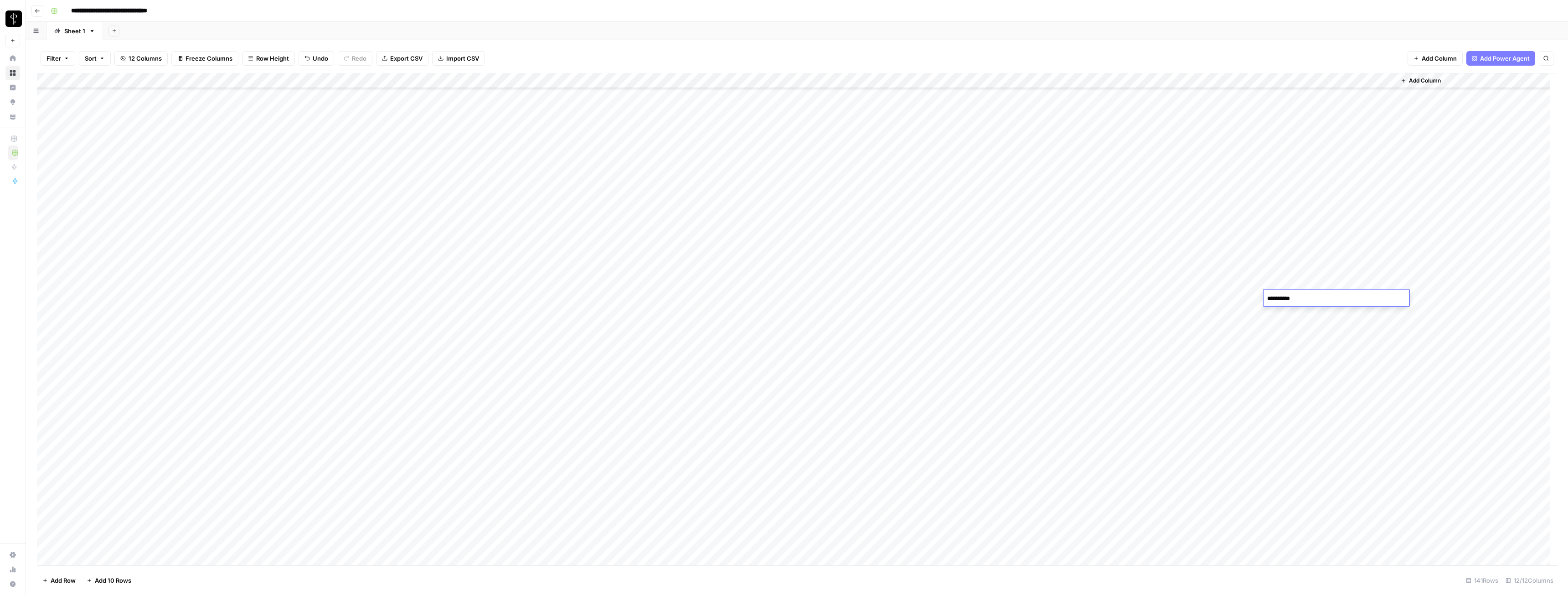
click at [699, 298] on textarea "**********" at bounding box center [1336, 299] width 146 height 13
click at [699, 332] on div "Add Column" at bounding box center [797, 319] width 1521 height 492
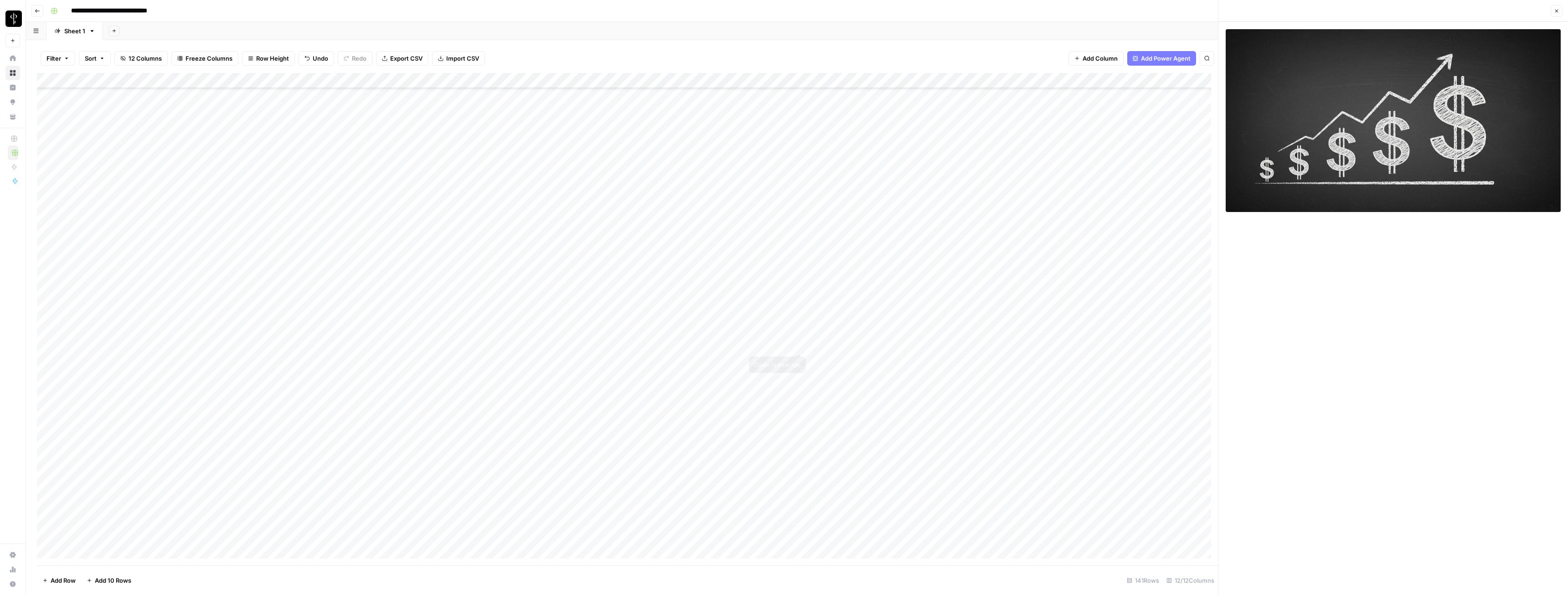
click at [699, 332] on div "Add Column" at bounding box center [628, 319] width 1182 height 492
click at [699, 10] on icon "button" at bounding box center [1557, 11] width 5 height 5
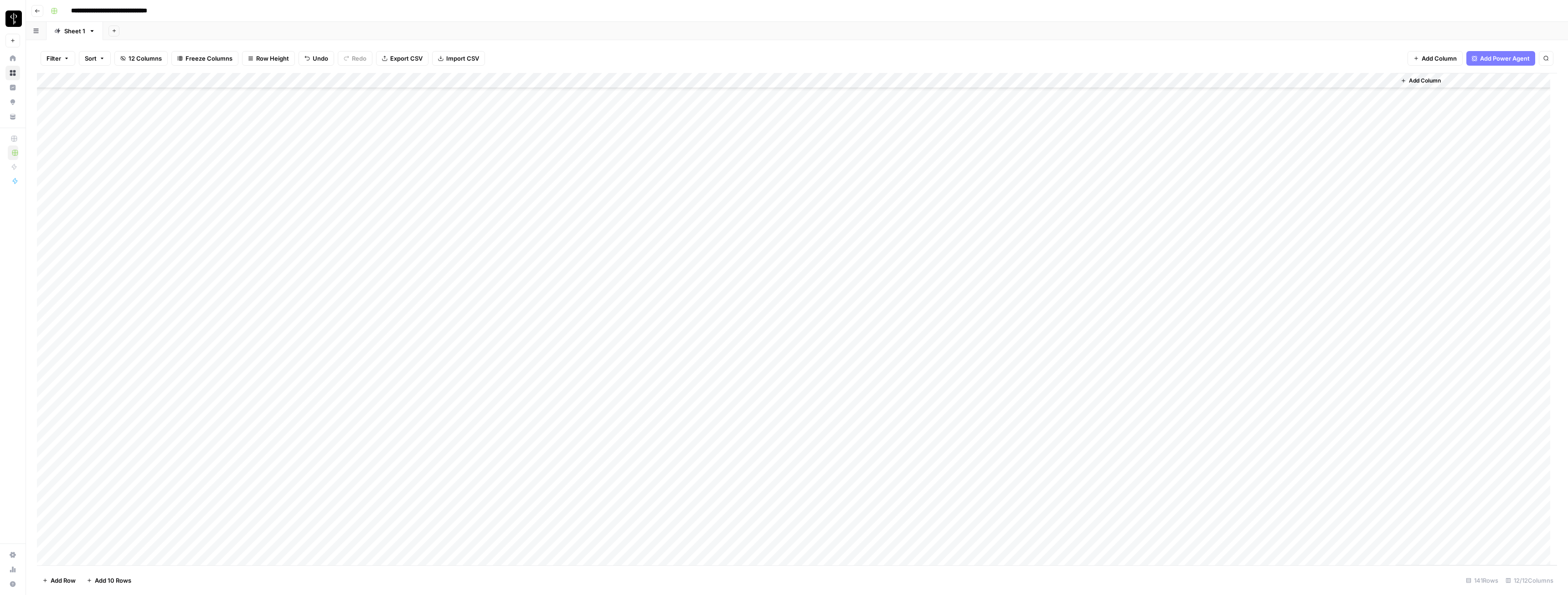
click at [699, 332] on div "Add Column" at bounding box center [797, 319] width 1521 height 492
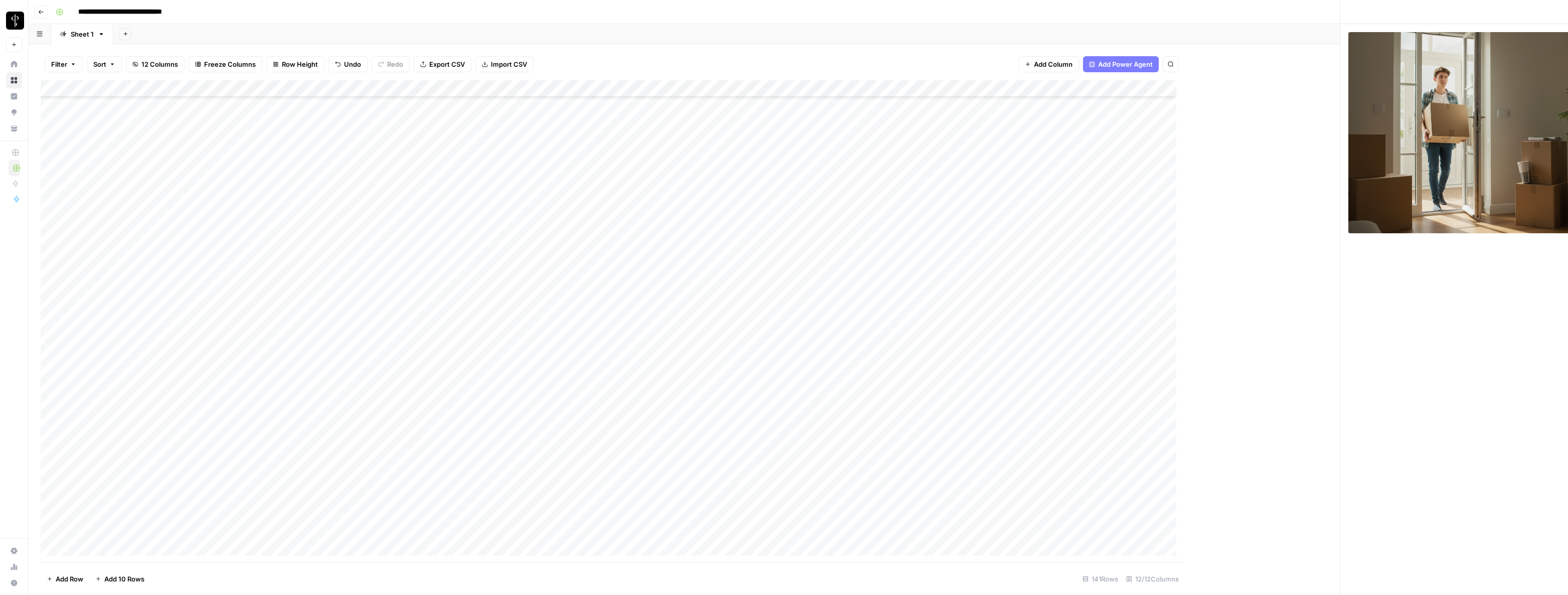
scroll to position [50, 0]
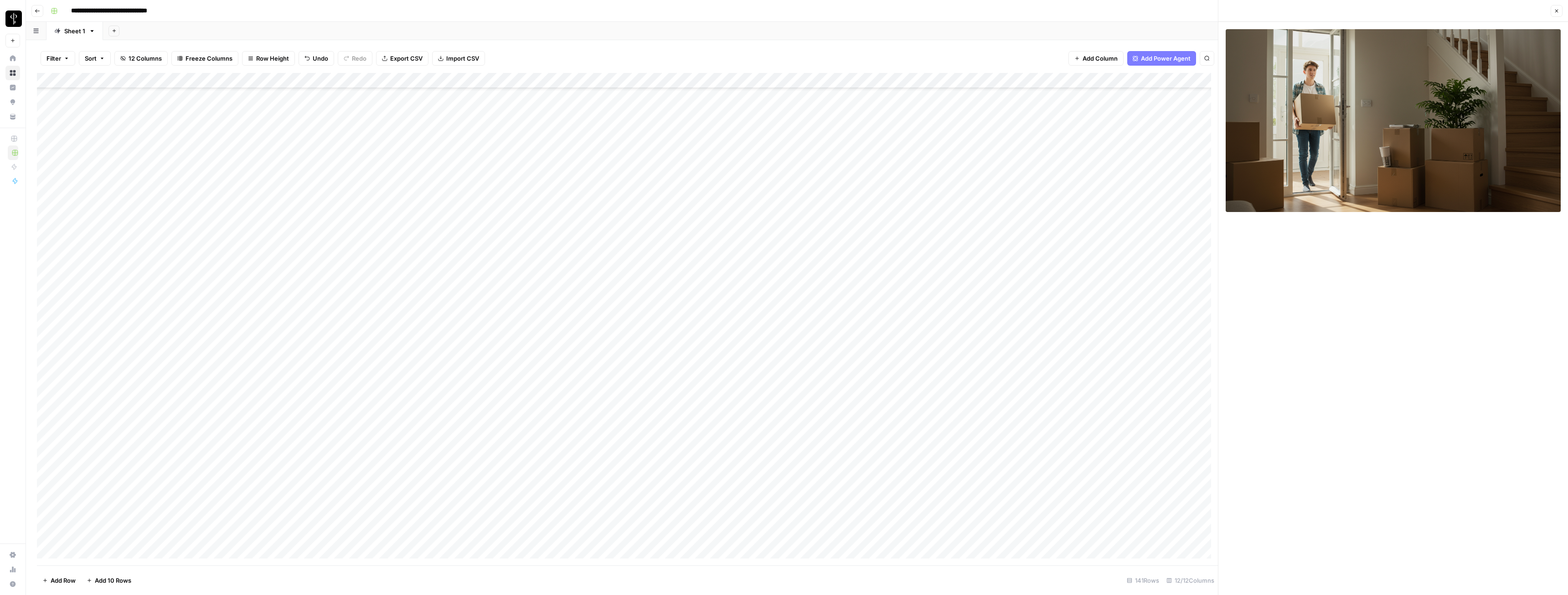
click at [699, 10] on icon "button" at bounding box center [1557, 11] width 5 height 5
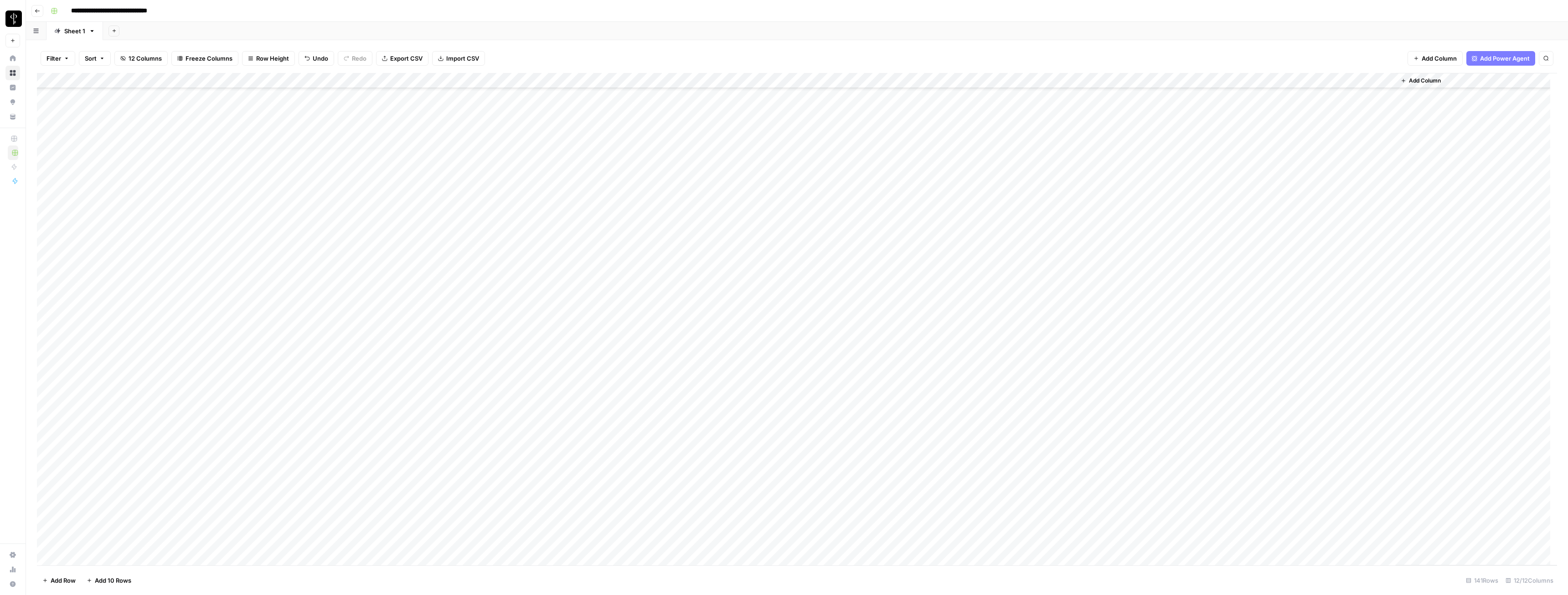
click at [699, 332] on div "Add Column" at bounding box center [797, 319] width 1521 height 492
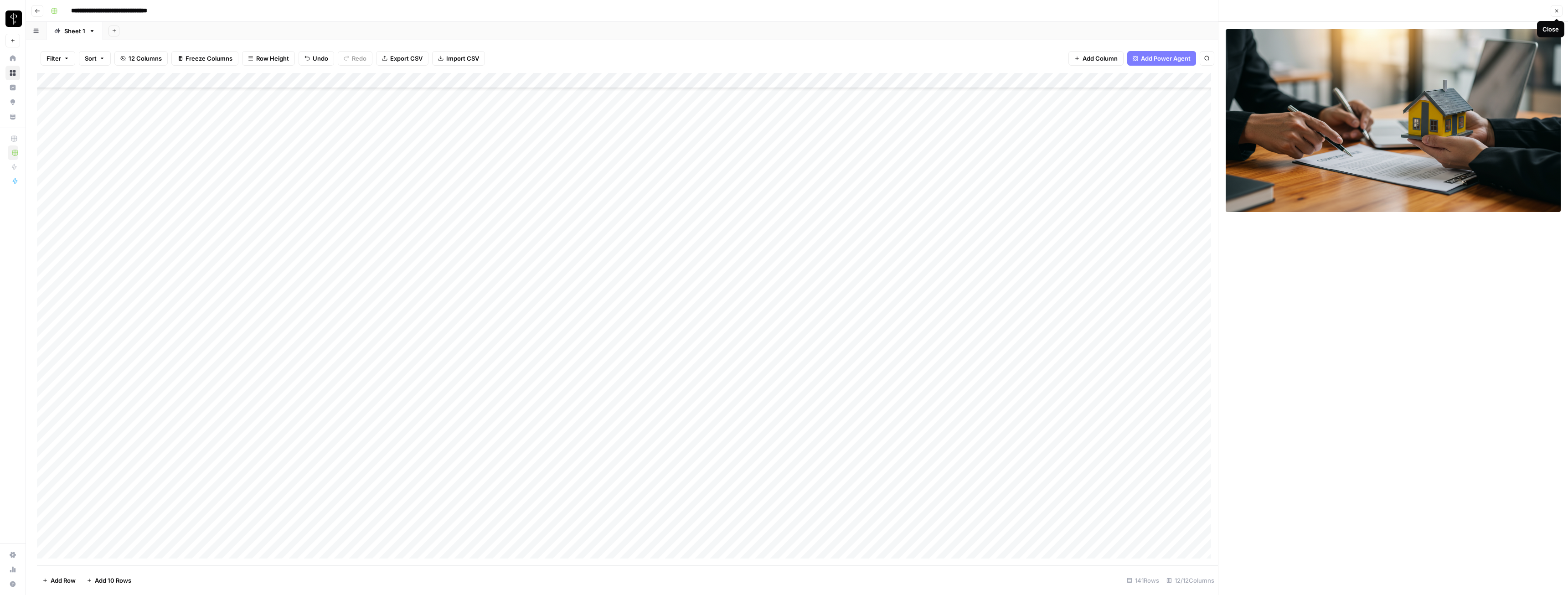
click at [699, 10] on icon "button" at bounding box center [1557, 11] width 5 height 5
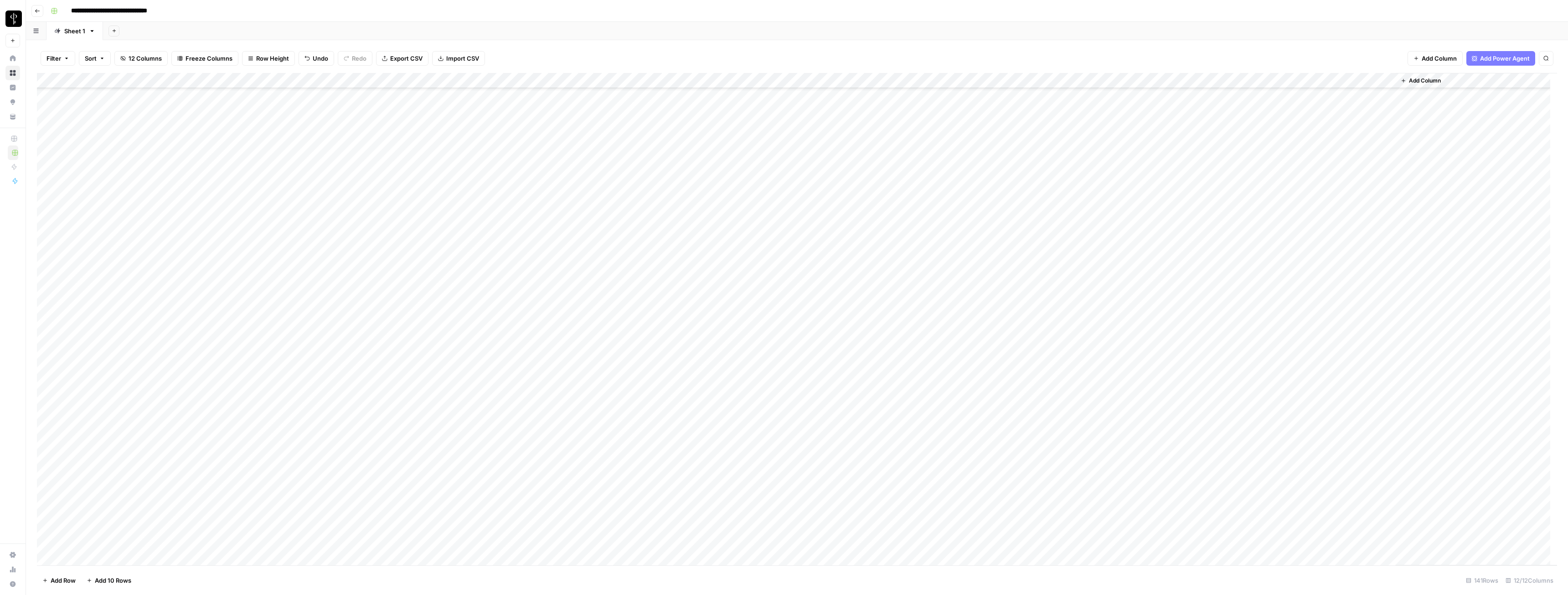
click at [699, 332] on div "Add Column" at bounding box center [797, 319] width 1521 height 492
type textarea "**********"
click at [699, 332] on div "Add Column" at bounding box center [797, 319] width 1521 height 492
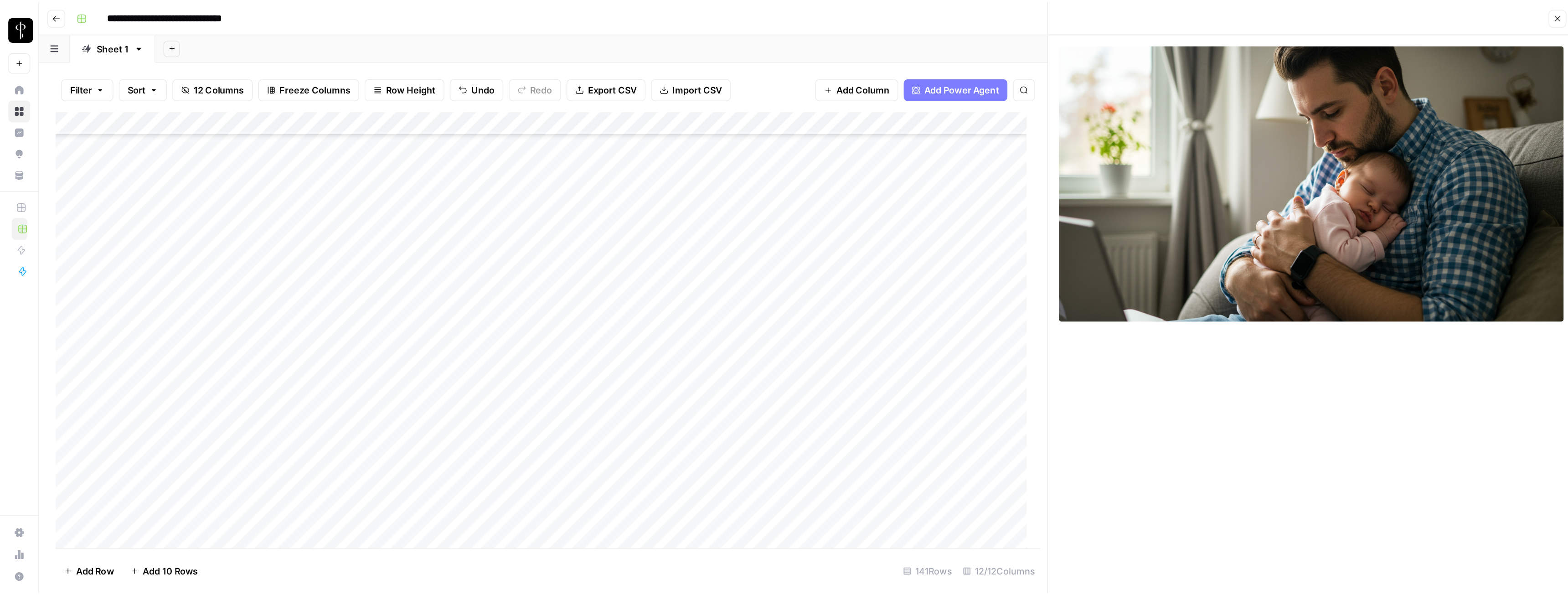
scroll to position [46, 0]
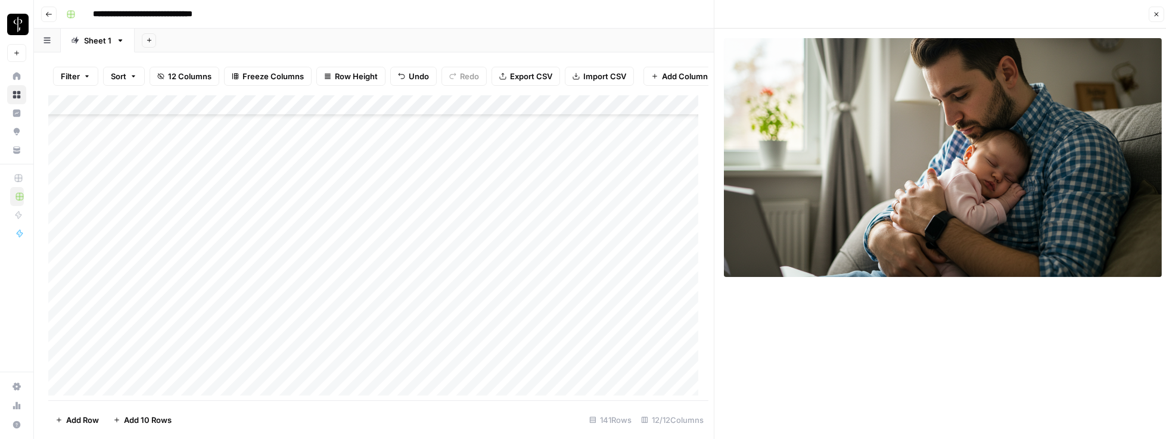
click at [914, 13] on icon "button" at bounding box center [1156, 14] width 7 height 7
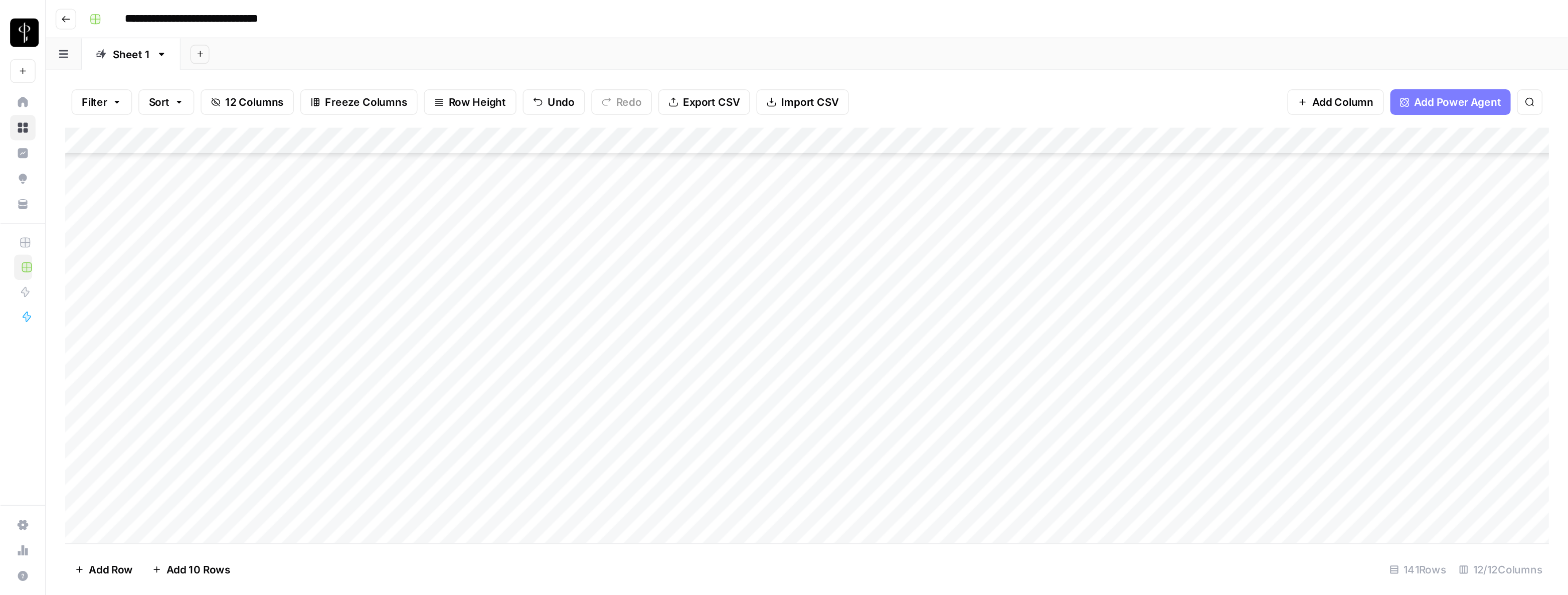
scroll to position [50, 0]
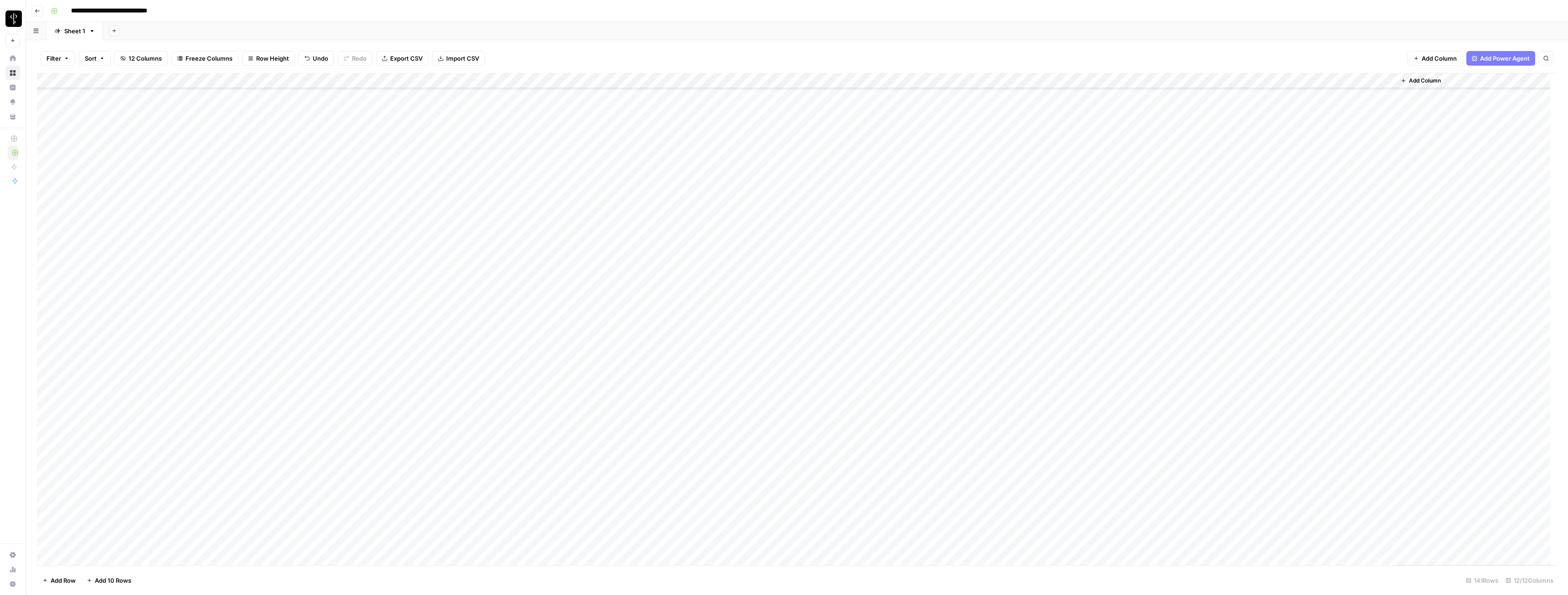
click at [699, 332] on div "Add Column" at bounding box center [797, 319] width 1521 height 492
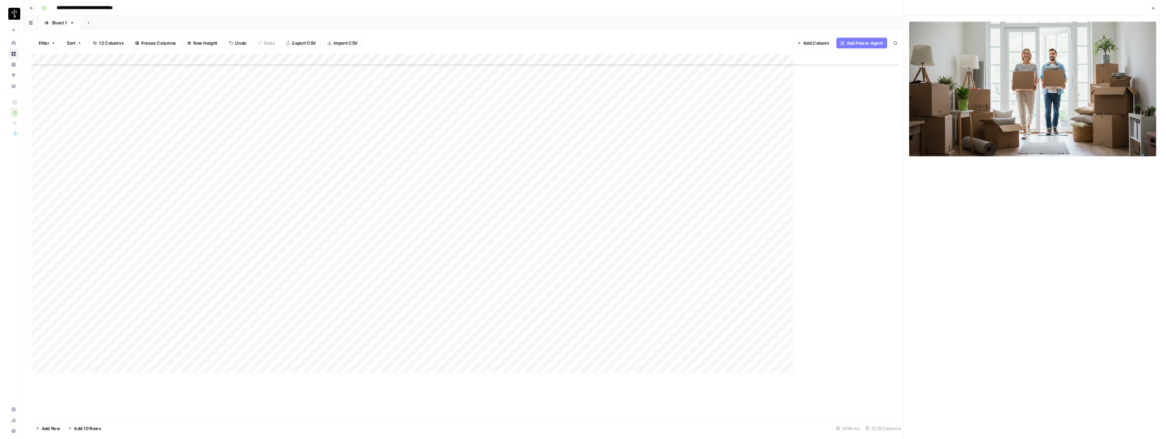
scroll to position [60, 0]
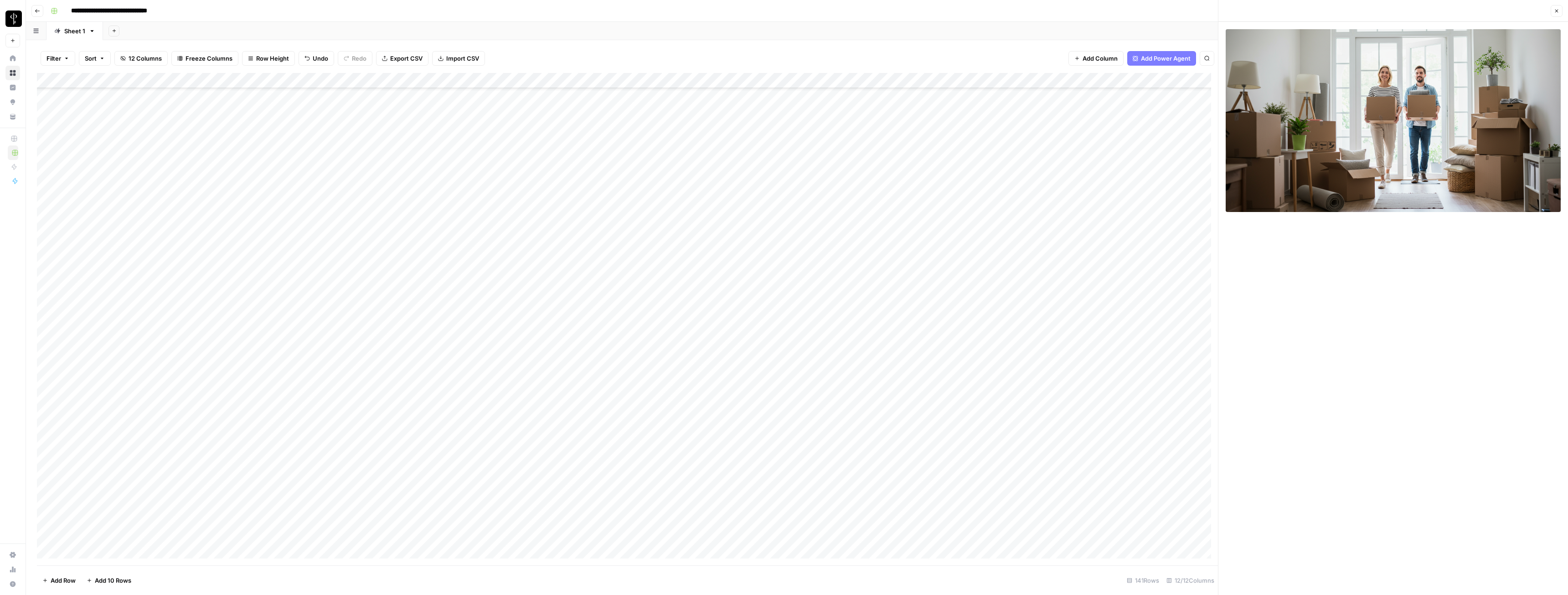
click at [699, 11] on icon "button" at bounding box center [1557, 11] width 3 height 3
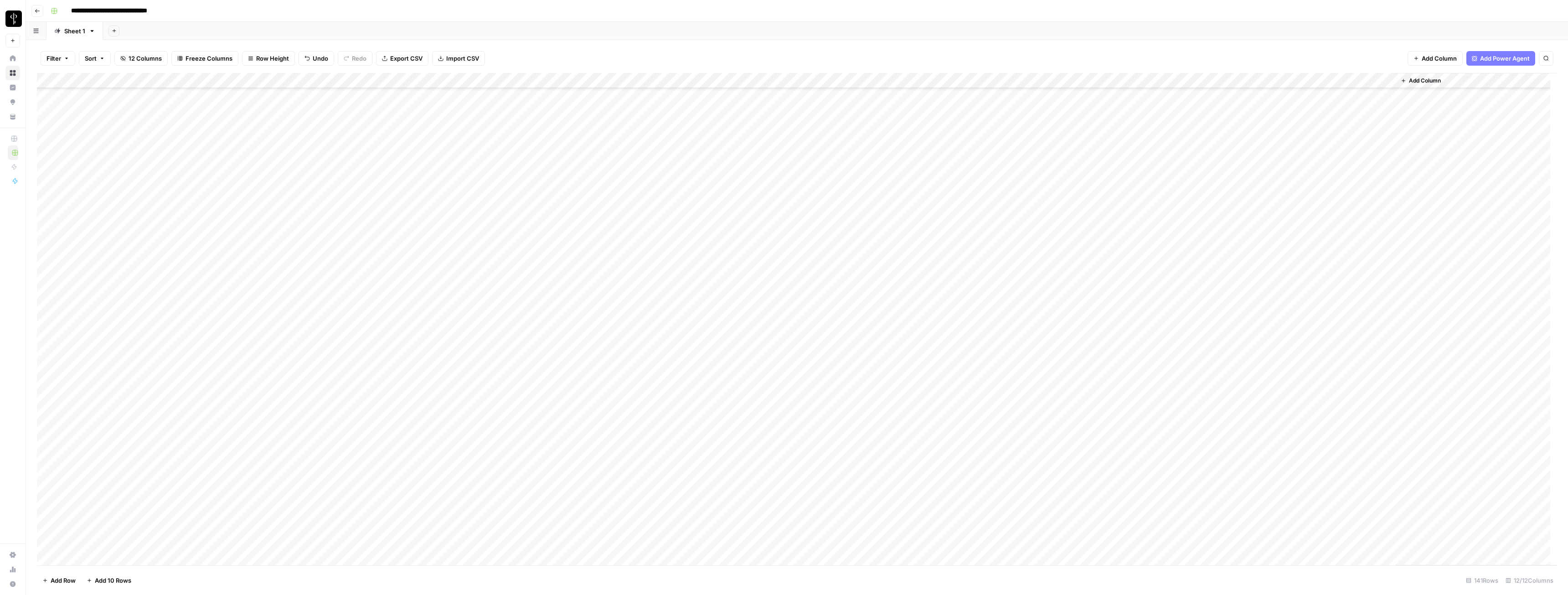
click at [699, 332] on div "Add Column" at bounding box center [797, 319] width 1521 height 492
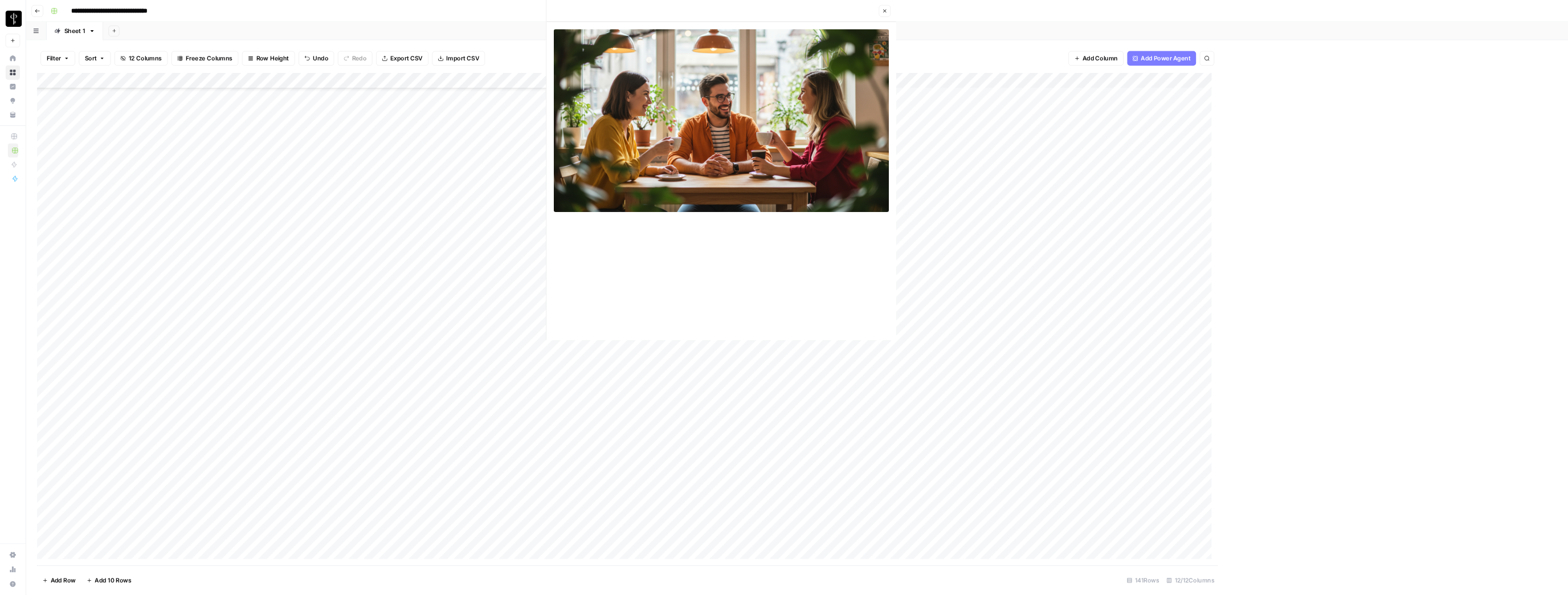
scroll to position [57, 0]
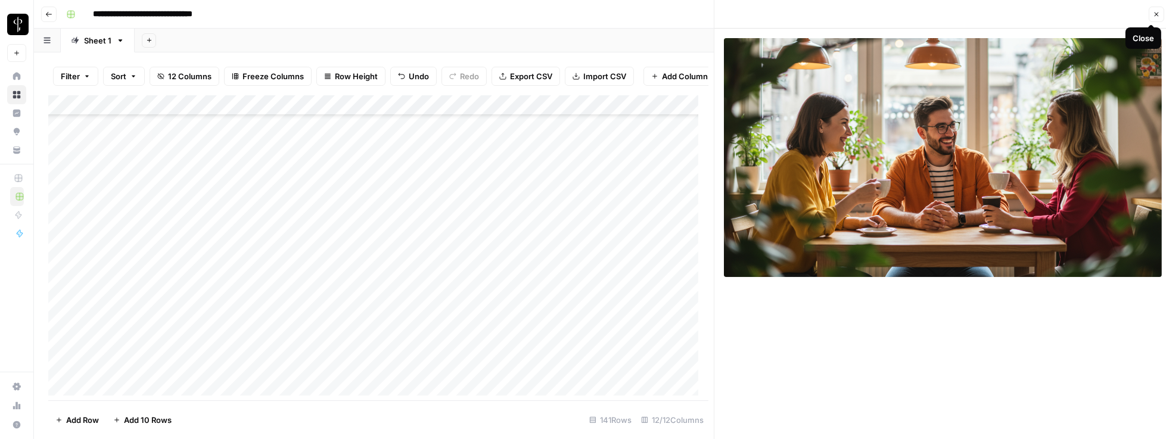
click at [914, 13] on icon "button" at bounding box center [1156, 14] width 7 height 7
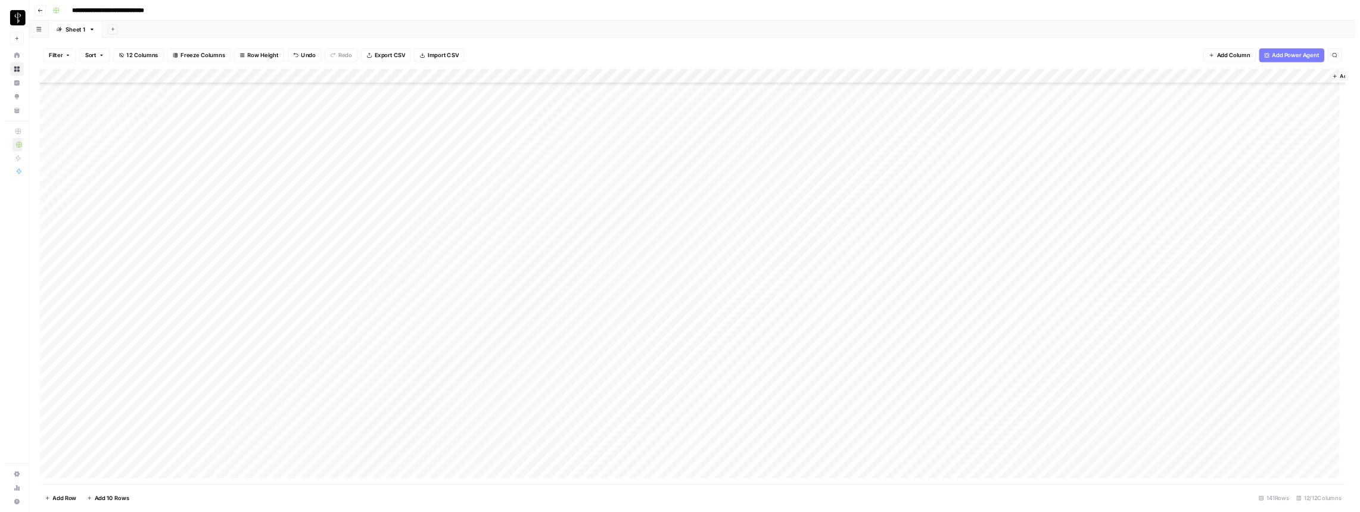
scroll to position [60, 0]
click at [914, 434] on div "Add Column" at bounding box center [1041, 416] width 1987 height 643
type textarea "**********"
click at [914, 434] on div "Add Column" at bounding box center [1041, 416] width 1987 height 643
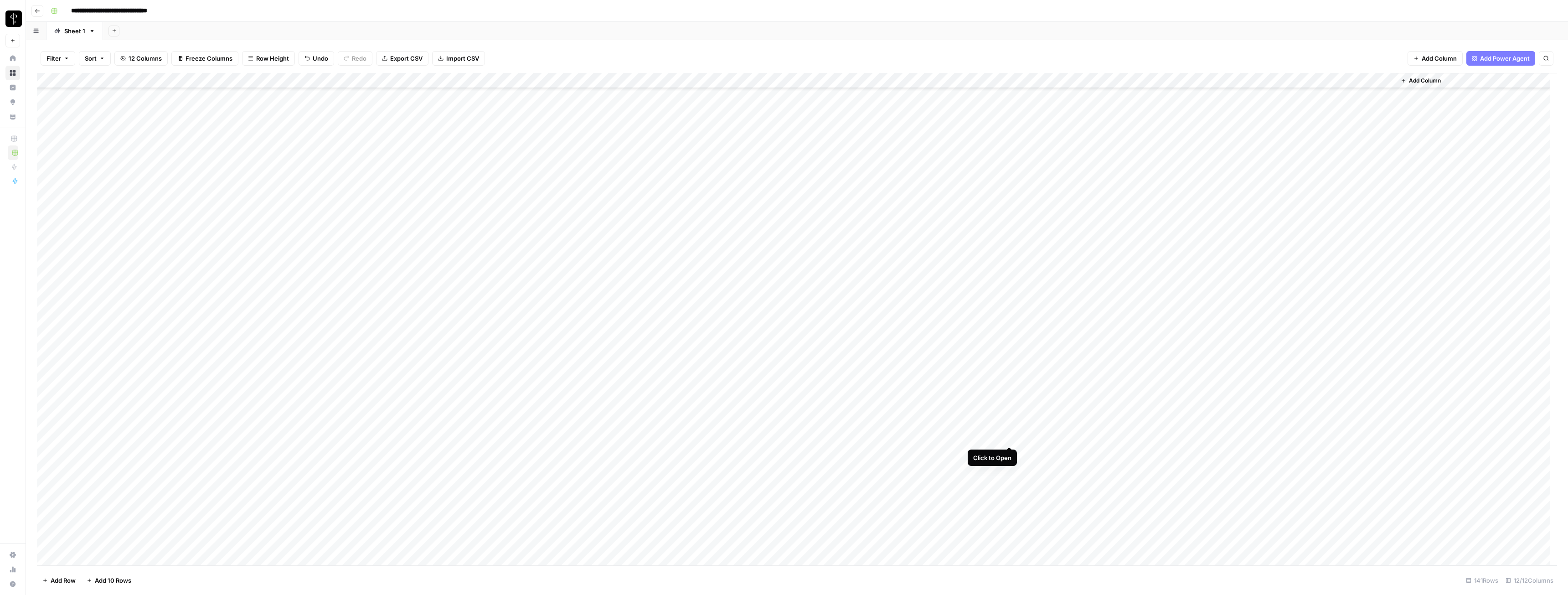
click at [699, 332] on div "Add Column" at bounding box center [797, 319] width 1521 height 492
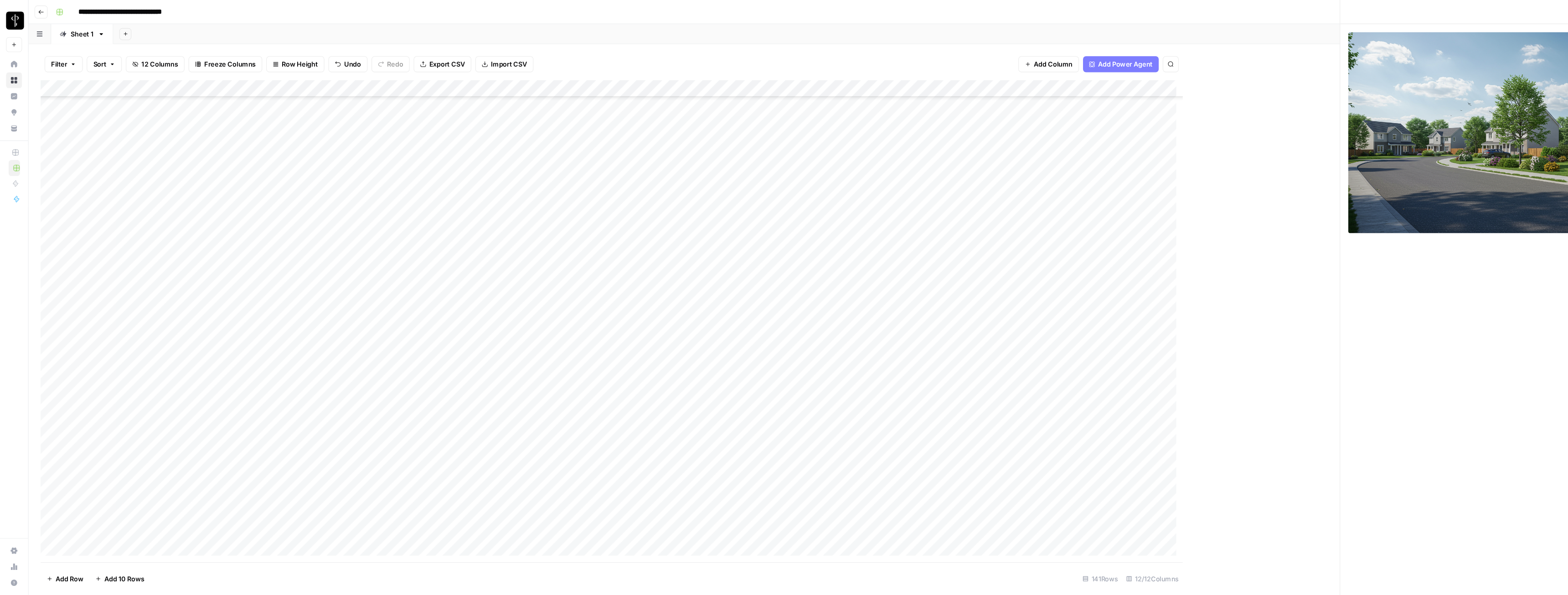
scroll to position [46, 0]
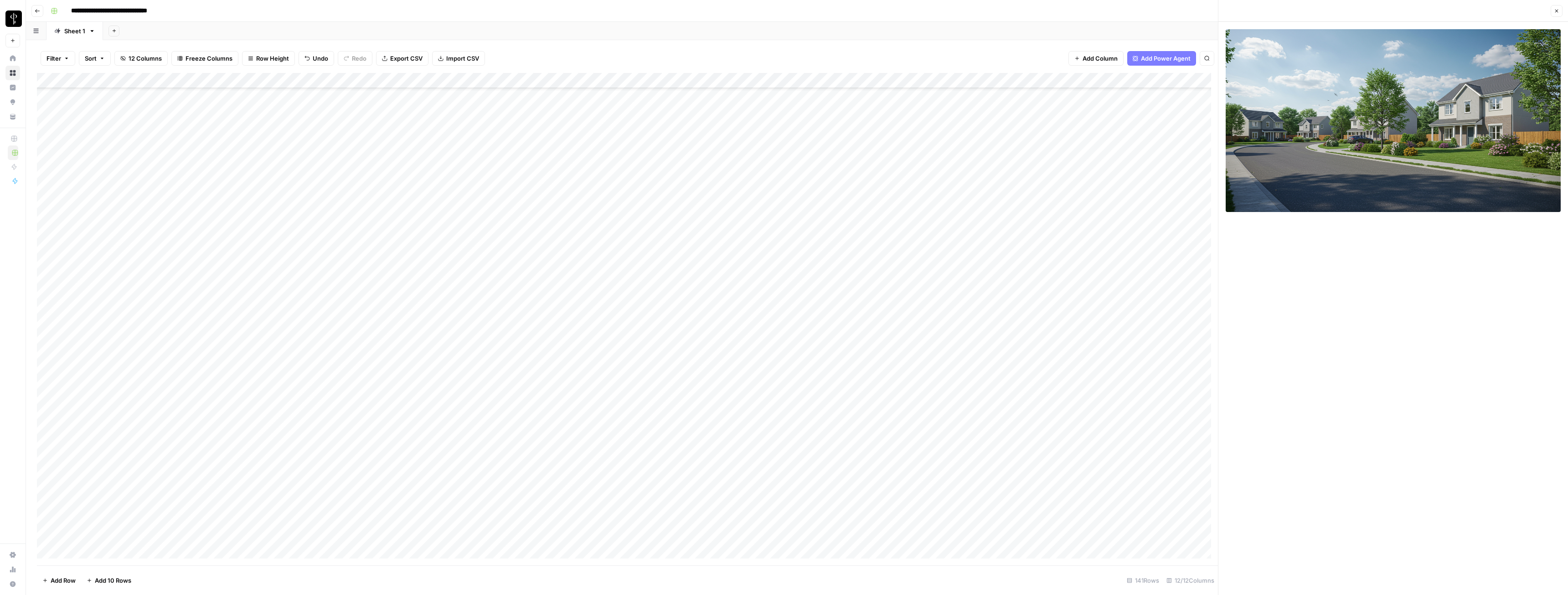
click at [699, 8] on icon "button" at bounding box center [1557, 11] width 5 height 5
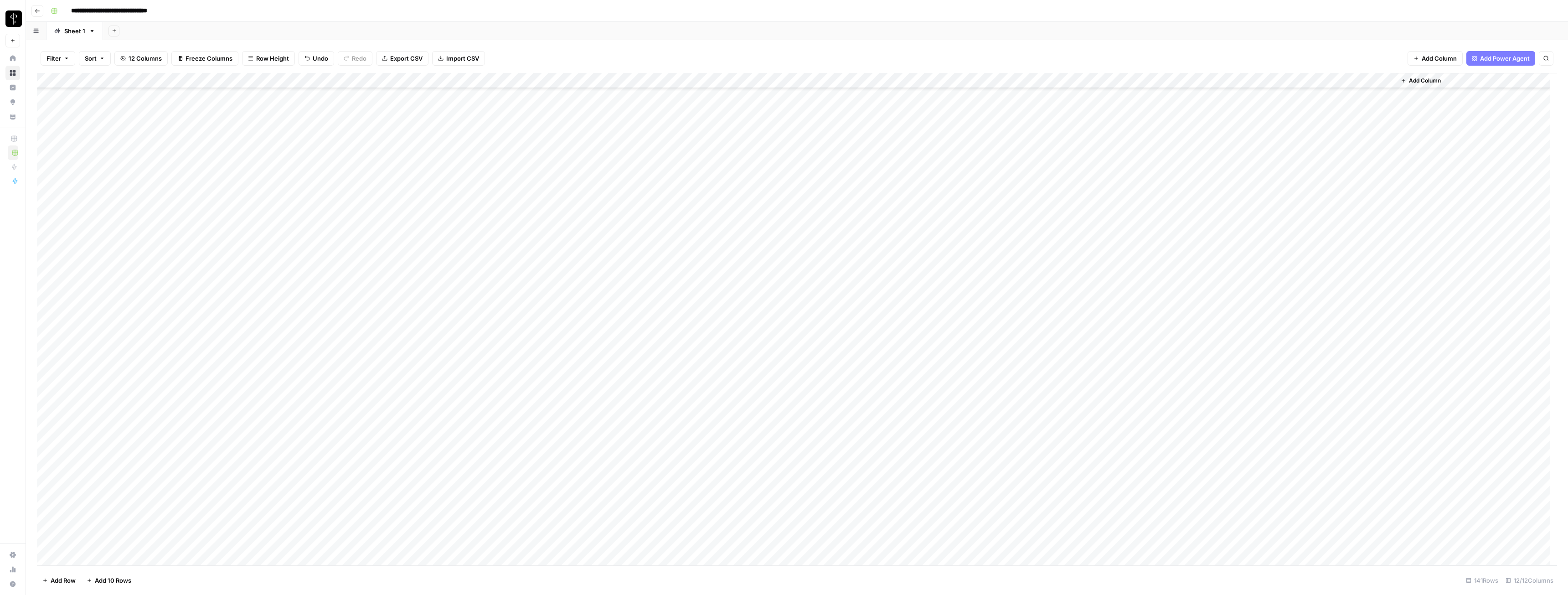
click at [699, 332] on div "Add Column" at bounding box center [797, 319] width 1521 height 492
type textarea "**********"
click at [699, 332] on div "Add Column" at bounding box center [797, 319] width 1521 height 492
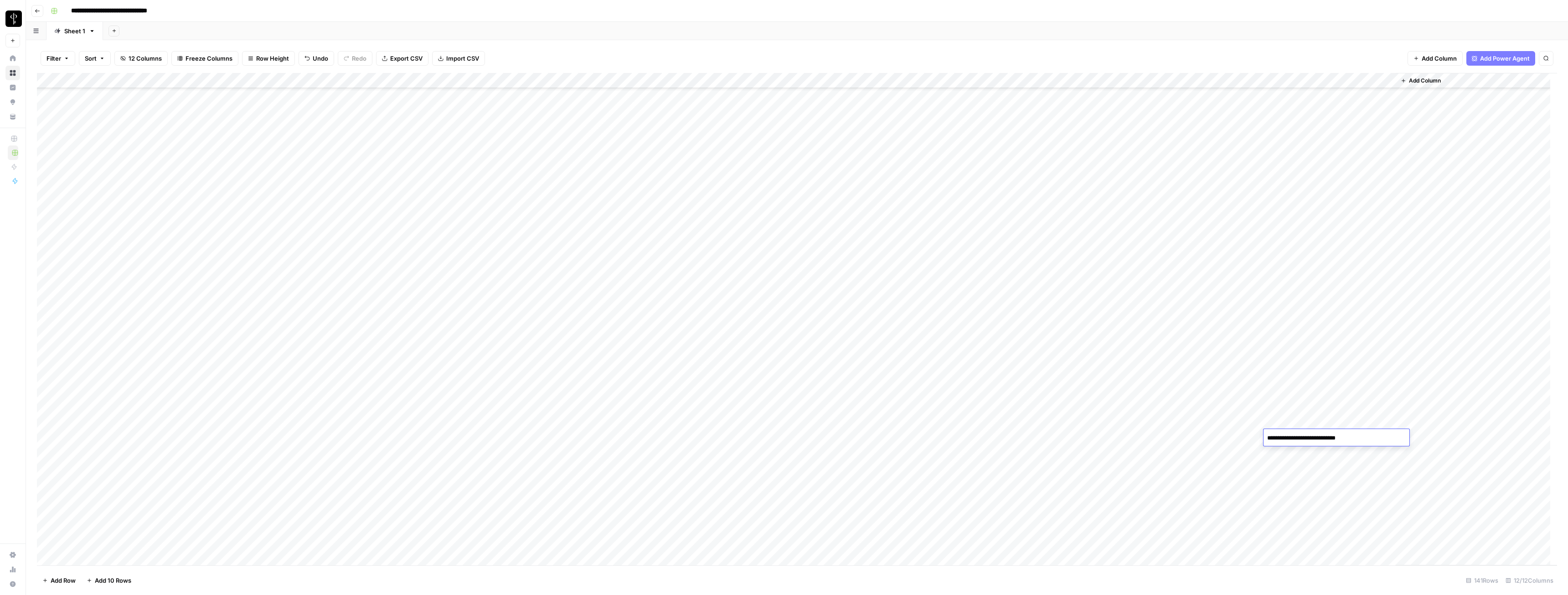
type textarea "**********"
click at [699, 332] on div "Add Column" at bounding box center [797, 319] width 1521 height 492
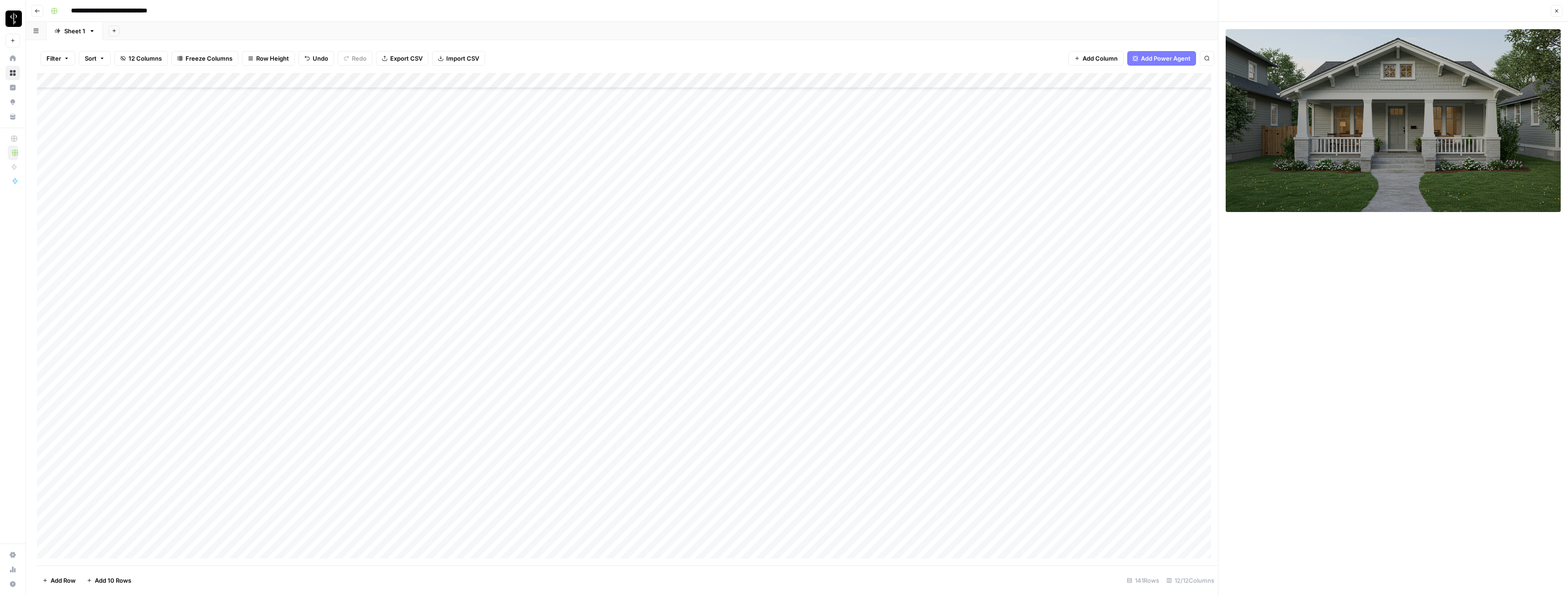
click at [699, 5] on header "Close" at bounding box center [1393, 11] width 350 height 22
click at [699, 6] on button "Close" at bounding box center [1557, 11] width 11 height 11
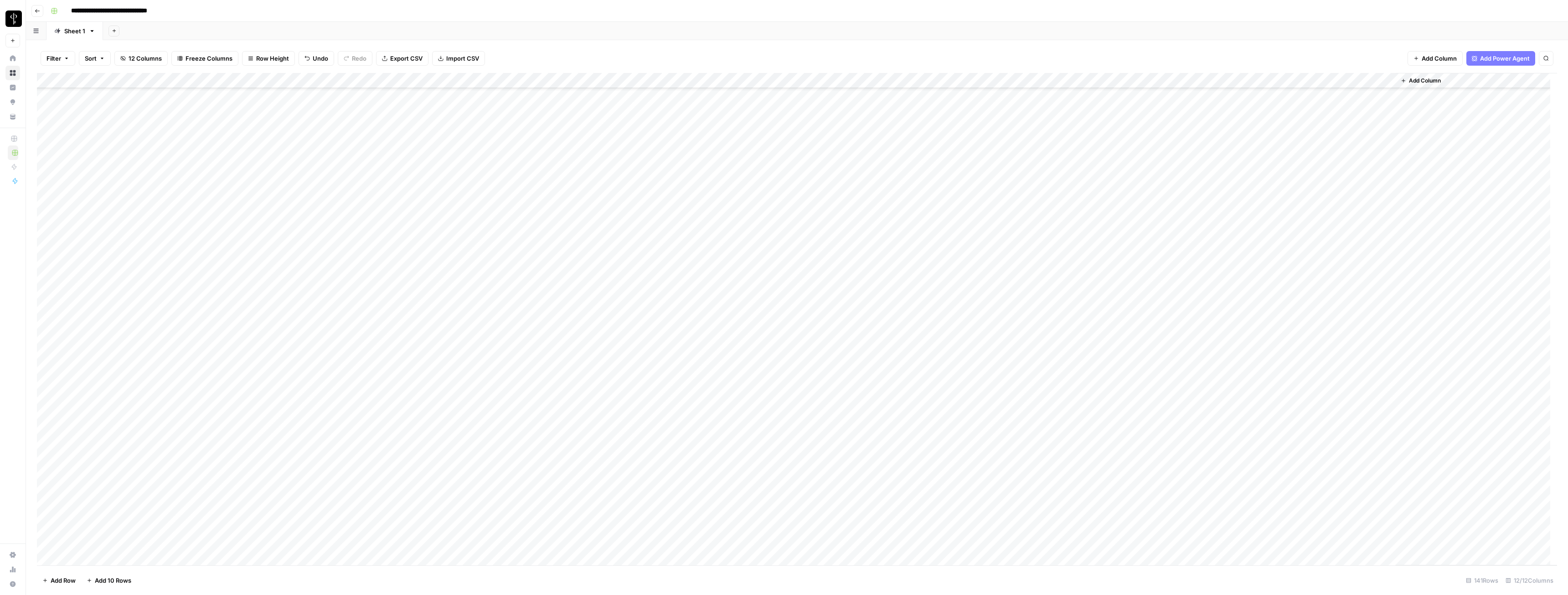
click at [699, 332] on div "Add Column" at bounding box center [797, 319] width 1521 height 492
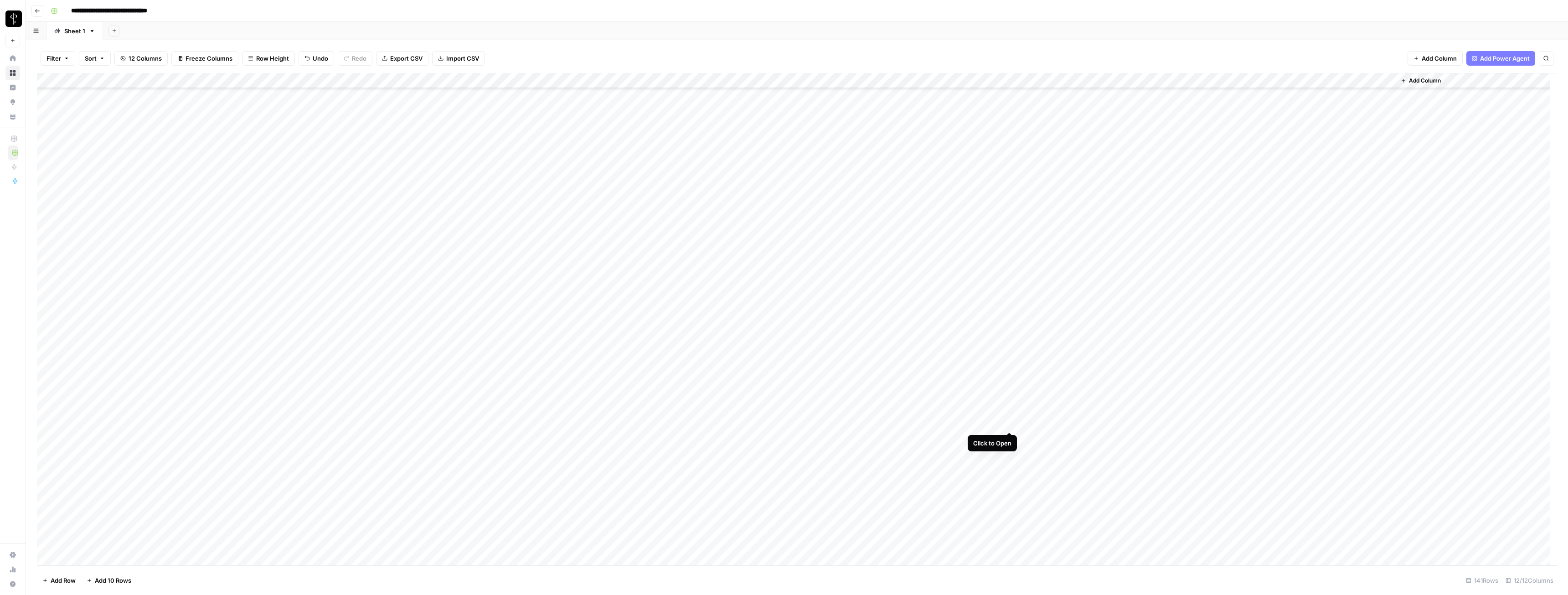
click at [699, 332] on div "Add Column" at bounding box center [797, 319] width 1521 height 492
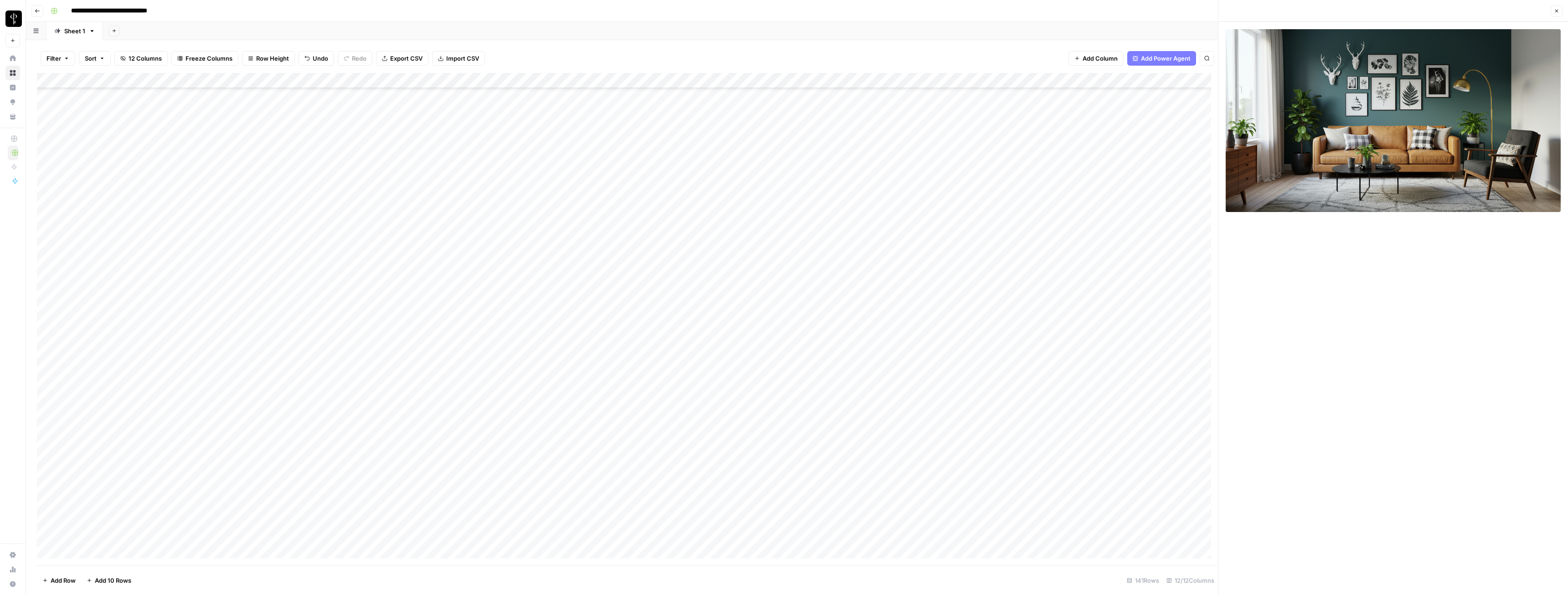
click at [699, 12] on icon "button" at bounding box center [1557, 11] width 5 height 5
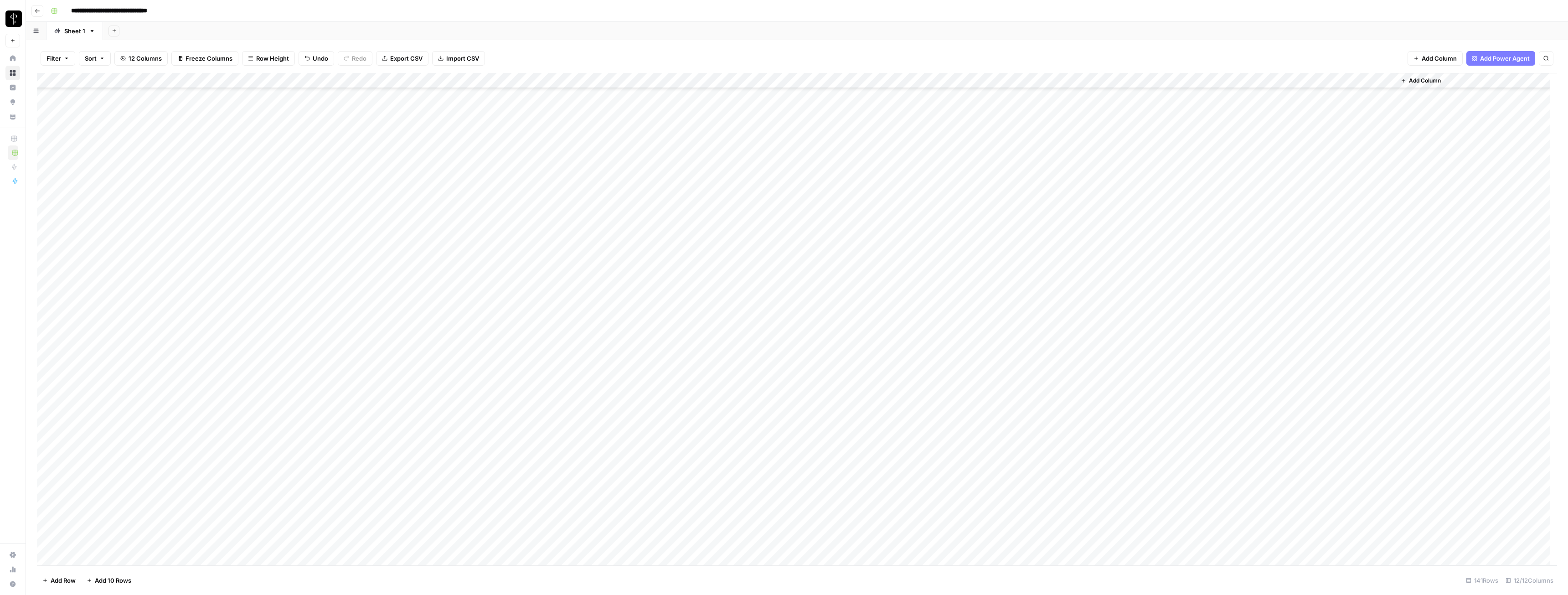
click at [699, 332] on div "Add Column" at bounding box center [797, 319] width 1521 height 492
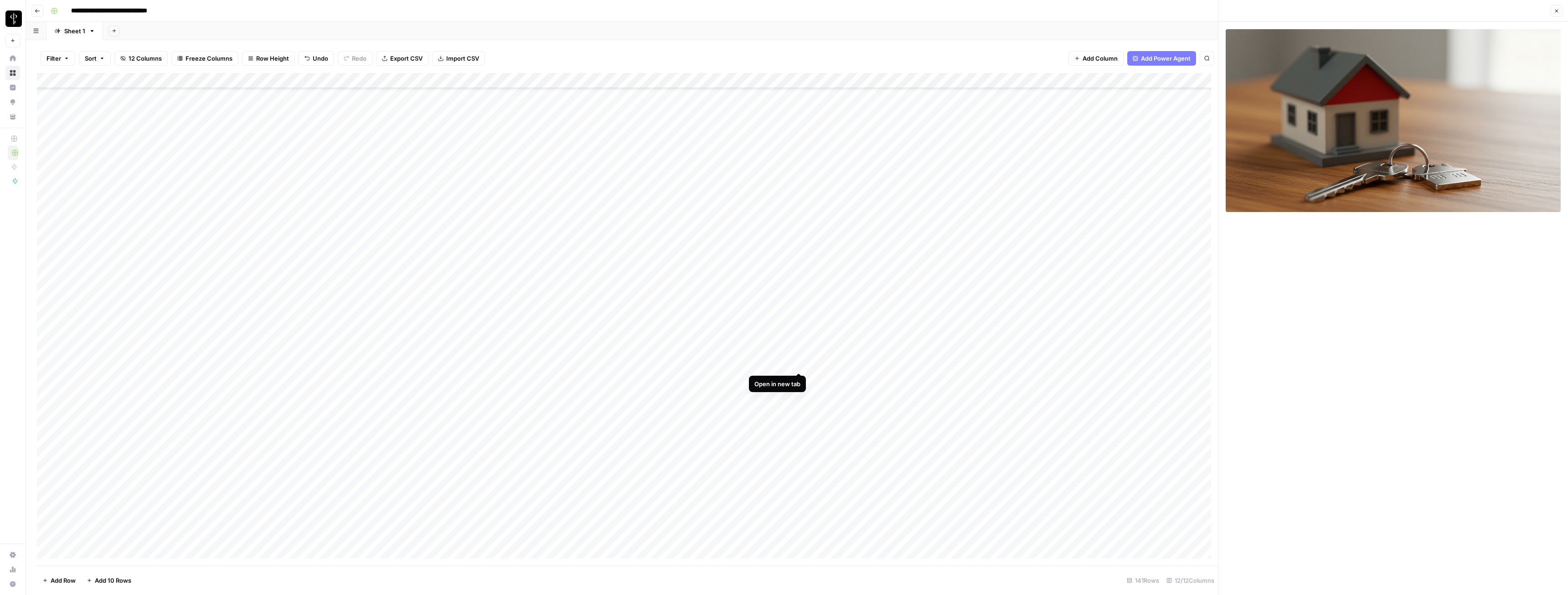
click at [699, 332] on div "Add Column" at bounding box center [628, 319] width 1182 height 492
click at [699, 13] on icon "button" at bounding box center [1557, 11] width 5 height 5
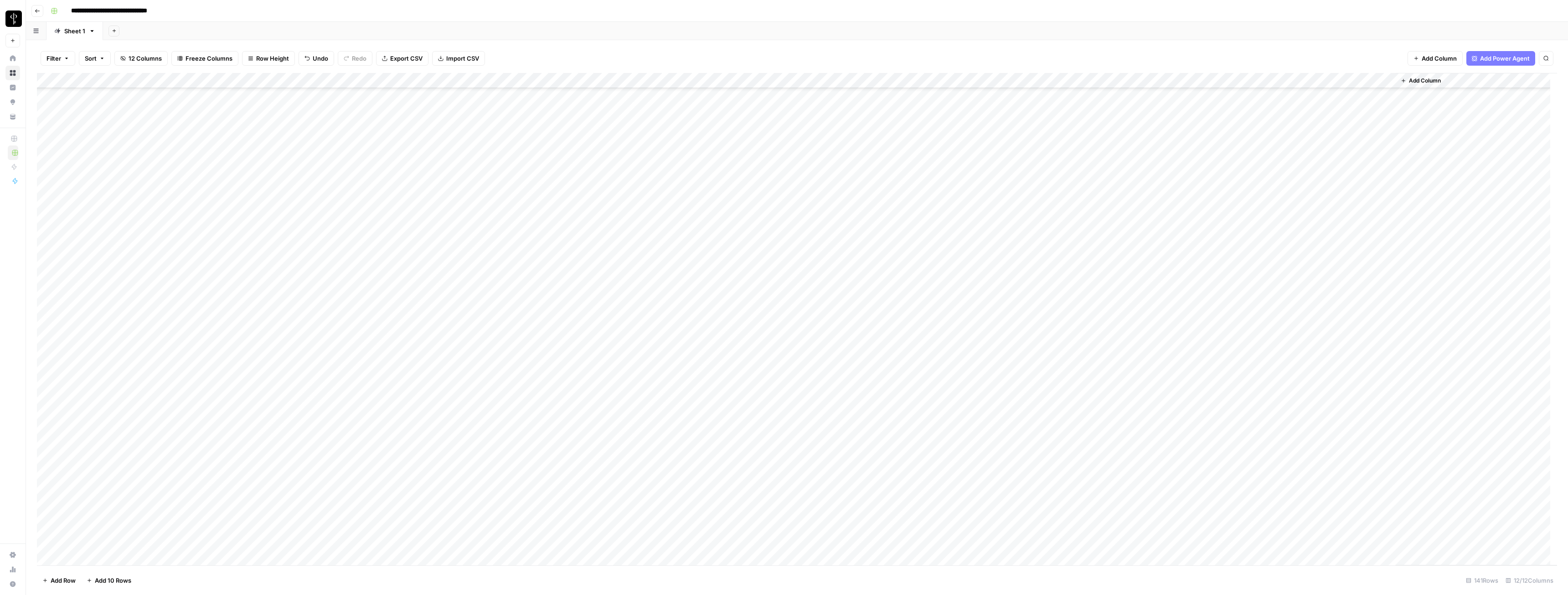
click at [699, 332] on div "Add Column" at bounding box center [797, 319] width 1521 height 492
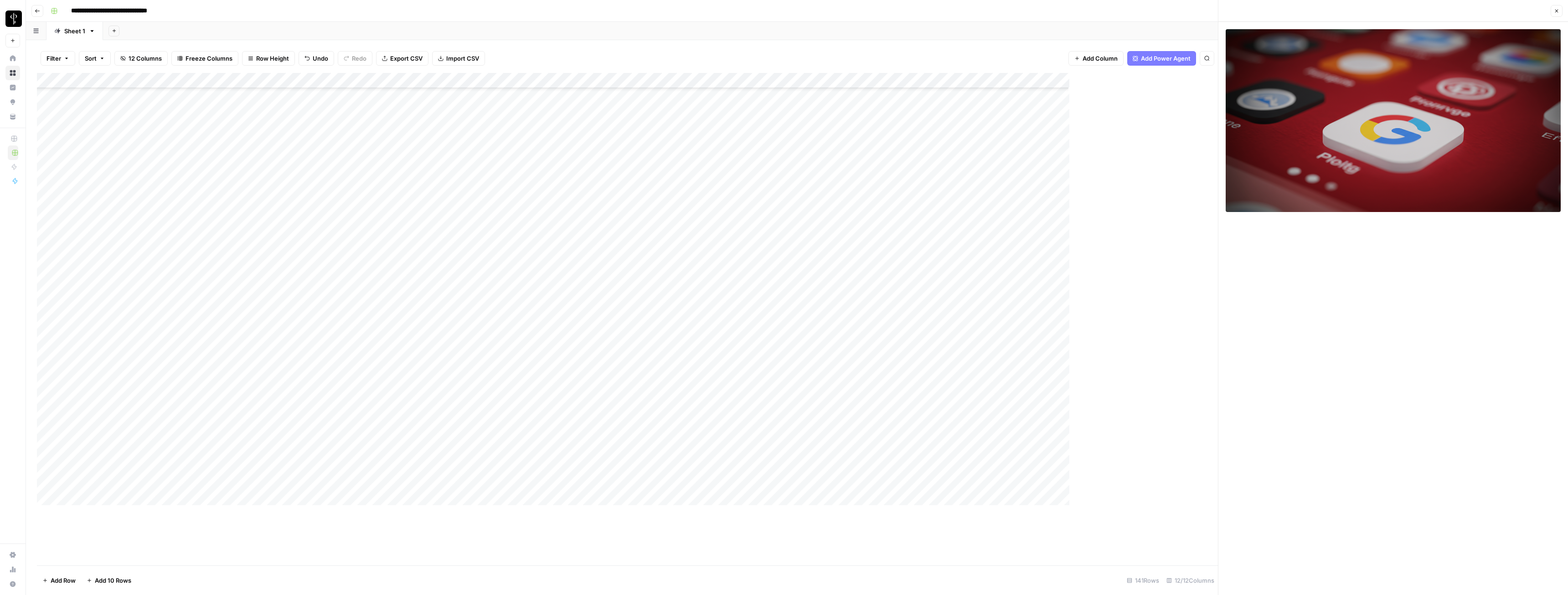
scroll to position [228, 0]
click at [699, 8] on icon "button" at bounding box center [1557, 11] width 5 height 5
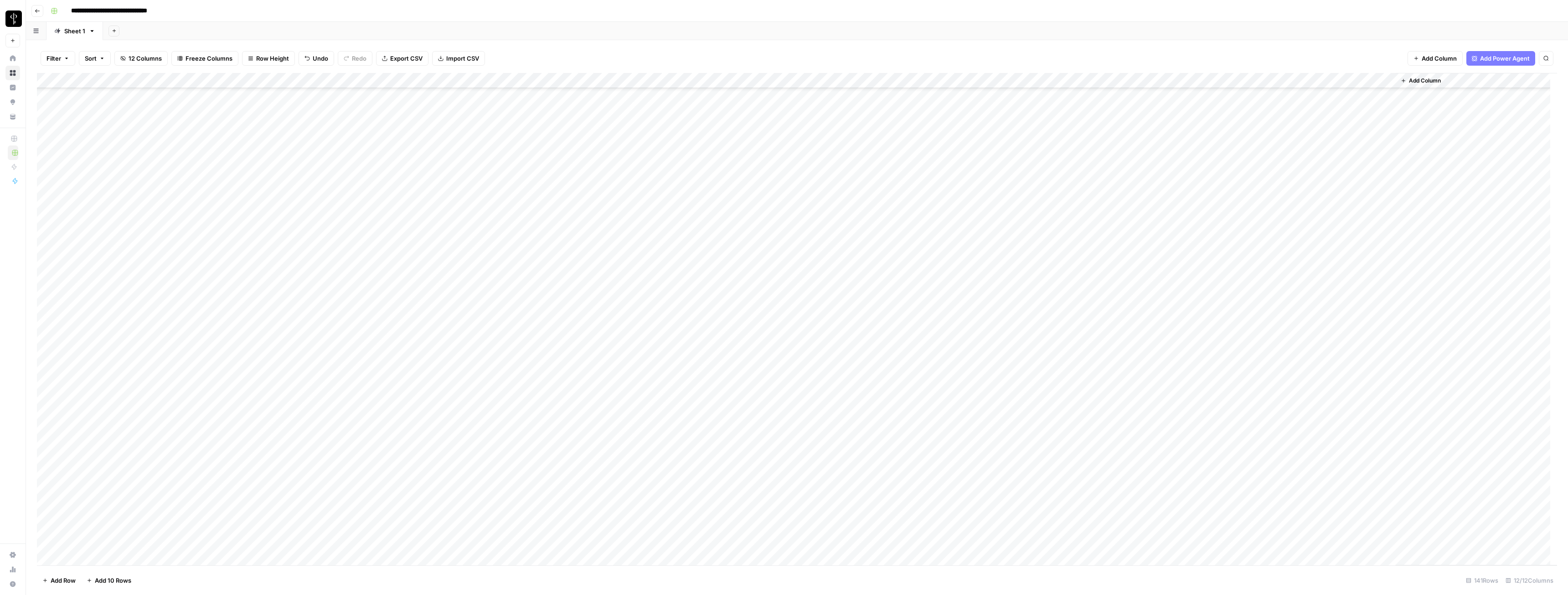
click at [699, 332] on div "Add Column" at bounding box center [797, 319] width 1521 height 492
type textarea "**********"
click at [699, 332] on div "Add Column" at bounding box center [797, 319] width 1521 height 492
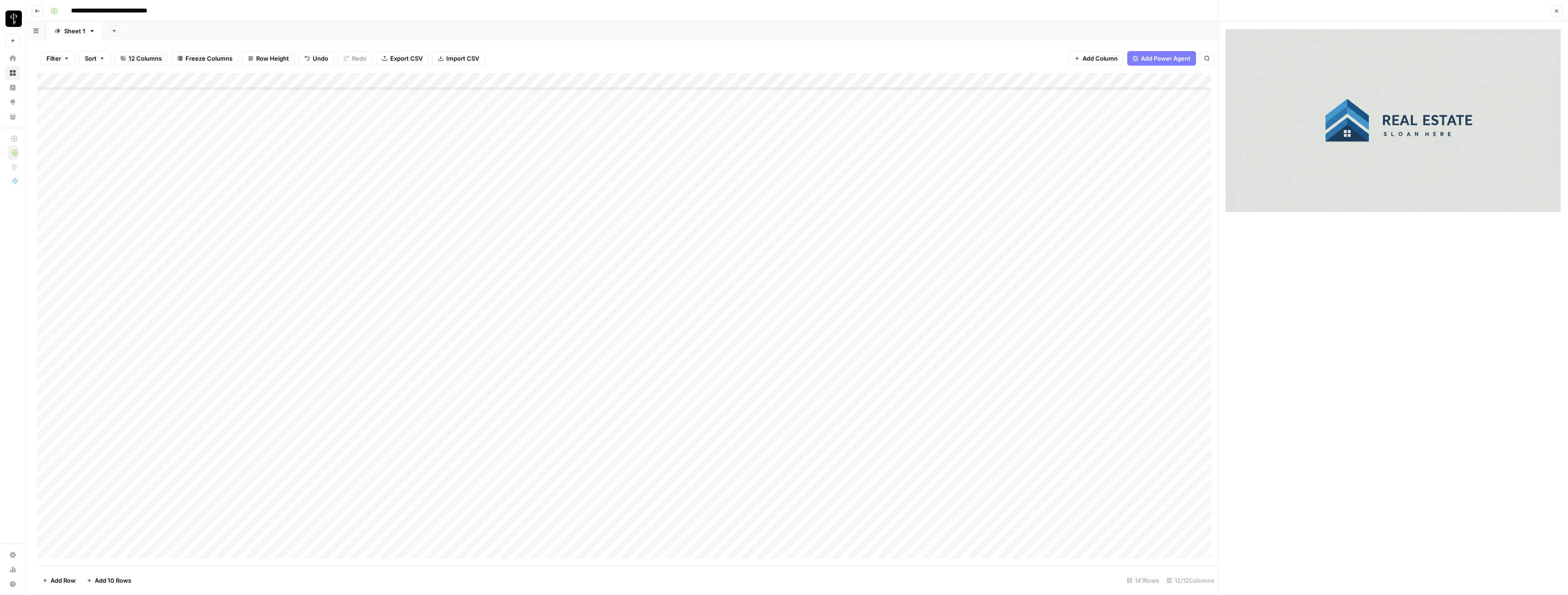
click at [699, 11] on icon "button" at bounding box center [1557, 11] width 5 height 5
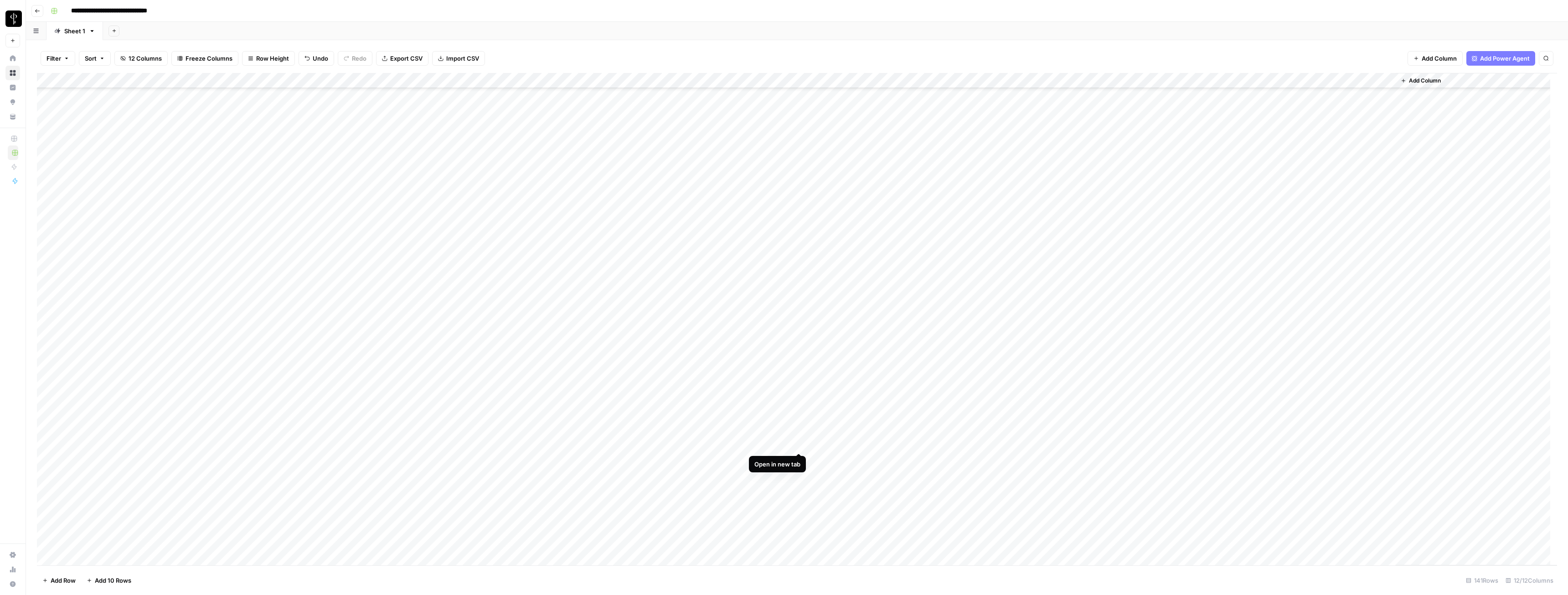
click at [699, 332] on div "Add Column" at bounding box center [797, 319] width 1521 height 492
type textarea "**********"
click at [699, 332] on div "Add Column" at bounding box center [797, 319] width 1521 height 492
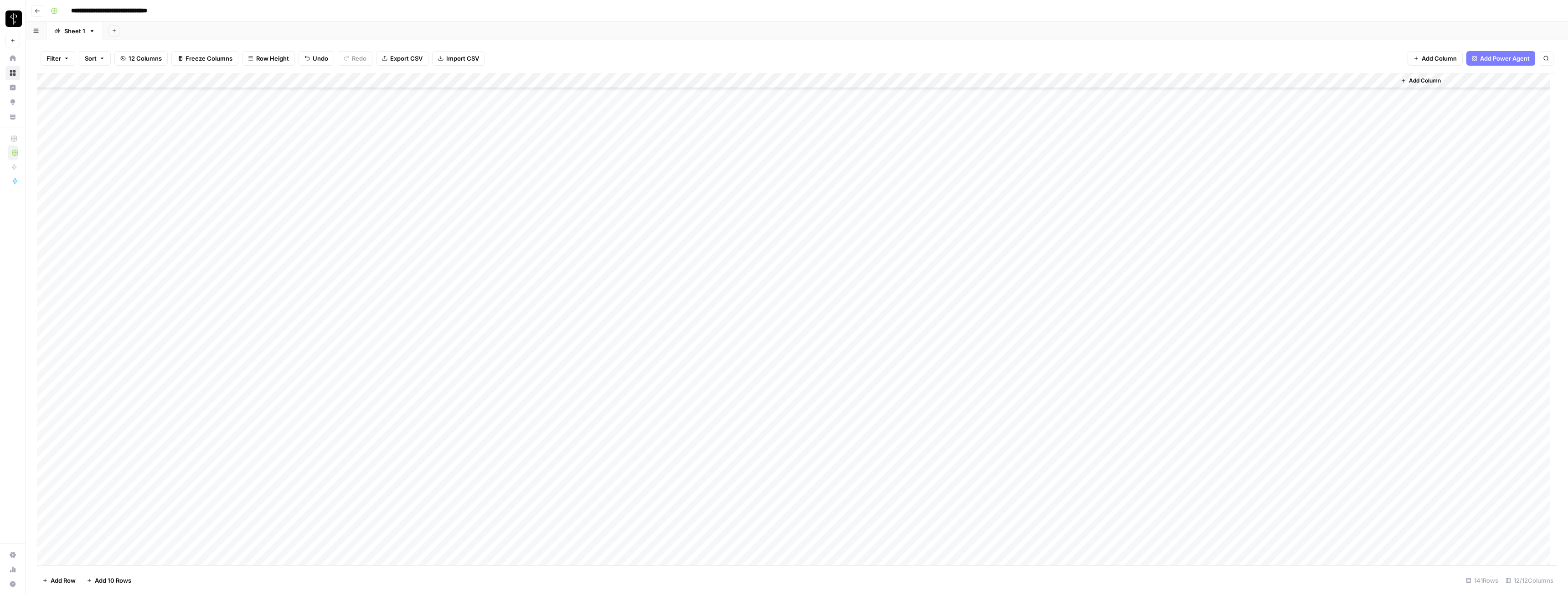
click at [699, 332] on div "Add Column" at bounding box center [797, 319] width 1521 height 492
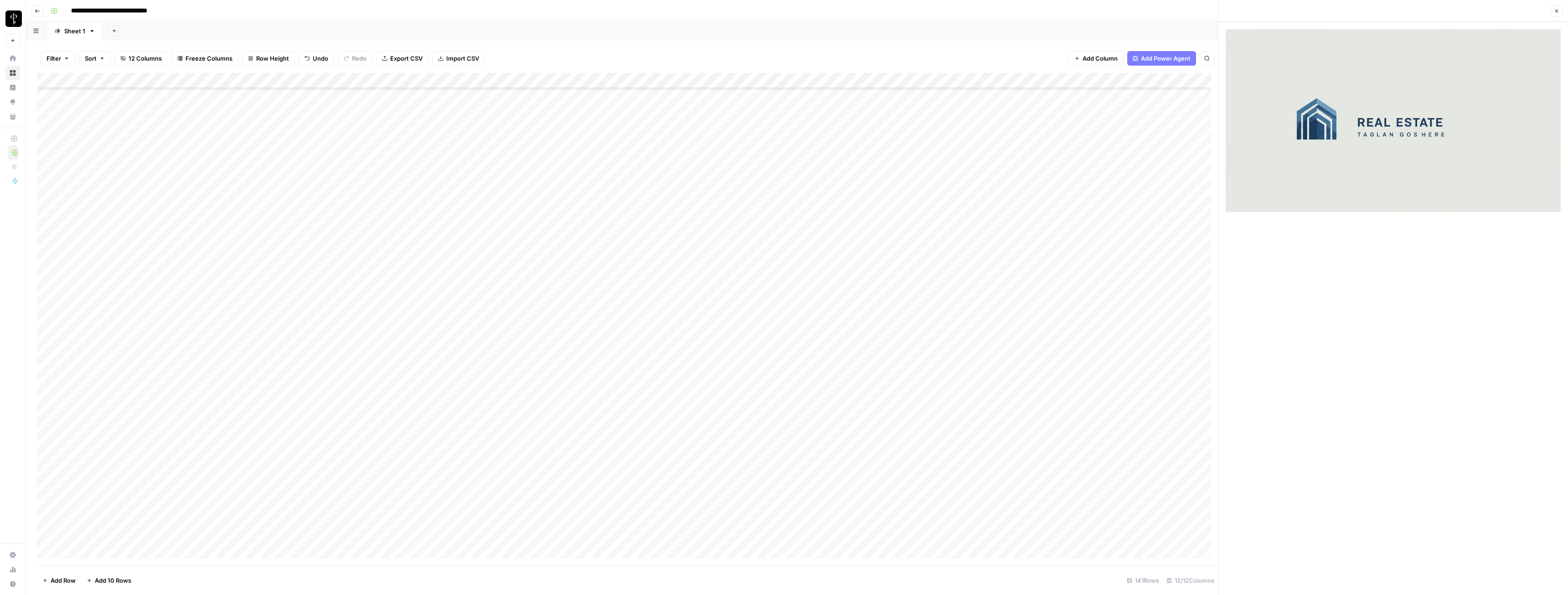
click at [699, 11] on icon "button" at bounding box center [1557, 11] width 3 height 3
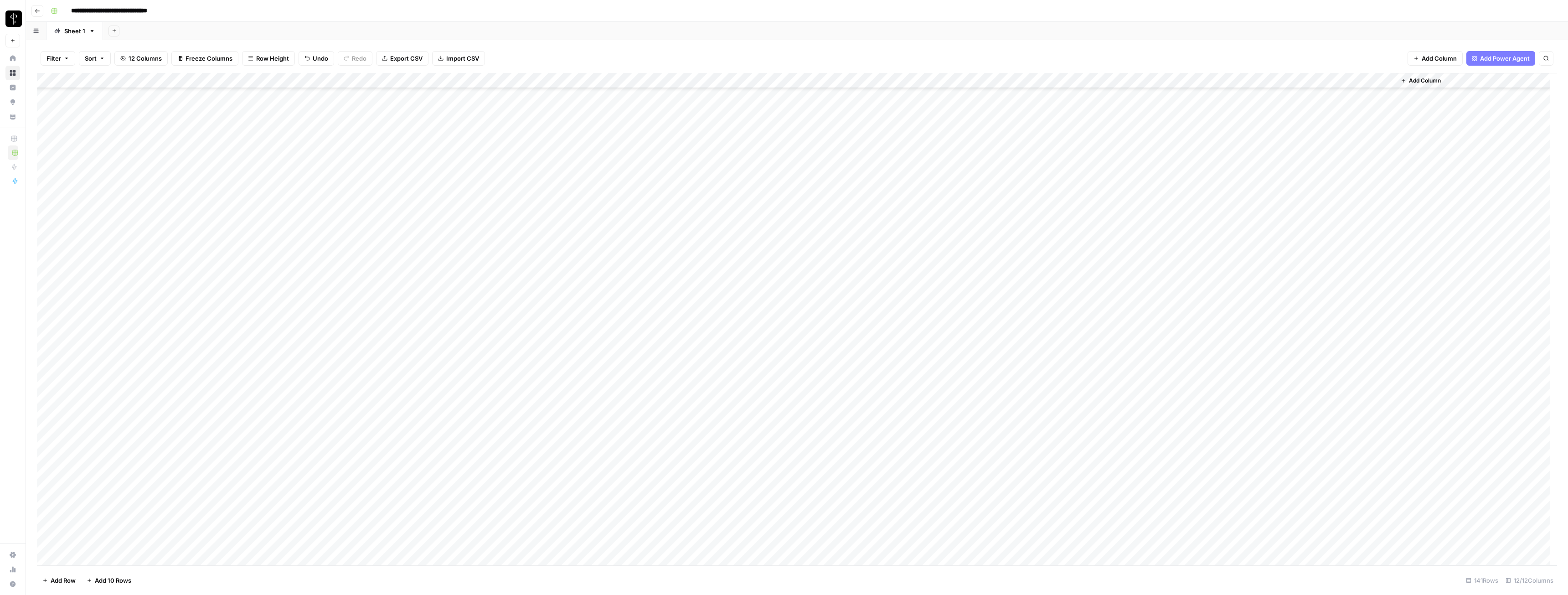
click at [699, 332] on div "Add Column" at bounding box center [797, 319] width 1521 height 492
click at [699, 309] on div "Add Column" at bounding box center [797, 319] width 1521 height 492
click at [699, 332] on div "Add Column" at bounding box center [797, 319] width 1521 height 492
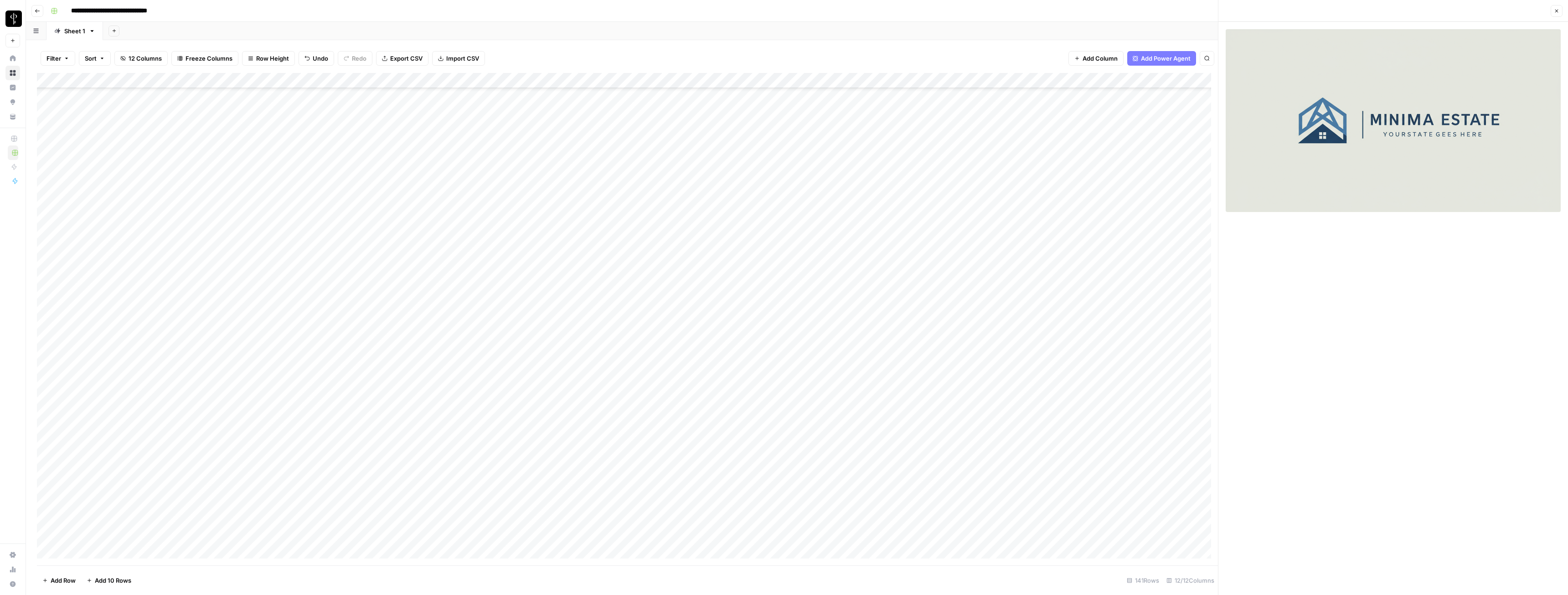
click at [699, 16] on button "Close" at bounding box center [1557, 11] width 11 height 11
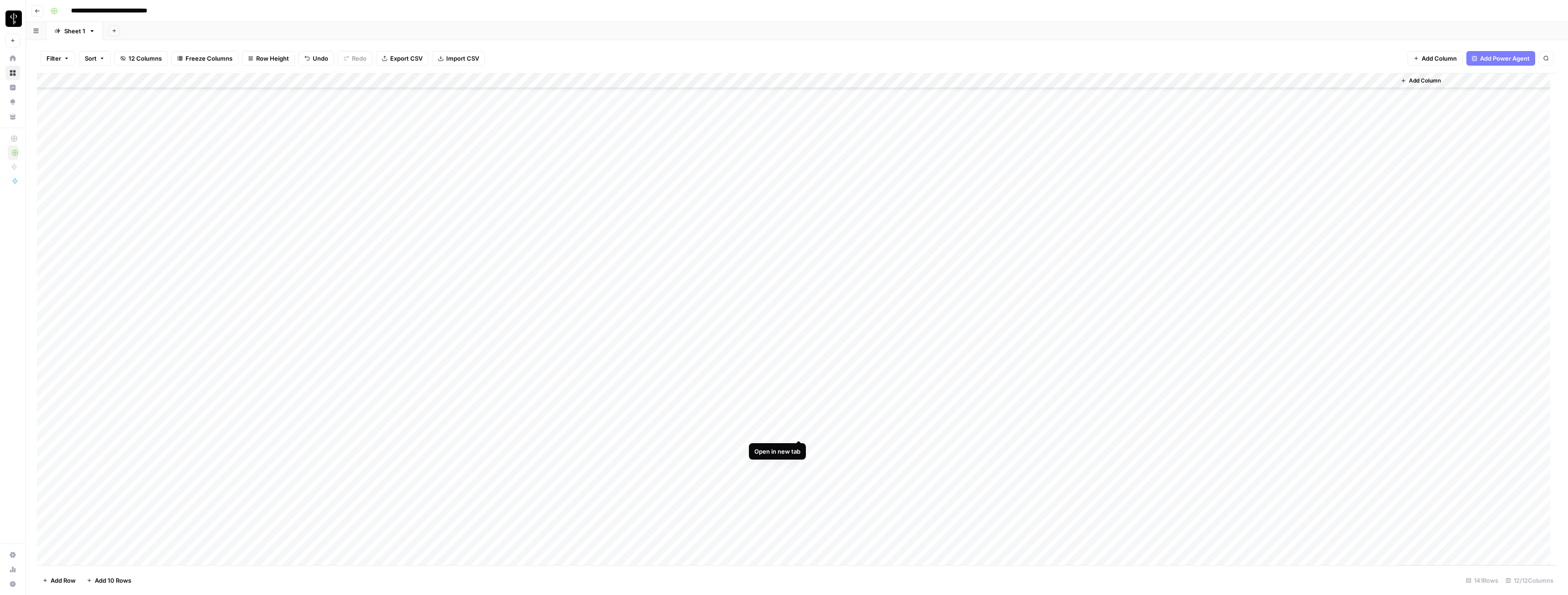
click at [699, 332] on div "Add Column" at bounding box center [797, 319] width 1521 height 492
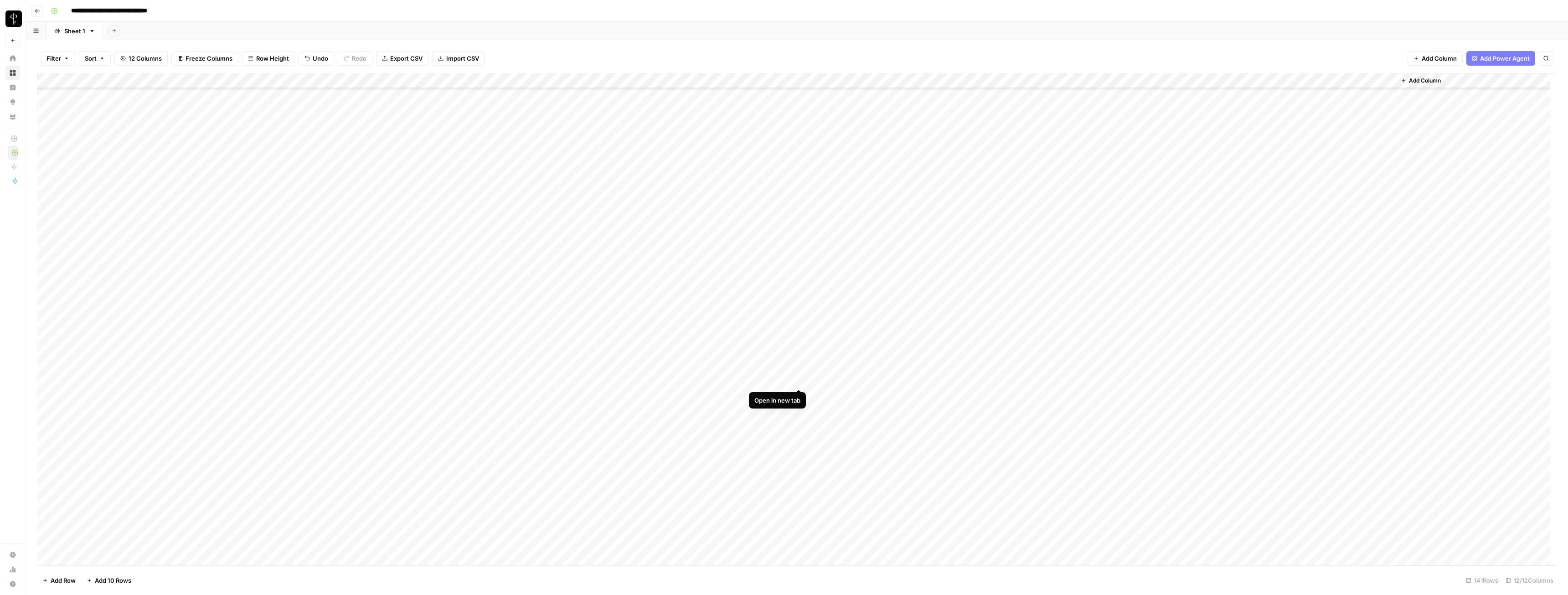
click at [699, 332] on div "Add Column" at bounding box center [797, 319] width 1521 height 492
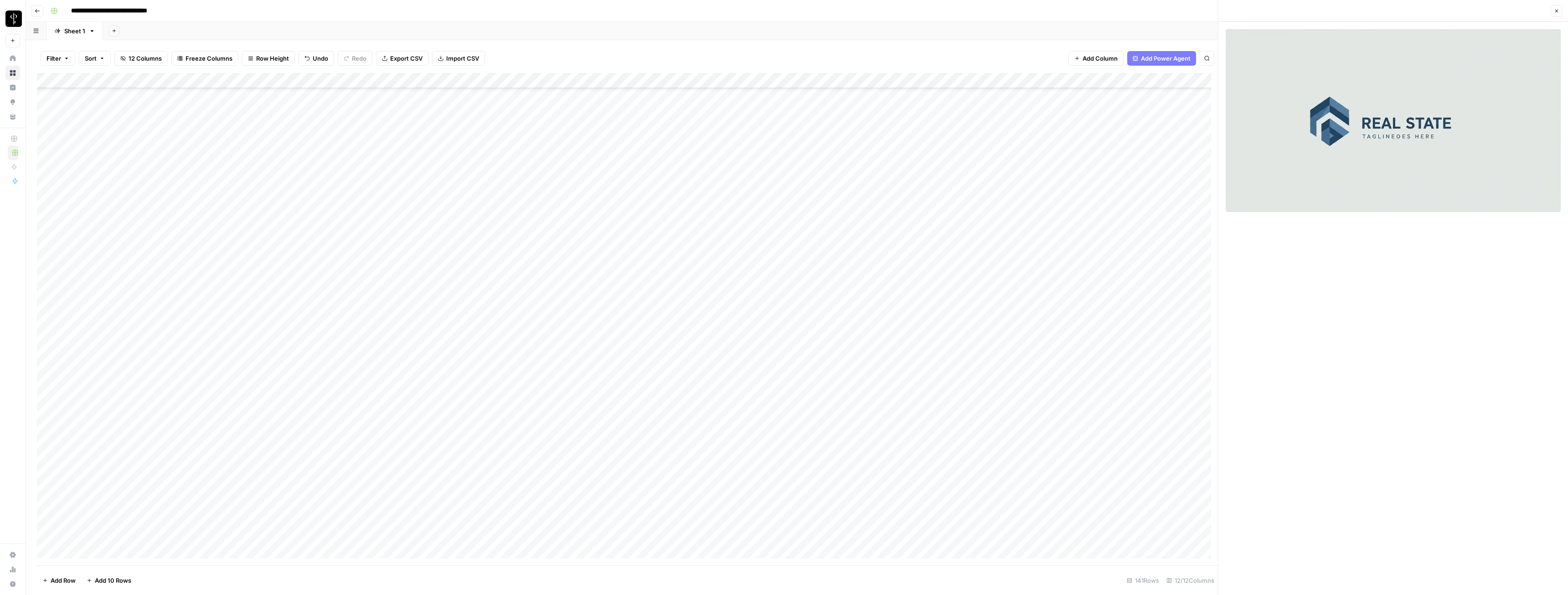
click at [699, 8] on icon "button" at bounding box center [1557, 11] width 5 height 5
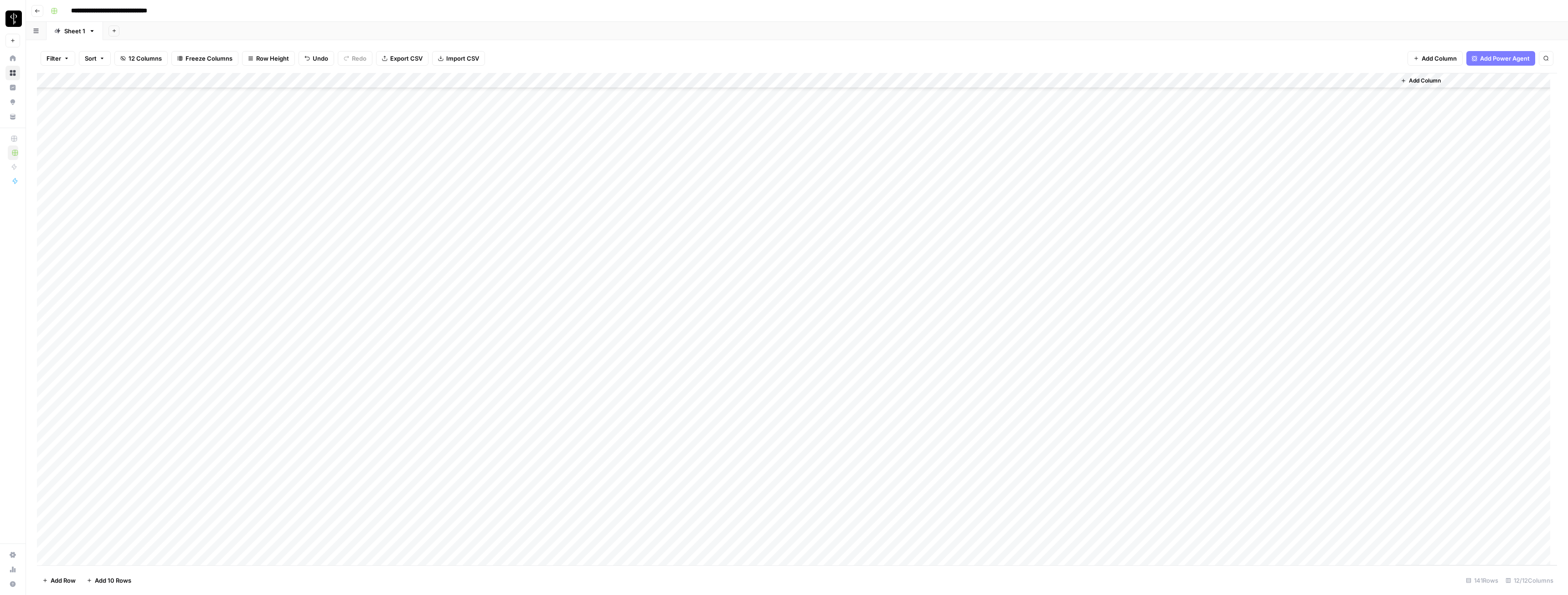
click at [699, 332] on div "Add Column" at bounding box center [797, 319] width 1521 height 492
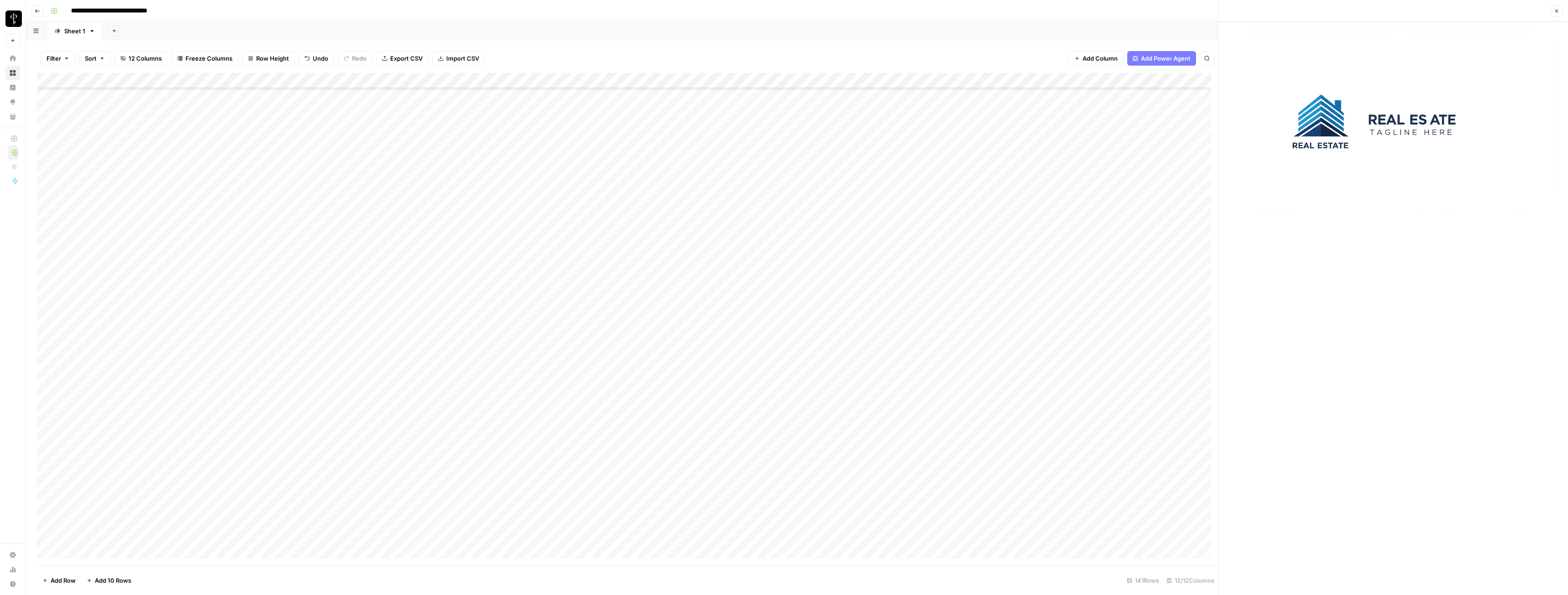
click at [699, 11] on icon "button" at bounding box center [1557, 11] width 5 height 5
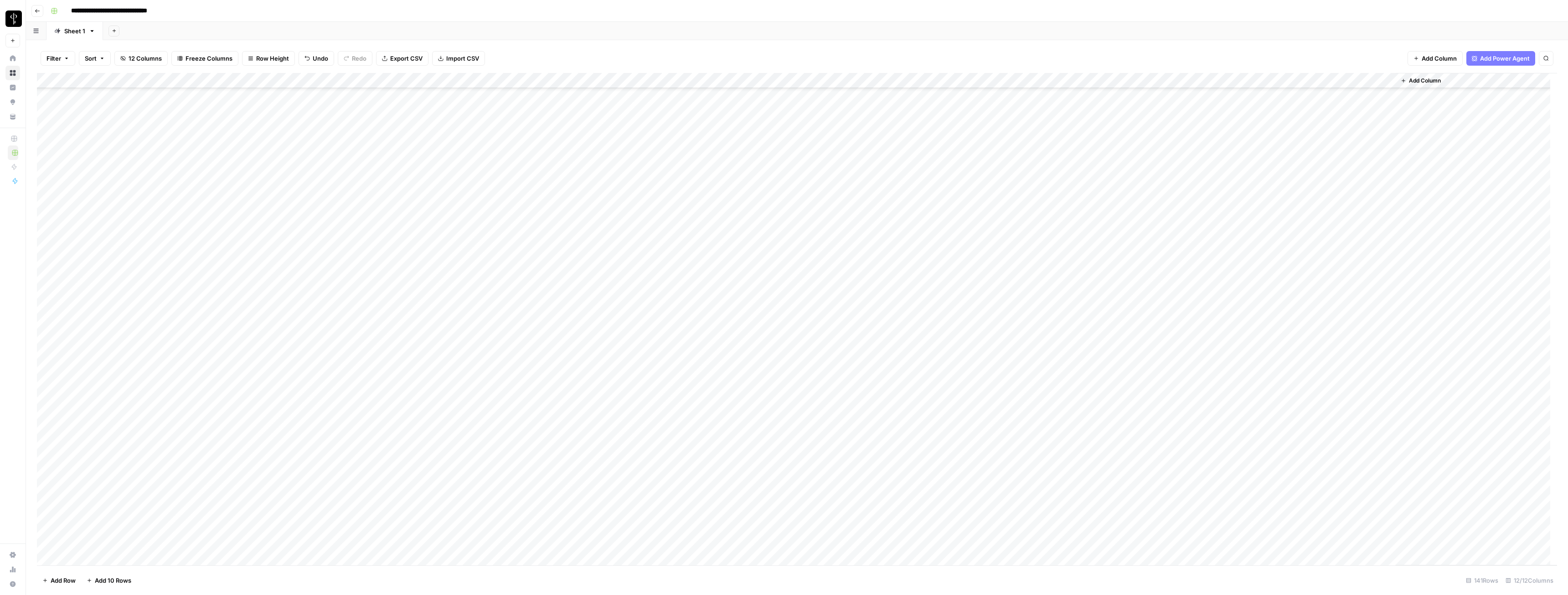
click at [699, 332] on div "Add Column" at bounding box center [797, 319] width 1521 height 492
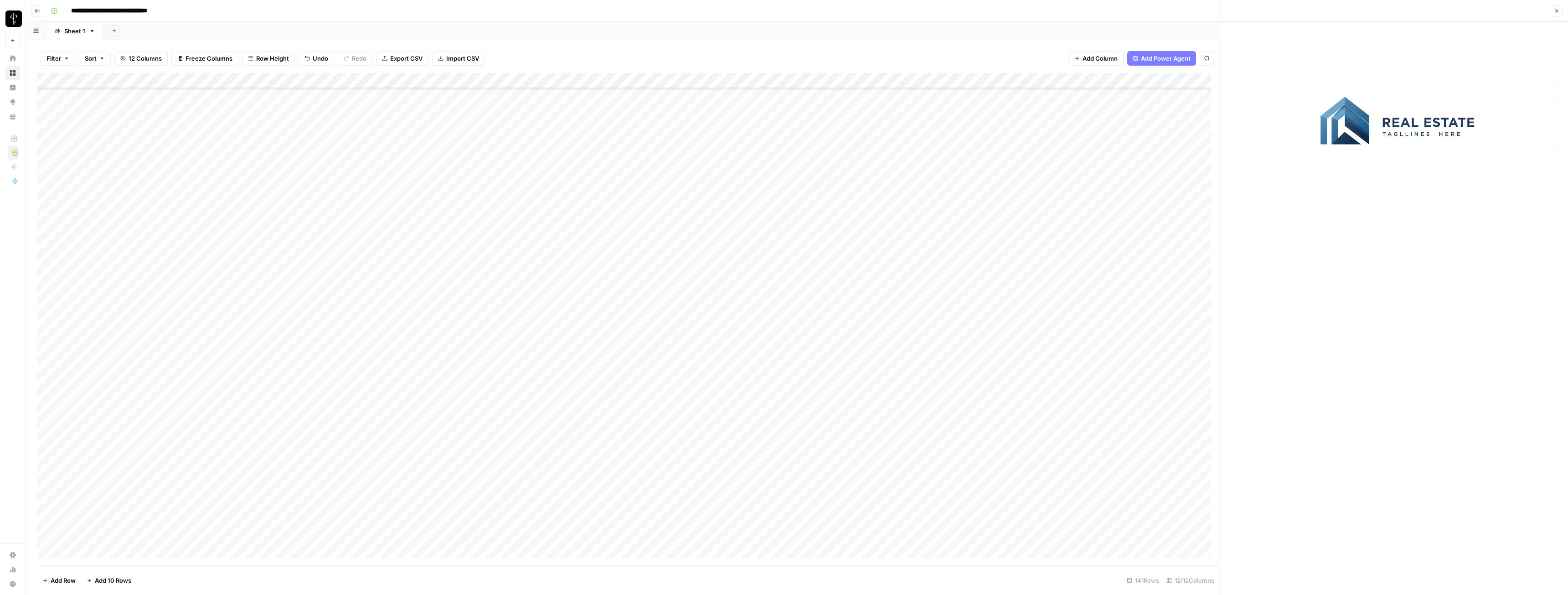
click at [699, 11] on icon "button" at bounding box center [1557, 11] width 5 height 5
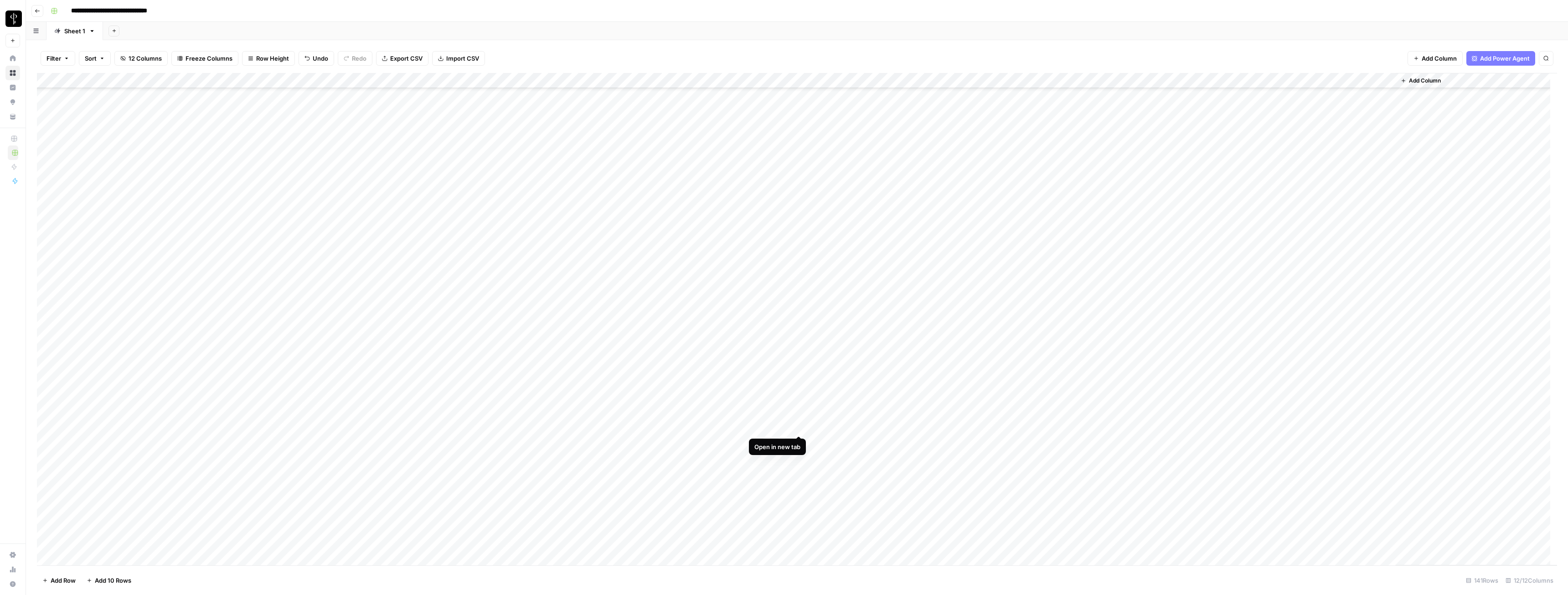
click at [699, 332] on div "Add Column" at bounding box center [797, 319] width 1521 height 492
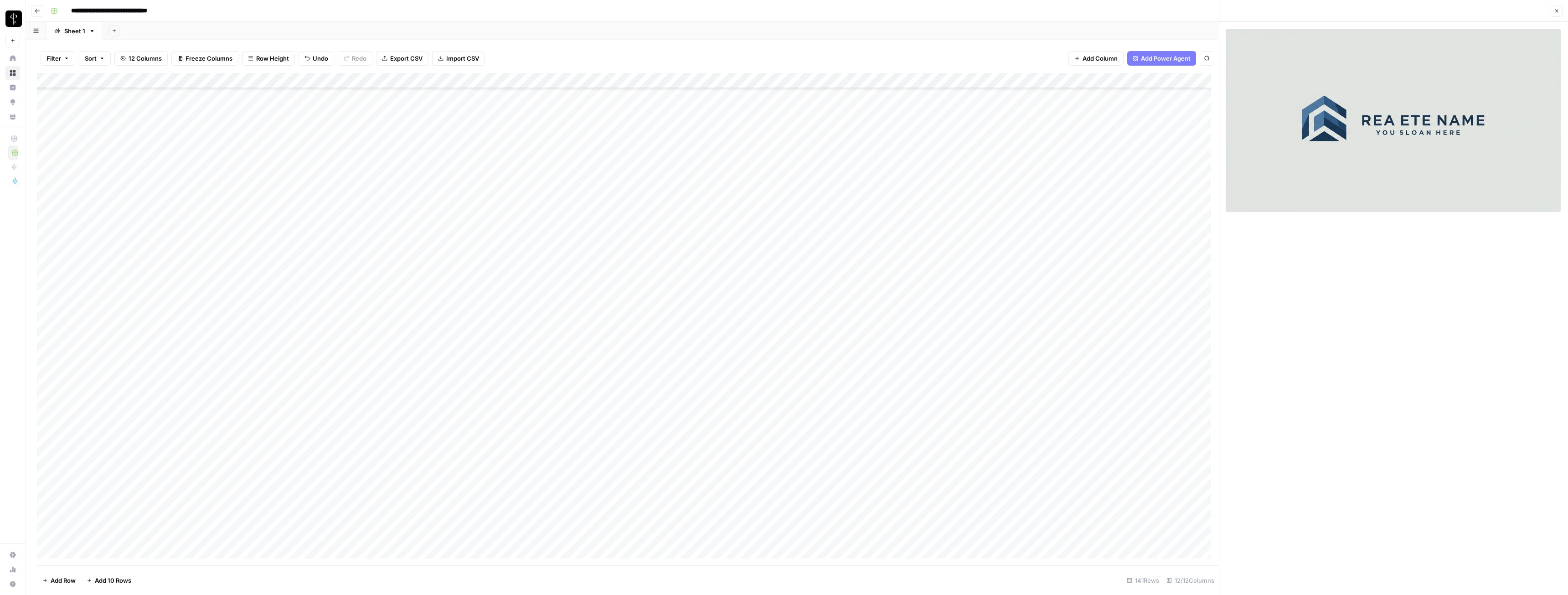
click at [699, 8] on button "Close" at bounding box center [1557, 11] width 11 height 11
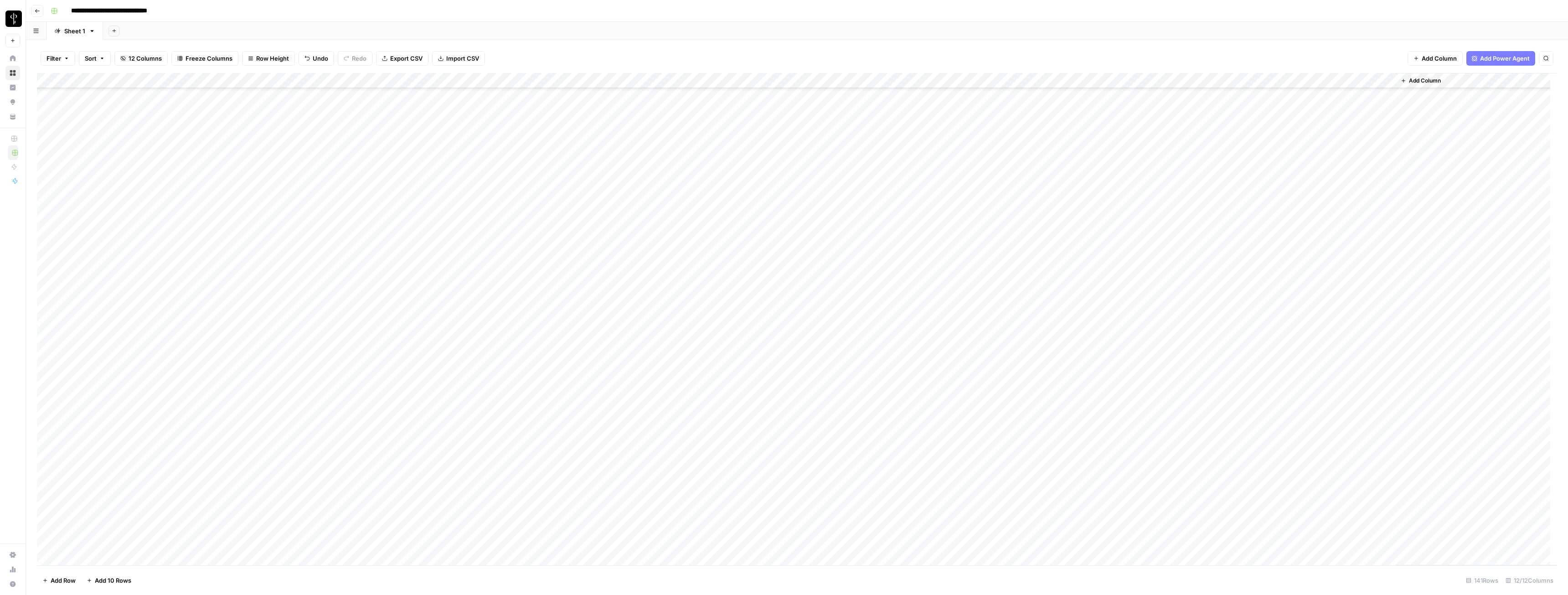
click at [699, 332] on div "Add Column" at bounding box center [797, 319] width 1521 height 492
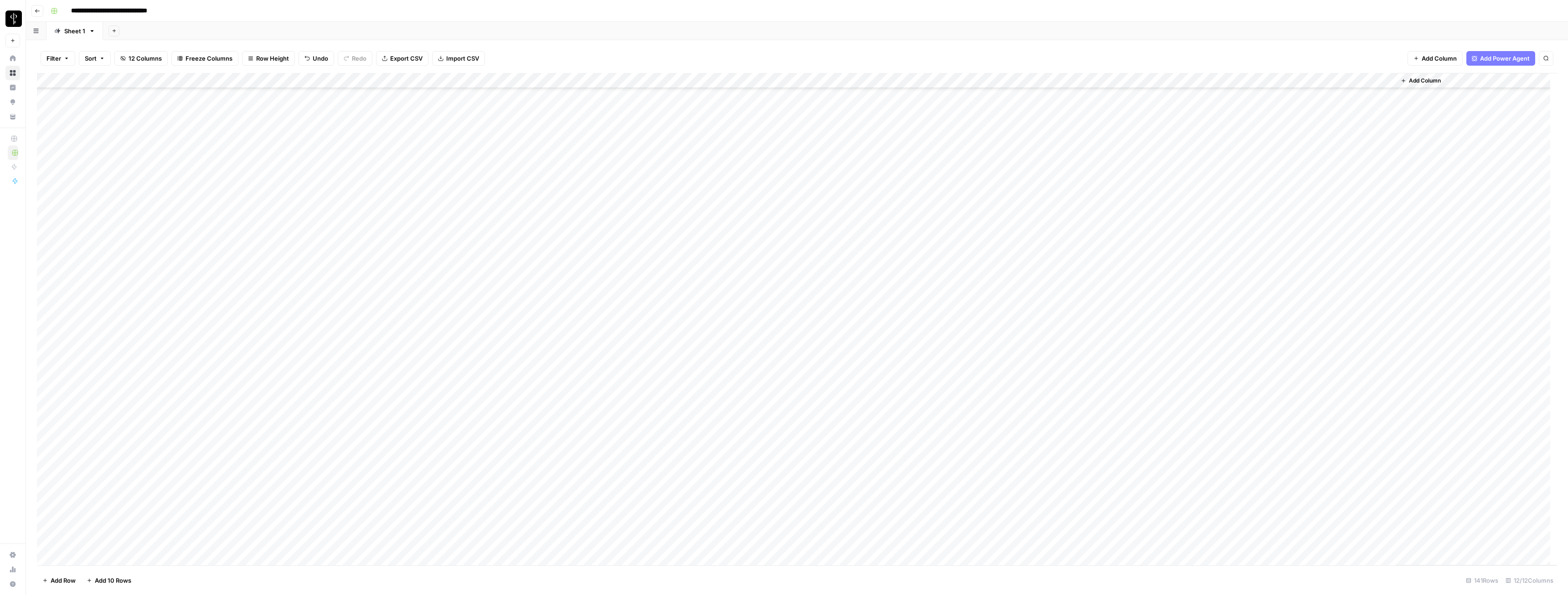
click at [699, 262] on div "Add Column" at bounding box center [797, 319] width 1521 height 492
click at [699, 276] on div "Add Column" at bounding box center [797, 319] width 1521 height 492
click at [699, 291] on div "Add Column" at bounding box center [797, 319] width 1521 height 492
click at [699, 306] on div "Add Column" at bounding box center [797, 319] width 1521 height 492
click at [699, 291] on div "Add Column" at bounding box center [797, 319] width 1521 height 492
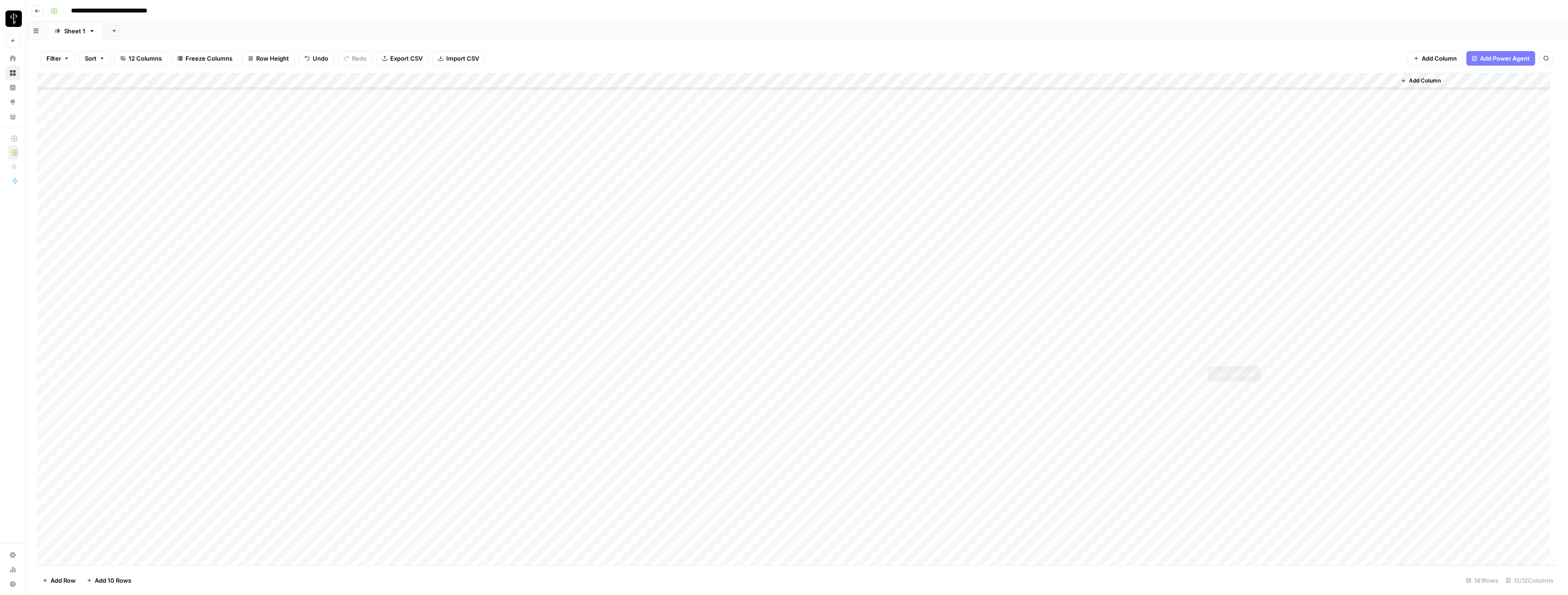
click at [699, 332] on div "Add Column" at bounding box center [797, 319] width 1521 height 492
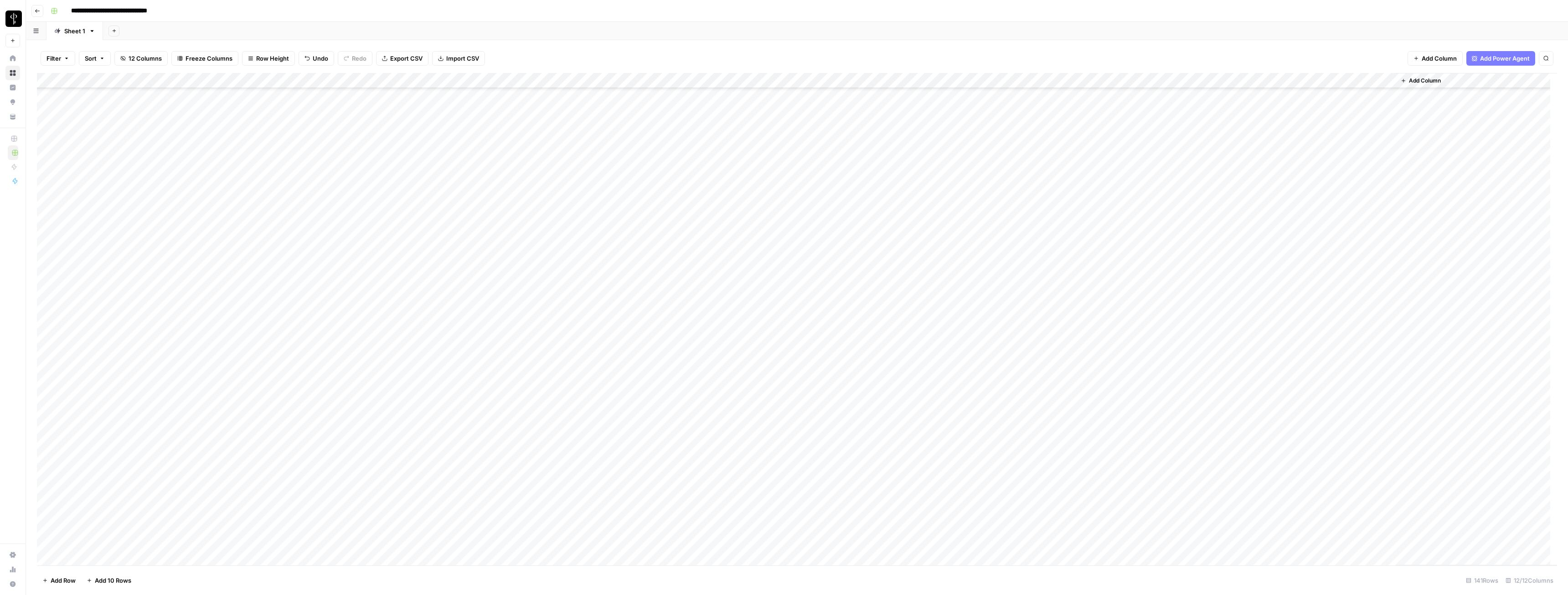
click at [699, 332] on div "Add Column" at bounding box center [797, 319] width 1521 height 492
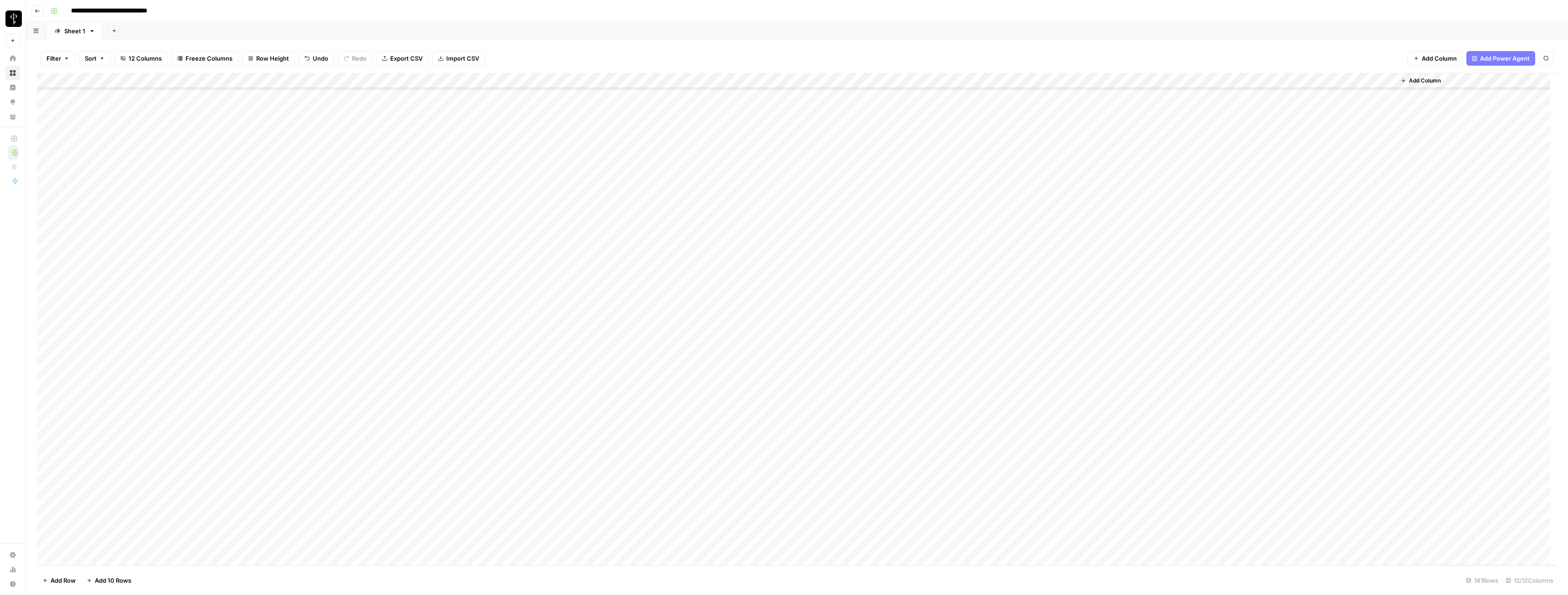
click at [699, 332] on div "Add Column" at bounding box center [797, 319] width 1521 height 492
type textarea "**********"
click at [699, 332] on div "Add Column" at bounding box center [797, 319] width 1521 height 492
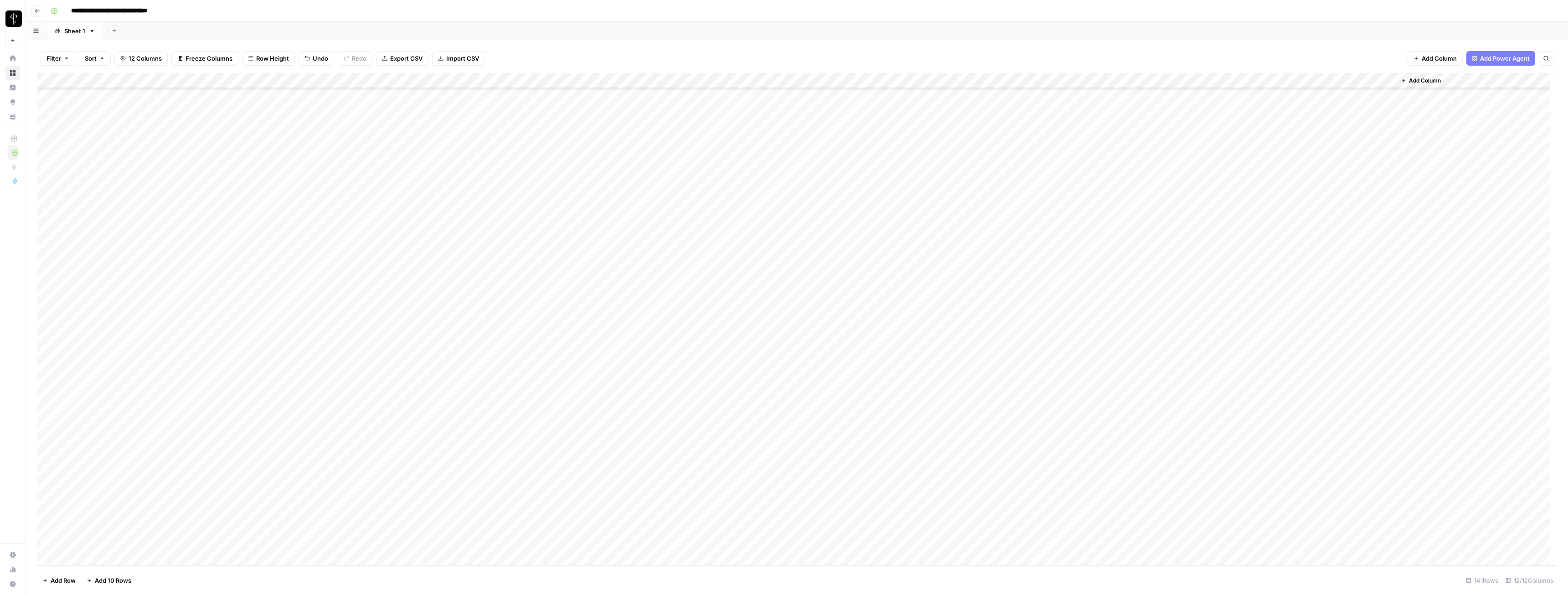
scroll to position [410, 0]
click at [699, 332] on div "Add Column" at bounding box center [797, 319] width 1521 height 492
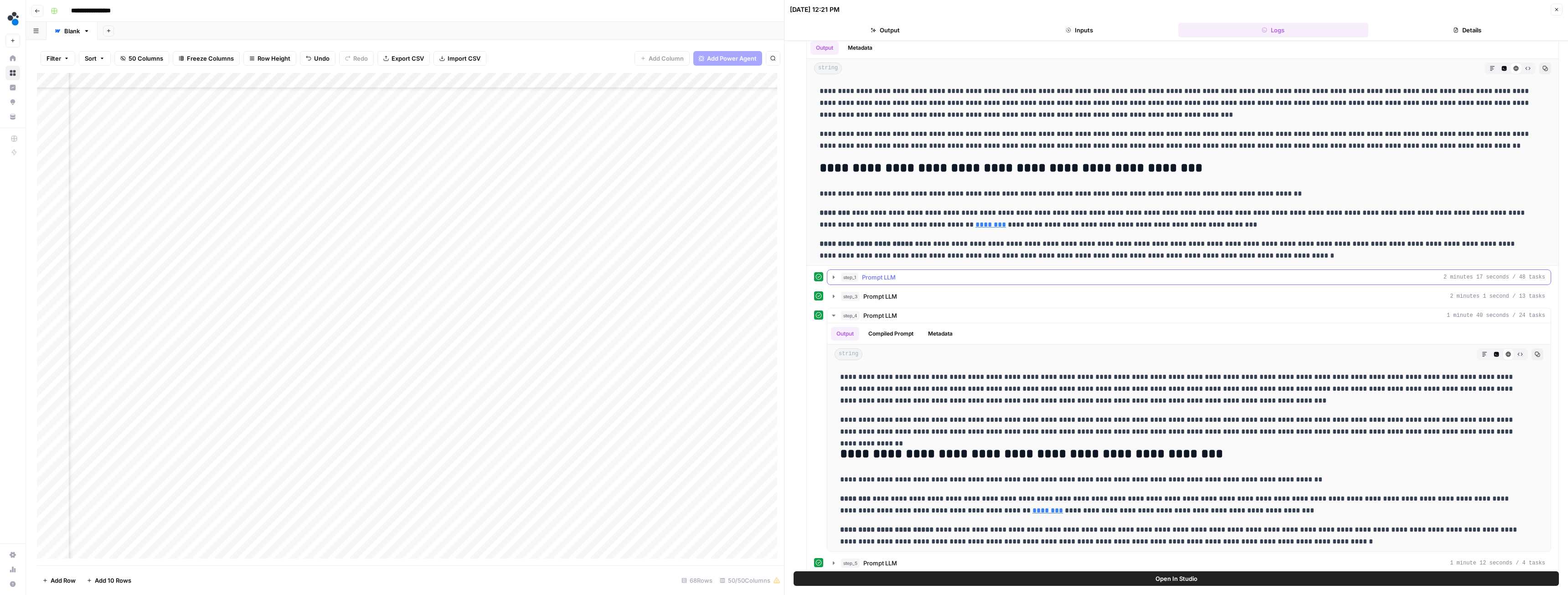
scroll to position [51, 0]
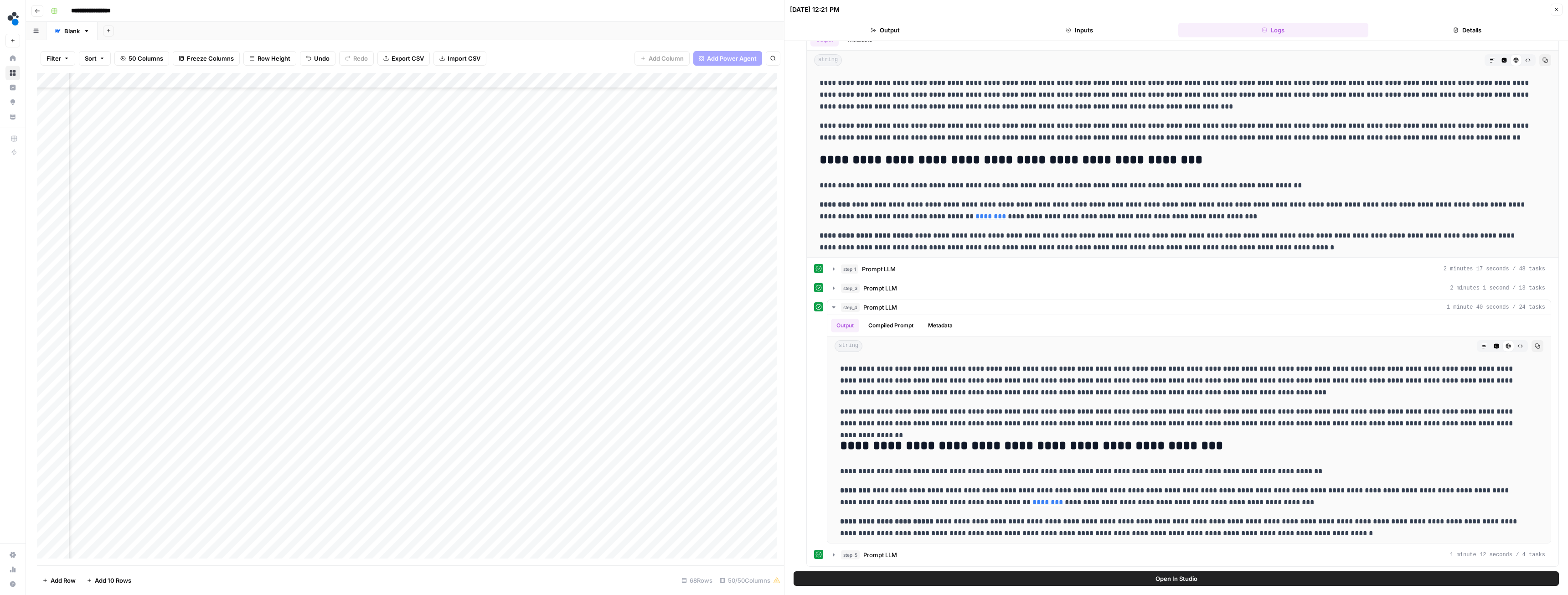
click at [1559, 15] on button "Close" at bounding box center [1557, 9] width 11 height 11
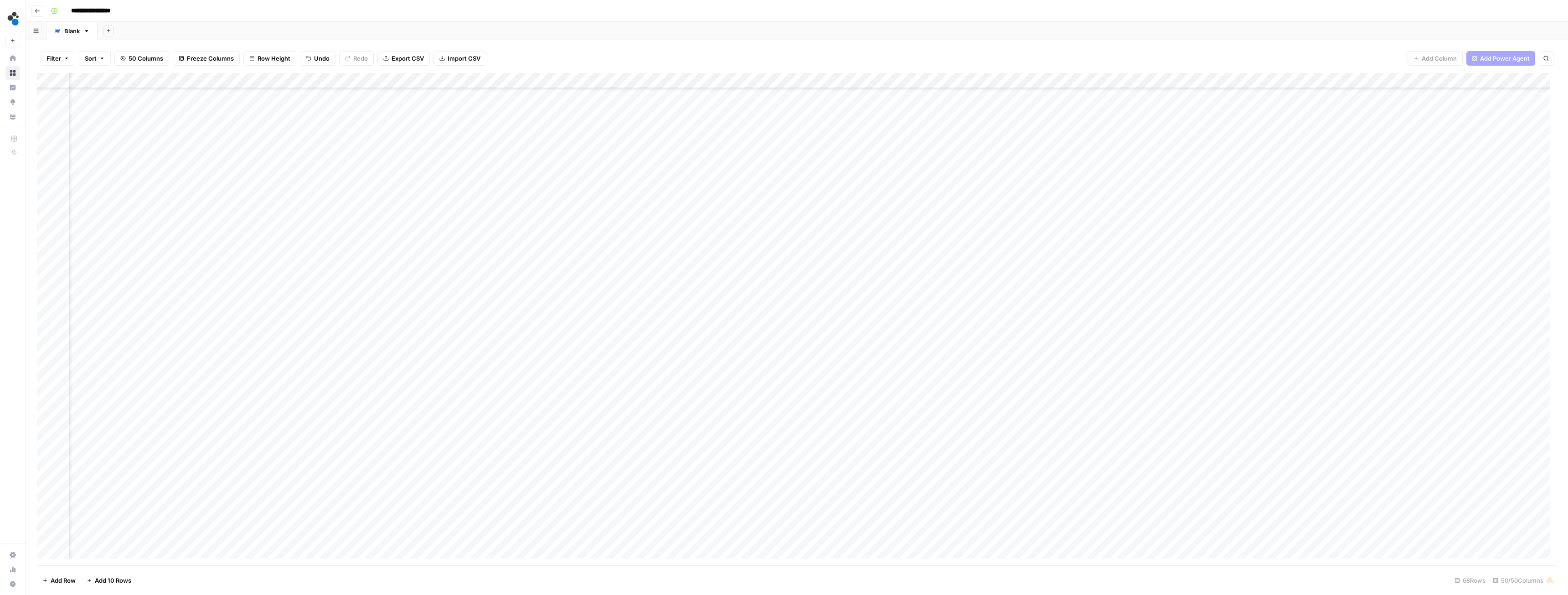
click at [1113, 249] on div "Add Column" at bounding box center [797, 319] width 1521 height 492
click at [1122, 251] on div "Add Column" at bounding box center [797, 319] width 1521 height 492
click at [1127, 301] on button "Ready for review" at bounding box center [1128, 302] width 54 height 11
click at [1096, 285] on div "Add Column" at bounding box center [797, 319] width 1521 height 492
click at [948, 247] on div "Add Column" at bounding box center [797, 319] width 1521 height 492
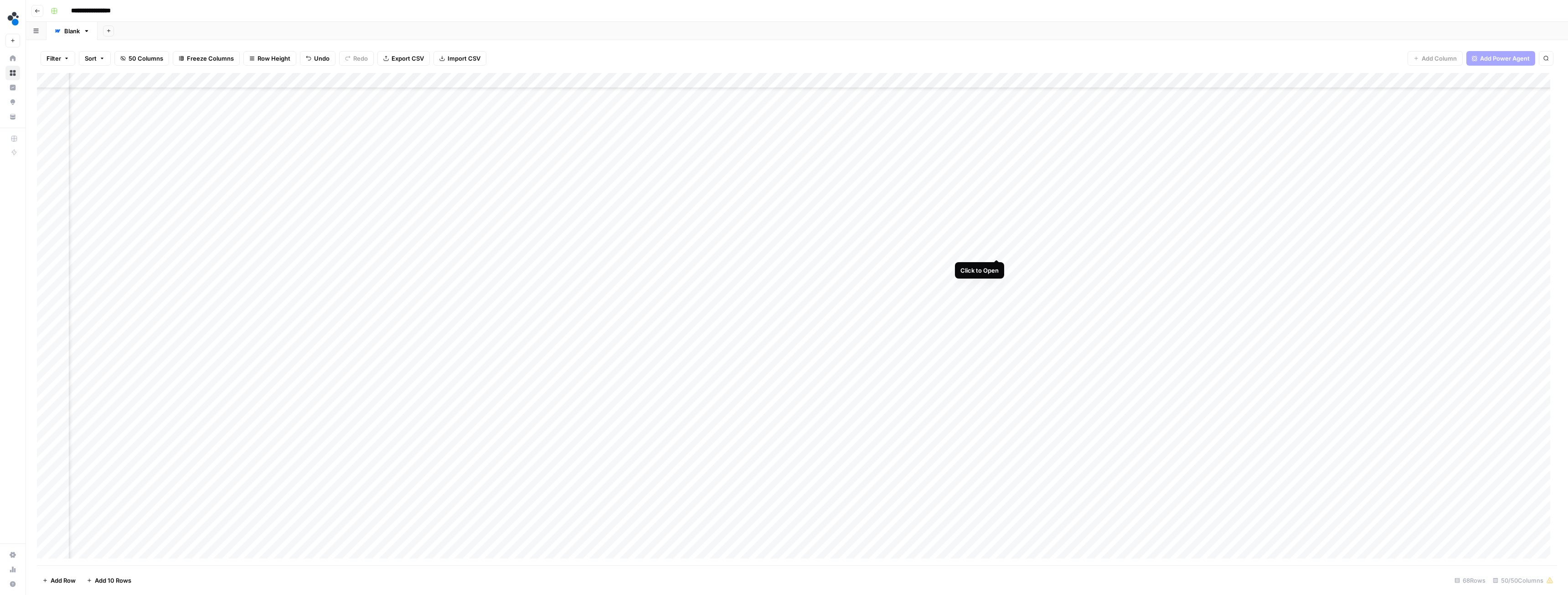
click at [996, 248] on div "Add Column" at bounding box center [797, 319] width 1521 height 492
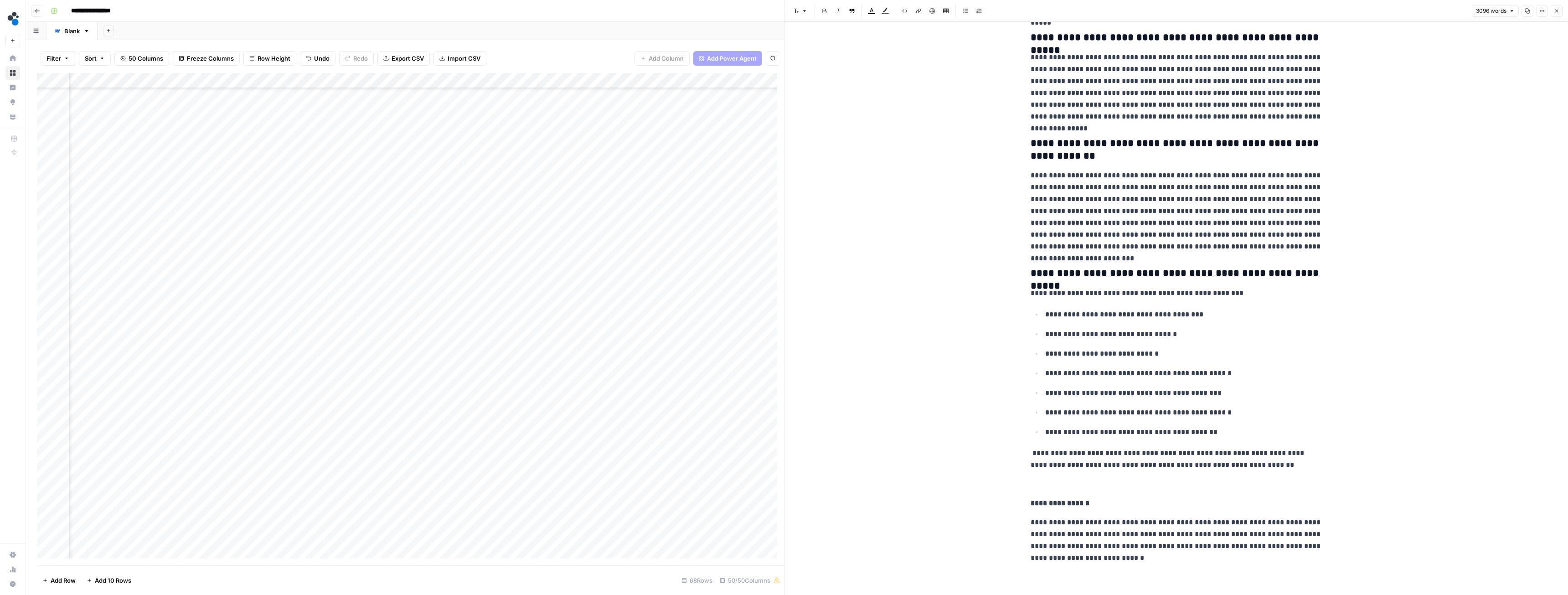
scroll to position [5741, 0]
click at [1511, 11] on icon "button" at bounding box center [1512, 11] width 3 height 2
click at [1509, 10] on icon "button" at bounding box center [1511, 11] width 5 height 5
click at [1557, 13] on icon "button" at bounding box center [1557, 11] width 5 height 5
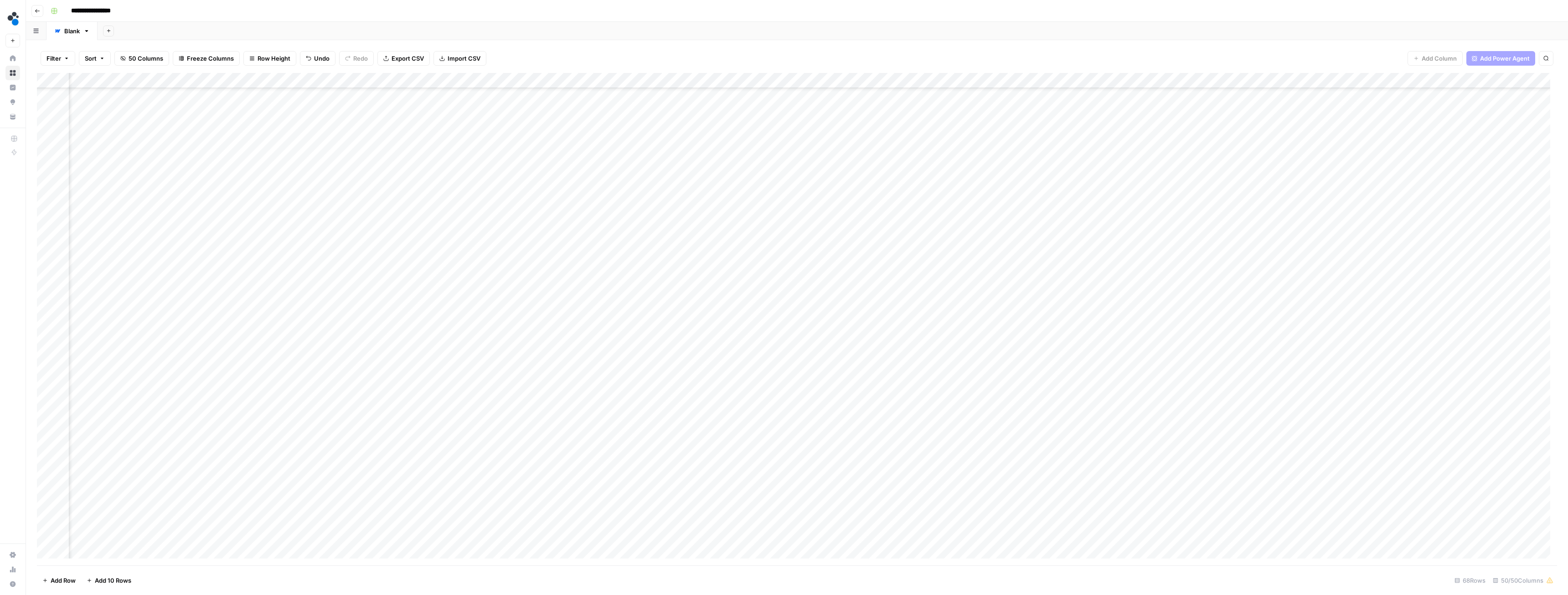
click at [996, 327] on div "Add Column" at bounding box center [797, 319] width 1521 height 492
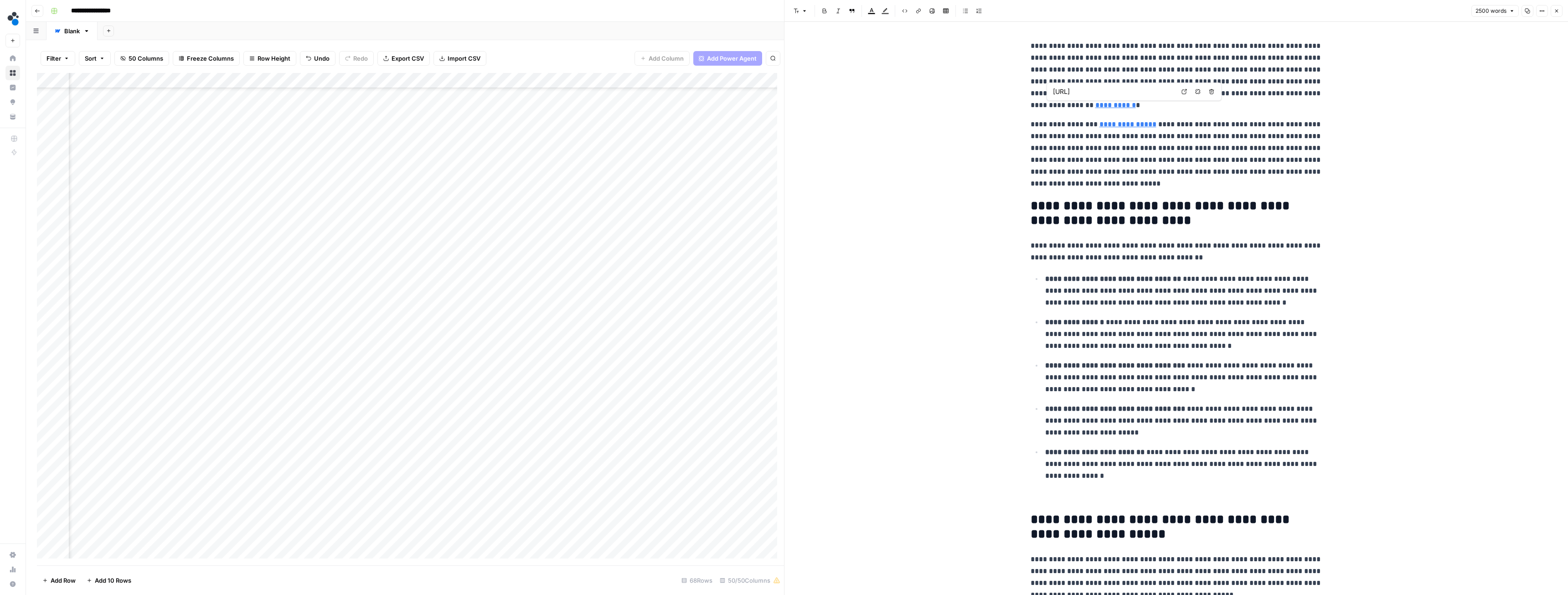
type input "https://www.spot.ai/articles/ai-video-analytics"
click at [1551, 10] on button "Close" at bounding box center [1557, 11] width 11 height 11
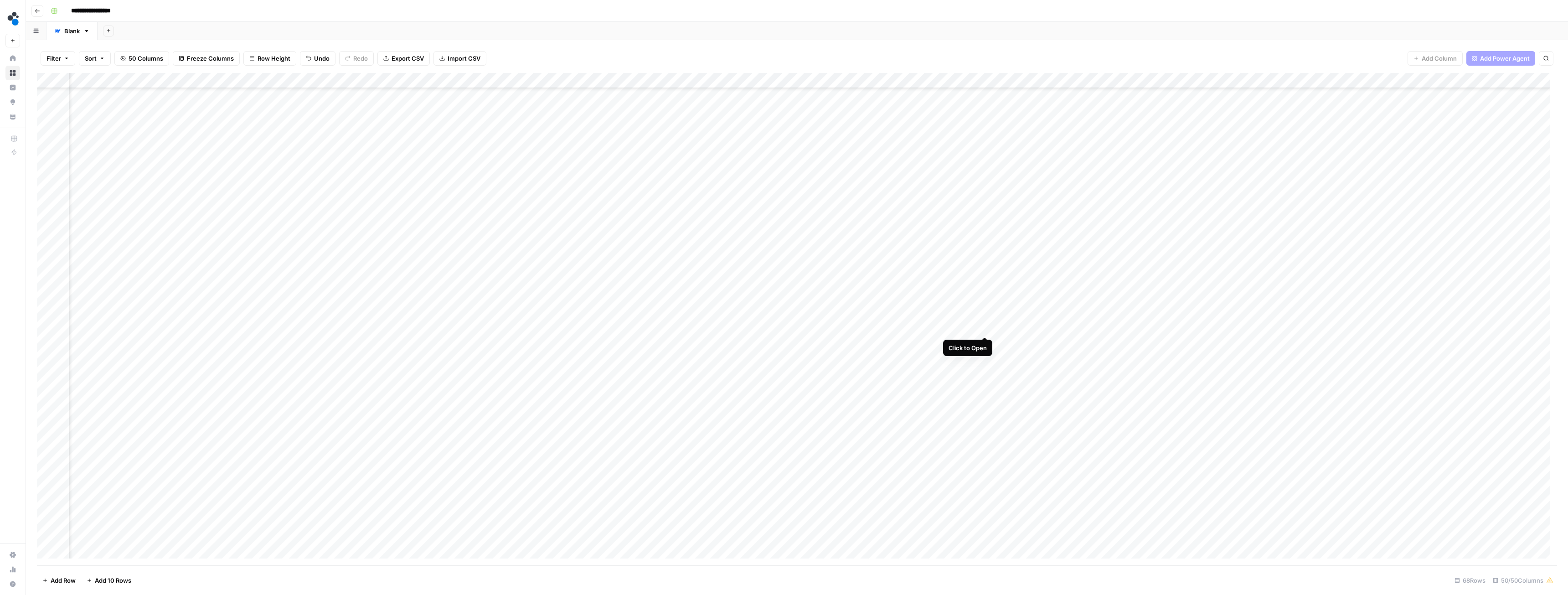
click at [985, 327] on div "Add Column" at bounding box center [797, 319] width 1521 height 492
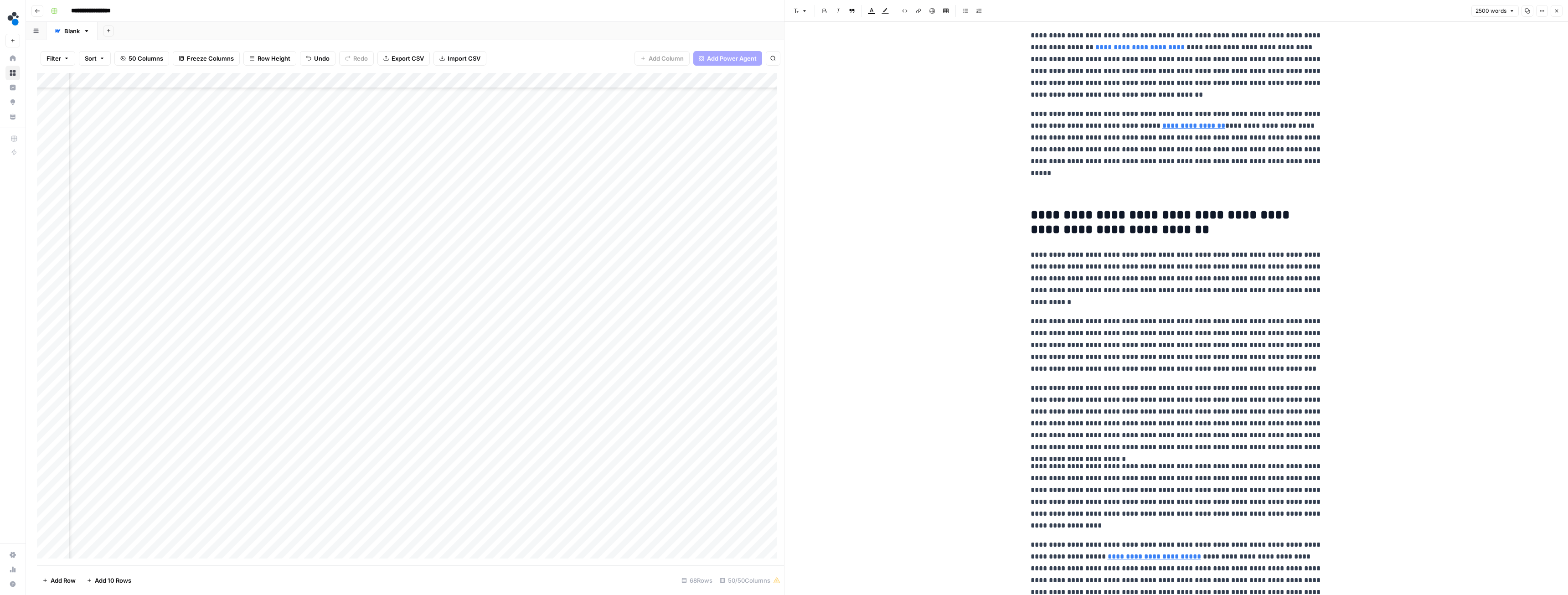
scroll to position [958, 0]
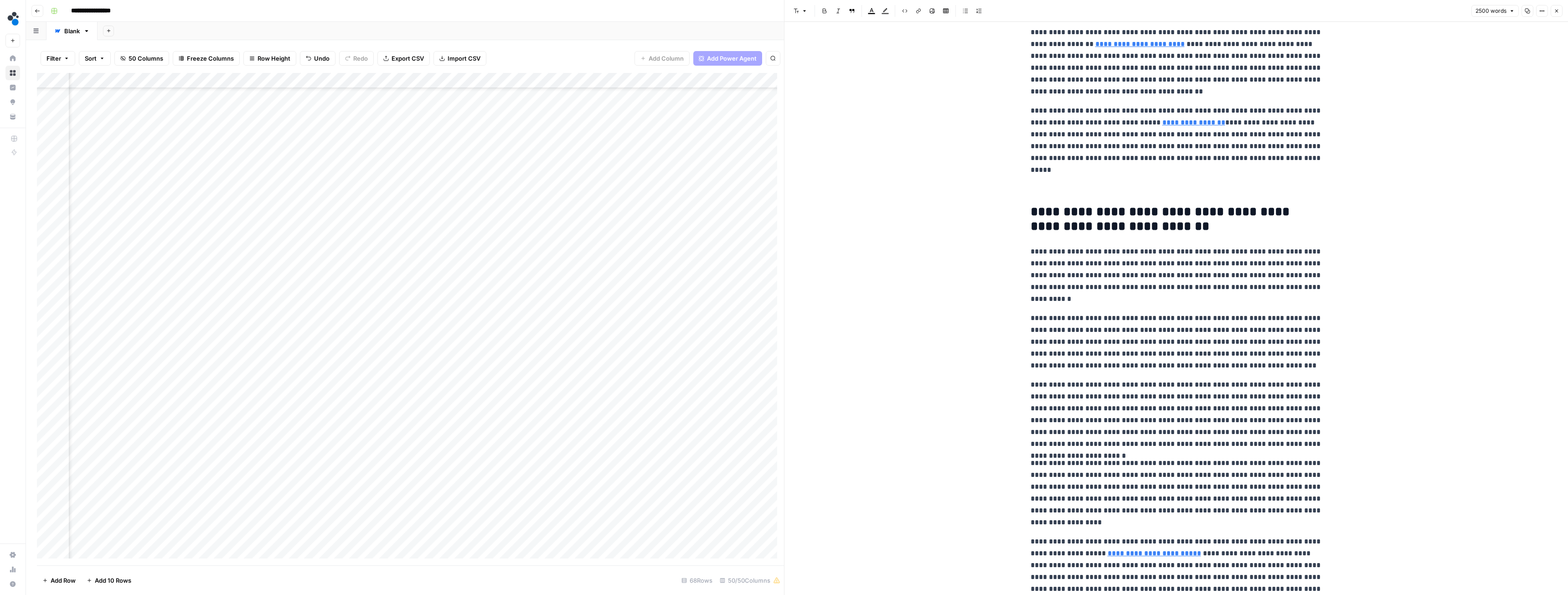
click at [1554, 11] on icon "button" at bounding box center [1557, 11] width 5 height 5
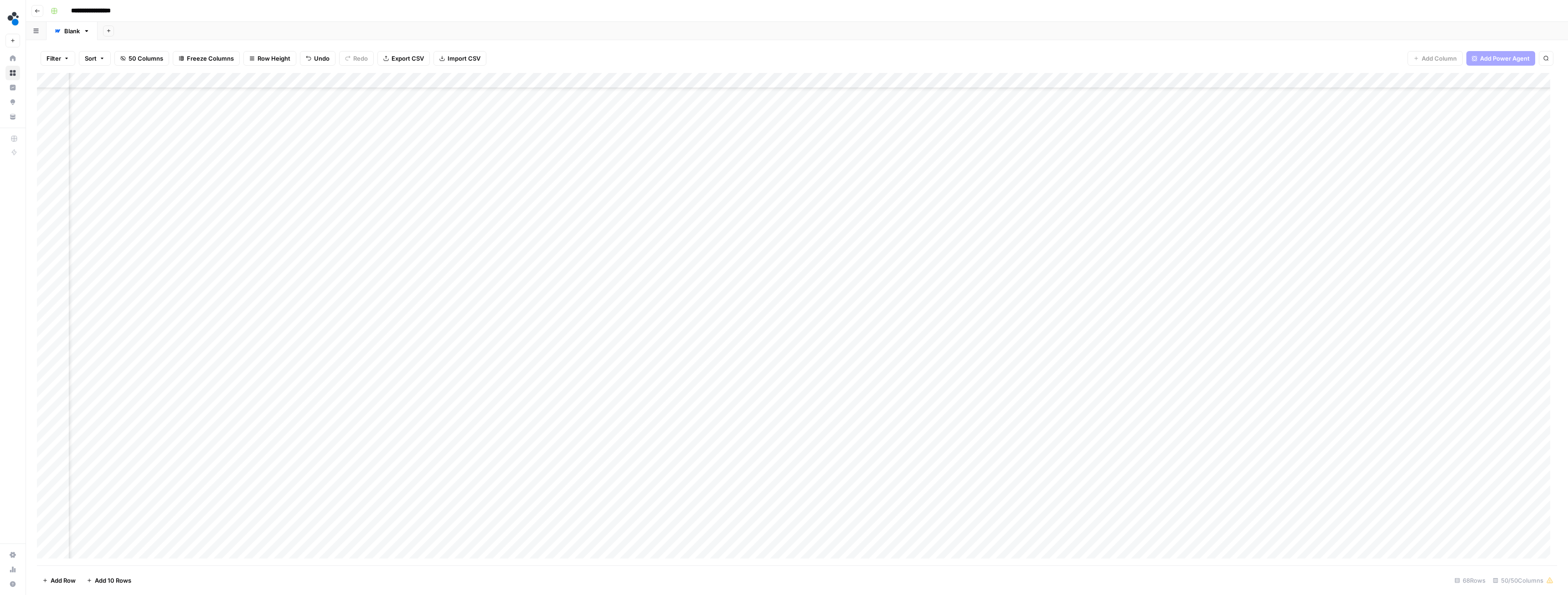
click at [1109, 329] on div "Add Column" at bounding box center [797, 319] width 1521 height 492
click at [1122, 328] on div "Add Column" at bounding box center [797, 319] width 1521 height 492
click at [1137, 380] on button "Ready for review" at bounding box center [1128, 379] width 54 height 11
click at [590, 485] on div "Add Column" at bounding box center [797, 319] width 1521 height 492
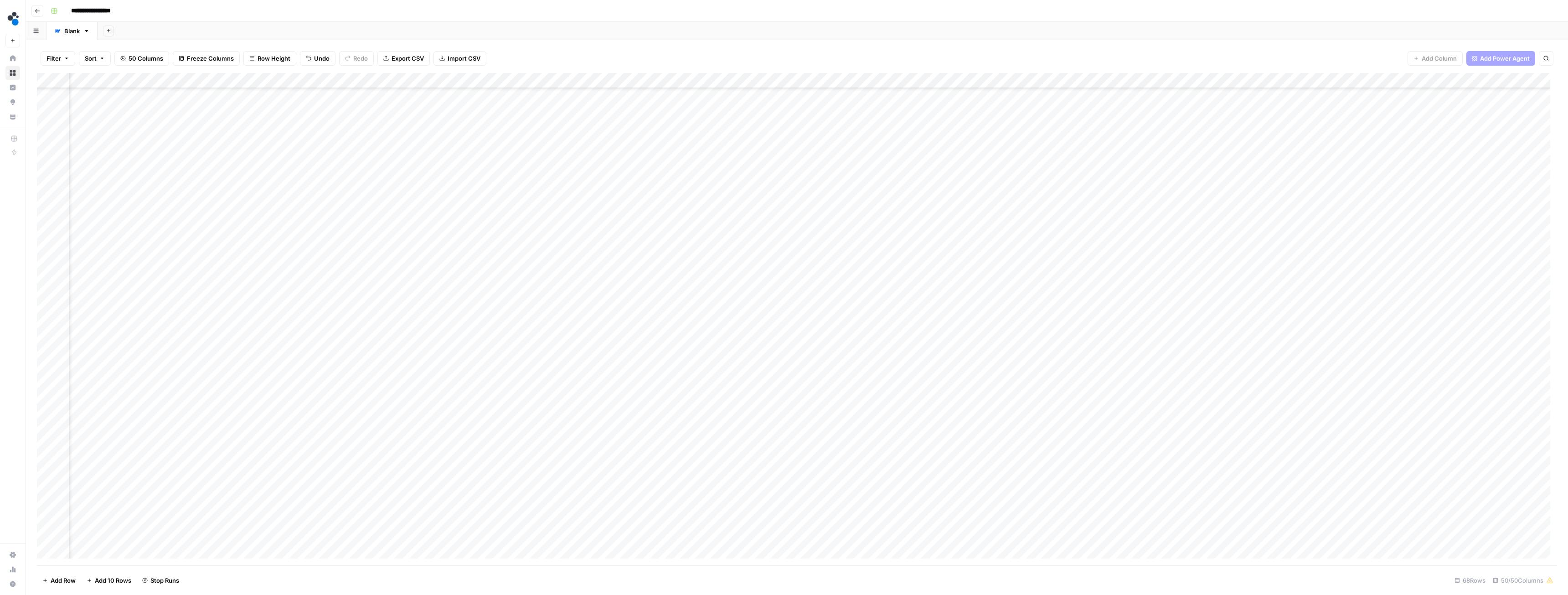
scroll to position [371, 1914]
click at [442, 329] on div "Add Column" at bounding box center [797, 319] width 1521 height 492
click at [1119, 422] on div "Add Column" at bounding box center [797, 319] width 1521 height 492
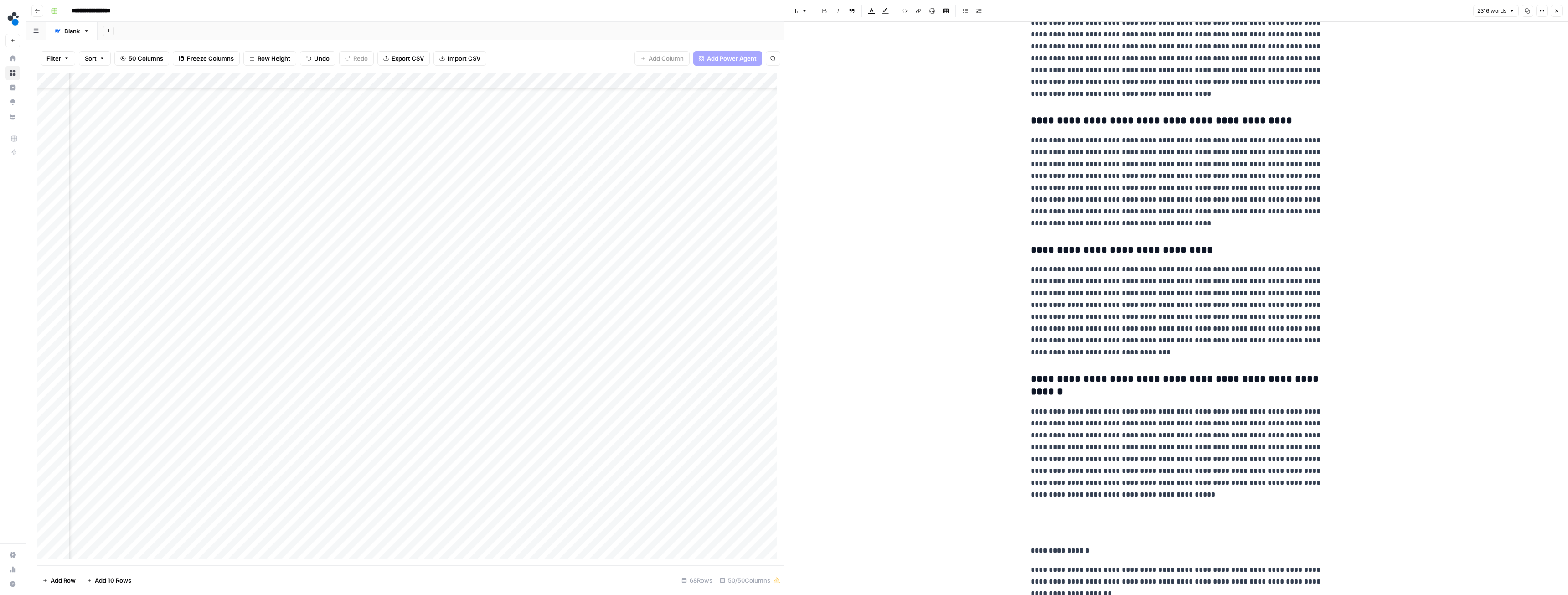
scroll to position [3029, 0]
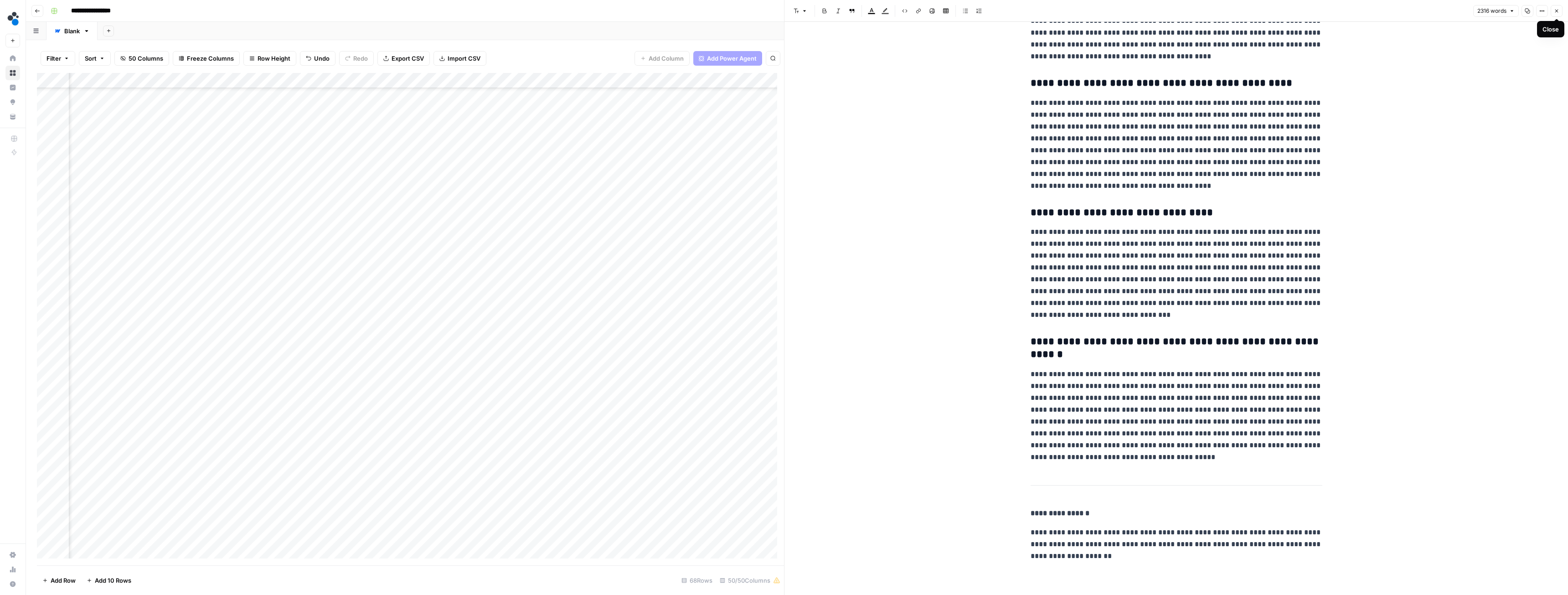
click at [1554, 11] on icon "button" at bounding box center [1557, 11] width 5 height 5
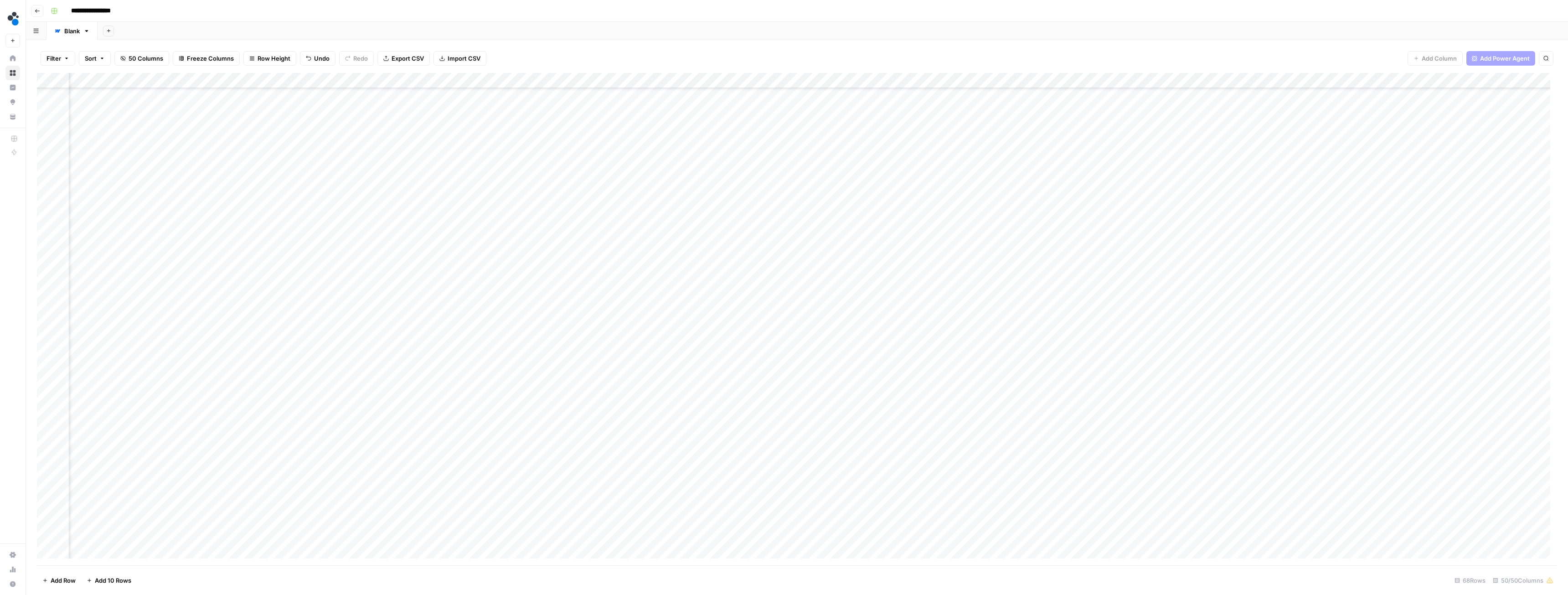
click at [1240, 422] on div "Add Column" at bounding box center [797, 319] width 1521 height 492
click at [1250, 422] on div "Add Column" at bounding box center [797, 319] width 1521 height 492
click at [1257, 472] on button "Ready for review" at bounding box center [1251, 476] width 54 height 11
click at [981, 391] on div "Add Column" at bounding box center [797, 319] width 1521 height 492
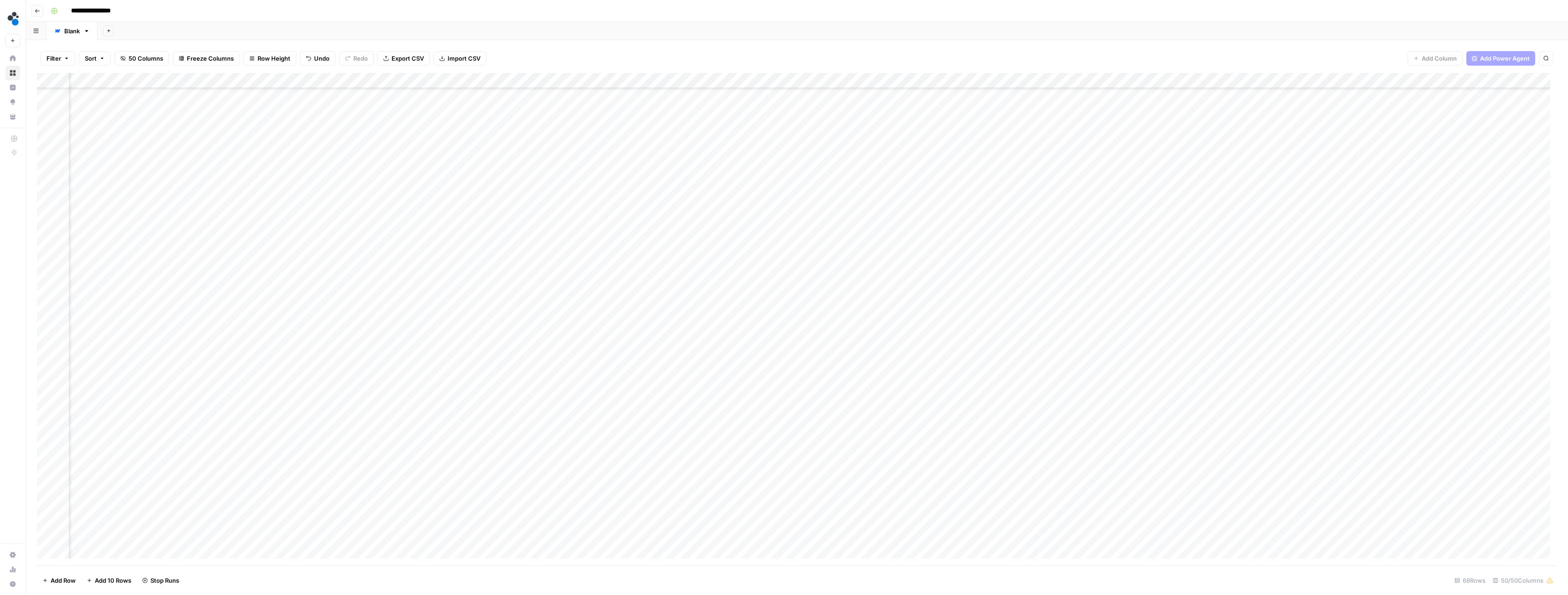
scroll to position [234, 2381]
click at [1166, 312] on div "Add Column" at bounding box center [797, 319] width 1521 height 492
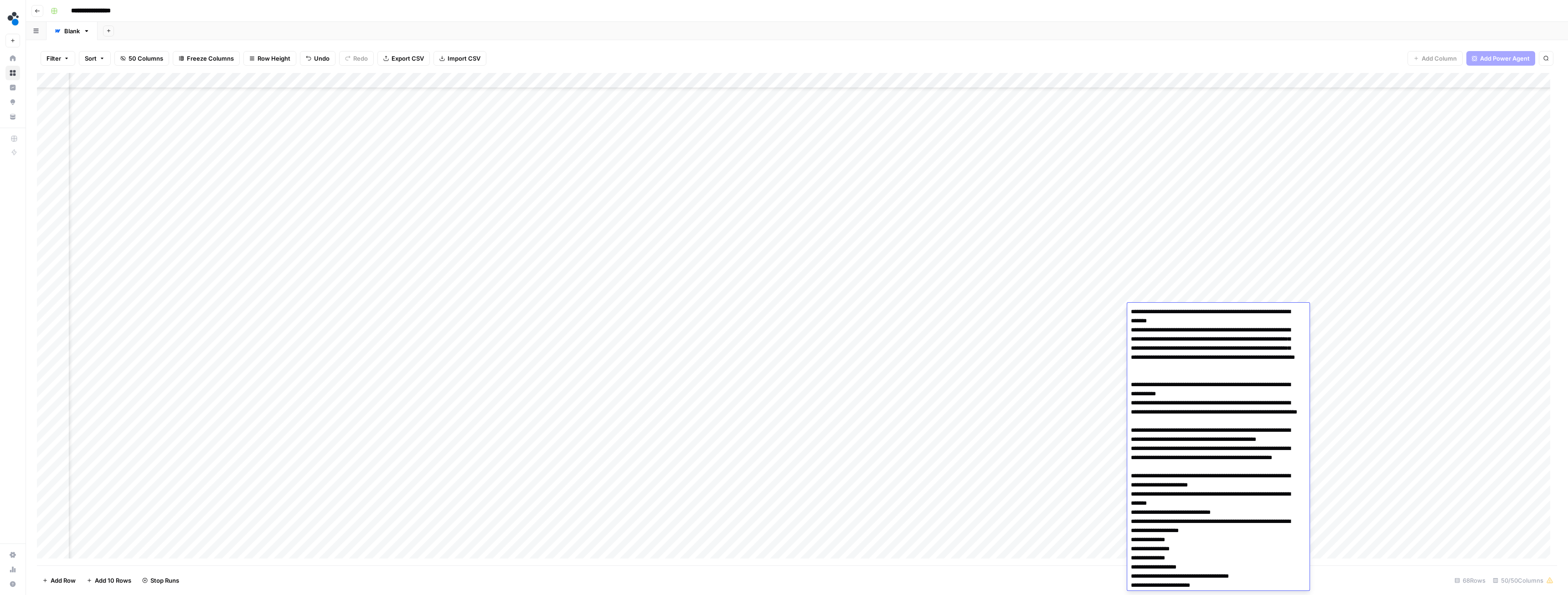
scroll to position [275, 0]
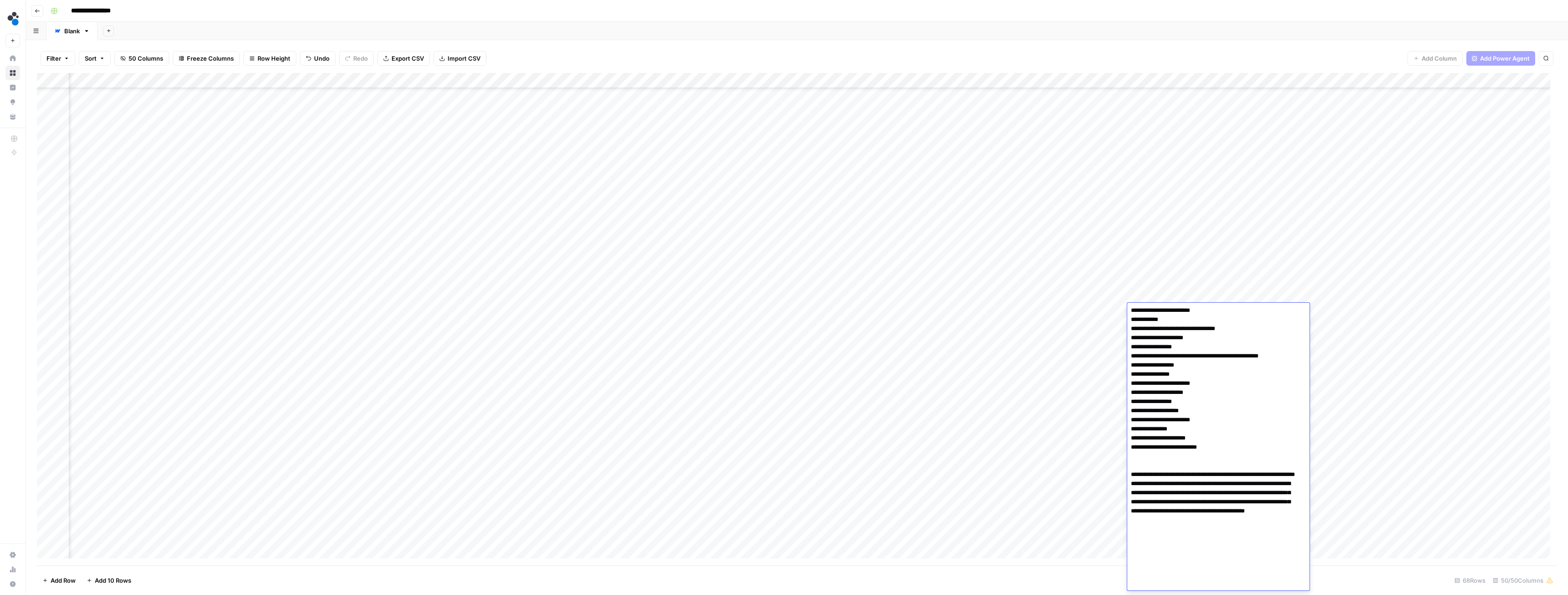
click at [1225, 472] on textarea at bounding box center [1214, 311] width 175 height 561
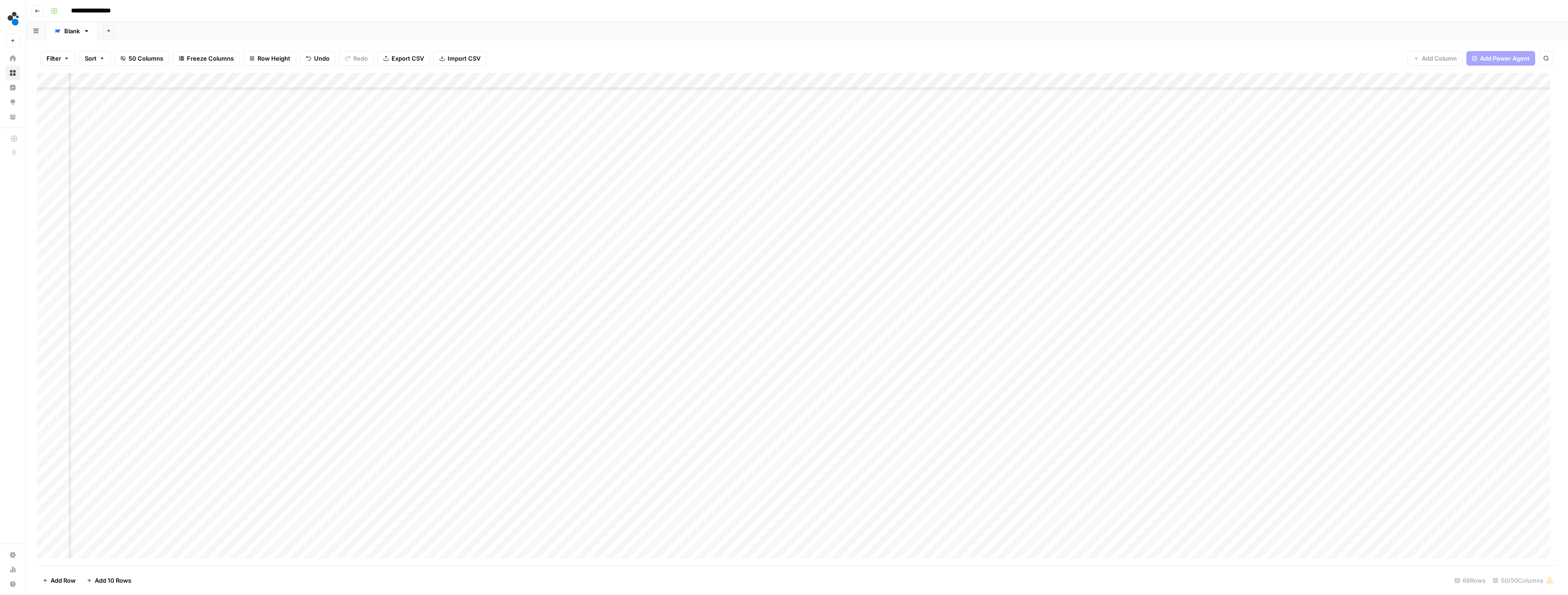
scroll to position [280, 2381]
click at [1107, 250] on div "Add Column" at bounding box center [797, 319] width 1521 height 492
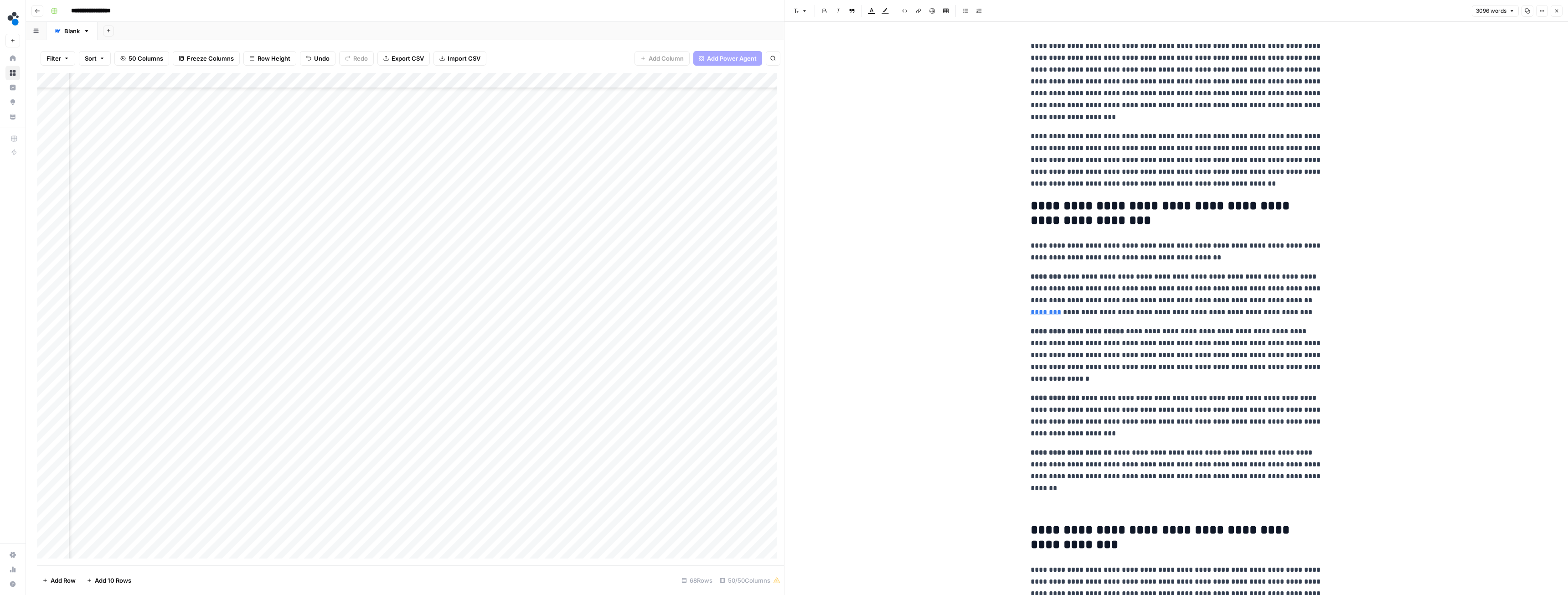
click at [1558, 13] on icon "button" at bounding box center [1557, 11] width 5 height 5
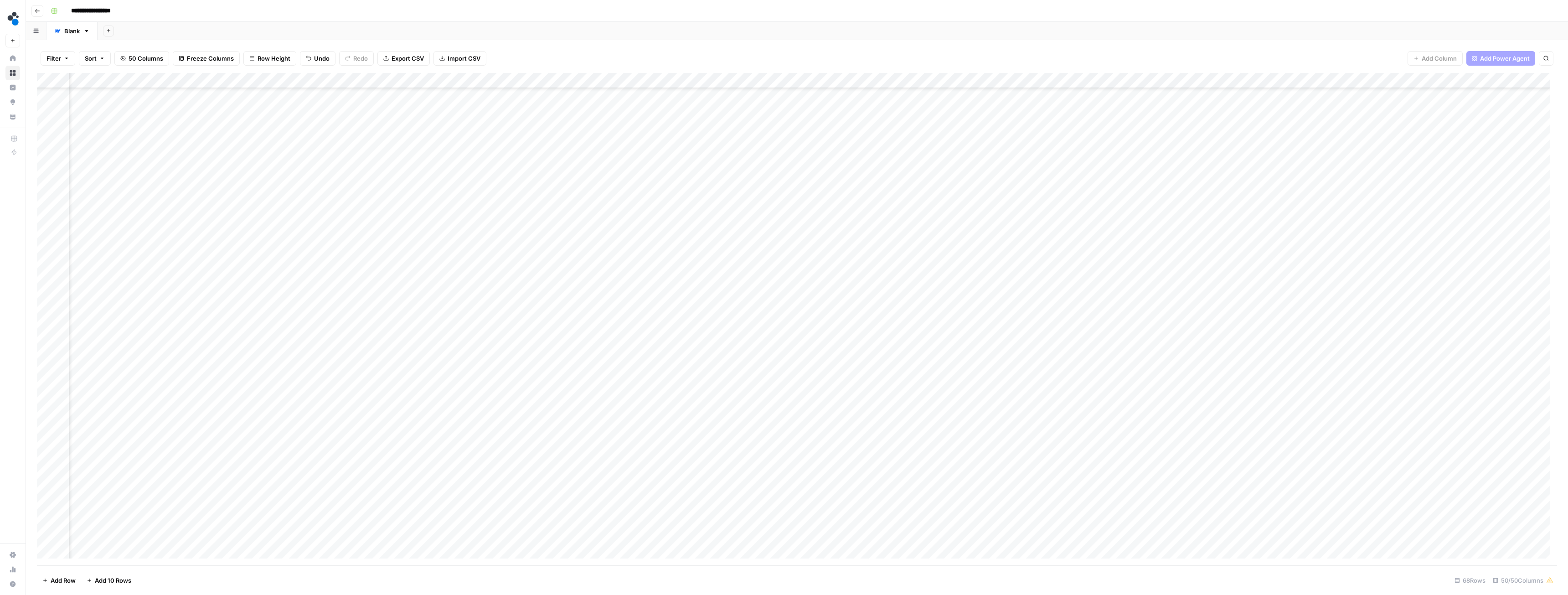
scroll to position [325, 2381]
click at [712, 374] on div "Add Column" at bounding box center [797, 319] width 1521 height 492
click at [1247, 285] on div "Add Column" at bounding box center [797, 319] width 1521 height 492
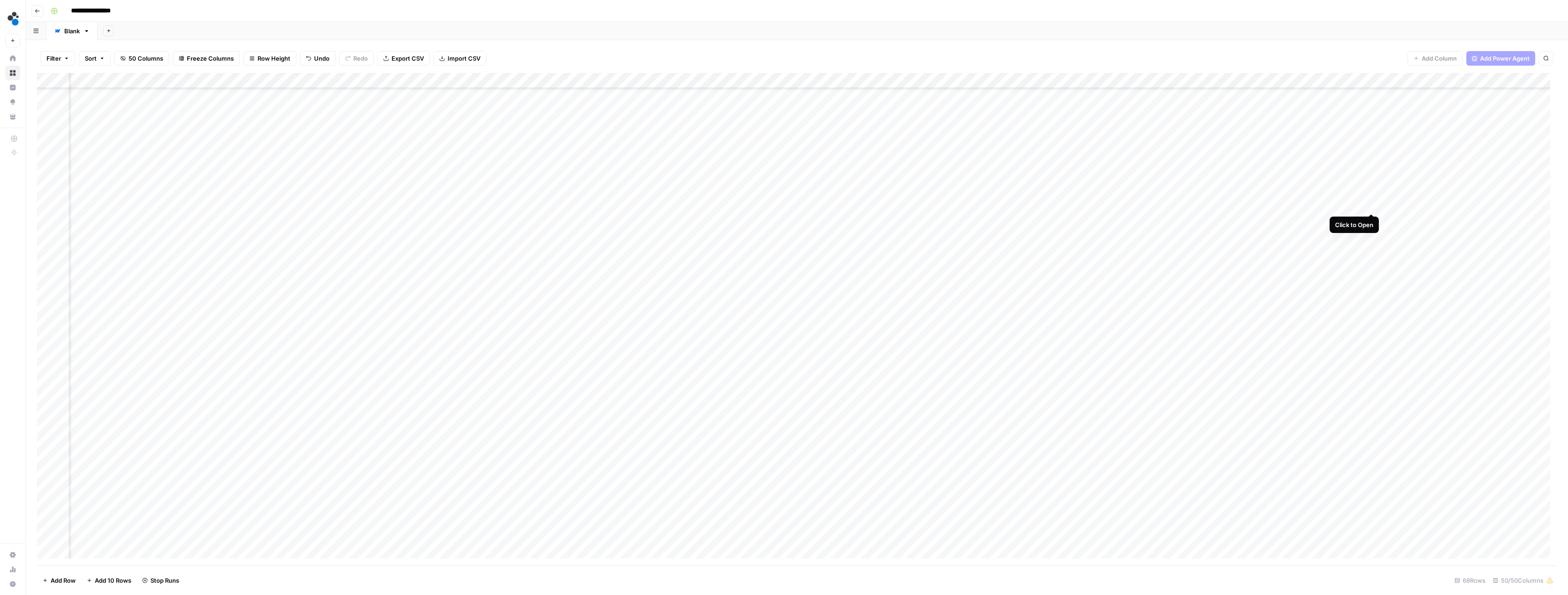
click at [1371, 203] on div "Add Column" at bounding box center [797, 319] width 1521 height 492
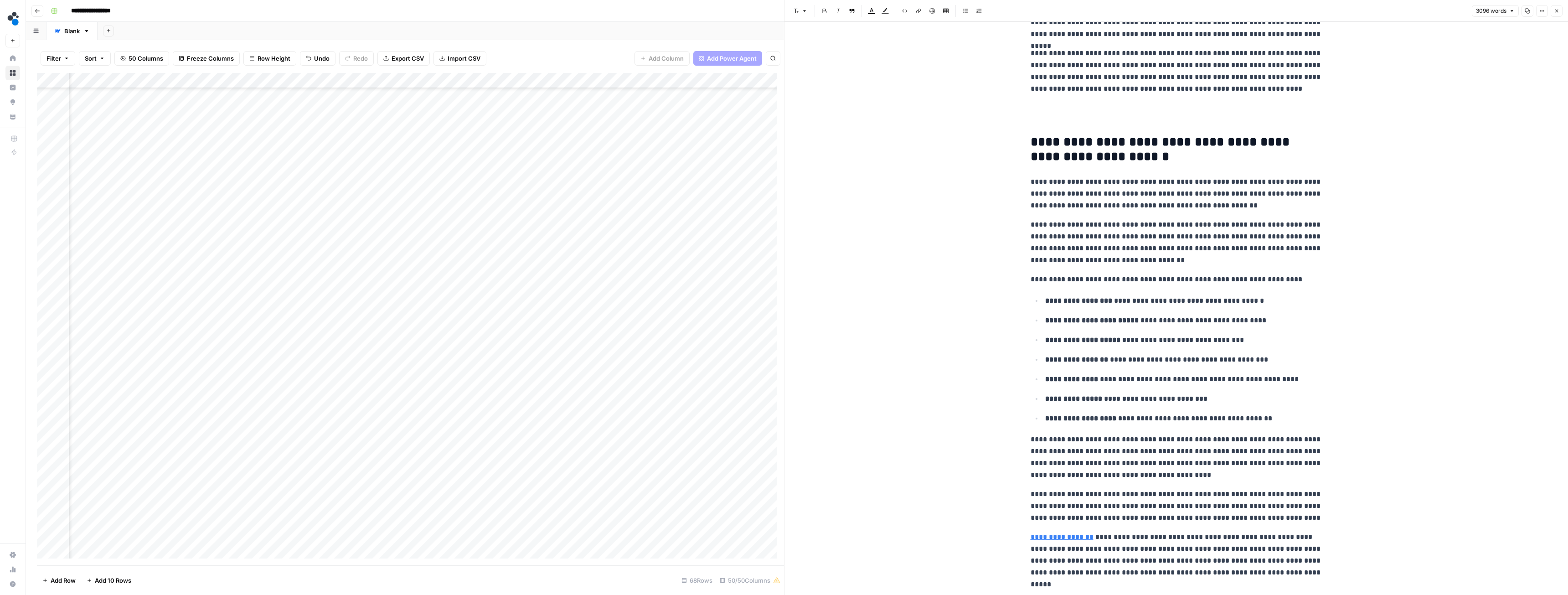
scroll to position [3766, 0]
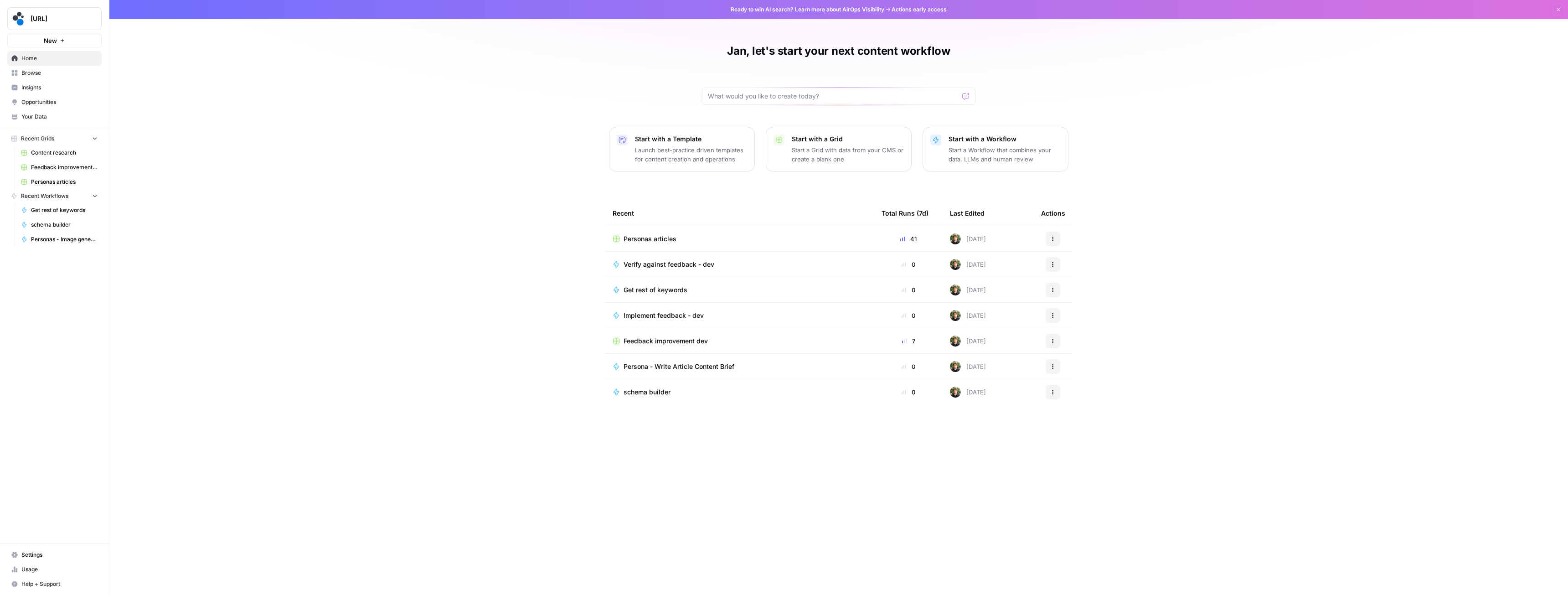
click at [719, 314] on div "Implement feedback - dev" at bounding box center [740, 315] width 254 height 9
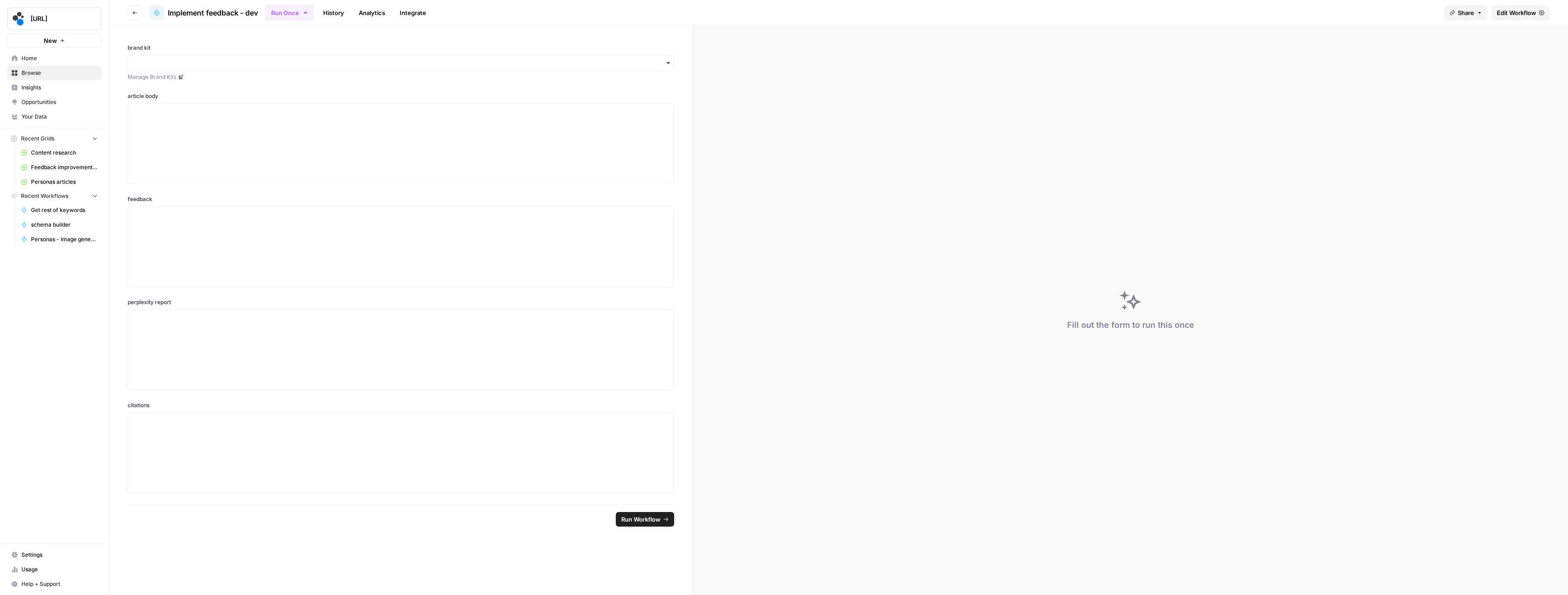
click at [1527, 11] on span "Edit Workflow" at bounding box center [1516, 13] width 39 height 9
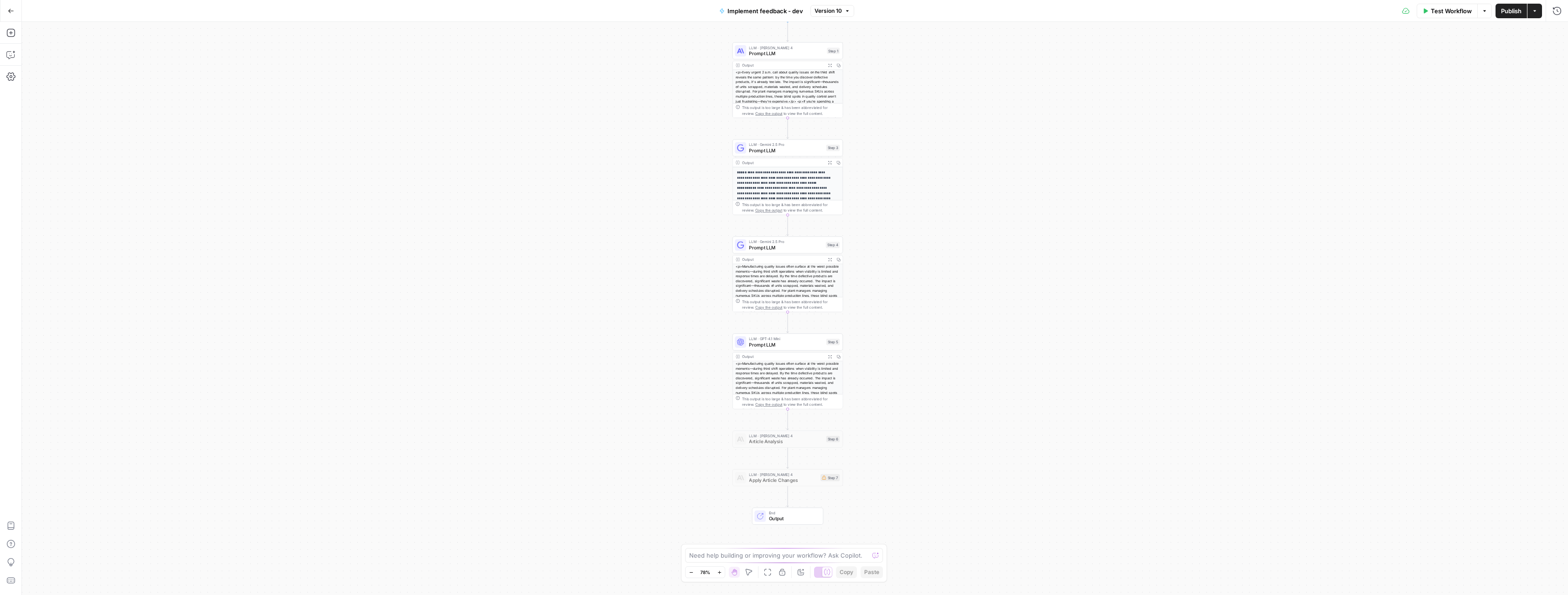
drag, startPoint x: 610, startPoint y: 323, endPoint x: 598, endPoint y: 296, distance: 29.5
click at [596, 296] on div "**********" at bounding box center [795, 309] width 1547 height 574
click at [783, 354] on div "LLM · GPT-4.1 Mini Prompt LLM Step 5 Copy step Delete step Add Note Test" at bounding box center [785, 346] width 111 height 18
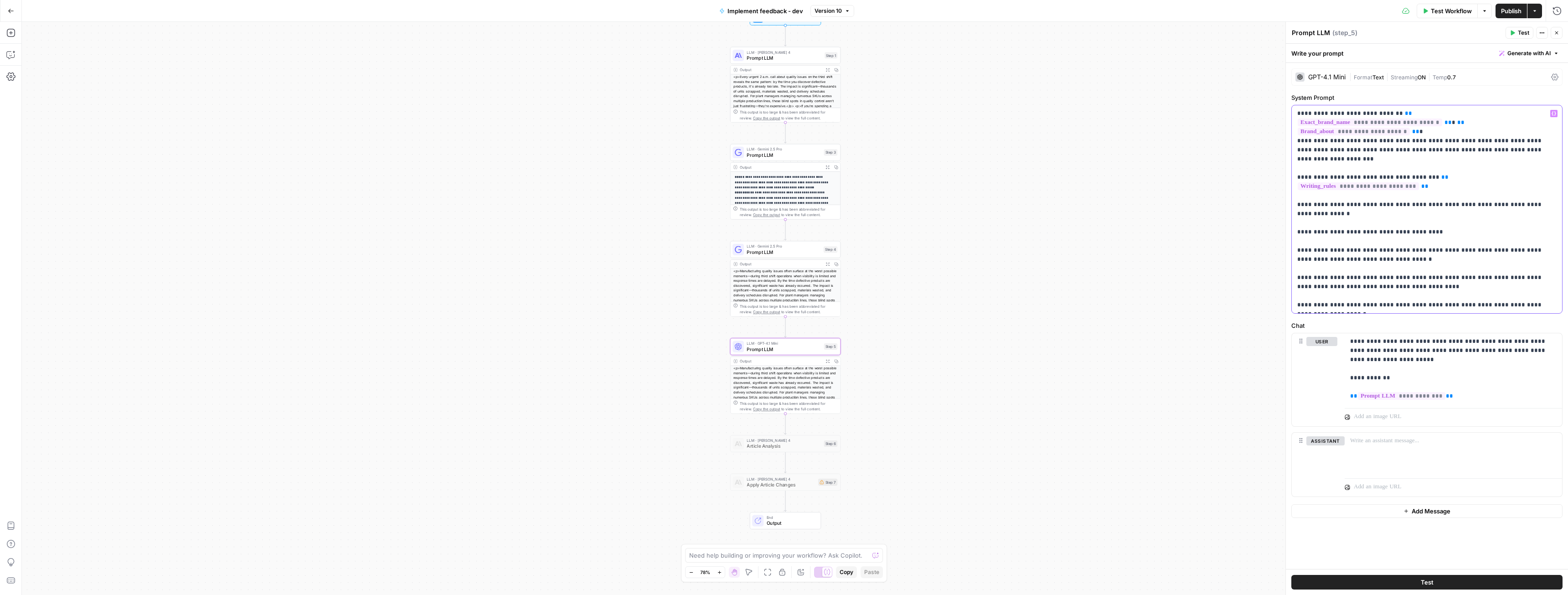
click at [1348, 280] on p "**********" at bounding box center [1426, 209] width 259 height 201
click at [1504, 306] on p "**********" at bounding box center [1426, 209] width 259 height 201
click at [1335, 280] on p "**********" at bounding box center [1426, 209] width 259 height 201
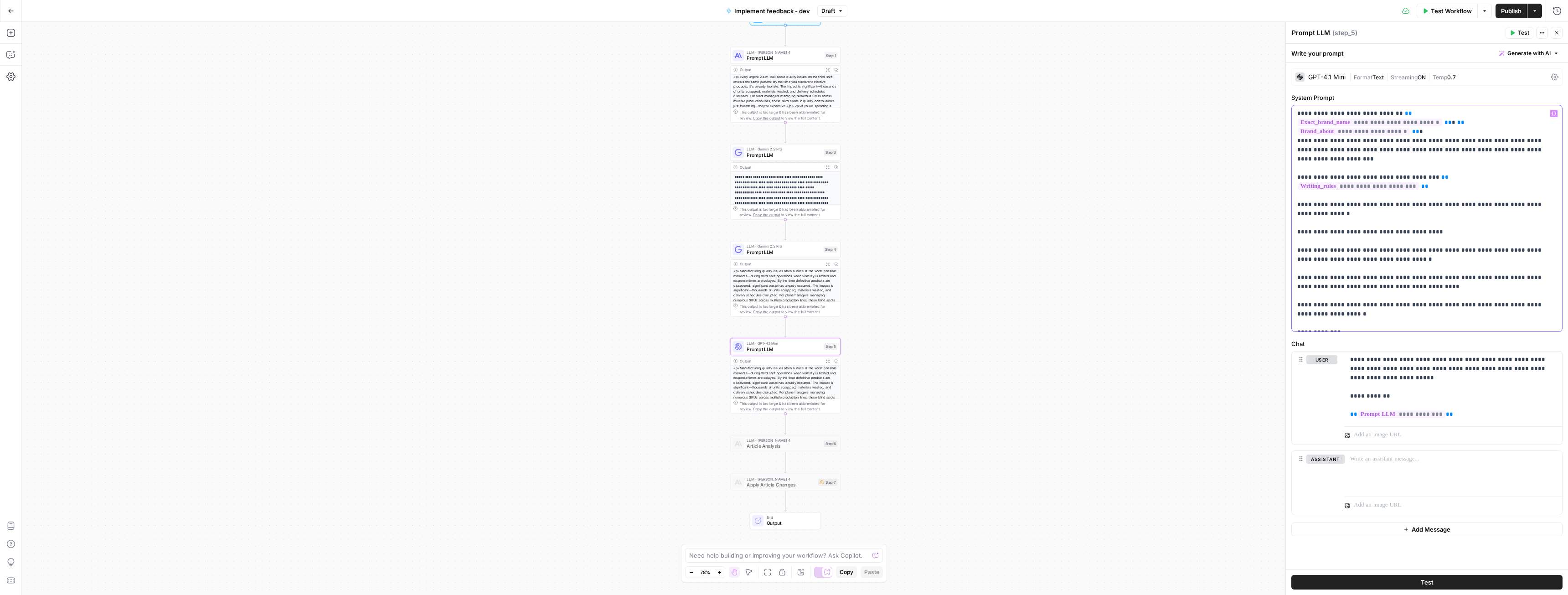
click at [1345, 296] on p "**********" at bounding box center [1426, 218] width 259 height 219
click at [1506, 10] on span "Publish" at bounding box center [1511, 11] width 21 height 9
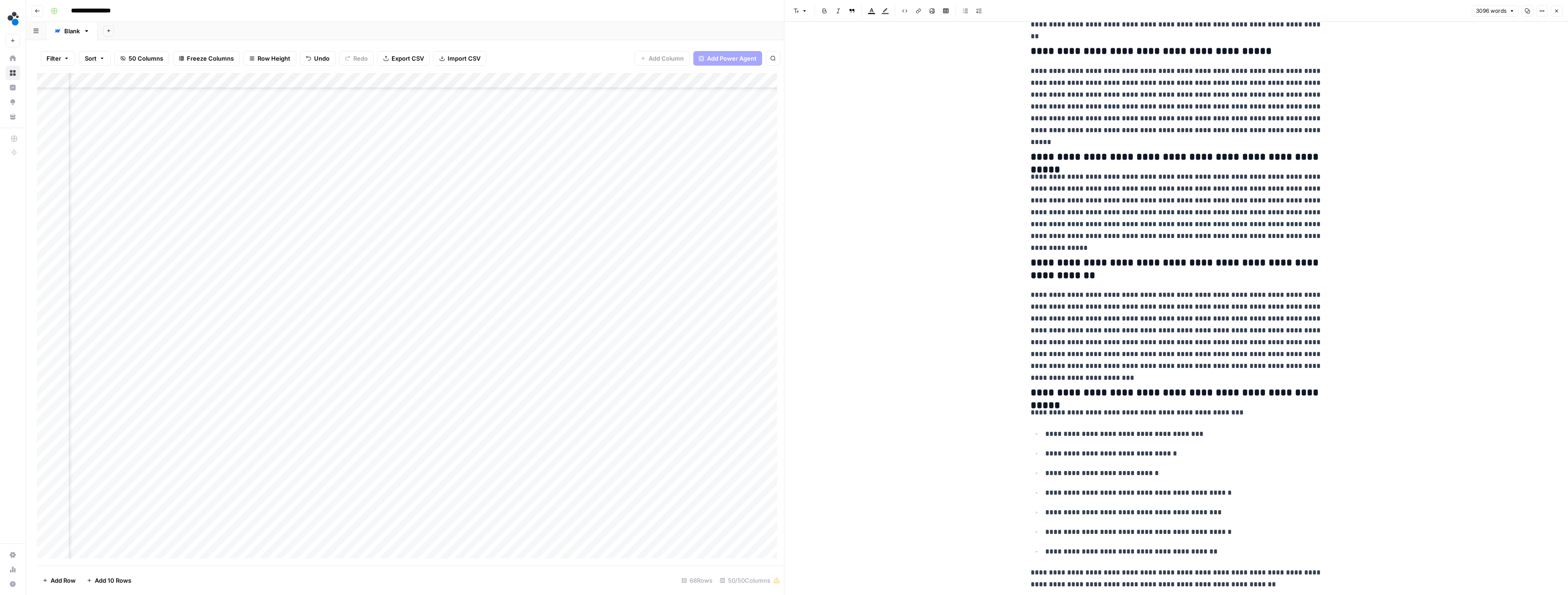
scroll to position [5604, 0]
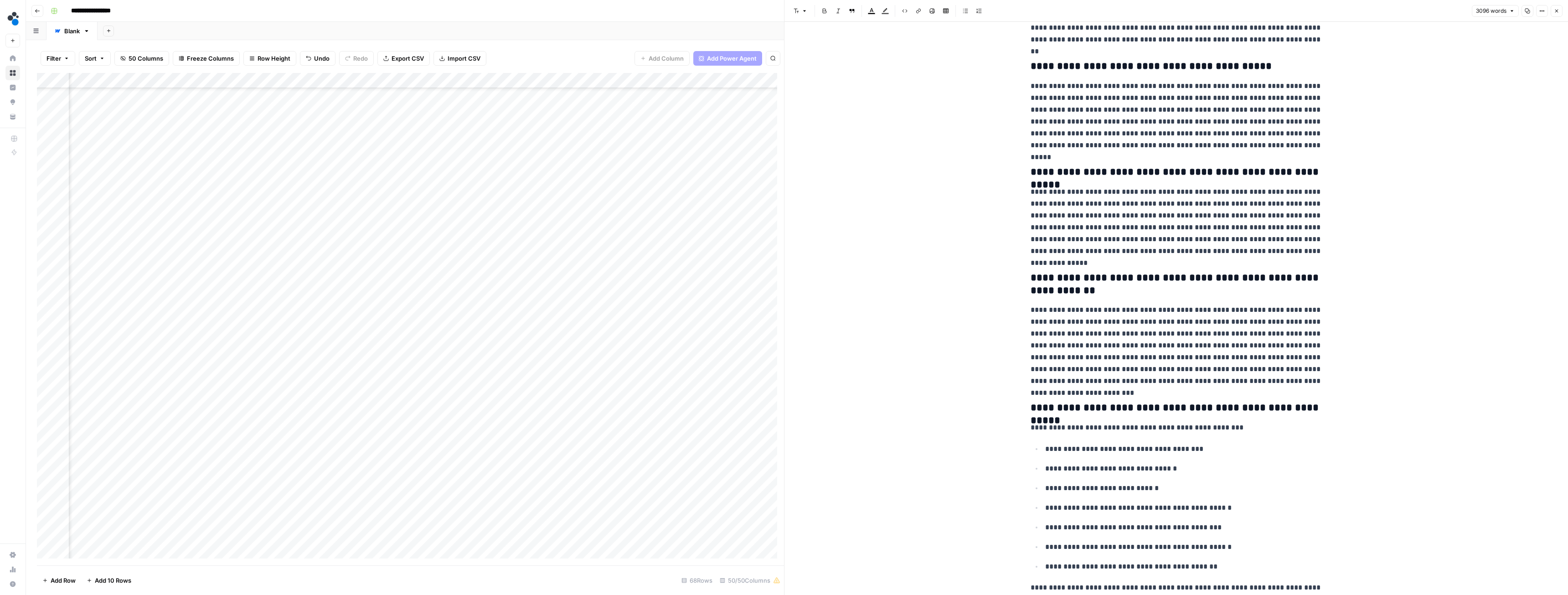
click at [1558, 11] on icon "button" at bounding box center [1557, 11] width 5 height 5
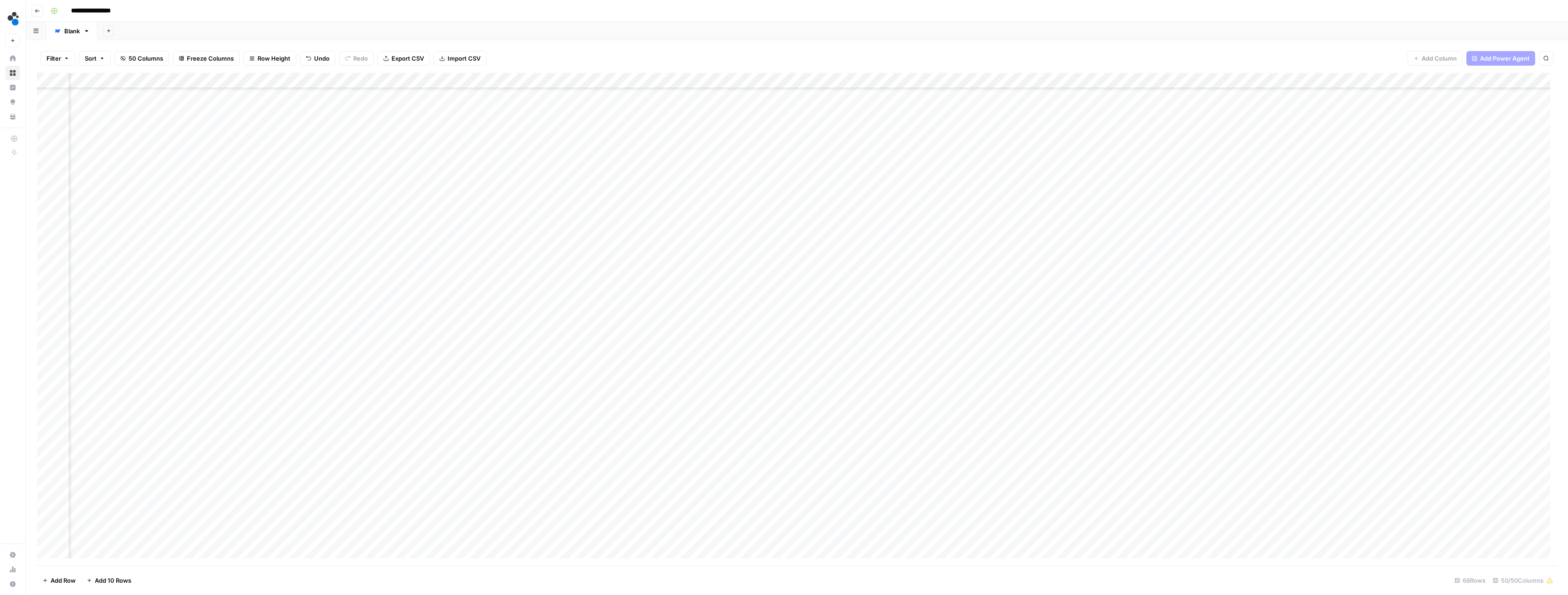
scroll to position [417, 2356]
click at [1144, 485] on div "Add Column" at bounding box center [797, 319] width 1521 height 492
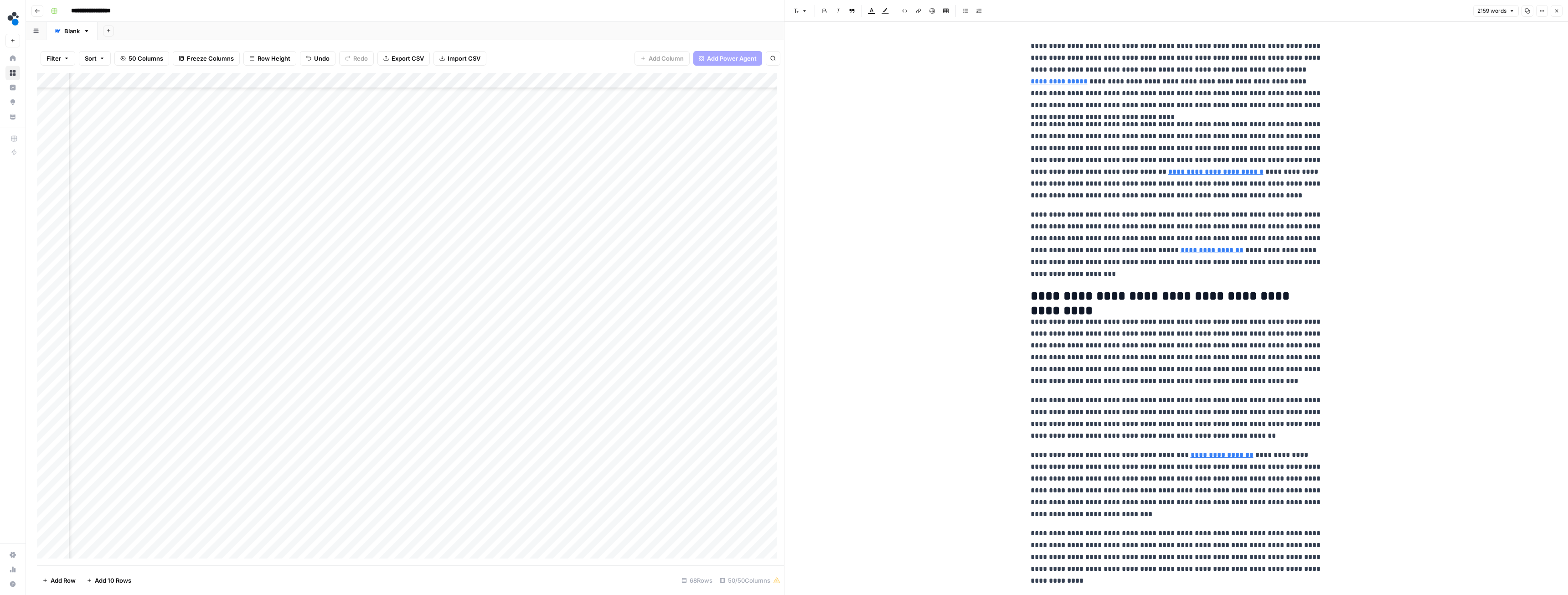
click at [1552, 11] on button "Close" at bounding box center [1557, 11] width 11 height 11
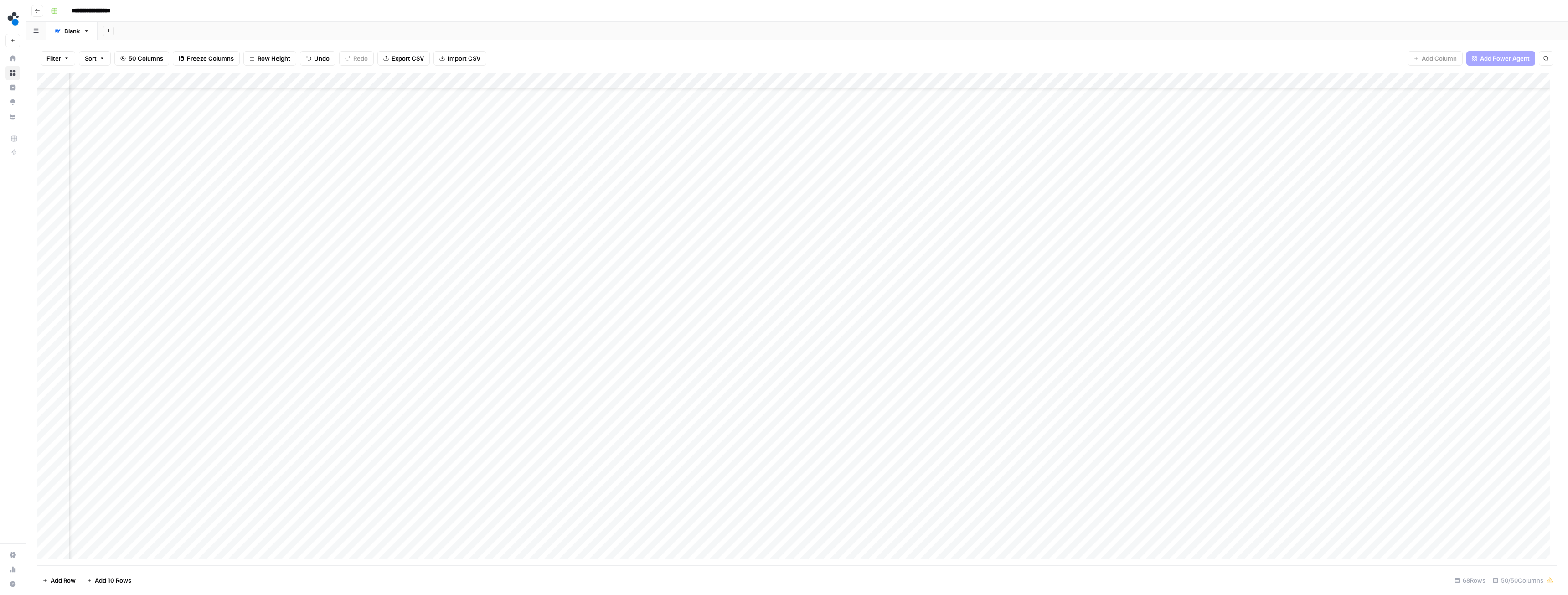
click at [934, 485] on div "Add Column" at bounding box center [797, 319] width 1521 height 492
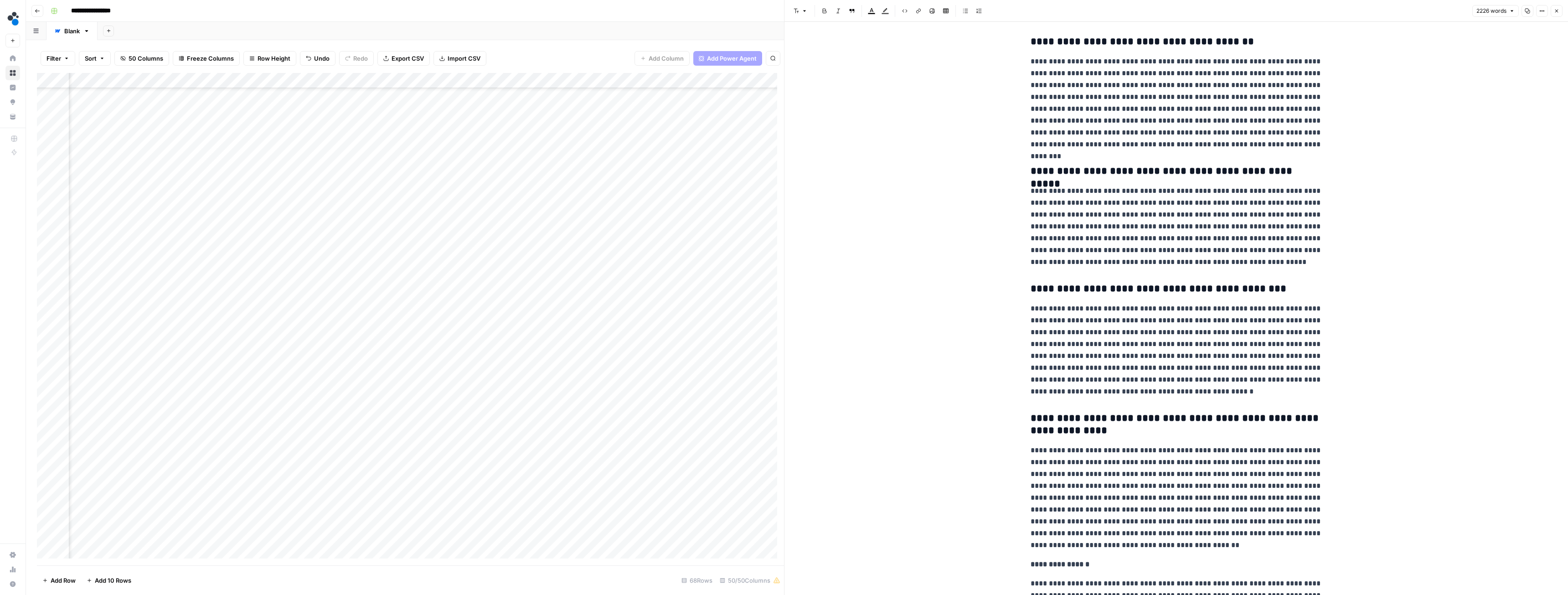
scroll to position [3228, 0]
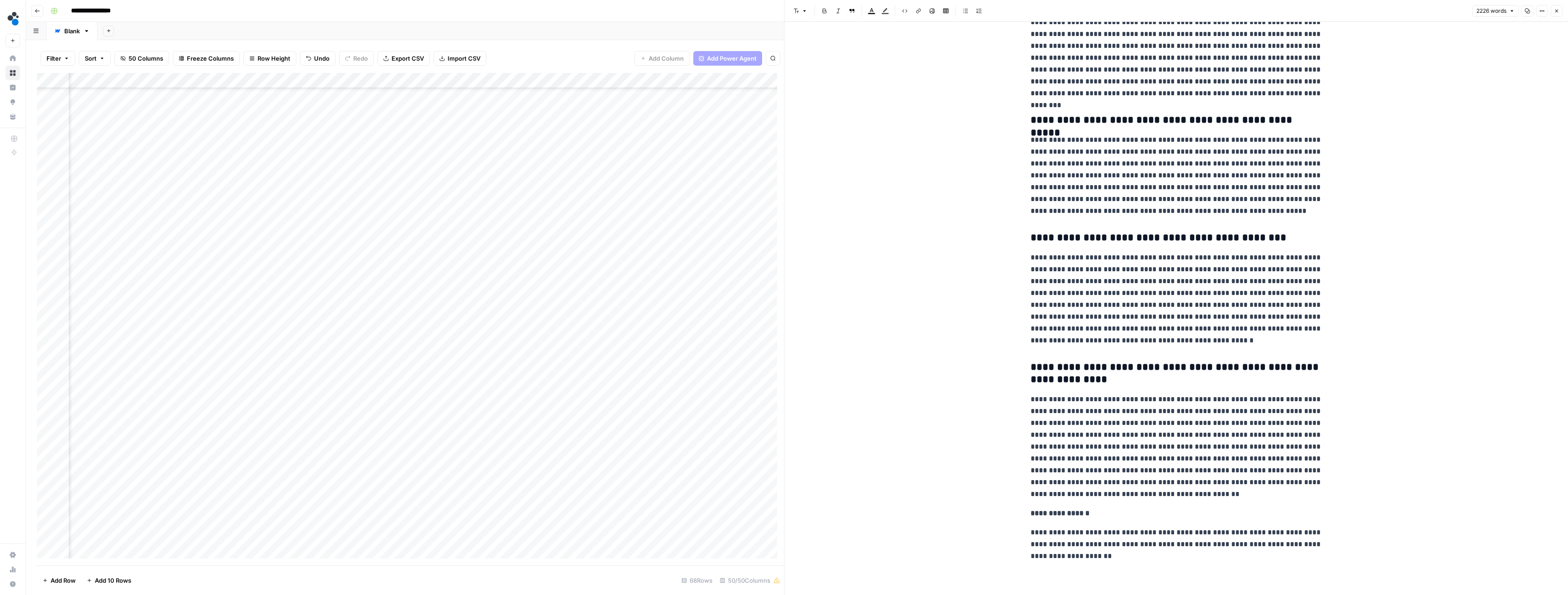
click at [1557, 11] on icon "button" at bounding box center [1557, 11] width 5 height 5
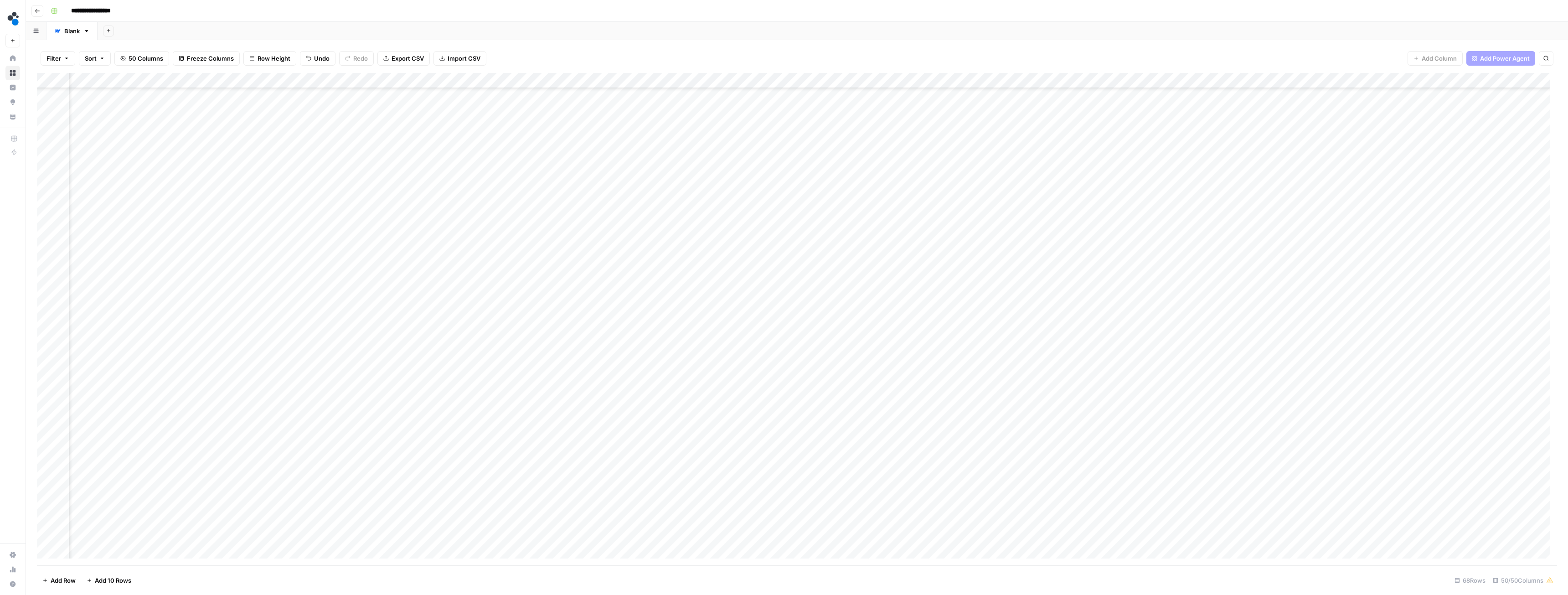
scroll to position [417, 2487]
click at [1120, 484] on div "Add Column" at bounding box center [797, 319] width 1521 height 492
click at [1135, 486] on div "Add Column" at bounding box center [797, 319] width 1521 height 492
click at [1149, 537] on button "Ready for review" at bounding box center [1146, 538] width 54 height 11
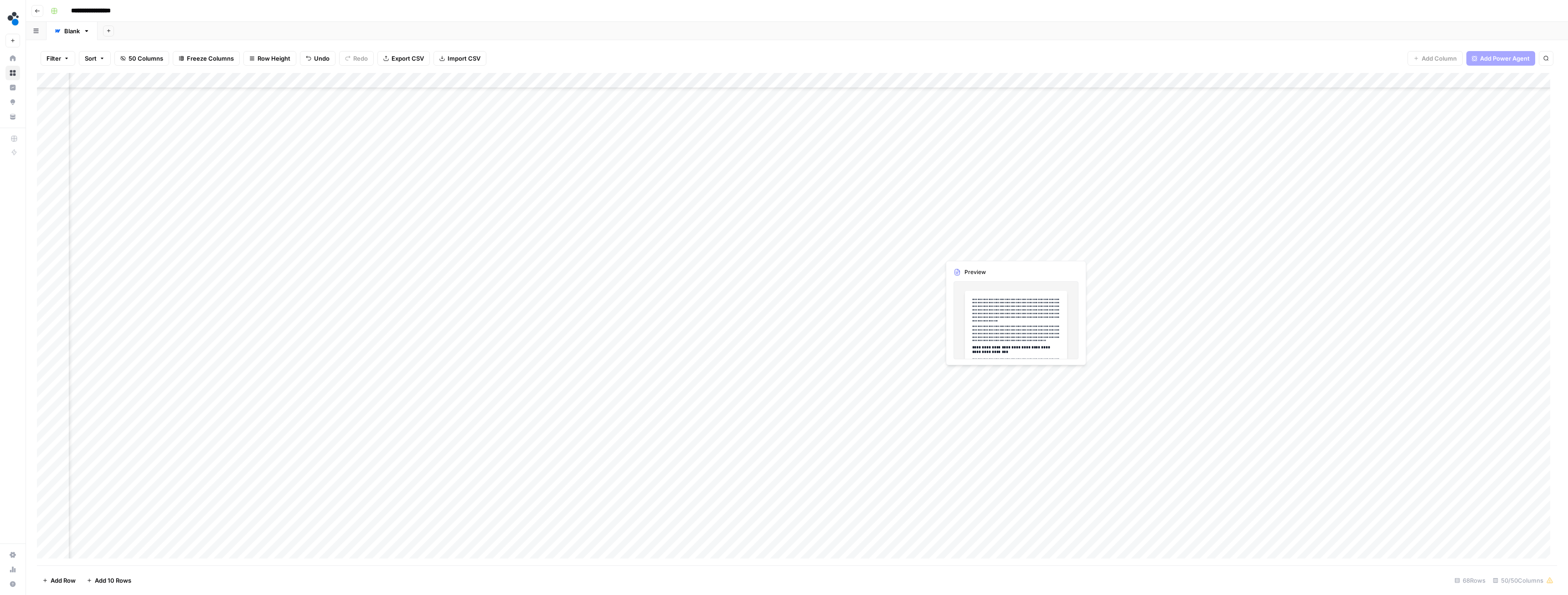
click at [1001, 251] on div "Add Column" at bounding box center [797, 319] width 1521 height 492
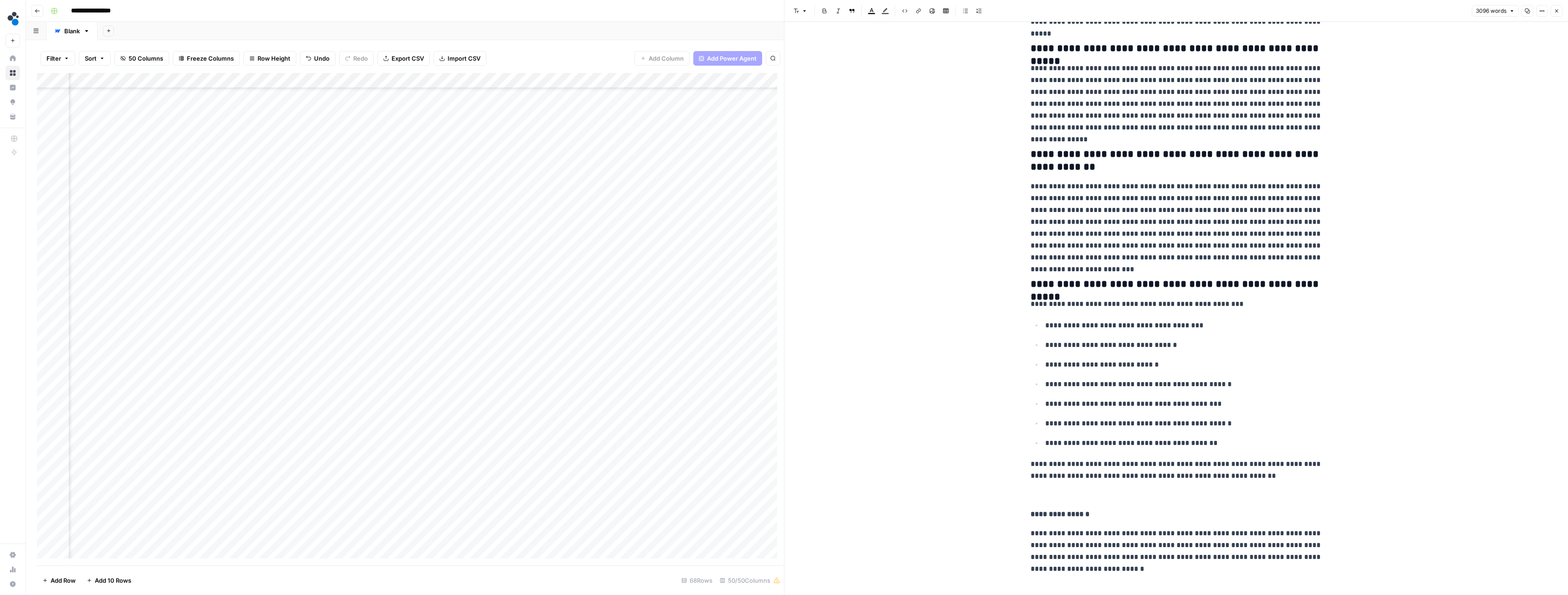
scroll to position [5741, 0]
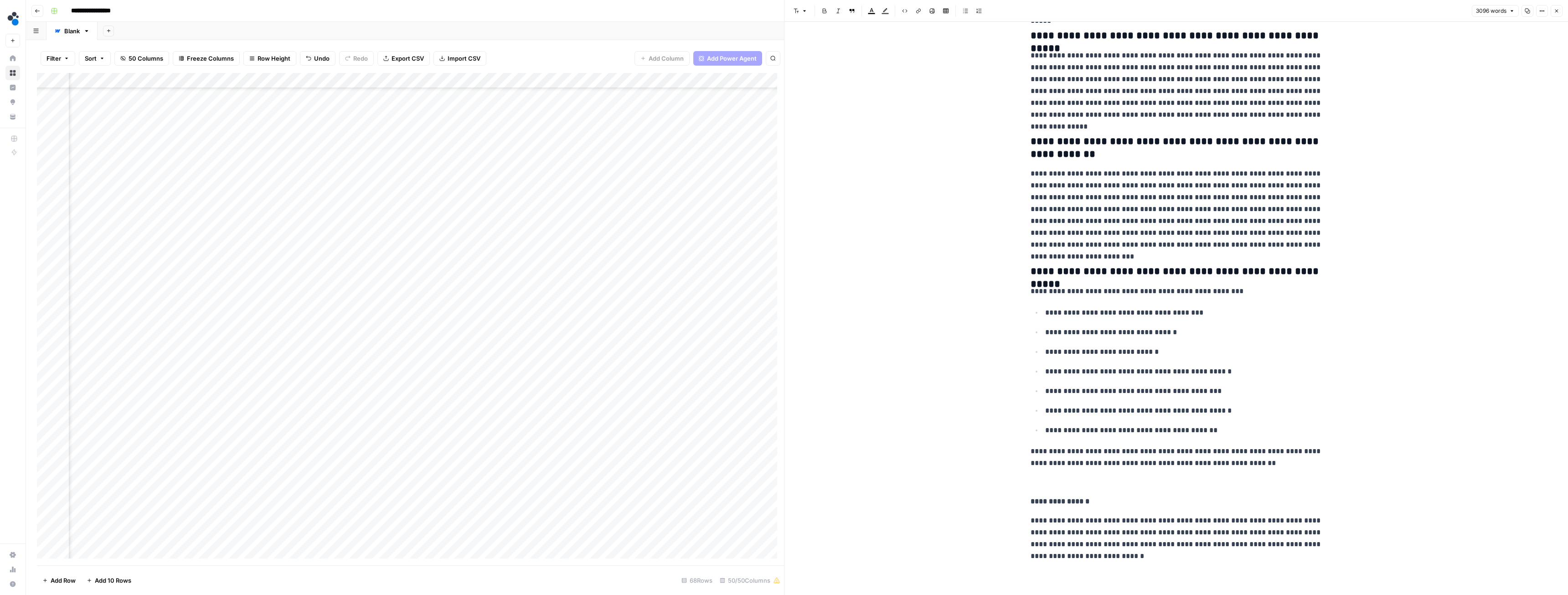
click at [1553, 11] on button "Close" at bounding box center [1557, 11] width 11 height 11
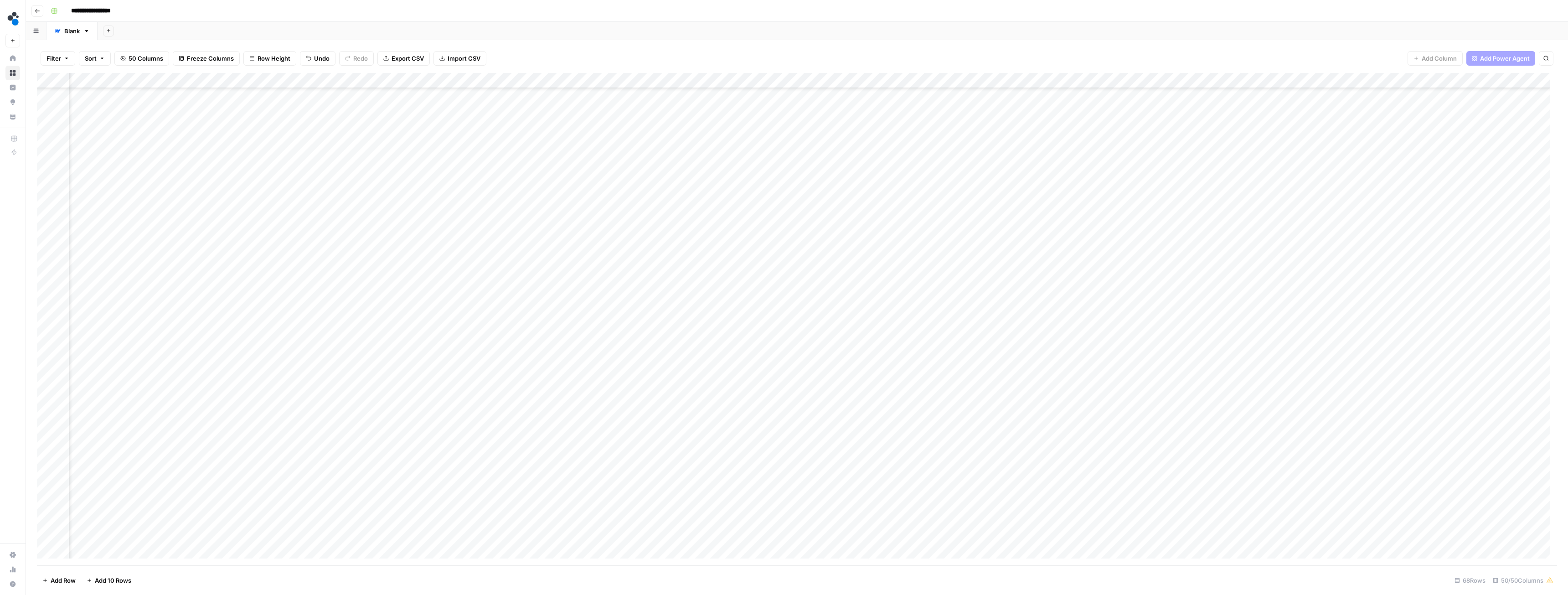
scroll to position [417, 2487]
click at [918, 286] on div "Add Column" at bounding box center [797, 319] width 1521 height 492
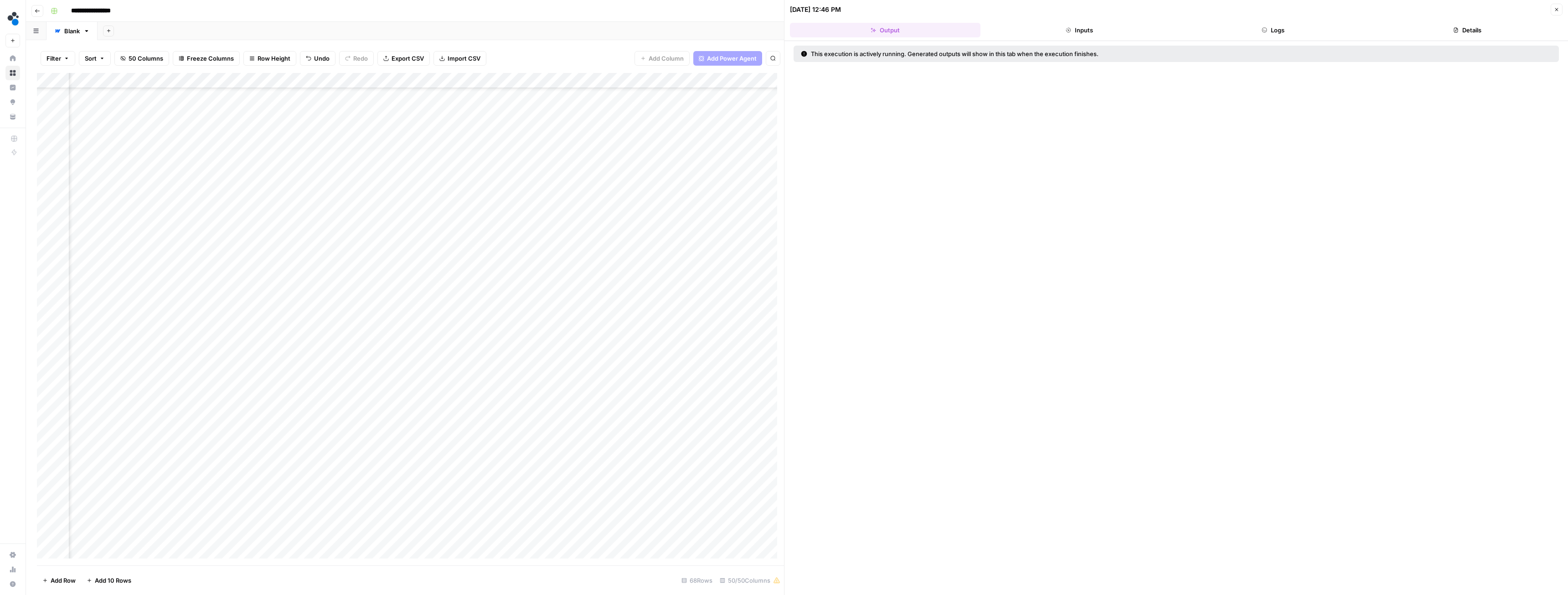
click at [1094, 28] on button "Inputs" at bounding box center [1079, 30] width 191 height 15
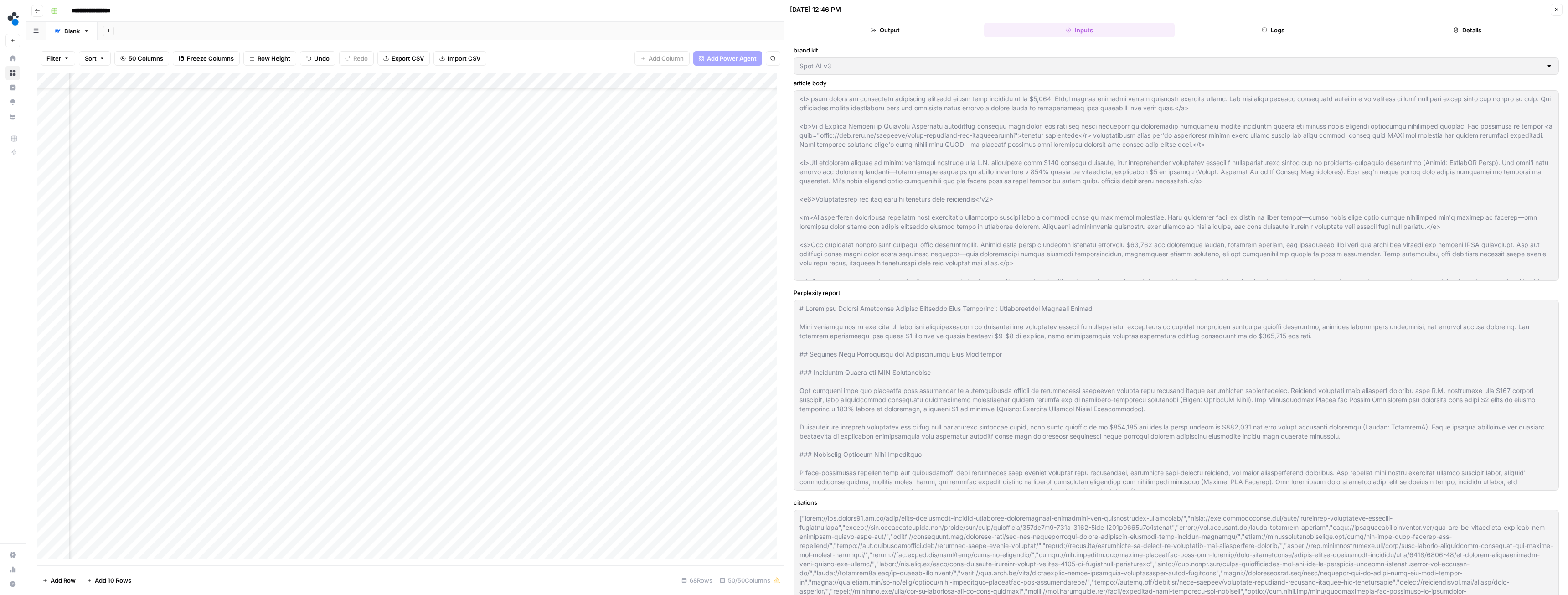
click at [1254, 33] on button "Logs" at bounding box center [1273, 30] width 191 height 15
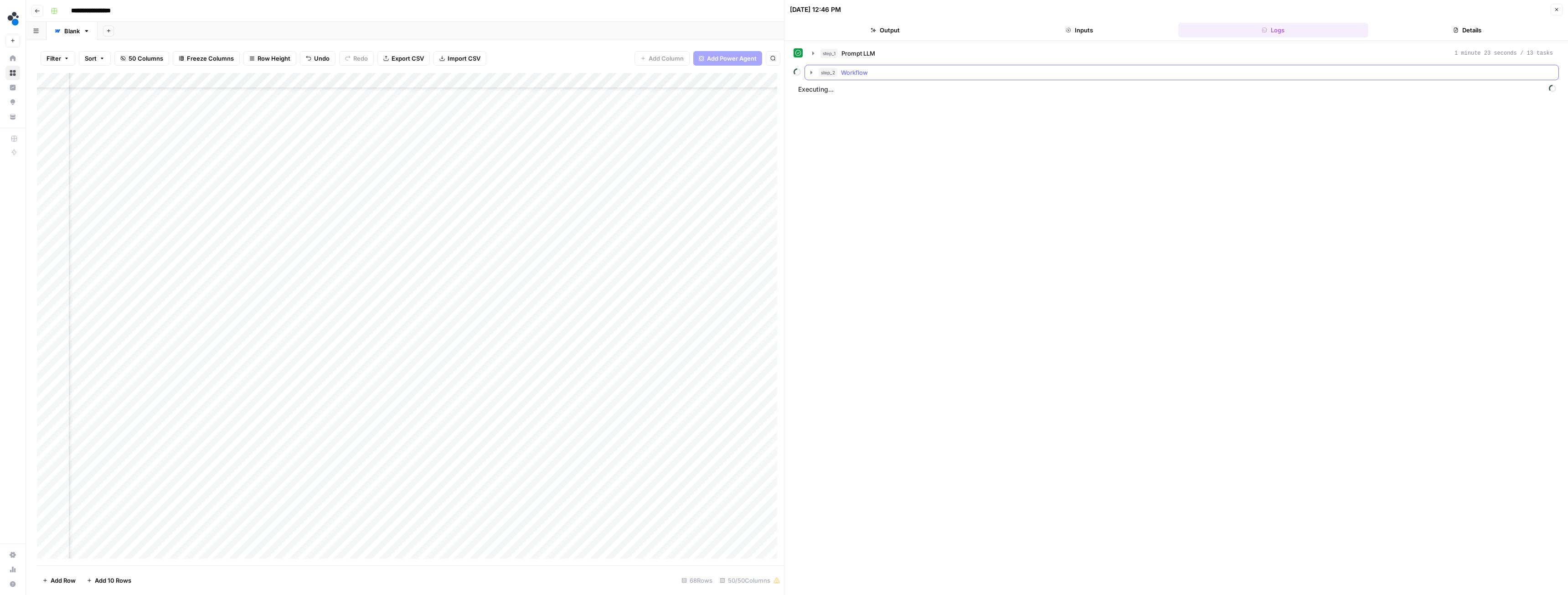
click at [813, 71] on icon "button" at bounding box center [812, 73] width 8 height 8
click at [832, 132] on icon "button" at bounding box center [832, 129] width 2 height 3
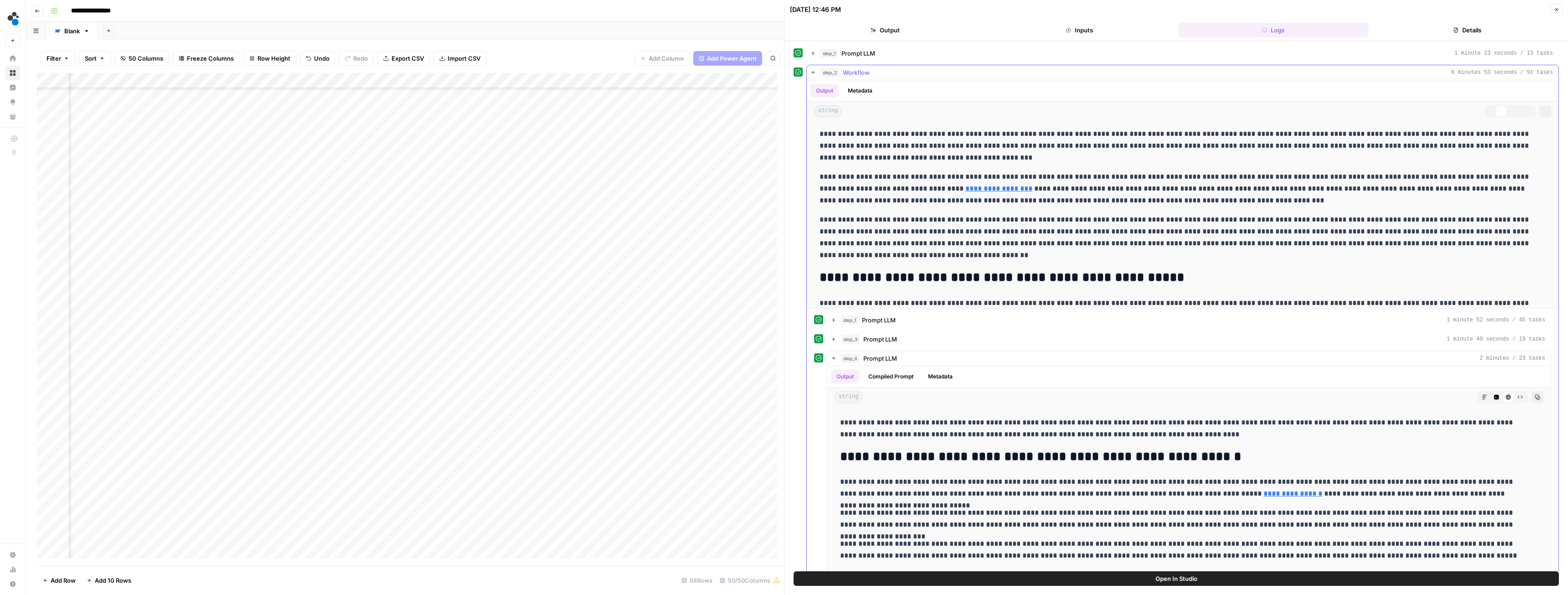
scroll to position [2144, 0]
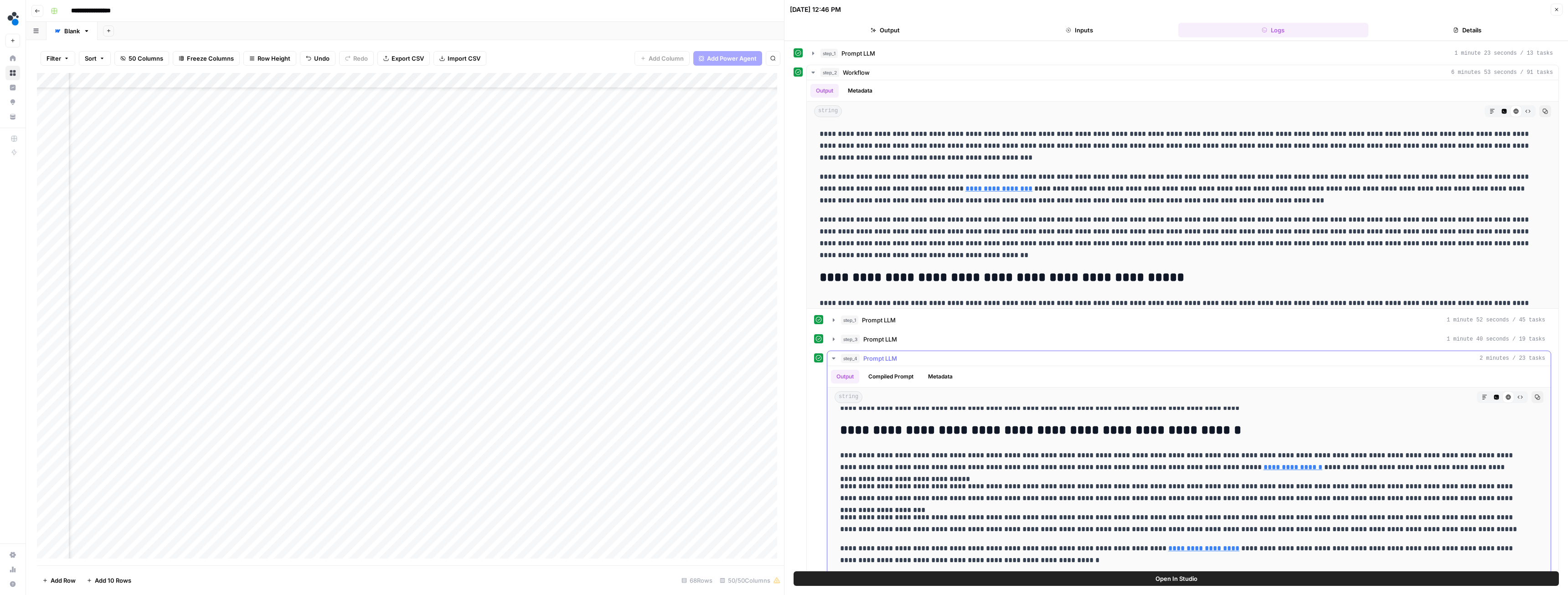
click at [838, 357] on button "step_4 Prompt LLM 2 minutes / 23 tasks" at bounding box center [1188, 358] width 723 height 15
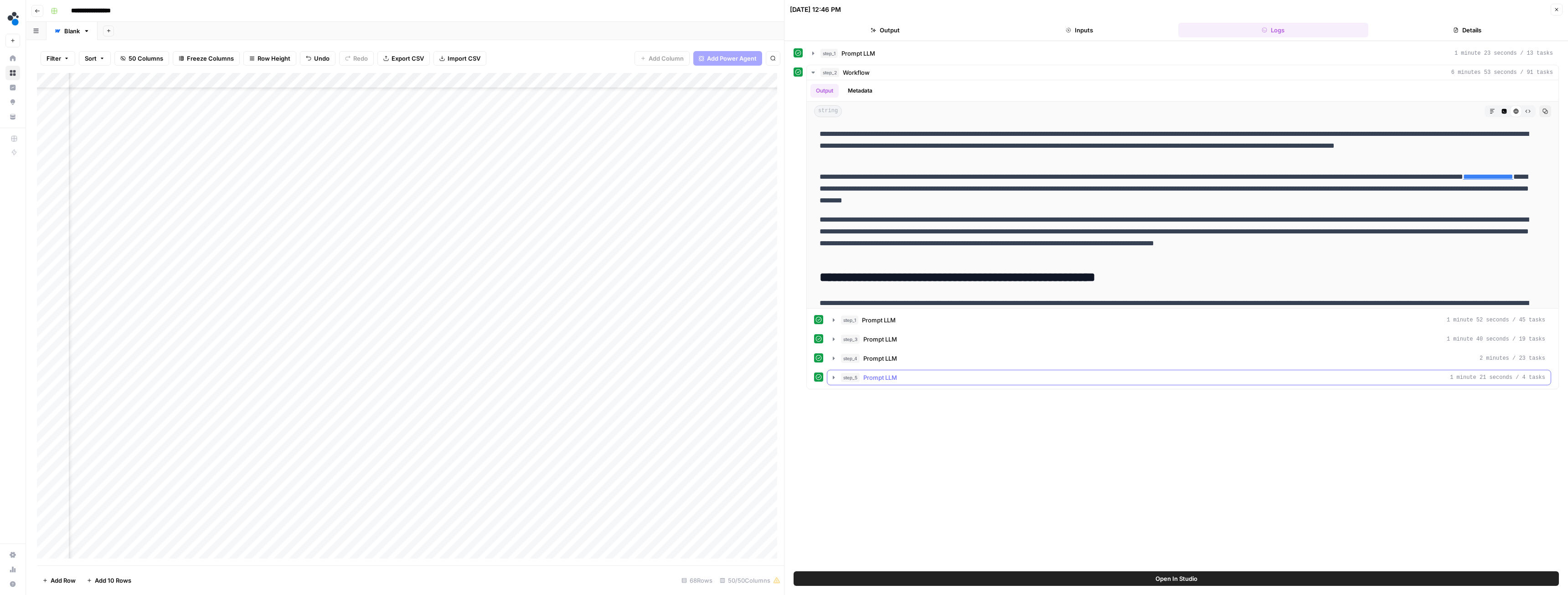
click at [833, 373] on button "step_5 Prompt LLM 1 minute 21 seconds / 4 tasks" at bounding box center [1188, 378] width 723 height 15
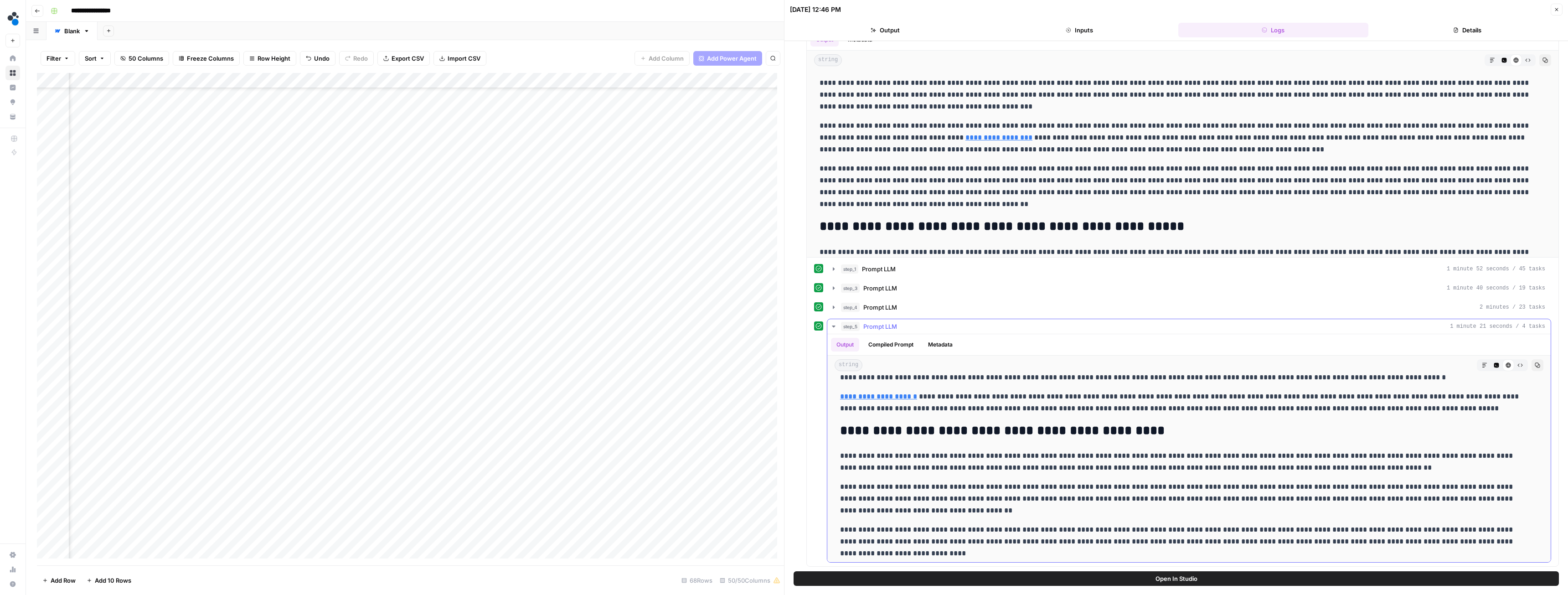
scroll to position [821, 0]
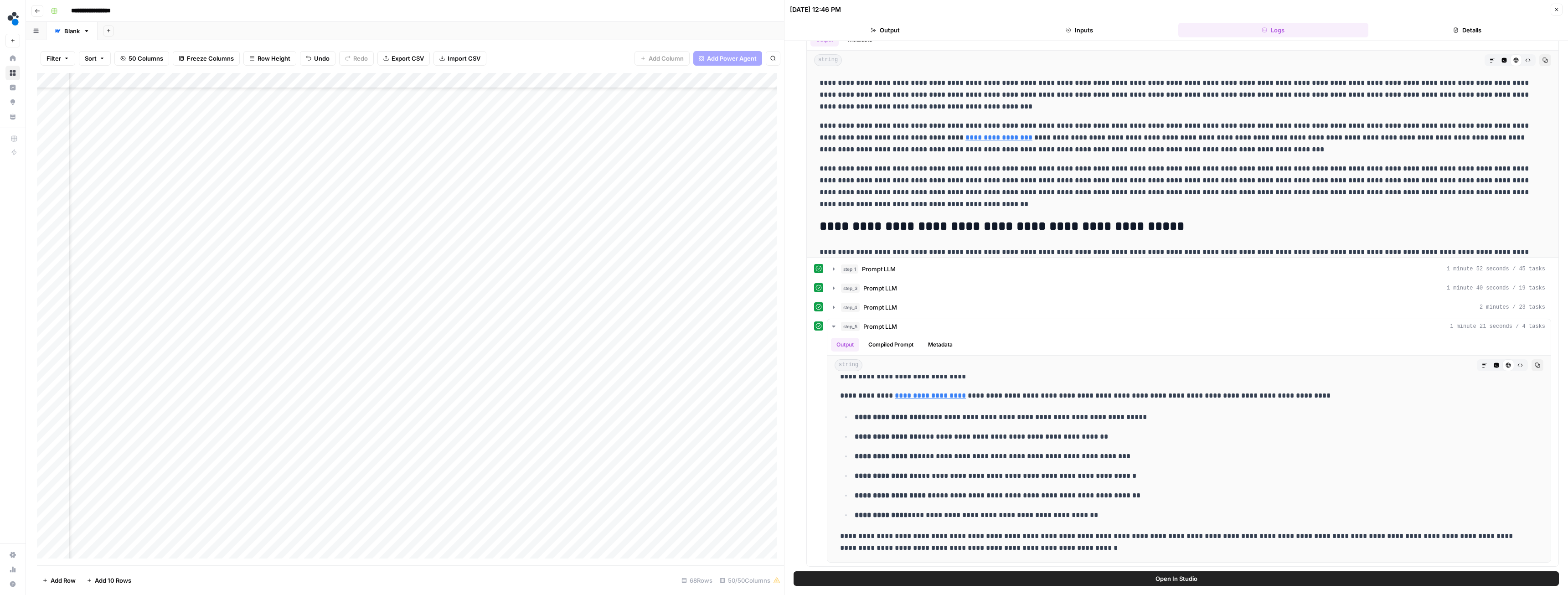
click at [1559, 12] on button "Close" at bounding box center [1557, 9] width 11 height 11
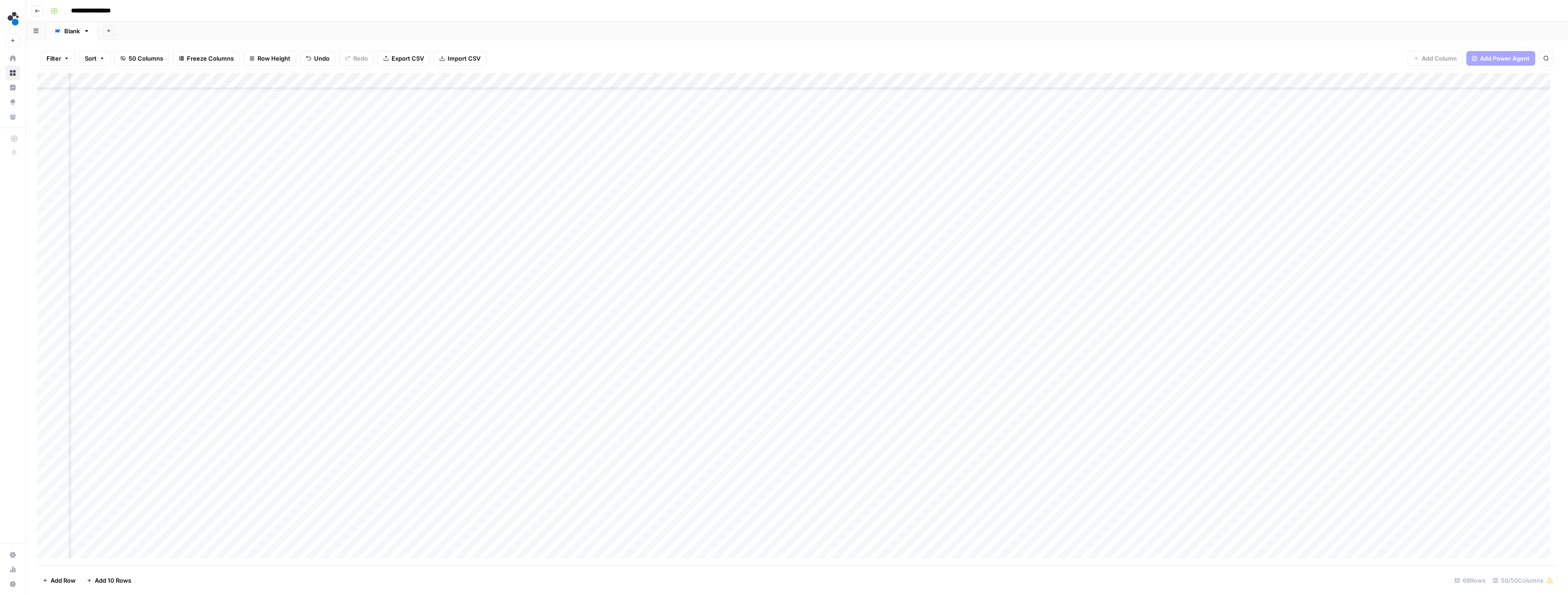
click at [1123, 284] on div "Add Column" at bounding box center [797, 319] width 1521 height 492
click at [1146, 284] on div "Add Column" at bounding box center [797, 319] width 1521 height 492
click at [1149, 335] on button "Ready for review" at bounding box center [1146, 335] width 54 height 11
click at [1002, 286] on div "Add Column" at bounding box center [797, 319] width 1521 height 492
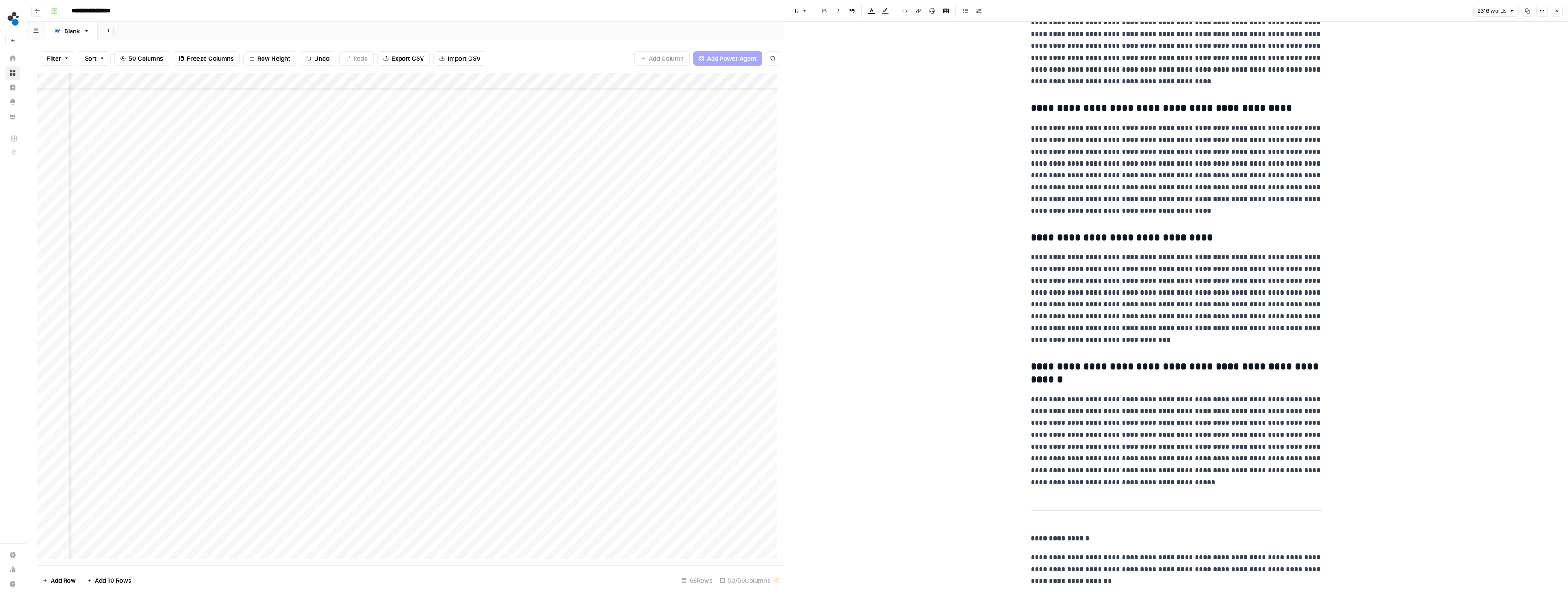
scroll to position [3029, 0]
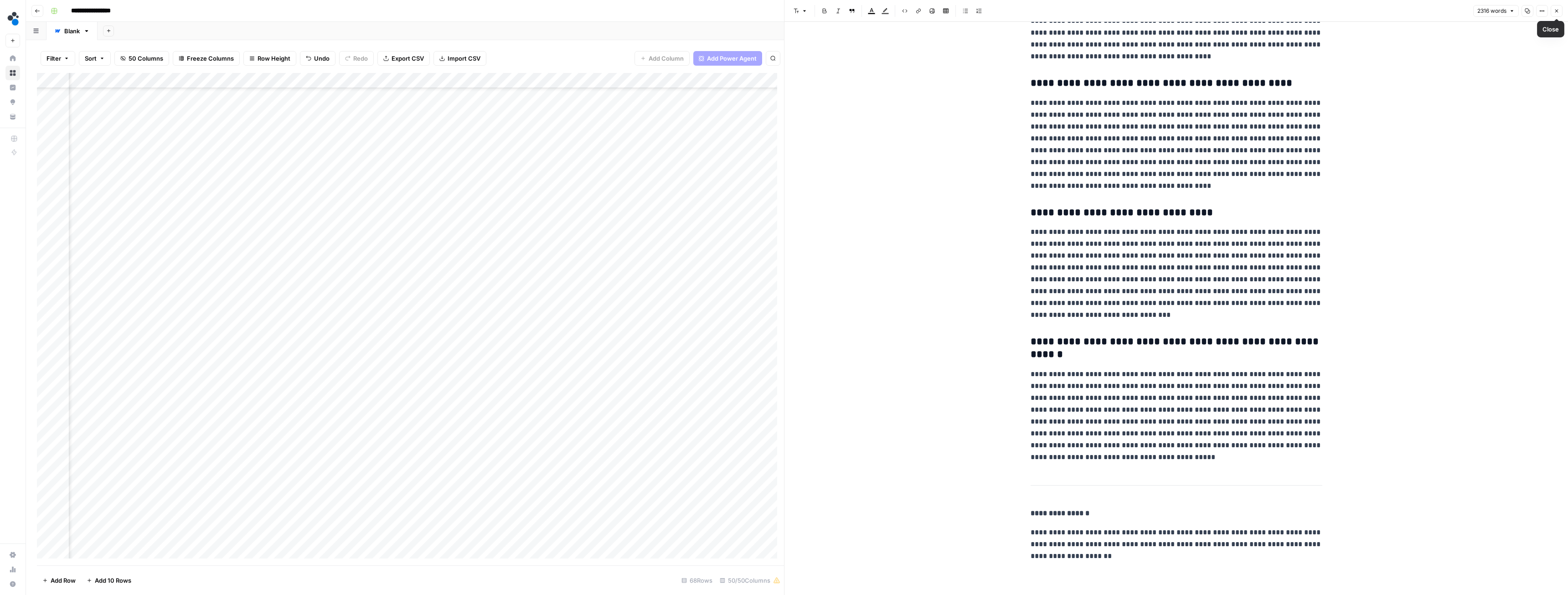
click at [1554, 13] on button "Close" at bounding box center [1557, 11] width 11 height 11
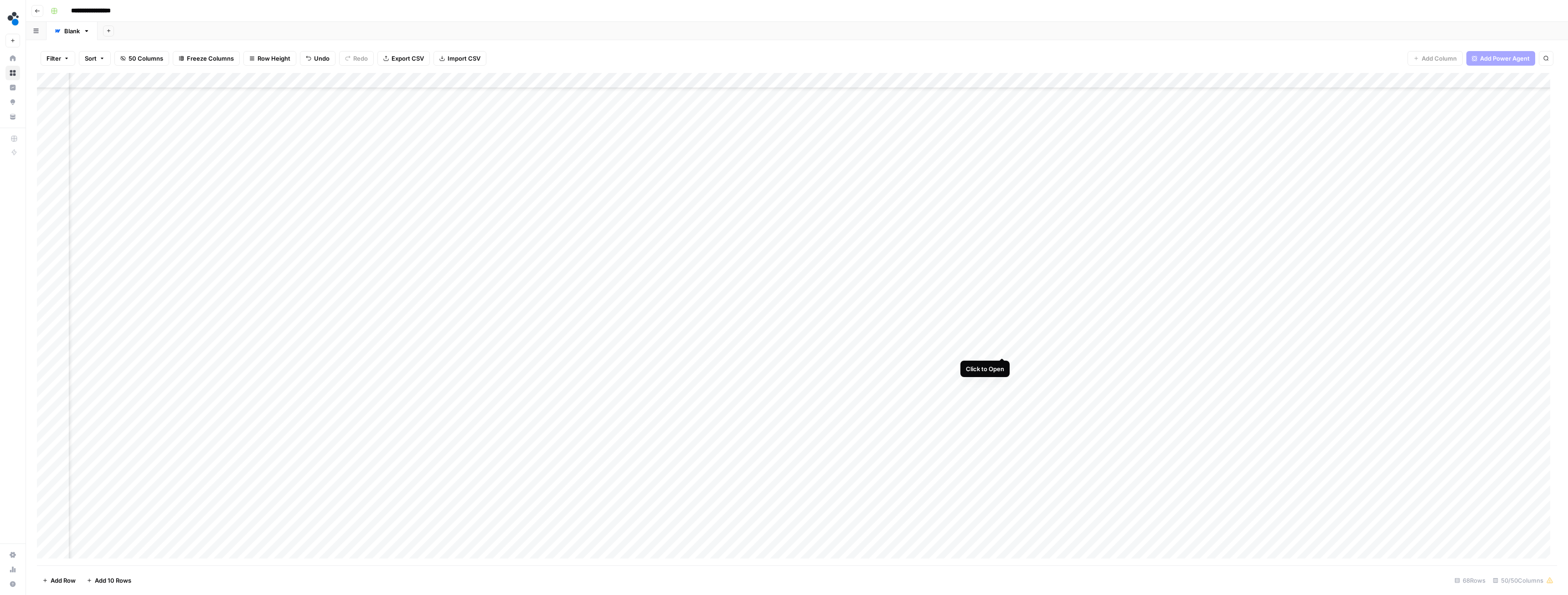
click at [1003, 352] on div "Add Column" at bounding box center [797, 319] width 1521 height 492
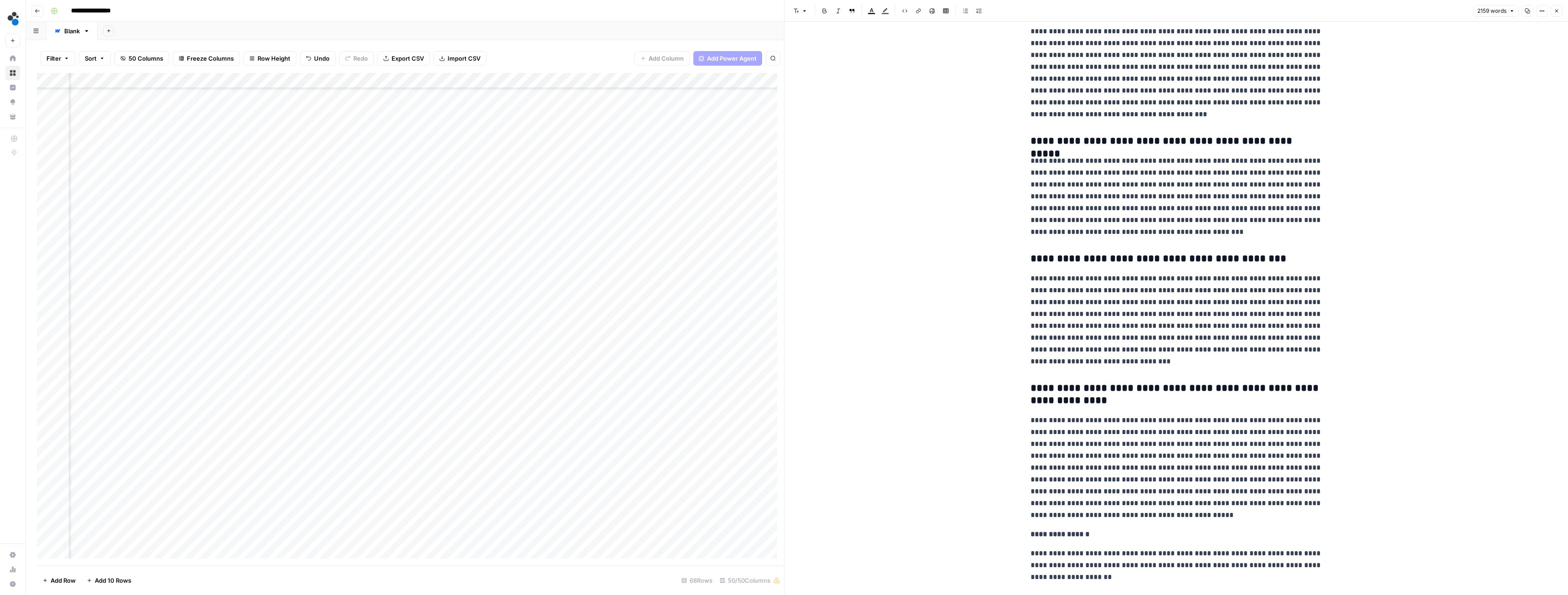
scroll to position [3144, 0]
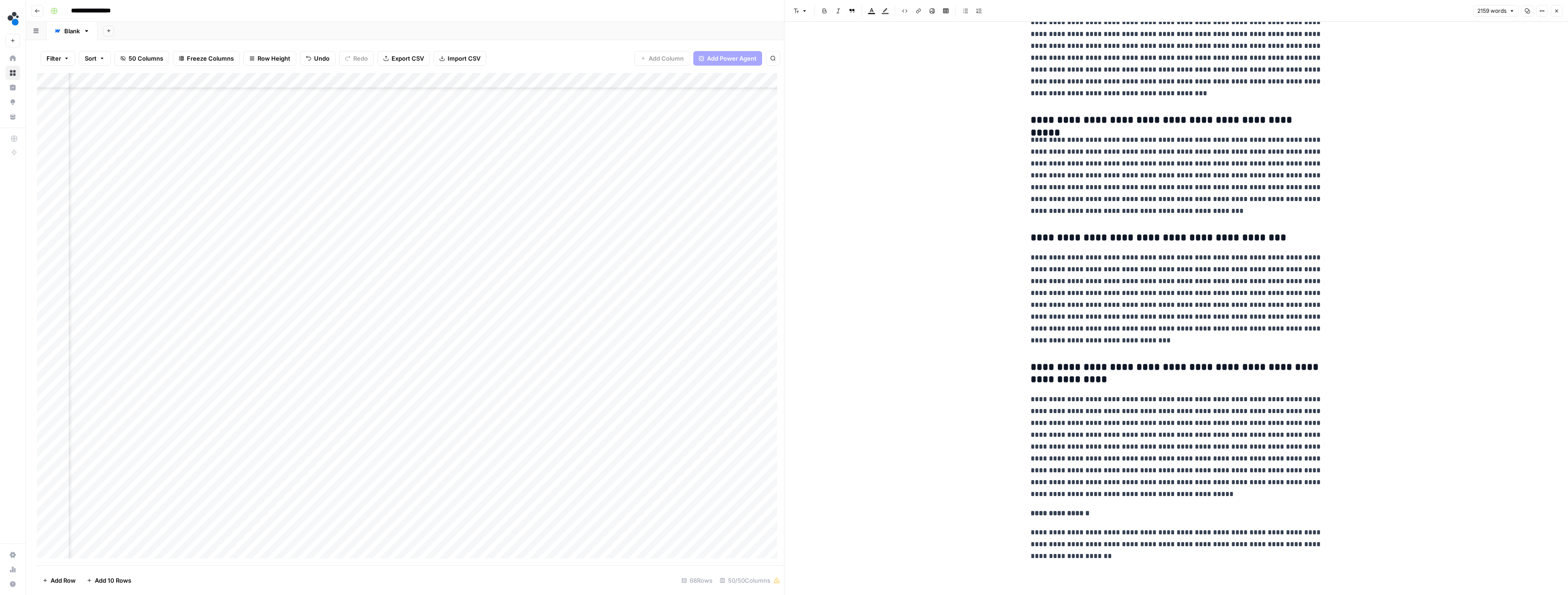
click at [1561, 14] on button "Close" at bounding box center [1557, 11] width 11 height 11
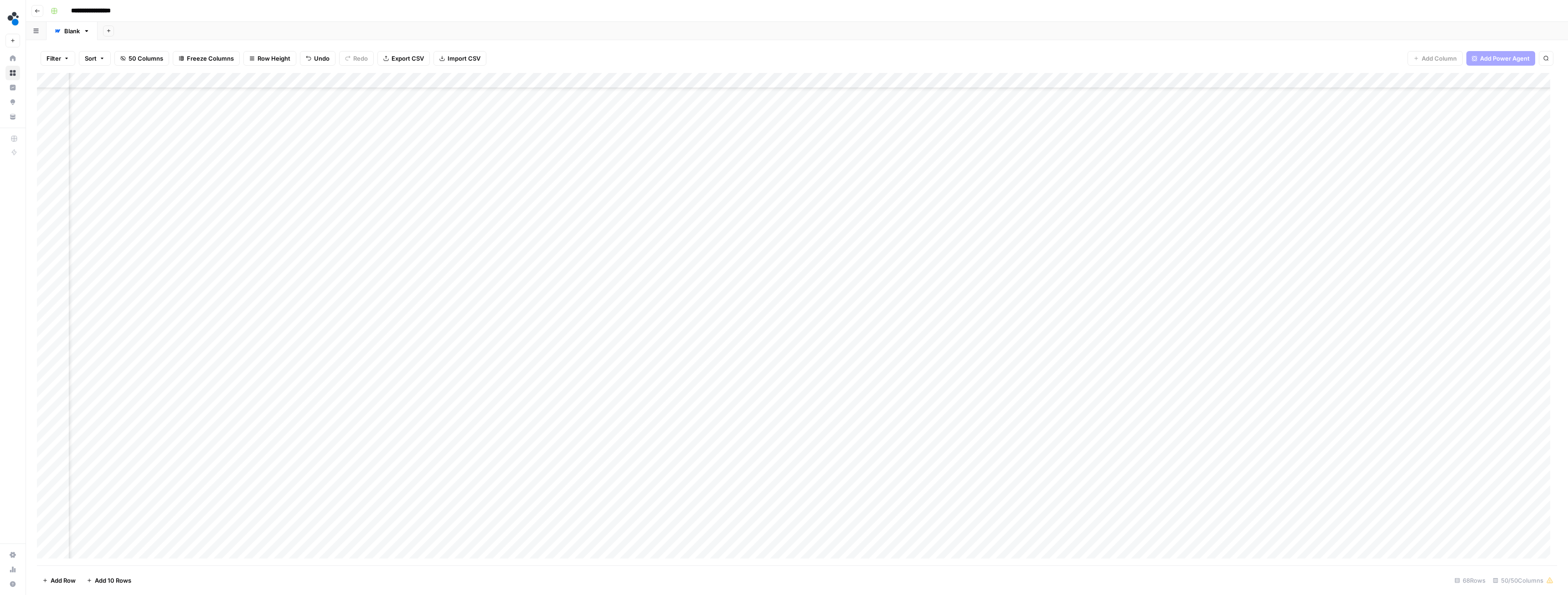
scroll to position [371, 2487]
click at [1012, 328] on div "Add Column" at bounding box center [797, 319] width 1521 height 492
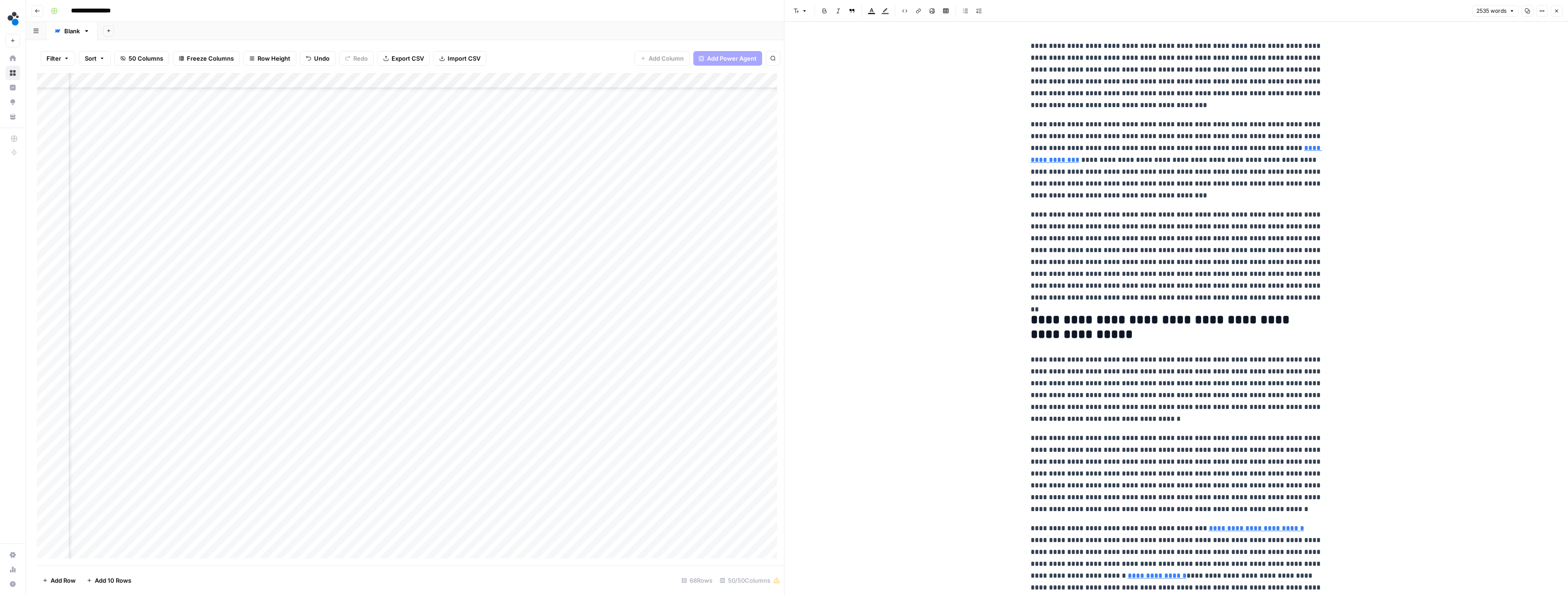
click at [1553, 14] on button "Close" at bounding box center [1557, 11] width 11 height 11
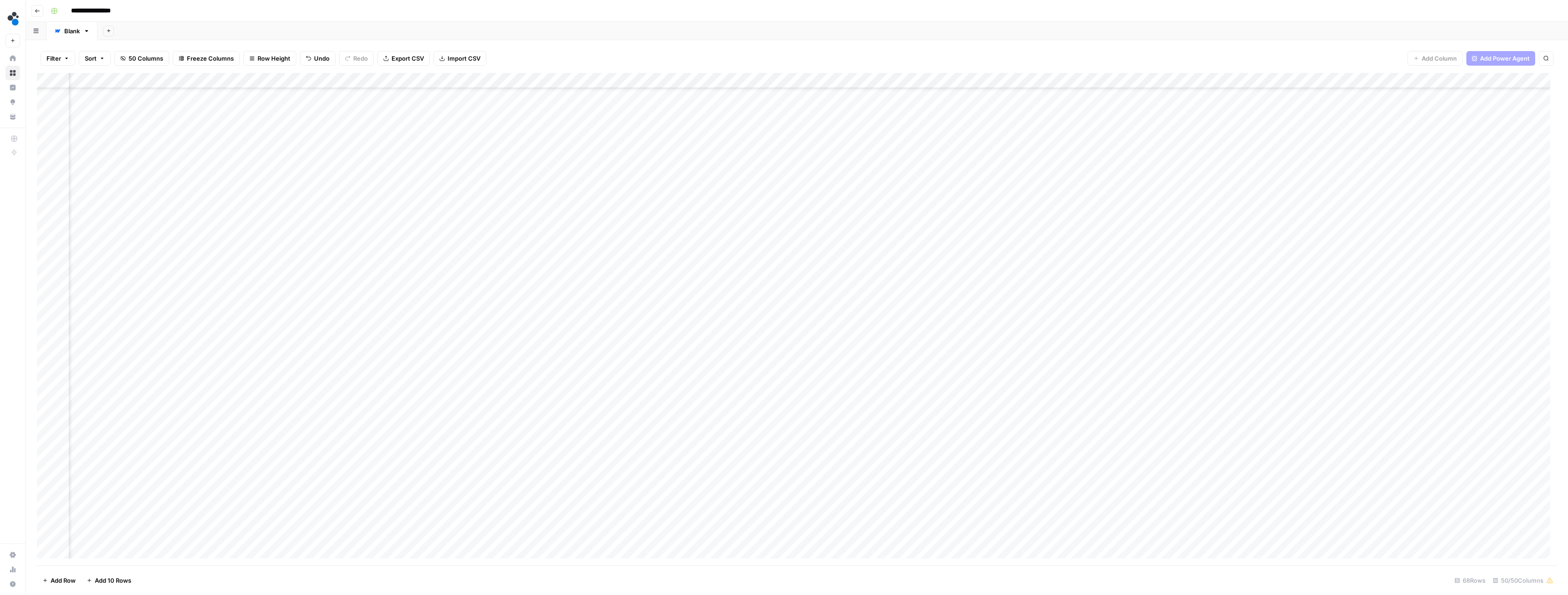
scroll to position [280, 2487]
click at [1139, 251] on div "Add Column" at bounding box center [797, 319] width 1521 height 492
click at [1126, 247] on div "Add Column" at bounding box center [797, 319] width 1521 height 492
click at [1141, 387] on button "Do not publish" at bounding box center [1143, 384] width 47 height 11
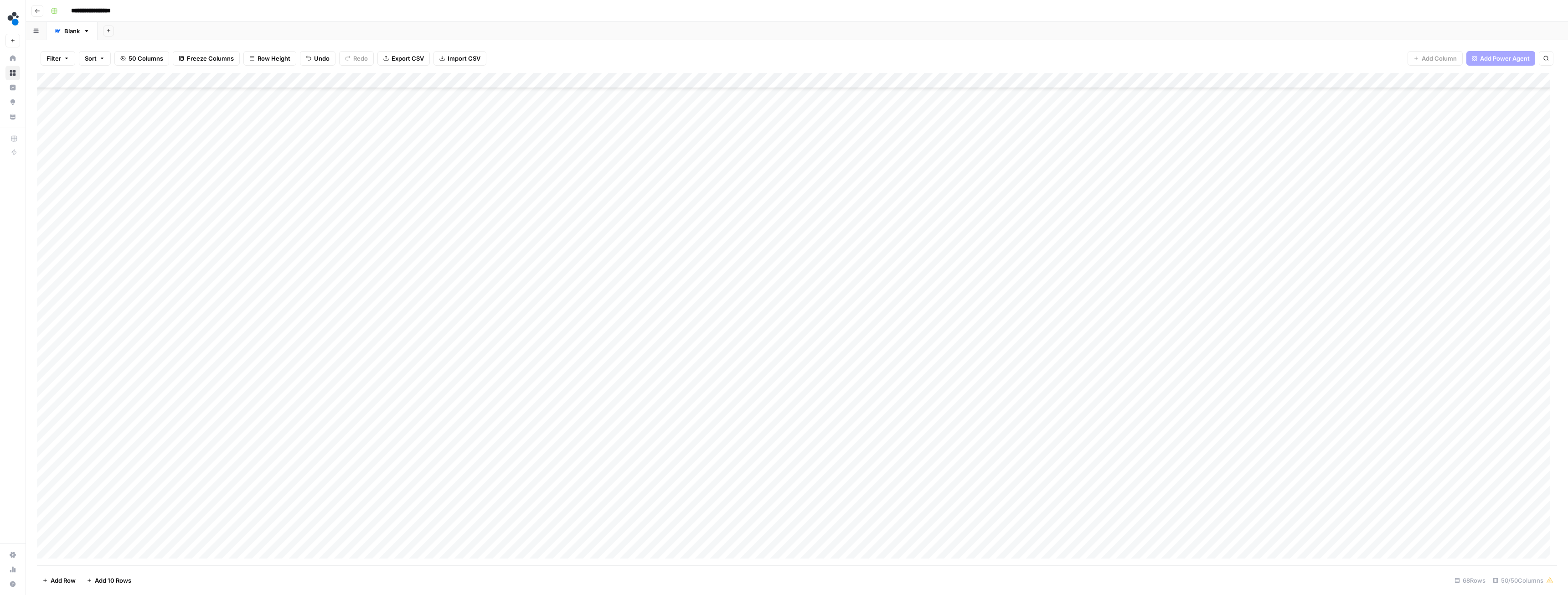
click at [90, 407] on div "Add Column" at bounding box center [797, 319] width 1521 height 492
click at [504, 329] on div "Add Column" at bounding box center [797, 319] width 1521 height 492
click at [633, 327] on div "Add Column" at bounding box center [797, 319] width 1521 height 492
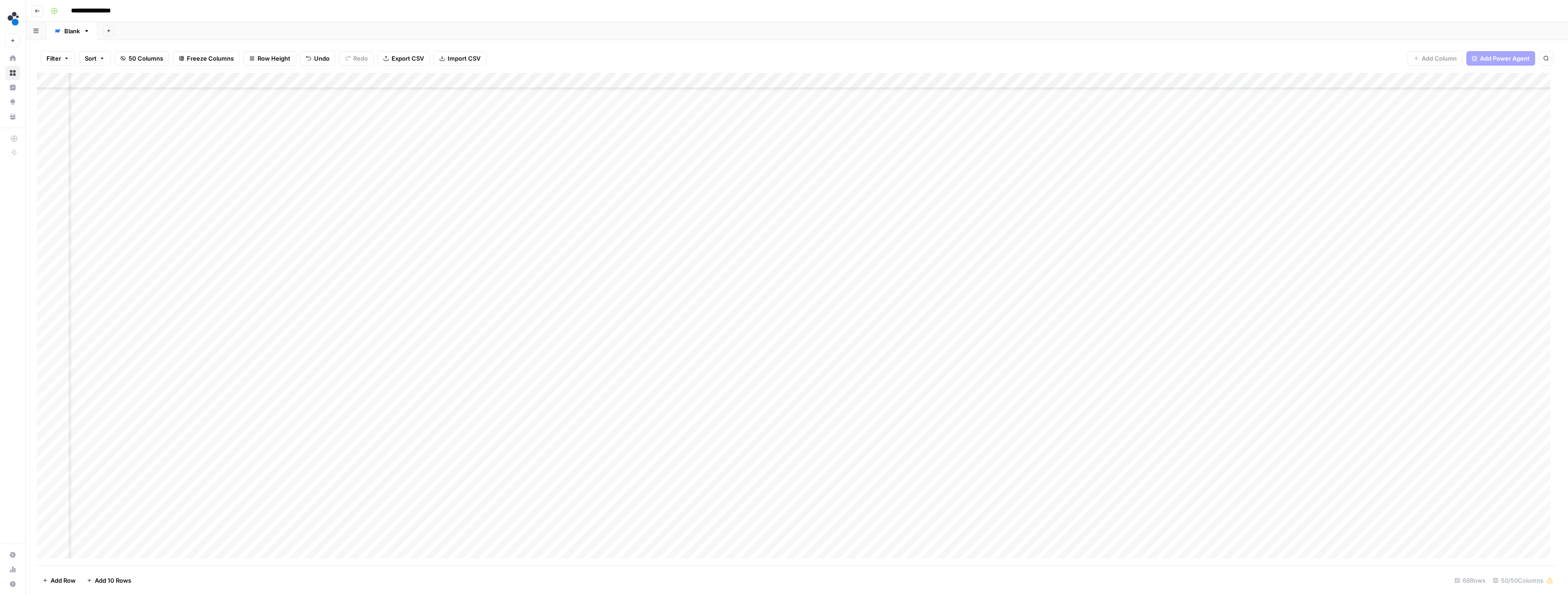
click at [476, 326] on div "Add Column" at bounding box center [797, 319] width 1521 height 492
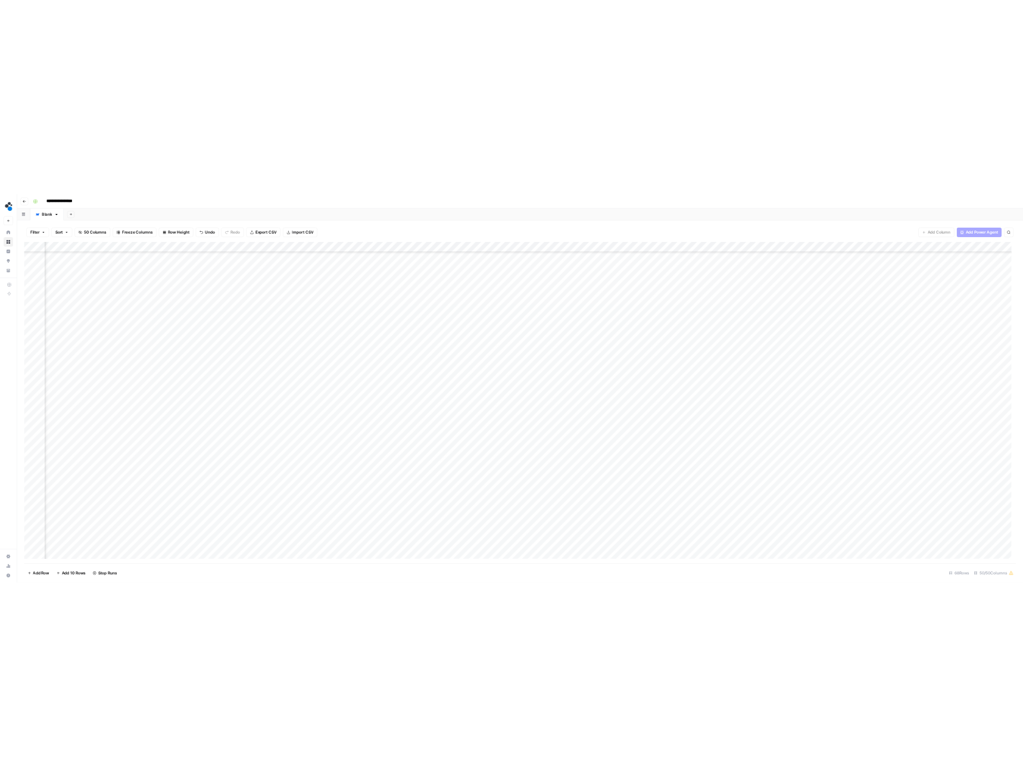
scroll to position [306, 1582]
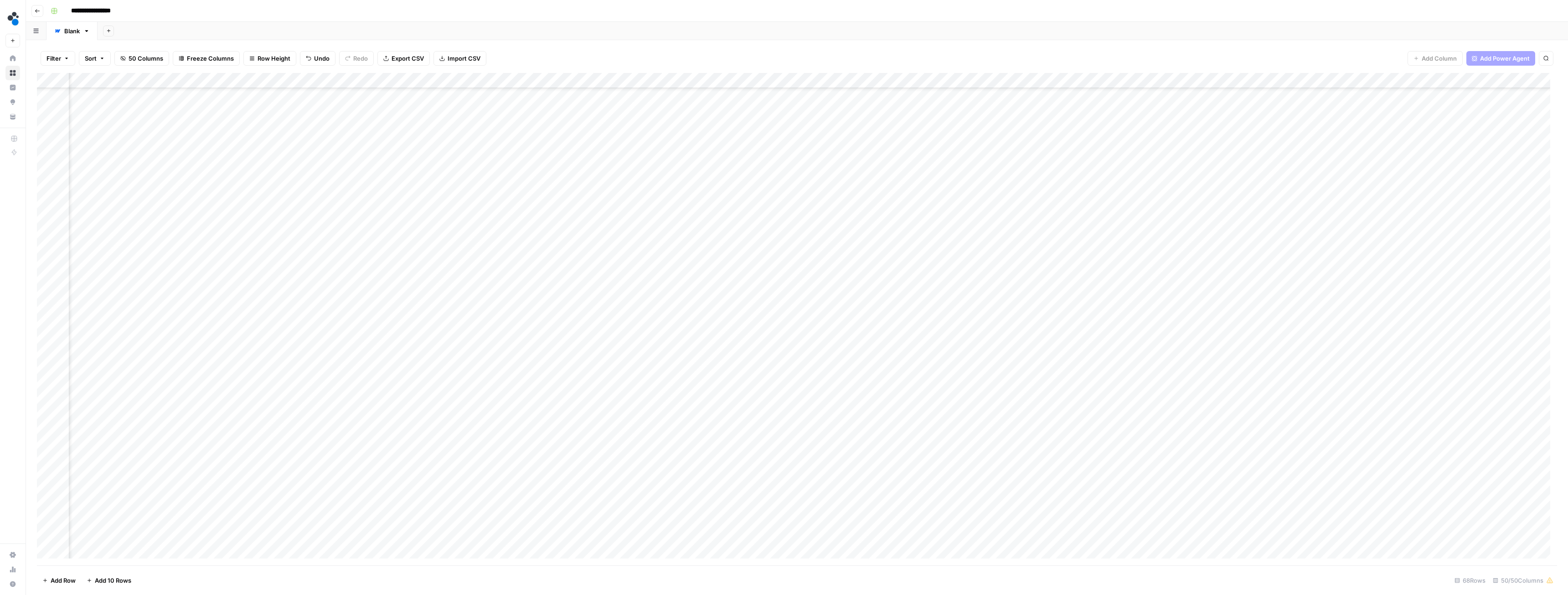
click at [736, 327] on div "Add Column" at bounding box center [797, 319] width 1521 height 492
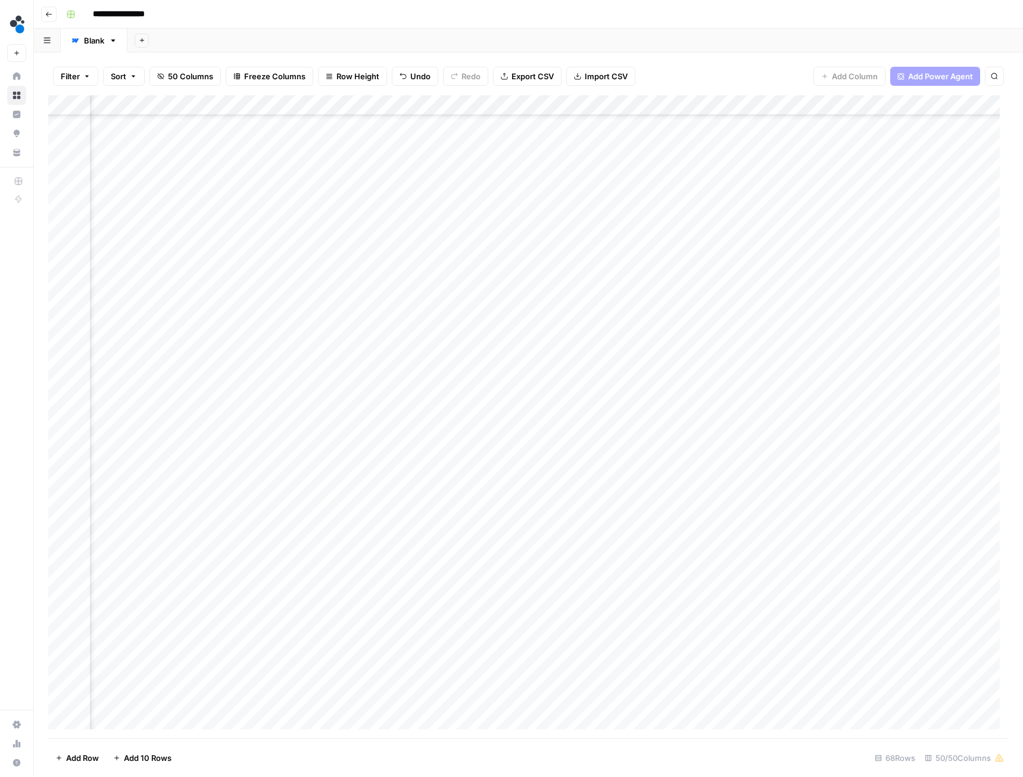
scroll to position [306, 2394]
click at [685, 426] on div "Add Column" at bounding box center [528, 416] width 961 height 643
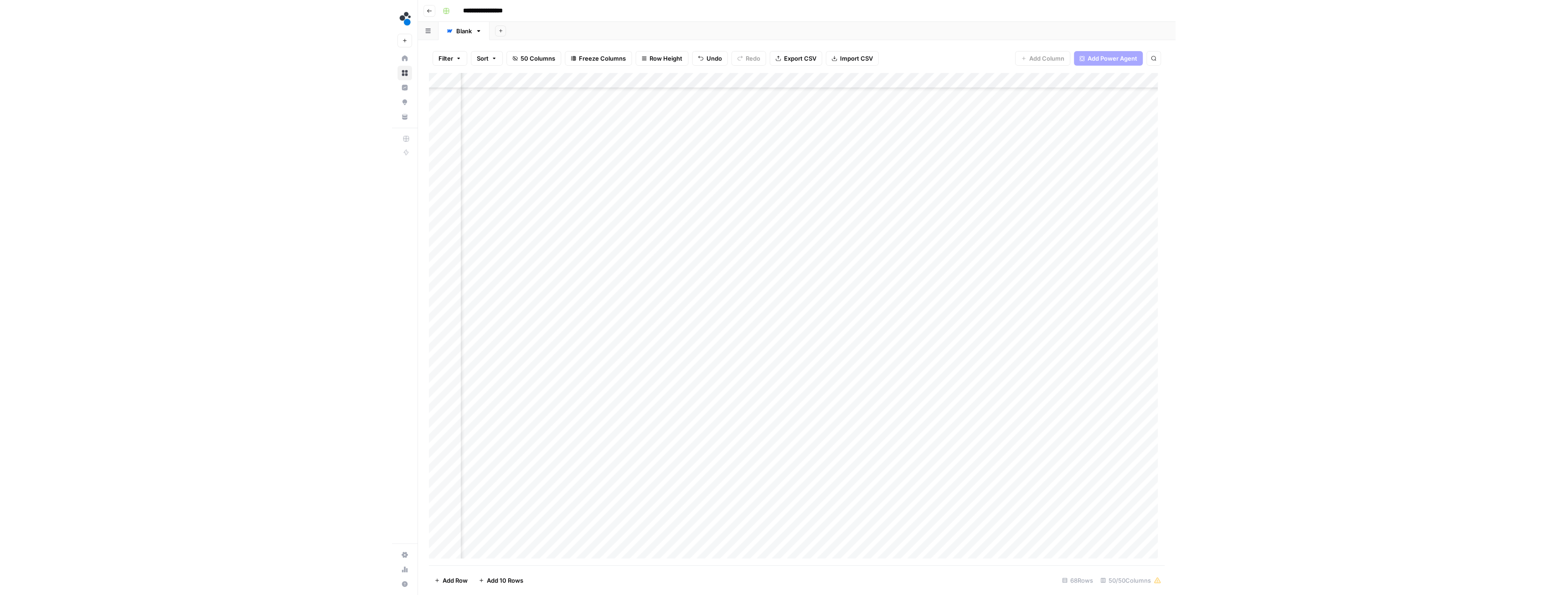
scroll to position [280, 2638]
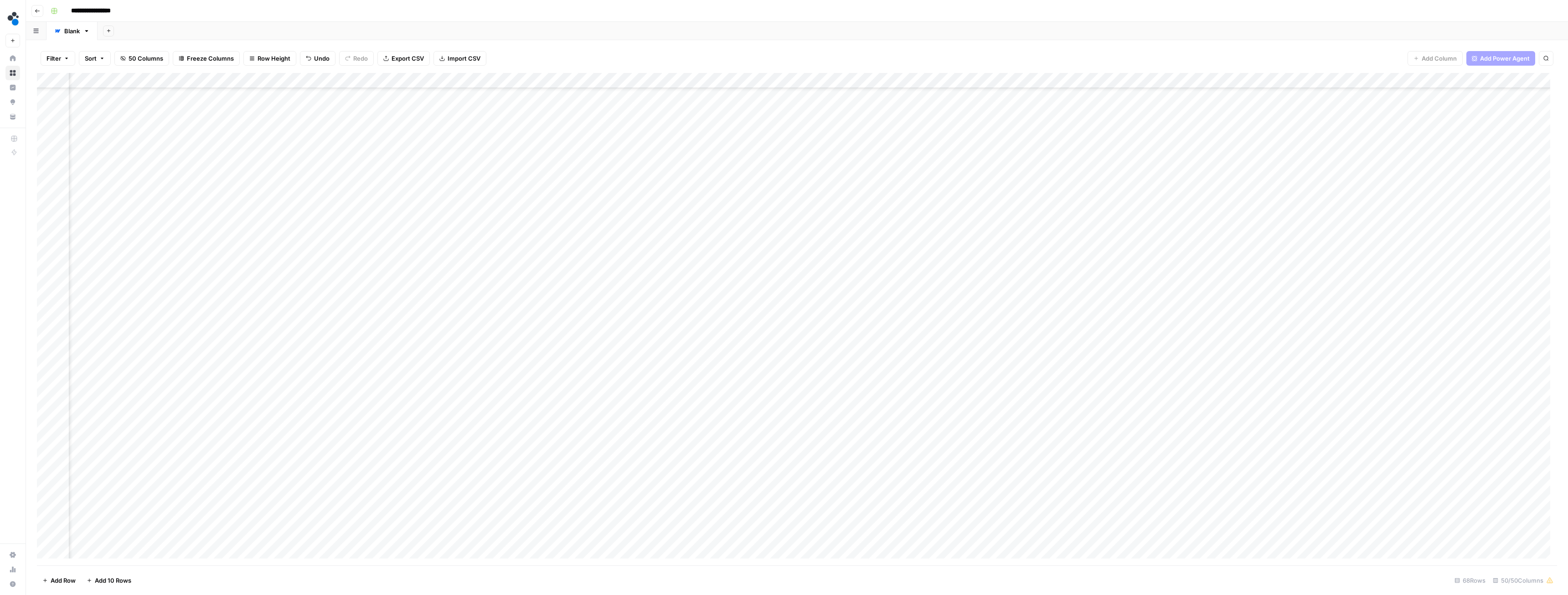
click at [458, 280] on div "Add Column" at bounding box center [797, 319] width 1521 height 492
click at [723, 282] on div "Add Column" at bounding box center [797, 319] width 1521 height 492
click at [783, 280] on div "Add Column" at bounding box center [797, 319] width 1521 height 492
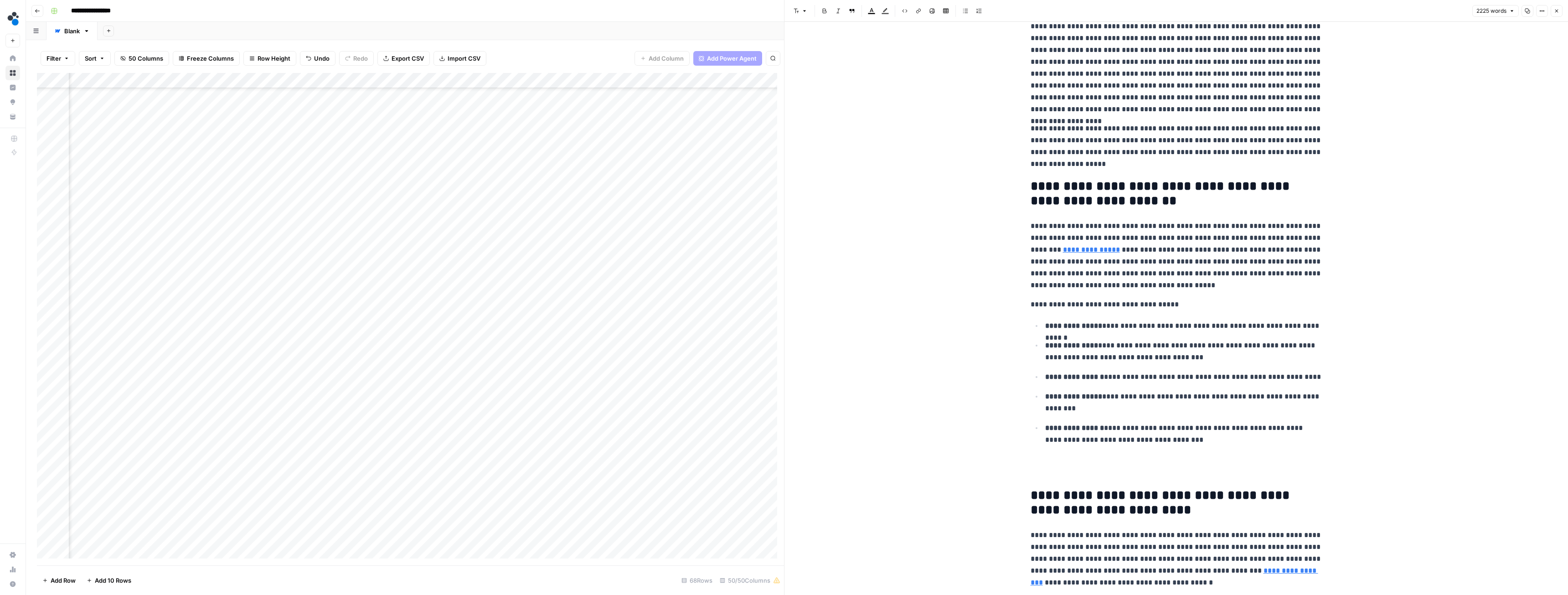
scroll to position [46, 0]
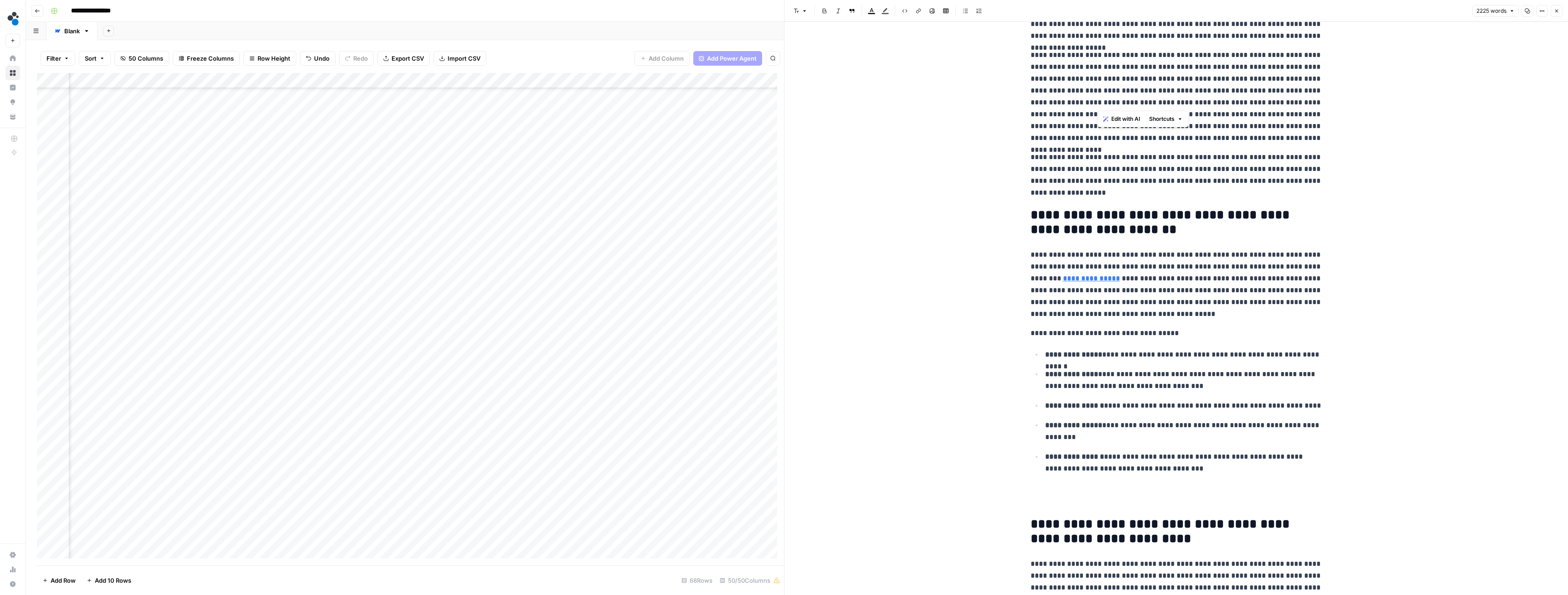
drag, startPoint x: 1098, startPoint y: 104, endPoint x: 1158, endPoint y: 102, distance: 60.0
click at [783, 102] on p "**********" at bounding box center [1176, 96] width 292 height 95
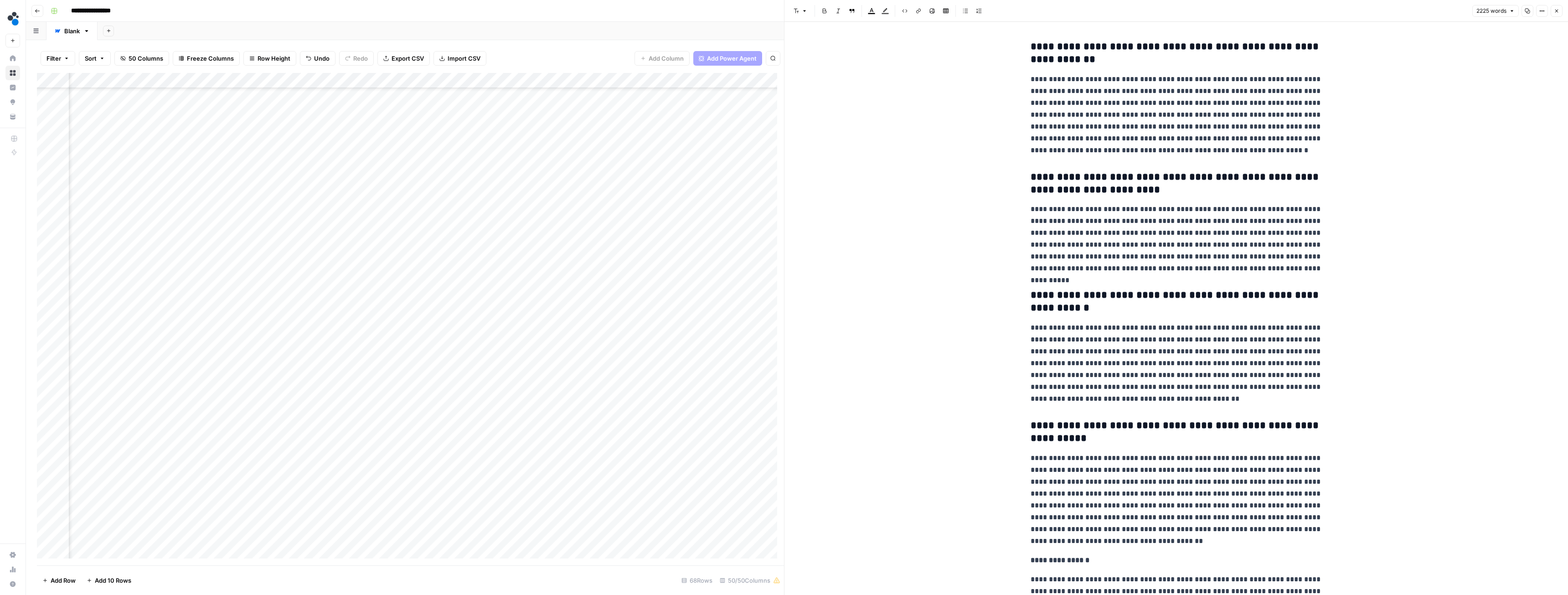
scroll to position [4158, 0]
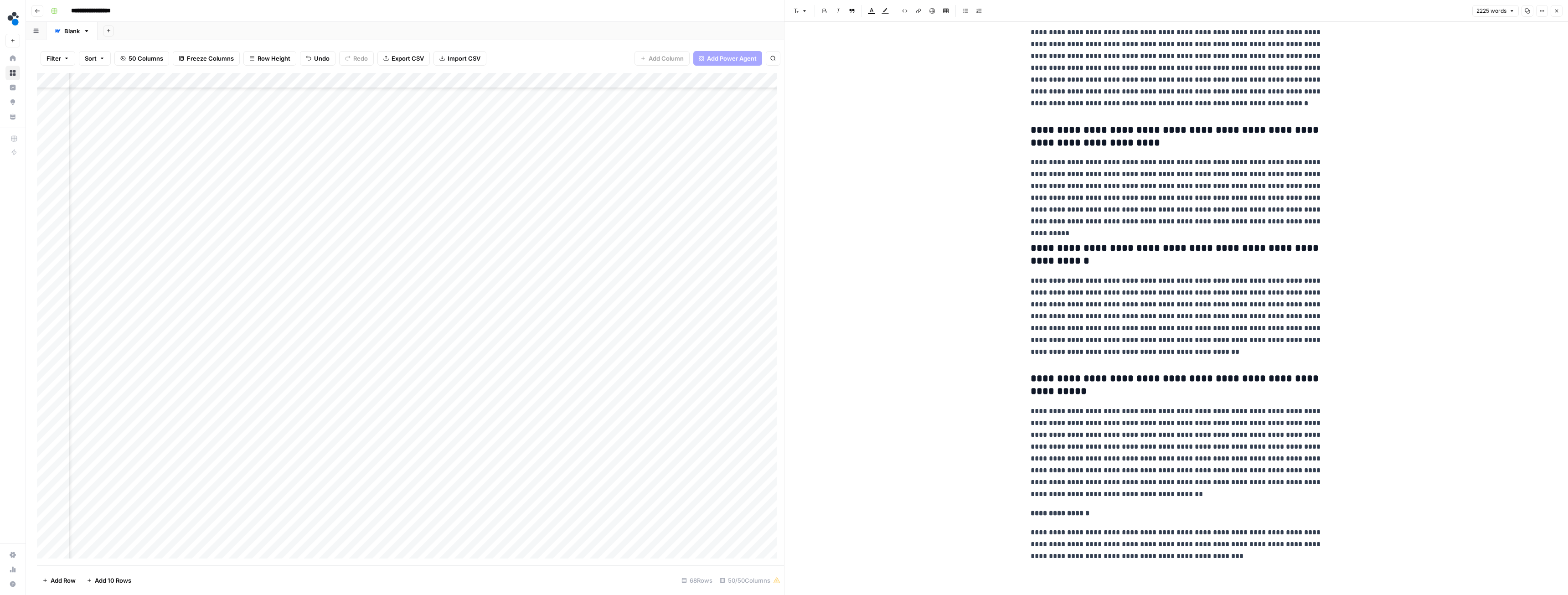
click at [783, 13] on button "Close" at bounding box center [1557, 11] width 11 height 11
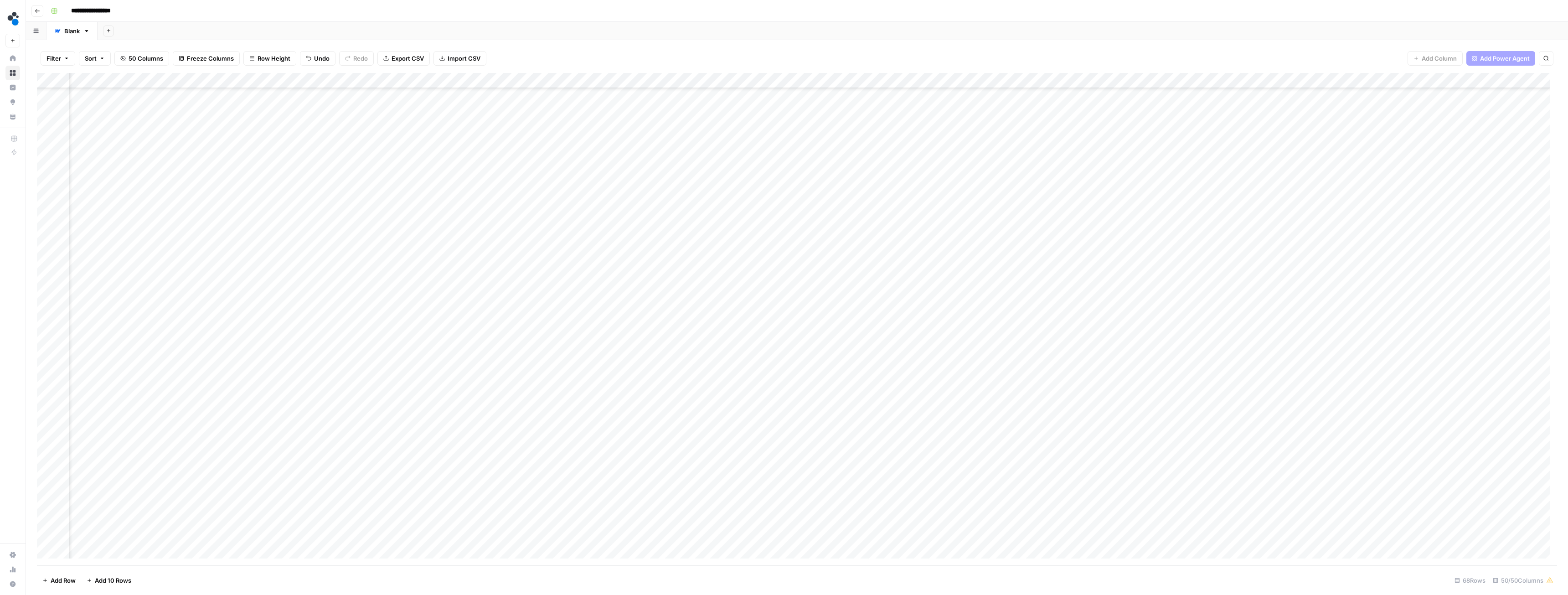
click at [709, 280] on div "Add Column" at bounding box center [797, 319] width 1521 height 492
click at [783, 280] on div "Add Column" at bounding box center [797, 319] width 1521 height 492
click at [783, 281] on div "Add Column" at bounding box center [797, 319] width 1521 height 492
click at [783, 332] on button "Ready for review" at bounding box center [979, 333] width 54 height 11
click at [783, 280] on div "Add Column" at bounding box center [797, 319] width 1521 height 492
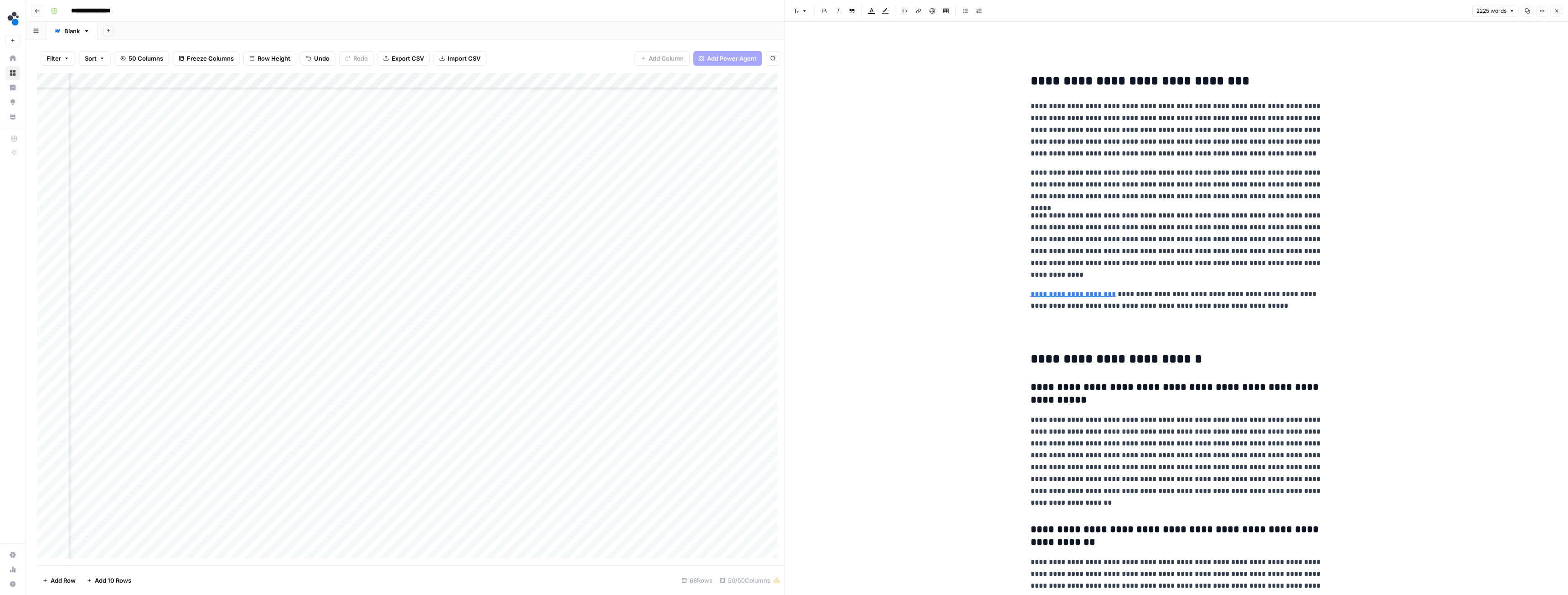
scroll to position [3616, 0]
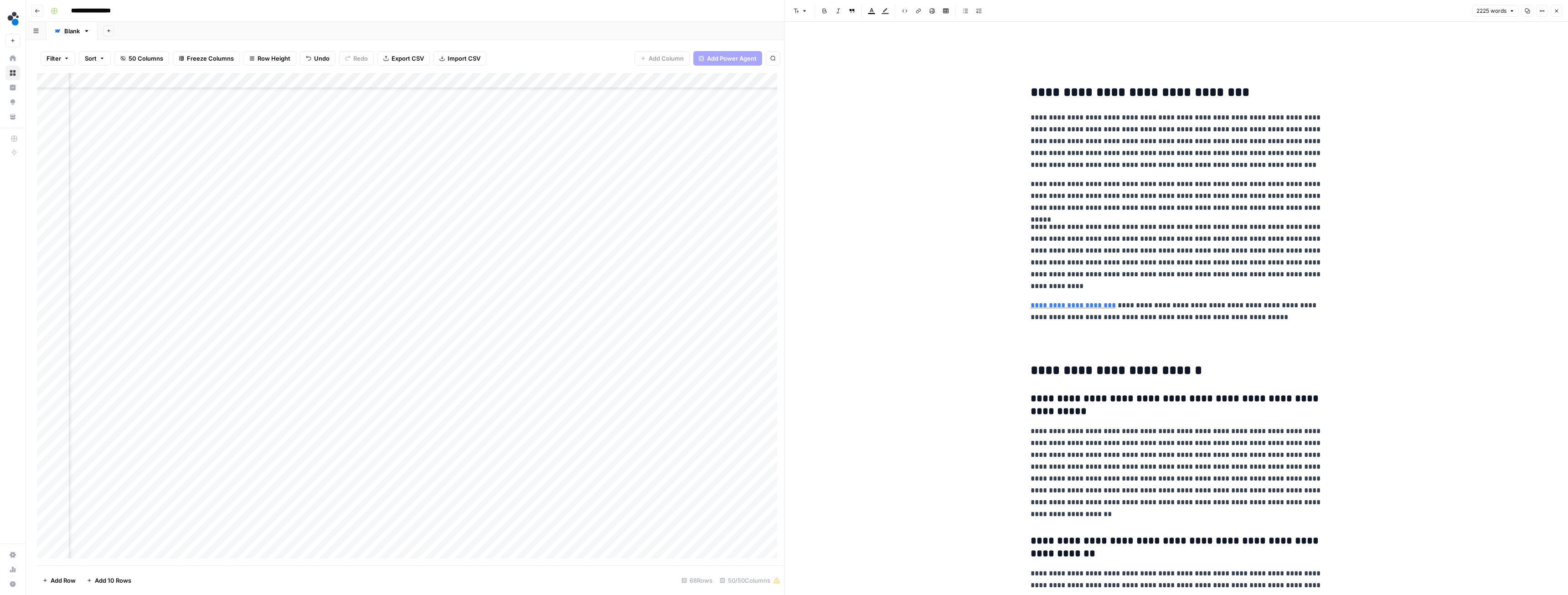
click at [783, 11] on icon "button" at bounding box center [1557, 11] width 5 height 5
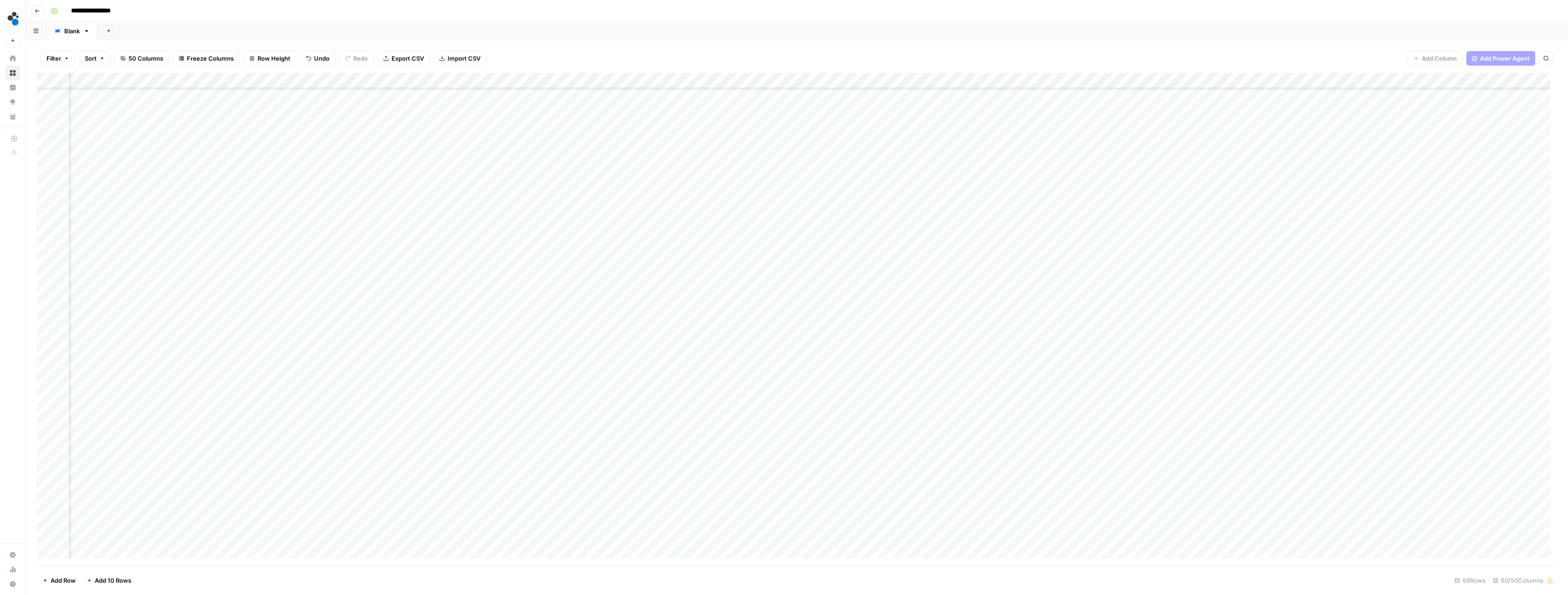
scroll to position [462, 2654]
click at [783, 440] on div "Add Column" at bounding box center [797, 319] width 1521 height 492
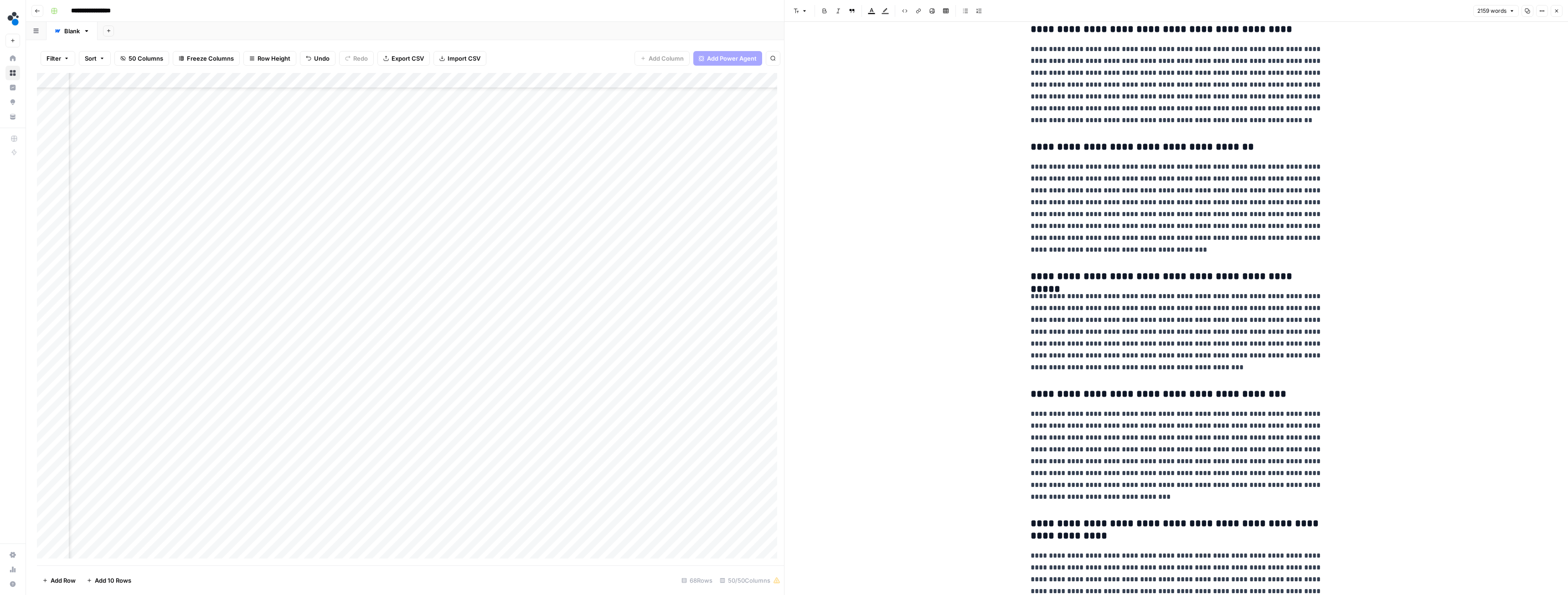
scroll to position [3144, 0]
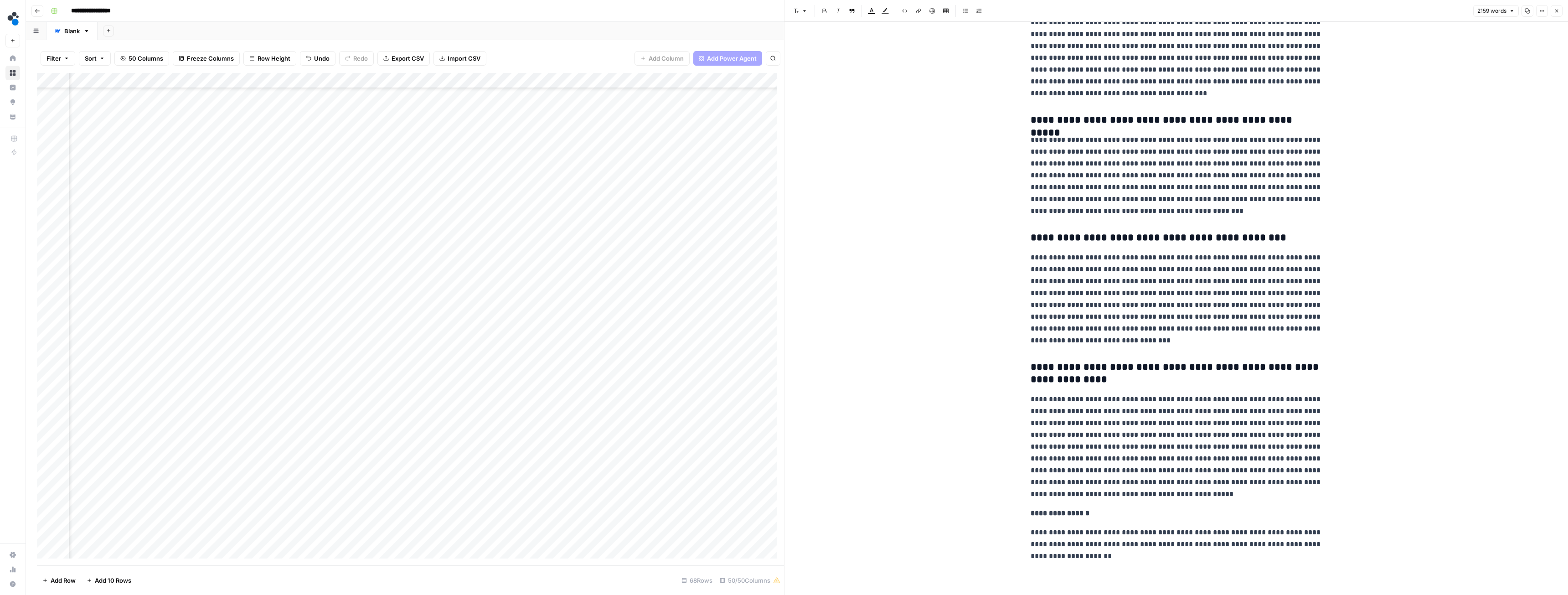
click at [783, 14] on button "Close" at bounding box center [1557, 11] width 11 height 11
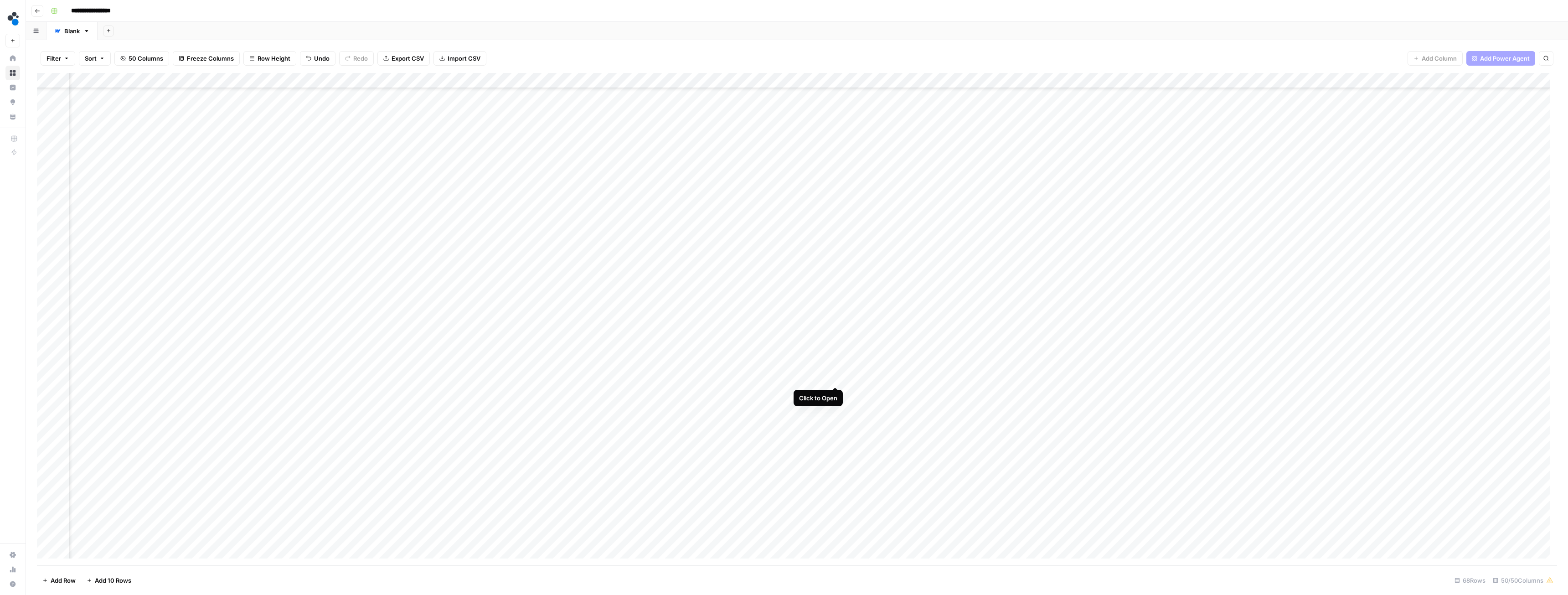
click at [783, 376] on div "Add Column" at bounding box center [797, 319] width 1521 height 492
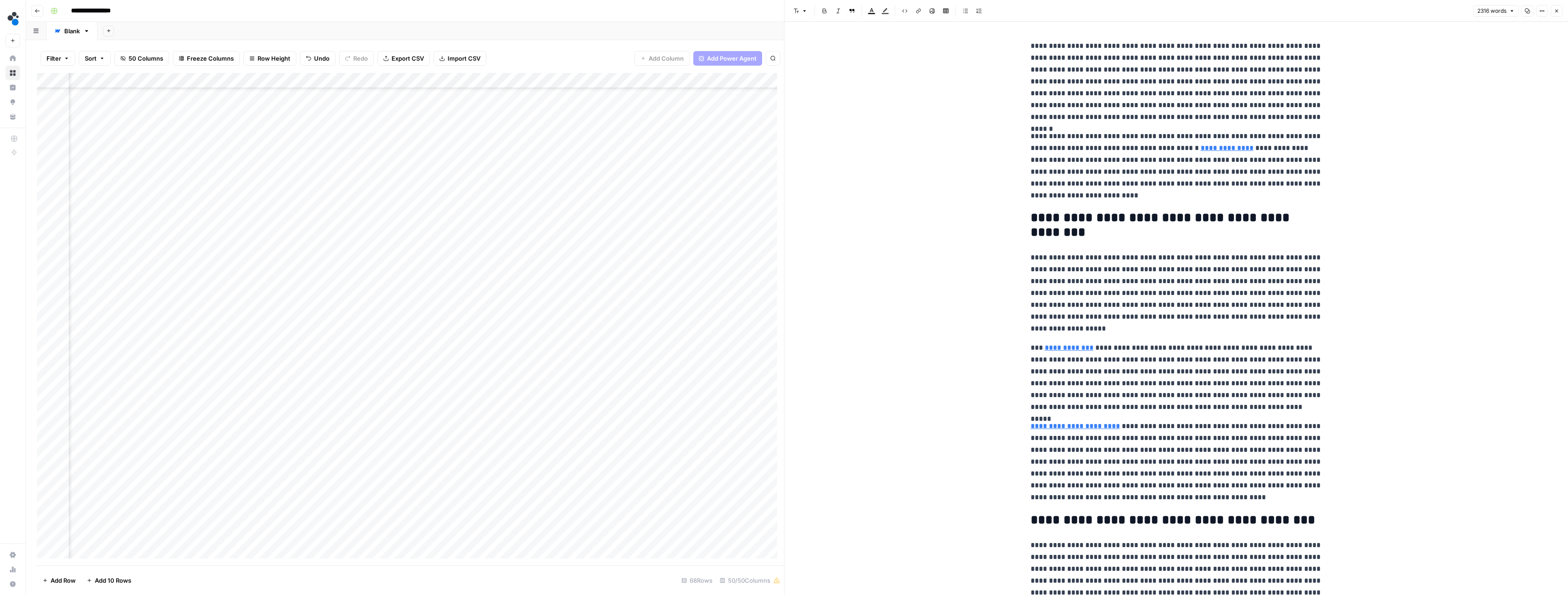
click at [783, 11] on icon "button" at bounding box center [1557, 11] width 3 height 3
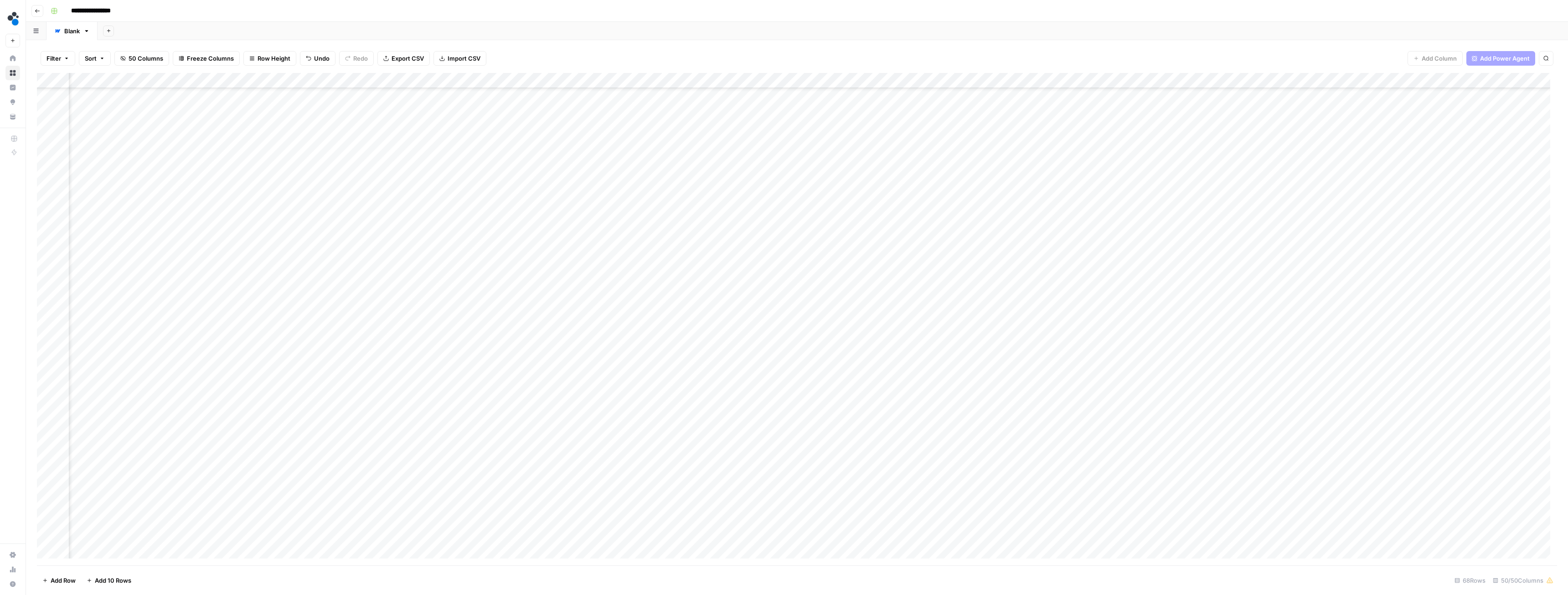
scroll to position [371, 2654]
click at [783, 329] on div "Add Column" at bounding box center [797, 319] width 1521 height 492
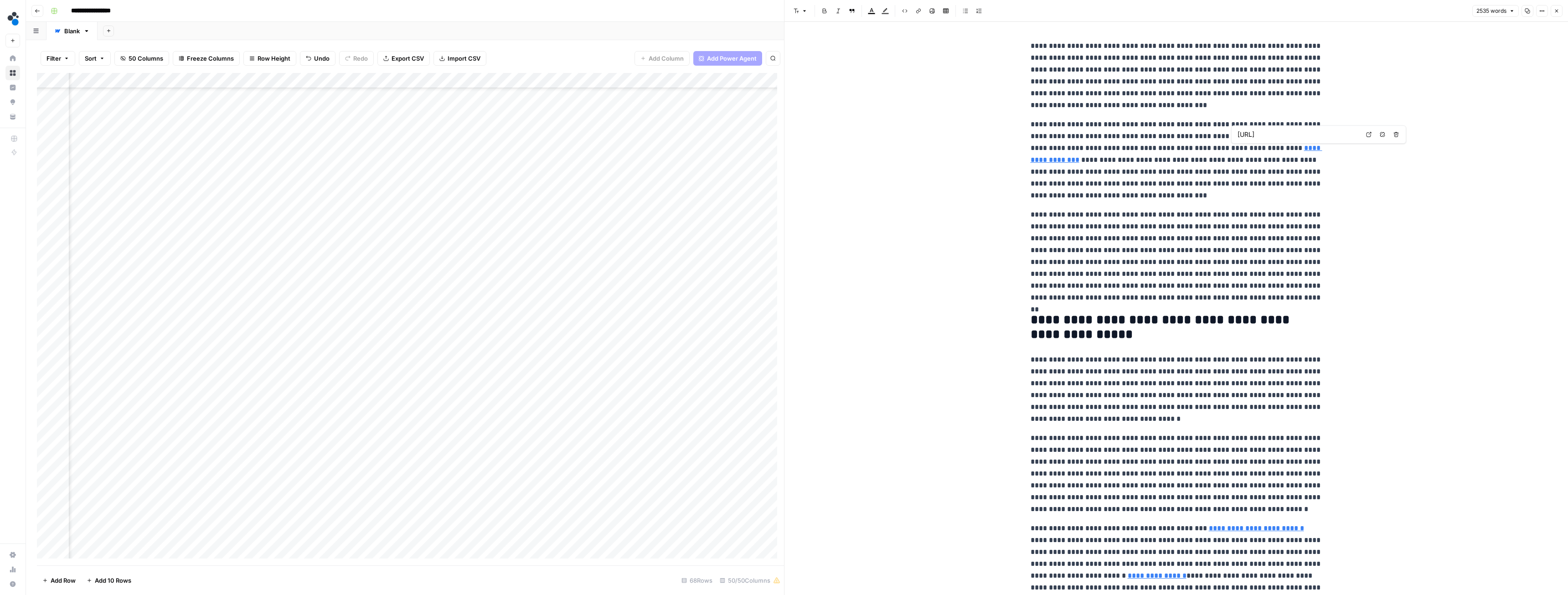
click at [783, 11] on icon "button" at bounding box center [1557, 11] width 5 height 5
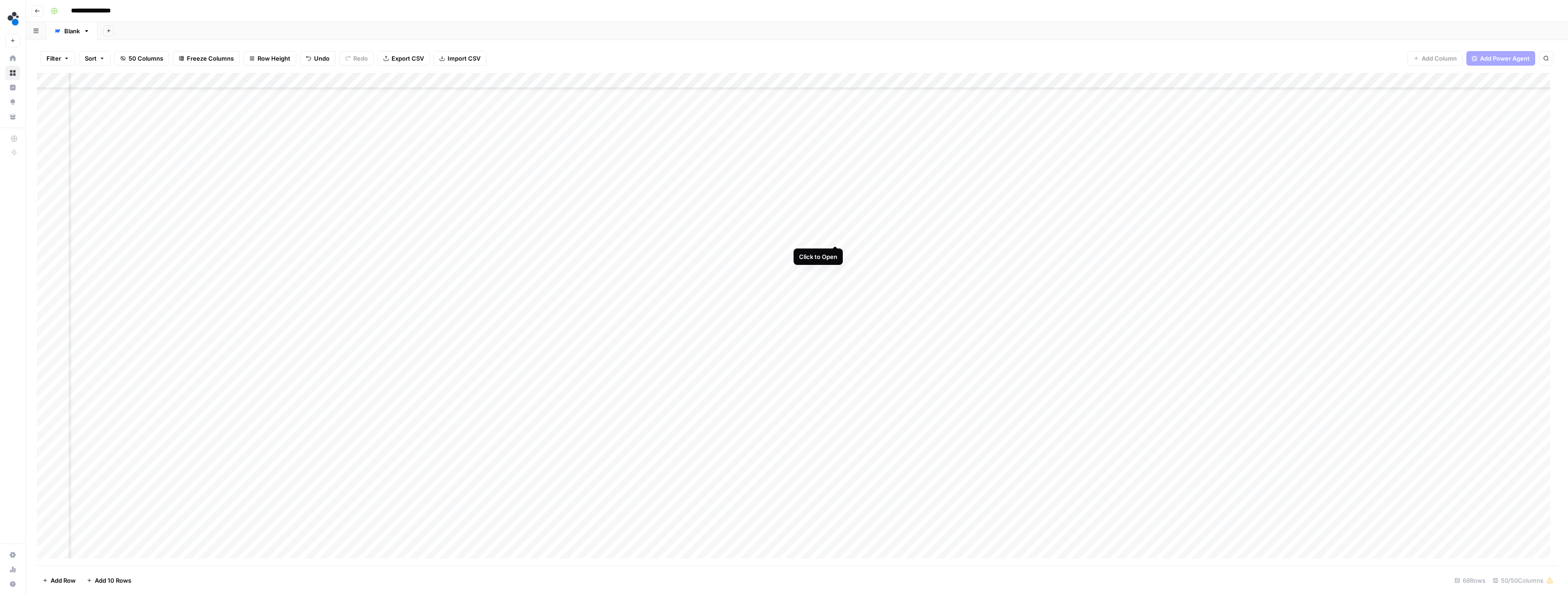
click at [783, 237] on div "Add Column" at bounding box center [797, 319] width 1521 height 492
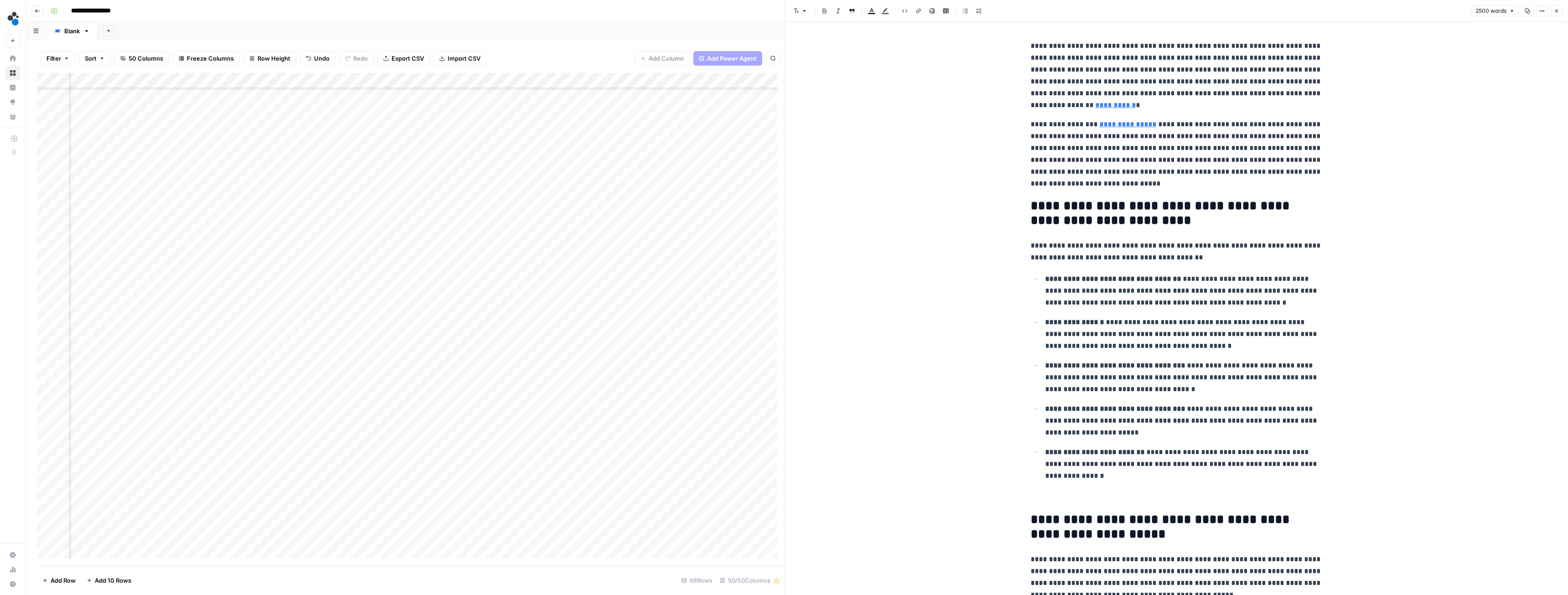
click at [783, 14] on button "Close" at bounding box center [1557, 11] width 11 height 11
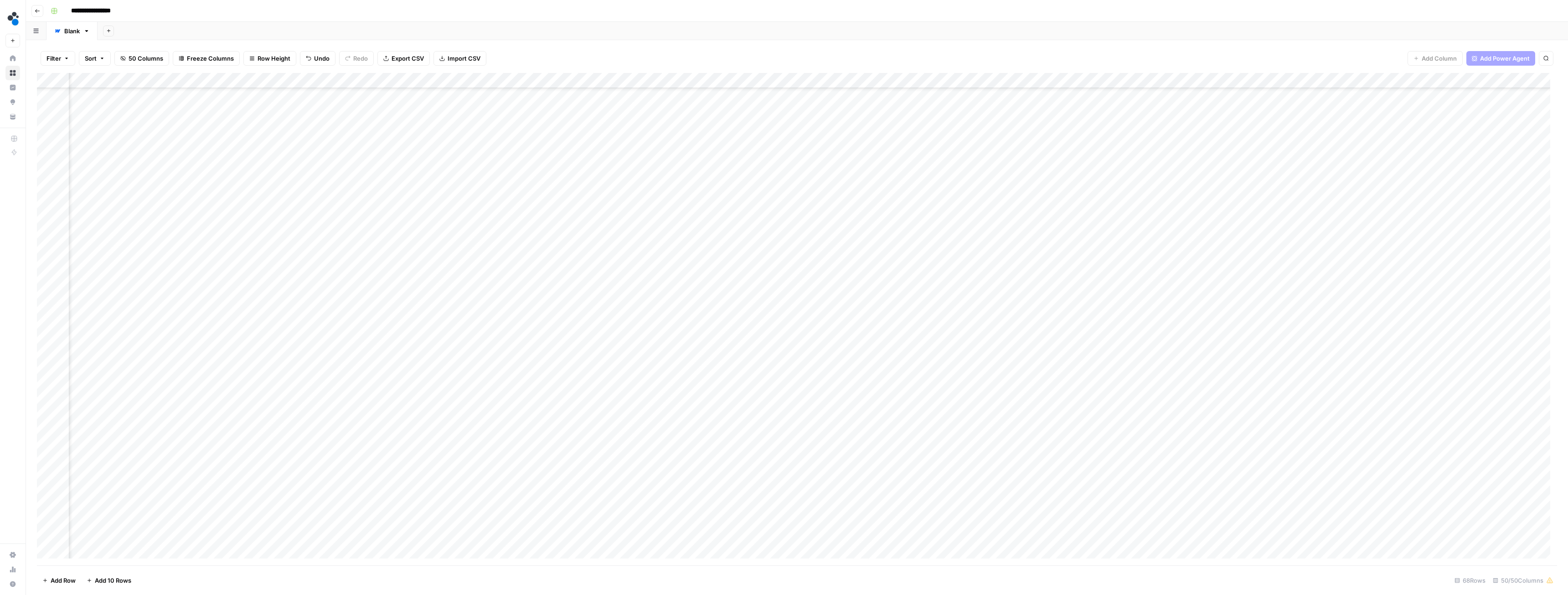
scroll to position [280, 2654]
click at [783, 281] on div "Add Column" at bounding box center [797, 319] width 1521 height 492
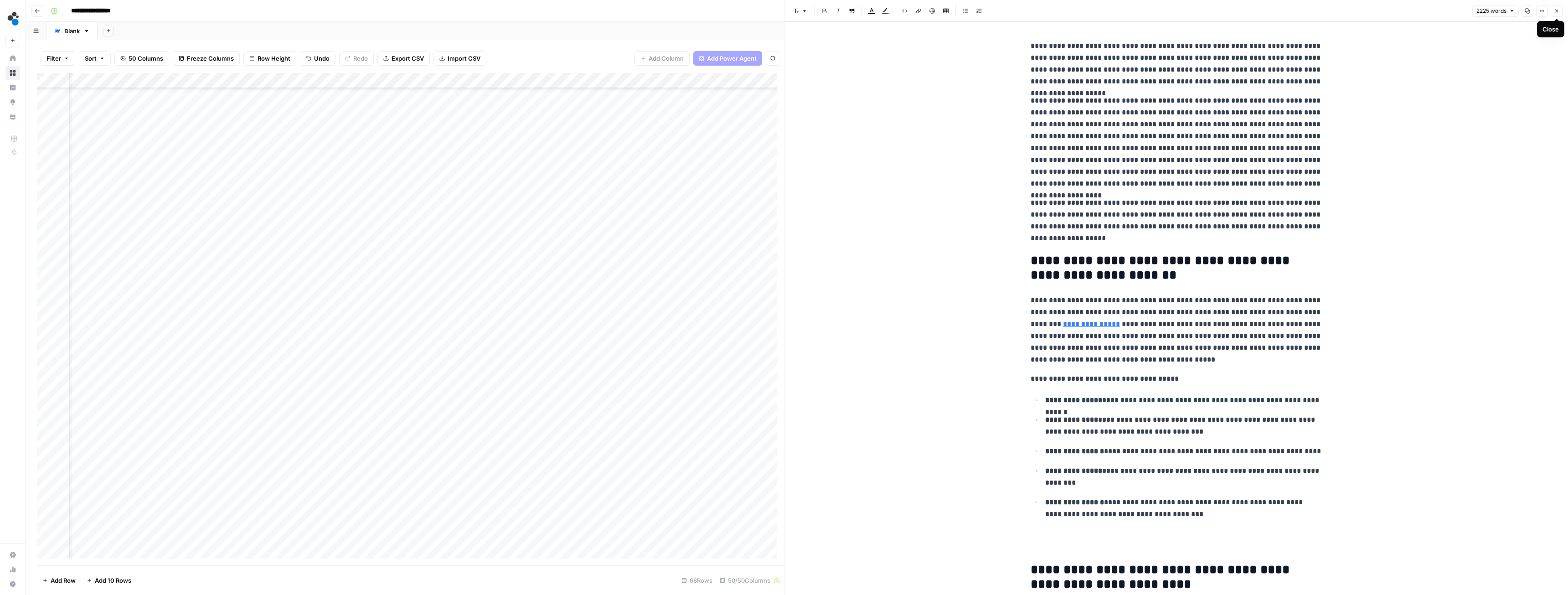
click at [783, 8] on icon "button" at bounding box center [1557, 11] width 5 height 5
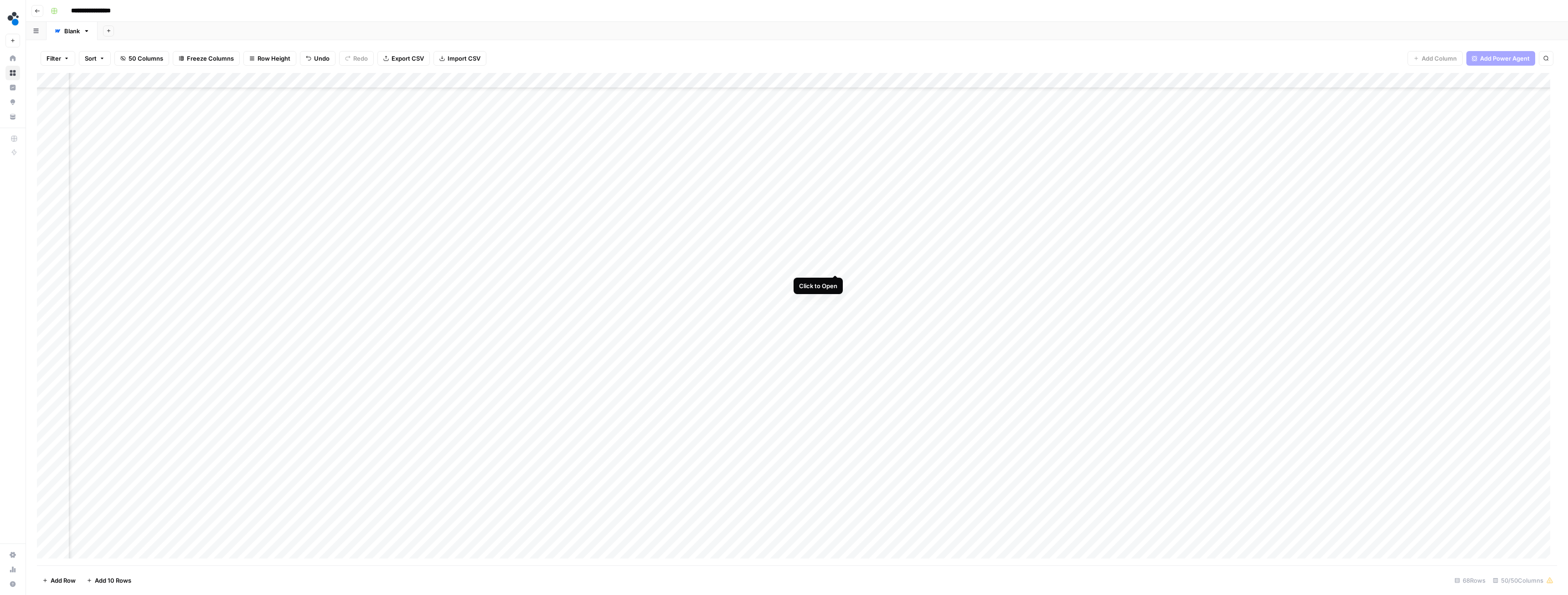
click at [783, 266] on div "Add Column" at bounding box center [797, 319] width 1521 height 492
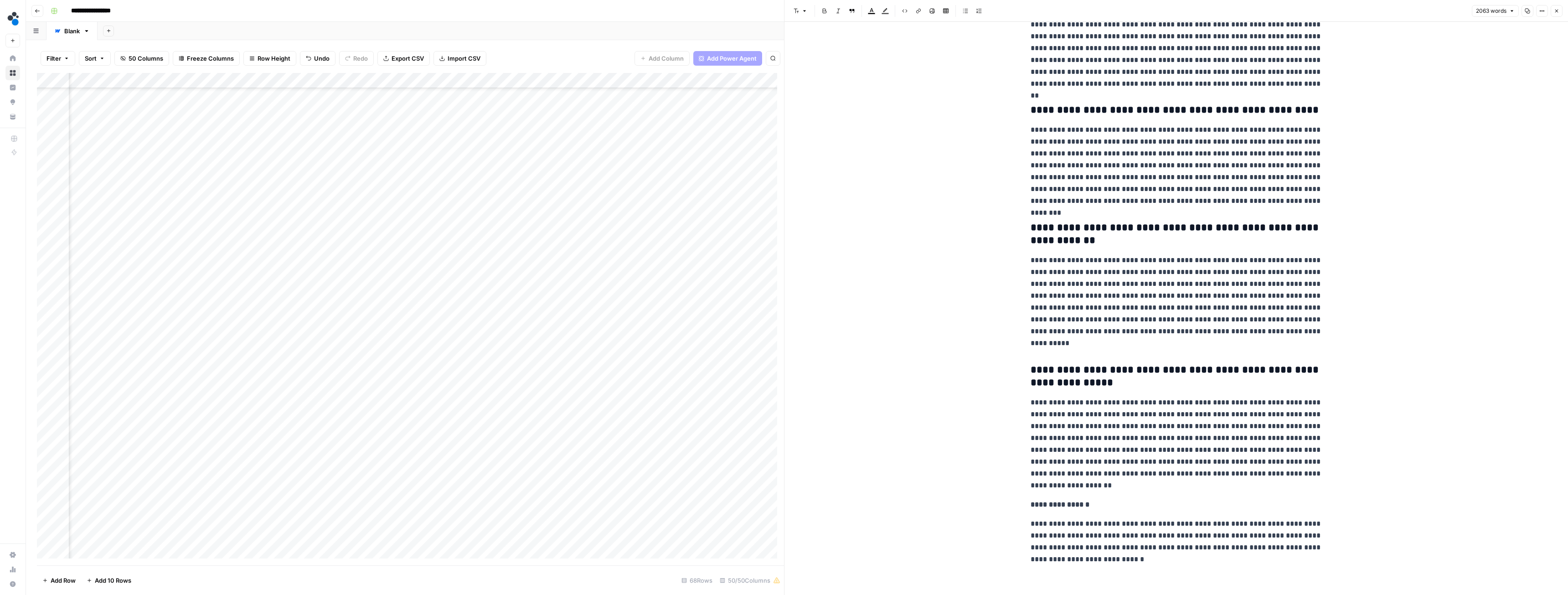
scroll to position [4284, 0]
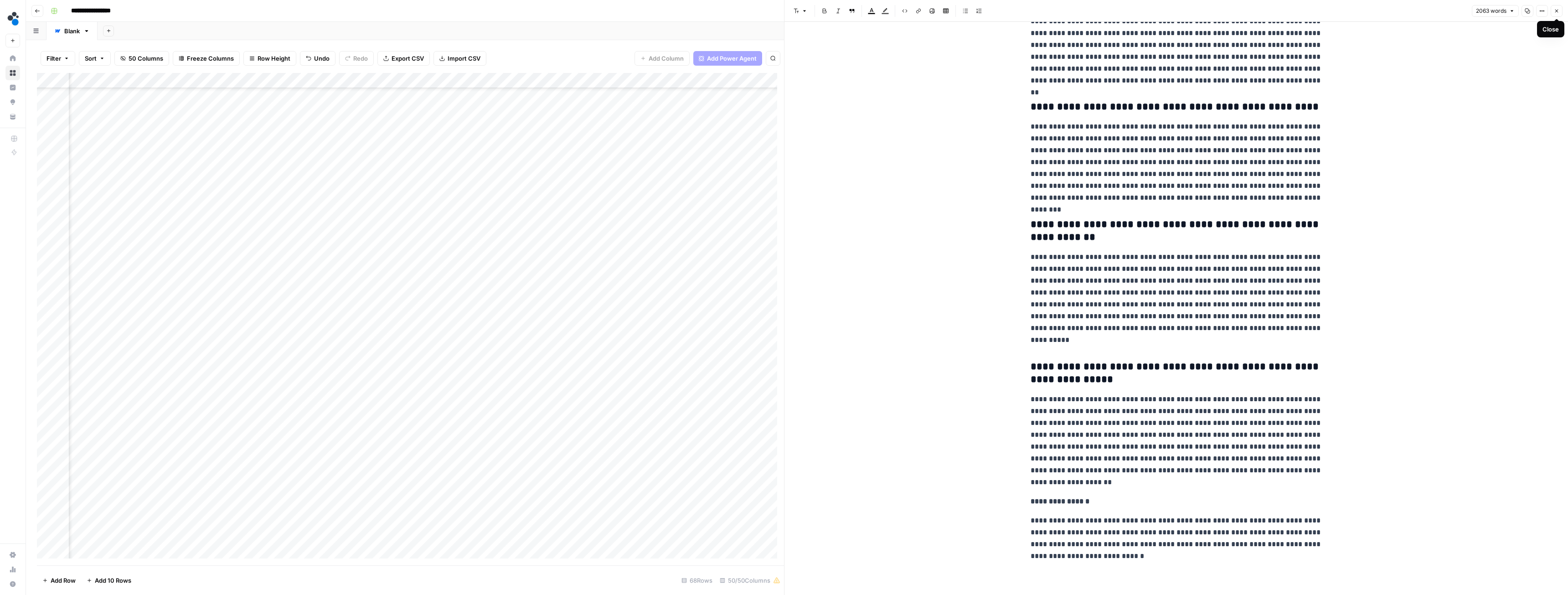
click at [783, 15] on button "Close" at bounding box center [1557, 11] width 11 height 11
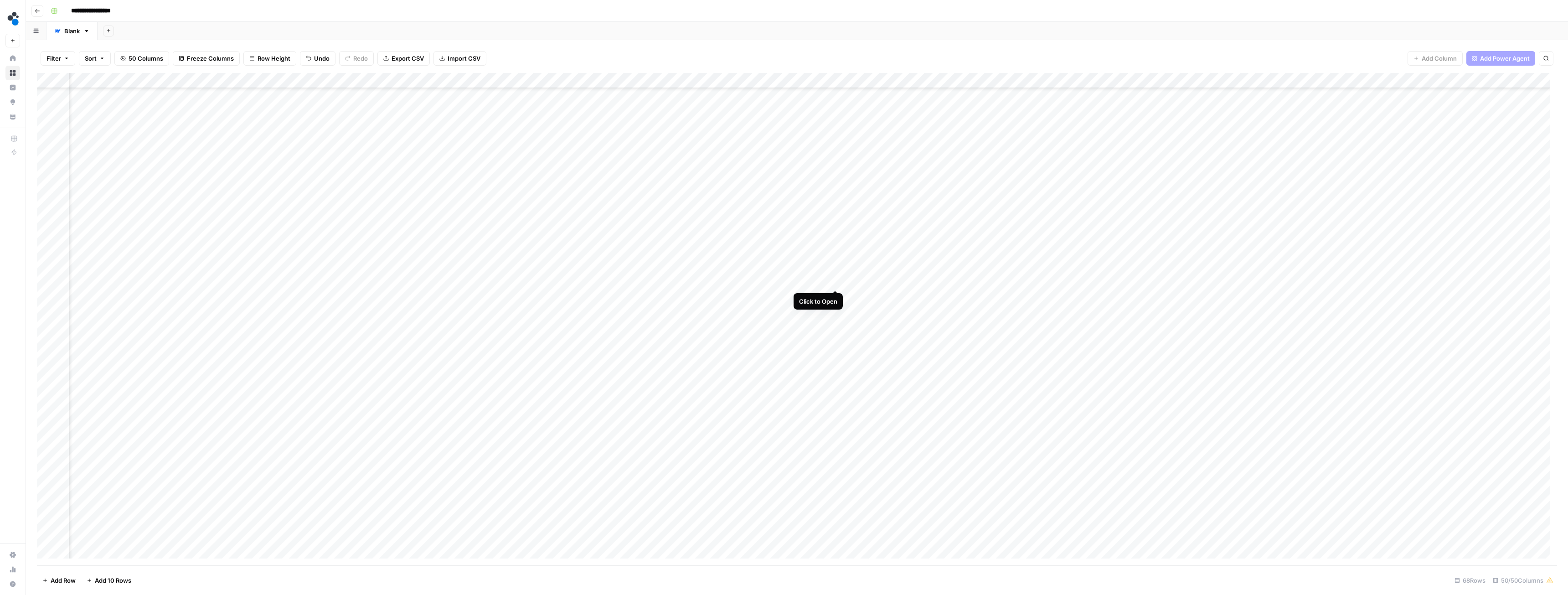
click at [783, 282] on div "Add Column" at bounding box center [797, 319] width 1521 height 492
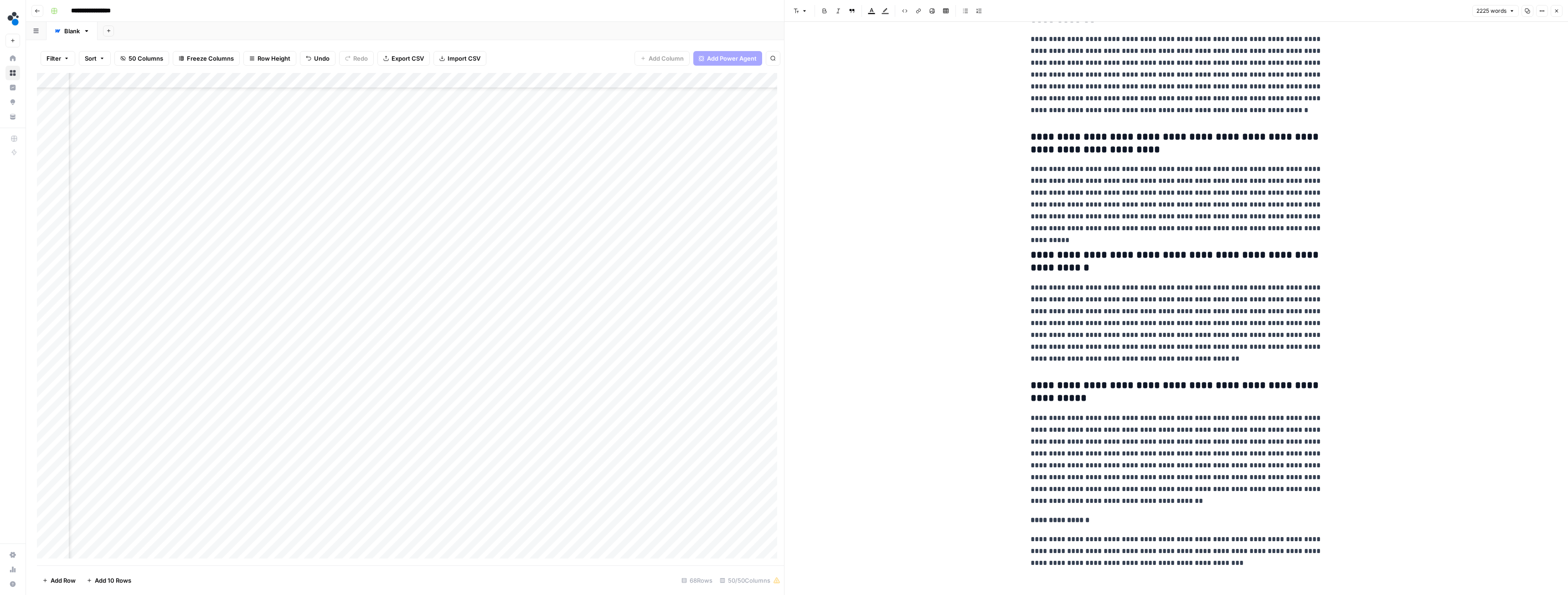
scroll to position [4158, 0]
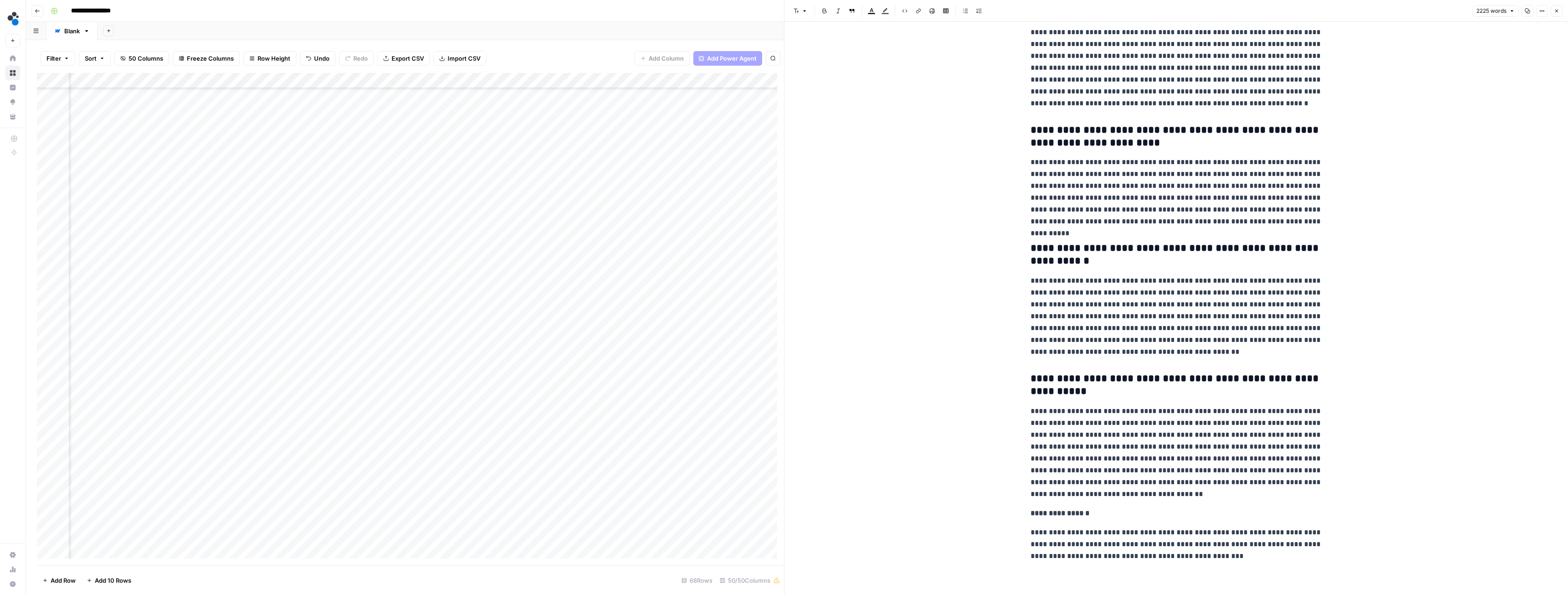
click at [783, 11] on icon "button" at bounding box center [1557, 11] width 5 height 5
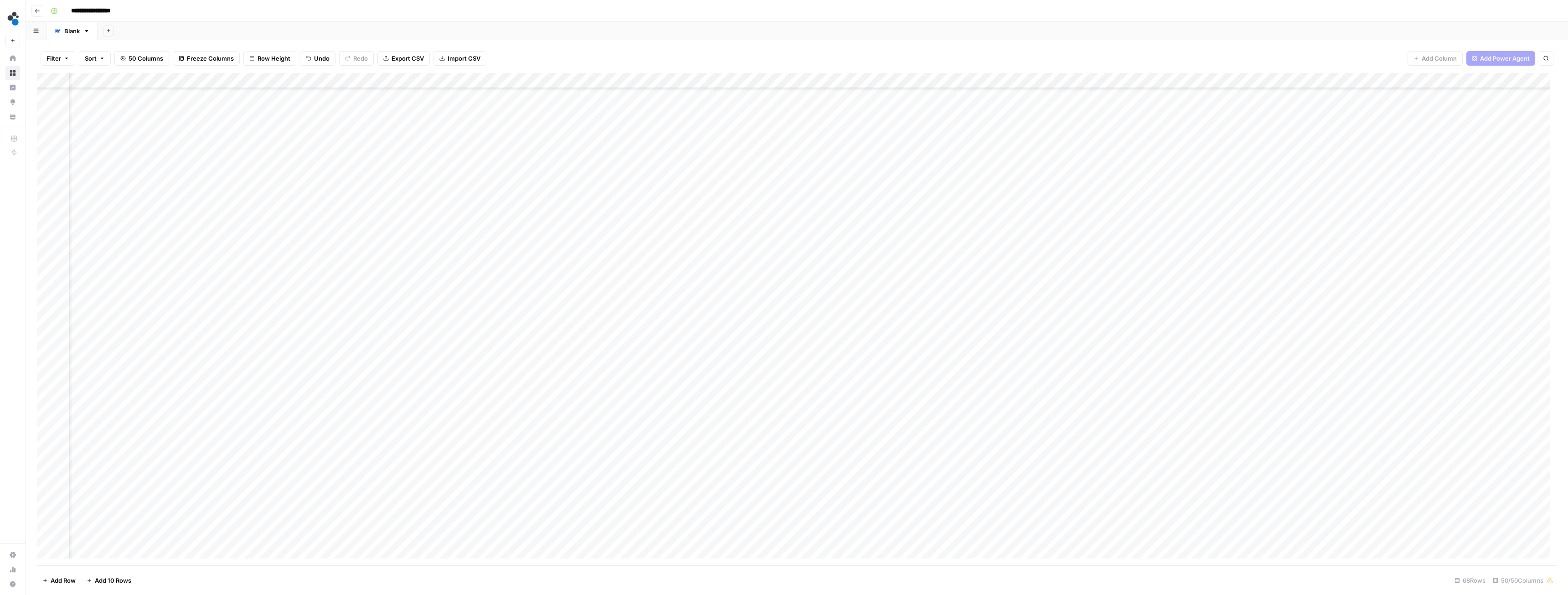
scroll to position [417, 0]
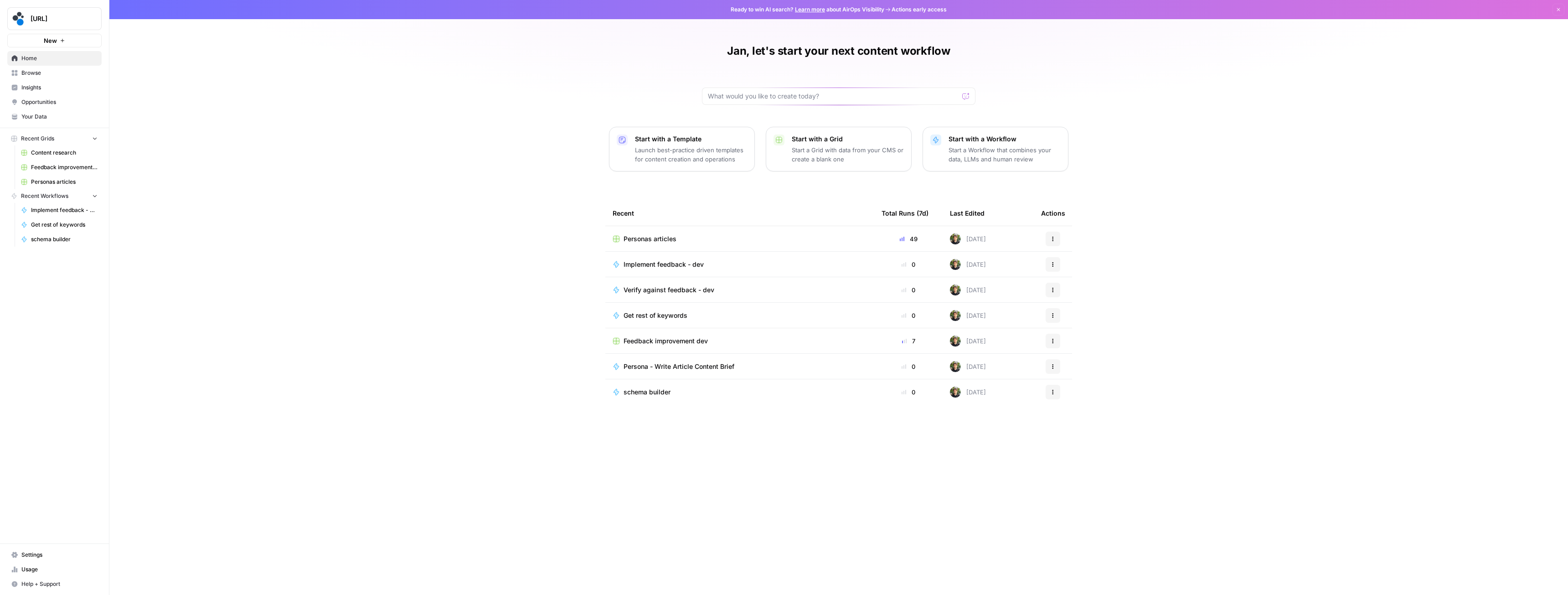
click at [733, 263] on div "Implement feedback - dev" at bounding box center [740, 265] width 254 height 9
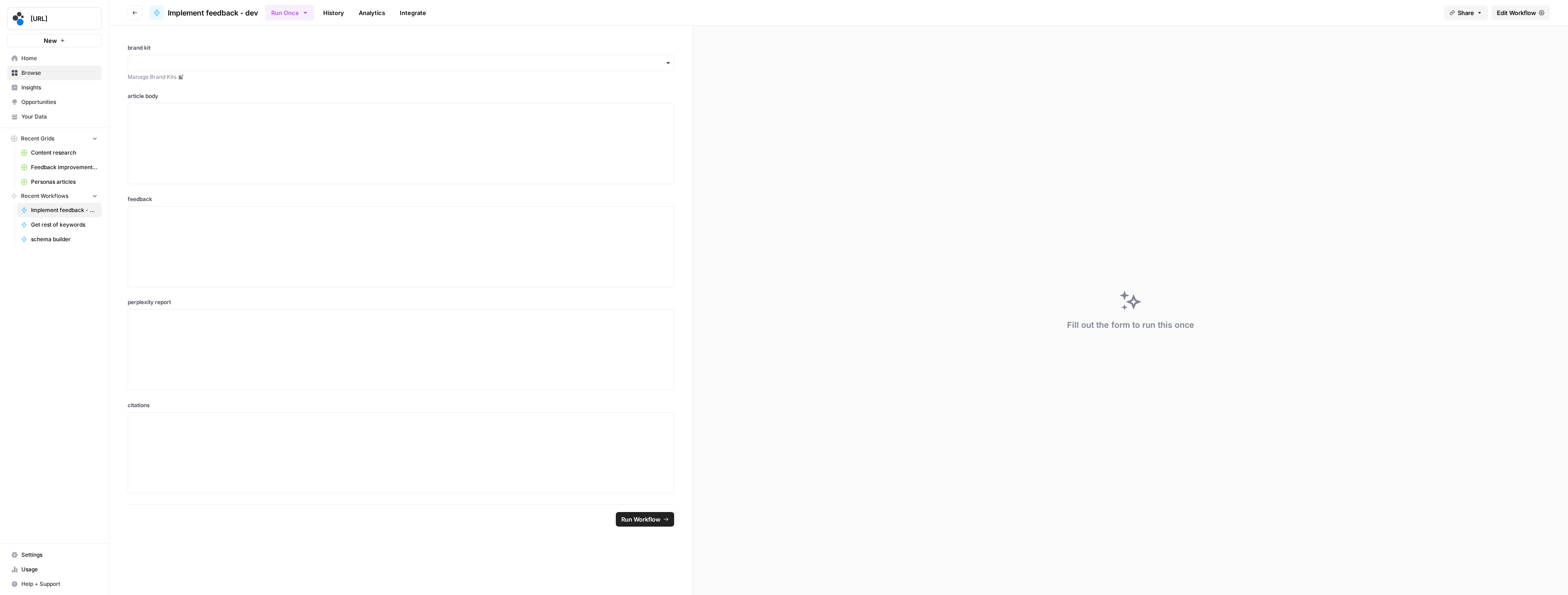
click at [1514, 8] on link "Edit Workflow" at bounding box center [1521, 12] width 58 height 15
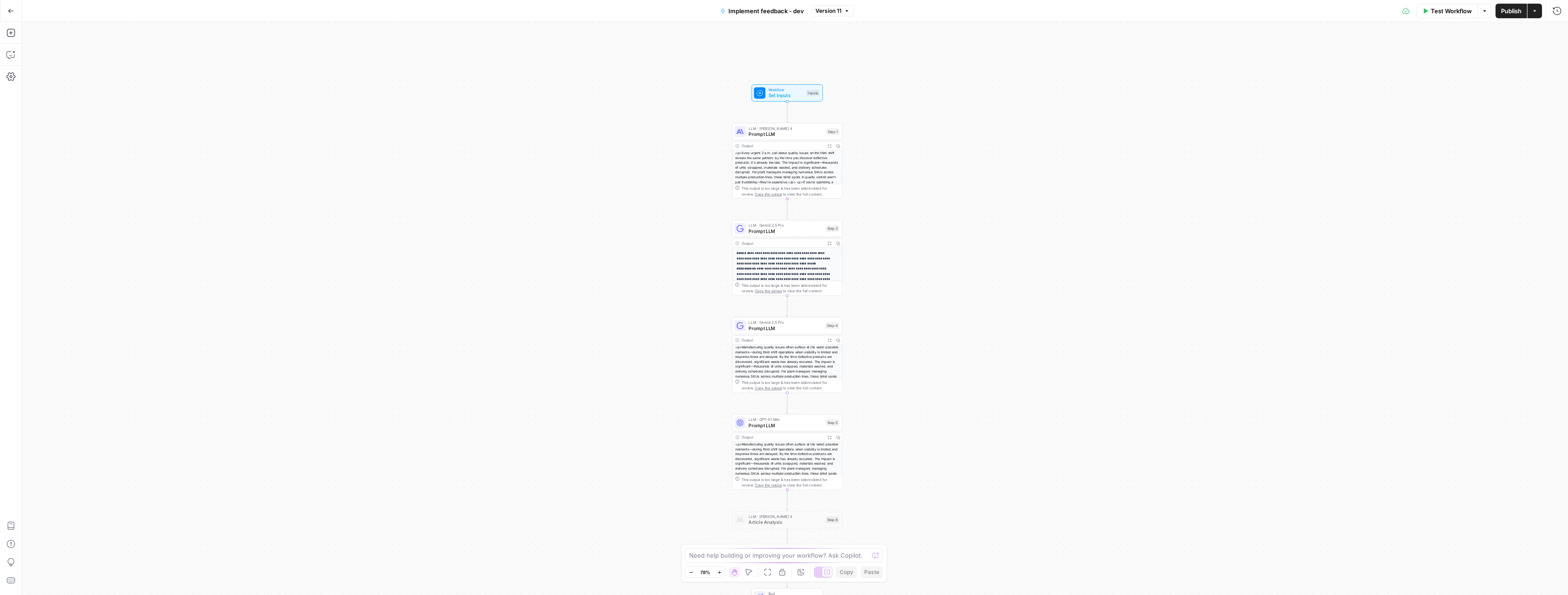
drag, startPoint x: 638, startPoint y: 231, endPoint x: 637, endPoint y: 218, distance: 13.0
click at [635, 218] on div "**********" at bounding box center [795, 309] width 1547 height 574
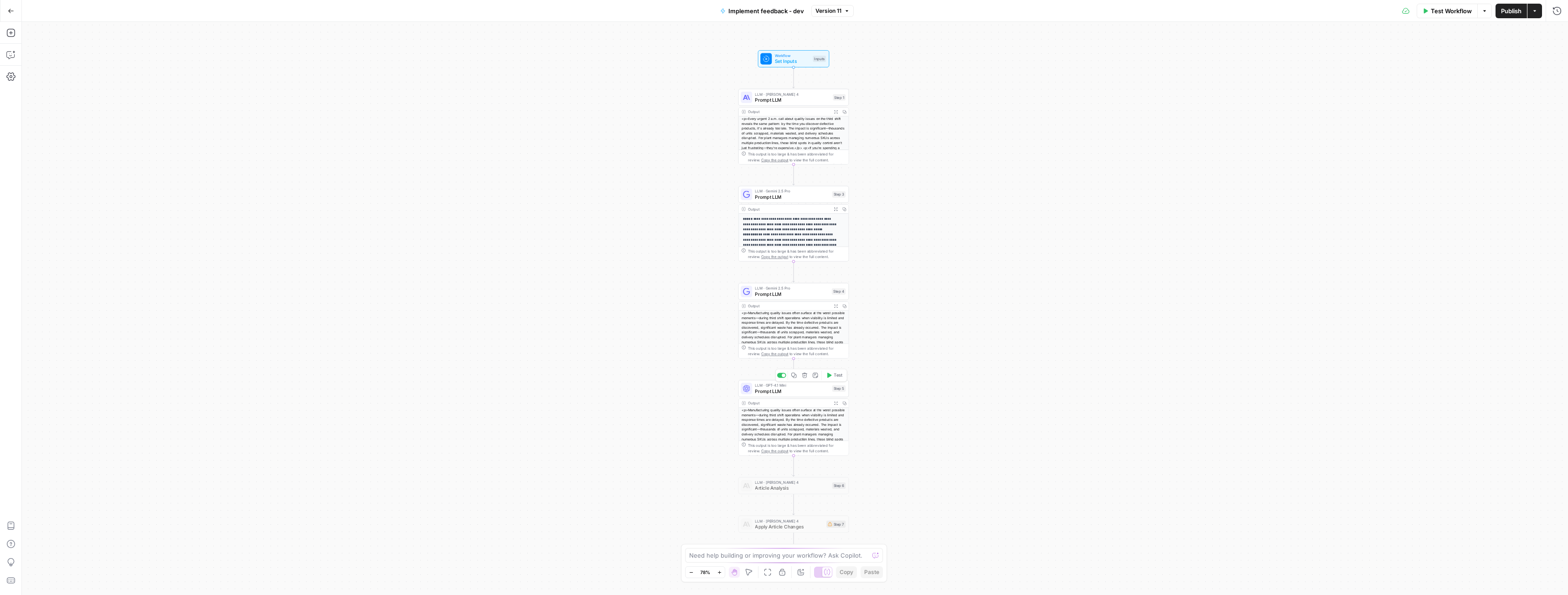
click at [763, 389] on span "Prompt LLM" at bounding box center [792, 391] width 74 height 8
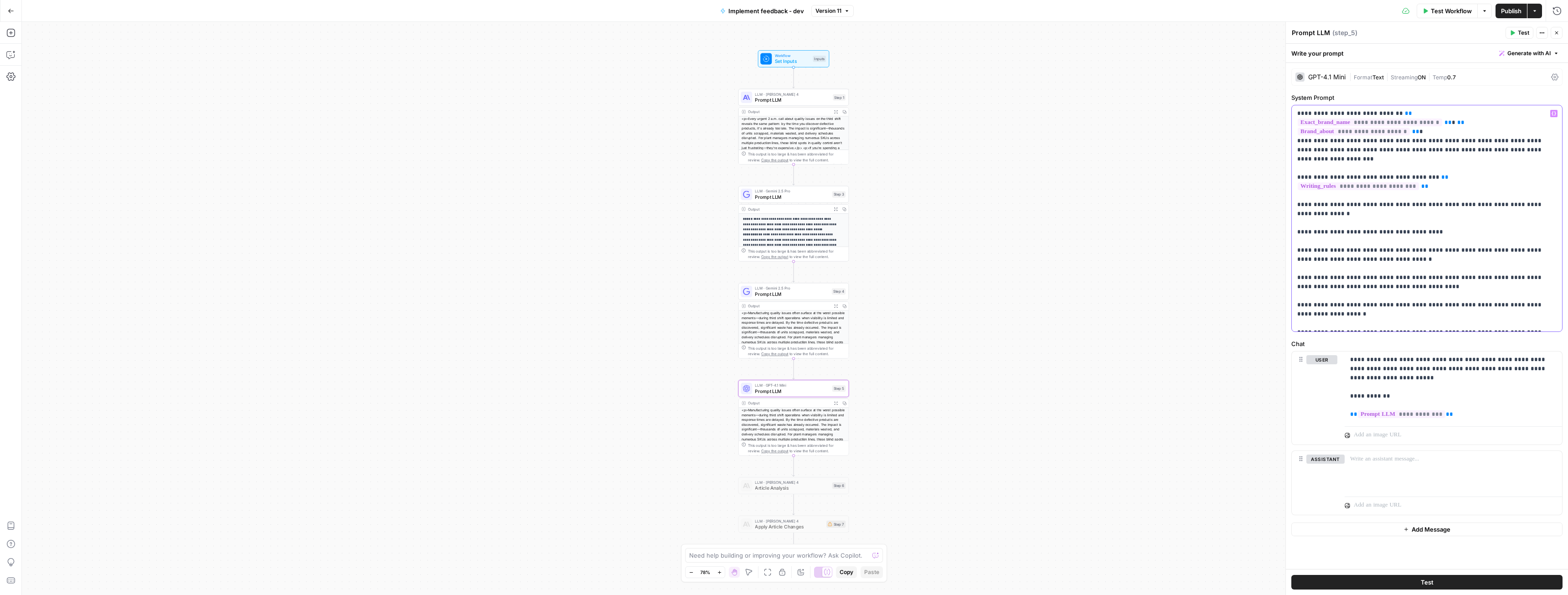
click at [1537, 295] on p "**********" at bounding box center [1426, 218] width 259 height 219
click at [1516, 13] on span "Publish" at bounding box center [1511, 11] width 21 height 9
